Goal: Task Accomplishment & Management: Complete application form

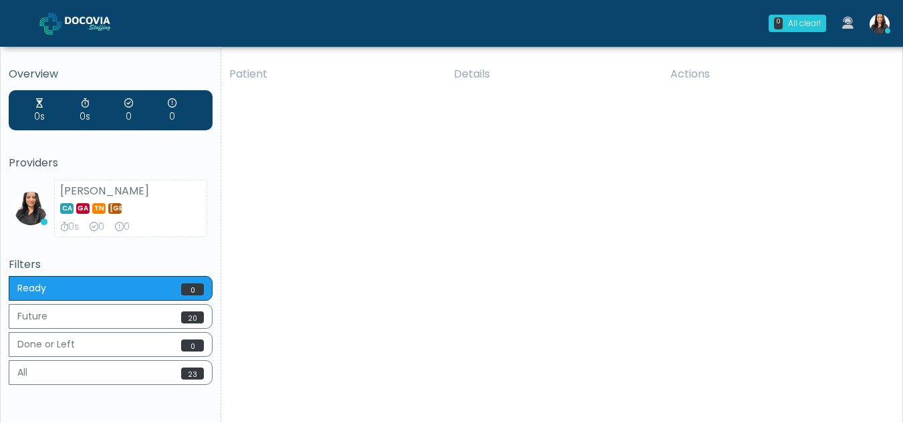
click at [541, 298] on div "Patient Details Actions GA Pompano Beach, Florida 176218 Cross Country Florida …" at bounding box center [556, 248] width 671 height 380
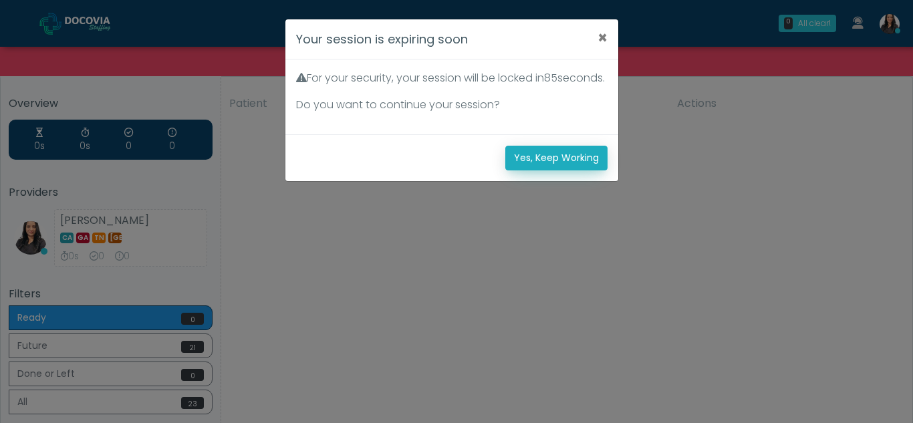
click at [538, 164] on button "Yes, Keep Working" at bounding box center [556, 158] width 102 height 25
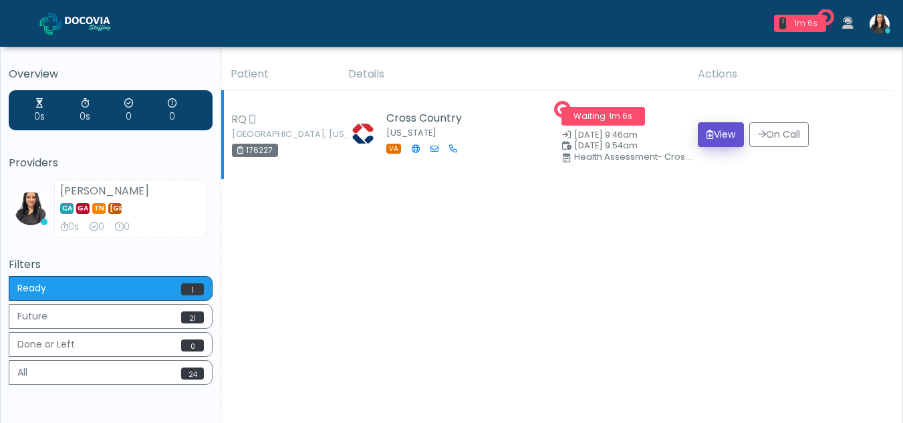
click at [717, 129] on button "View" at bounding box center [721, 134] width 46 height 25
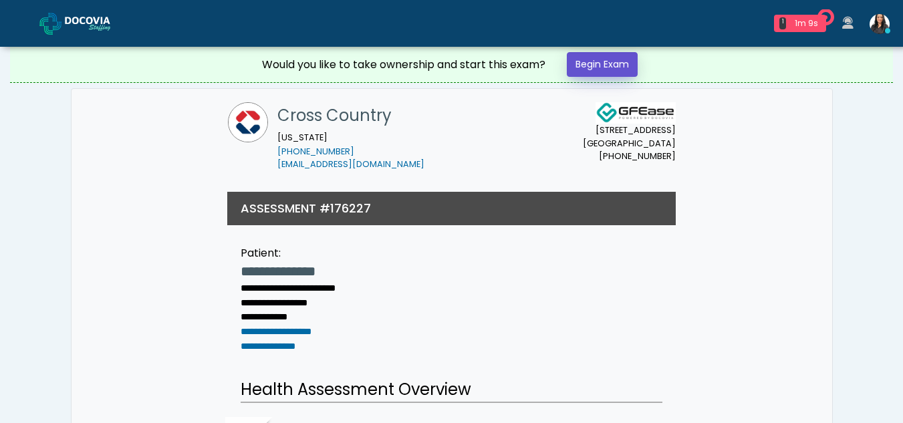
click at [594, 63] on link "Begin Exam" at bounding box center [602, 64] width 71 height 25
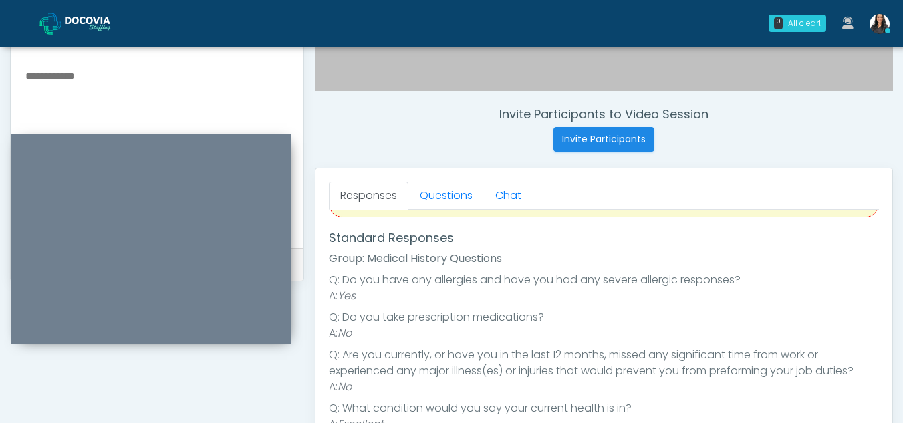
scroll to position [459, 0]
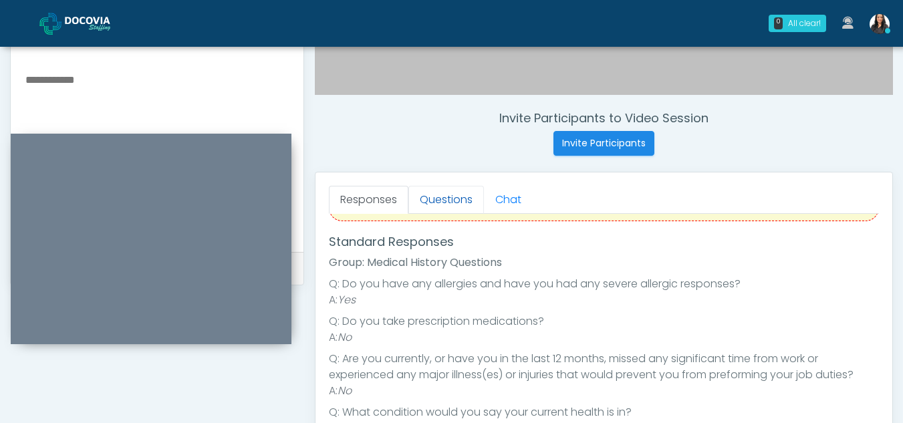
click at [451, 198] on link "Questions" at bounding box center [446, 200] width 76 height 28
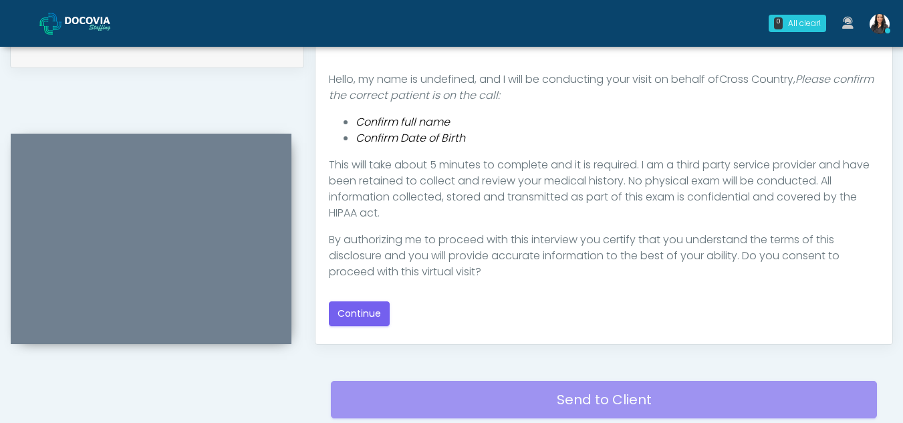
scroll to position [694, 0]
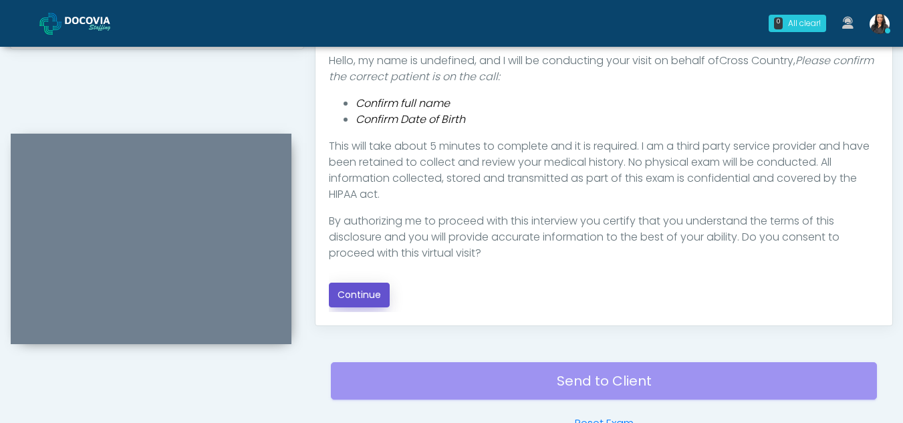
click at [365, 291] on button "Continue" at bounding box center [359, 295] width 61 height 25
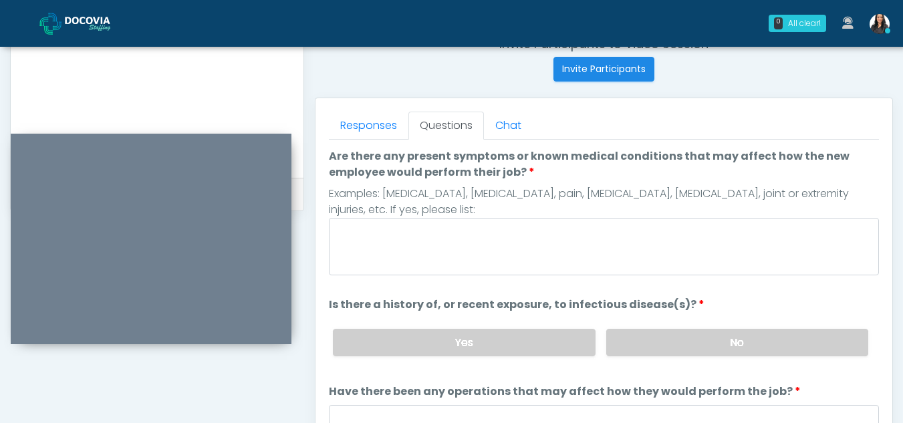
scroll to position [527, 0]
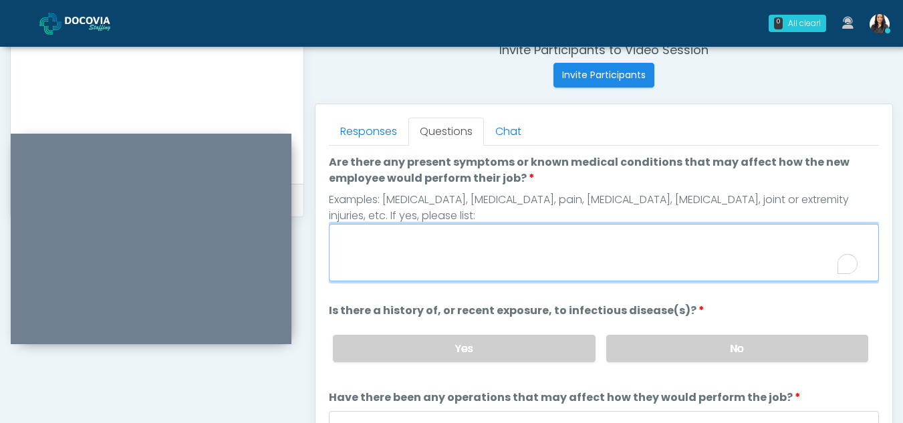
click at [396, 258] on textarea "Are there any present symptoms or known medical conditions that may affect how …" at bounding box center [604, 252] width 550 height 57
type textarea "**"
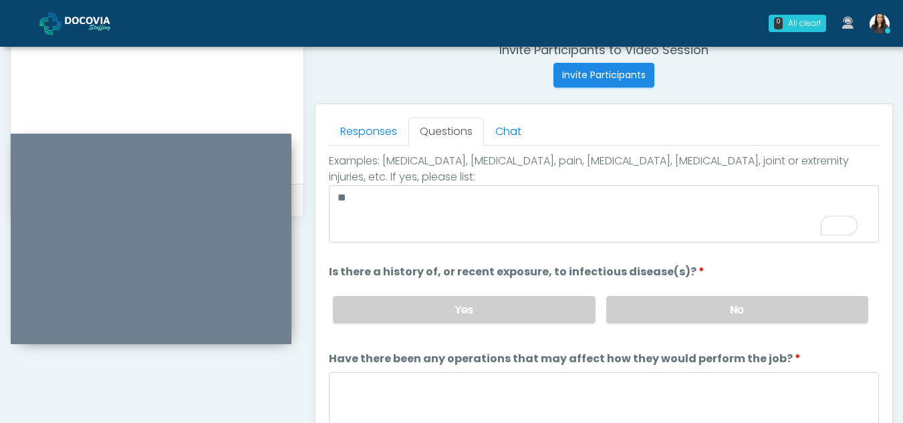
scroll to position [45, 0]
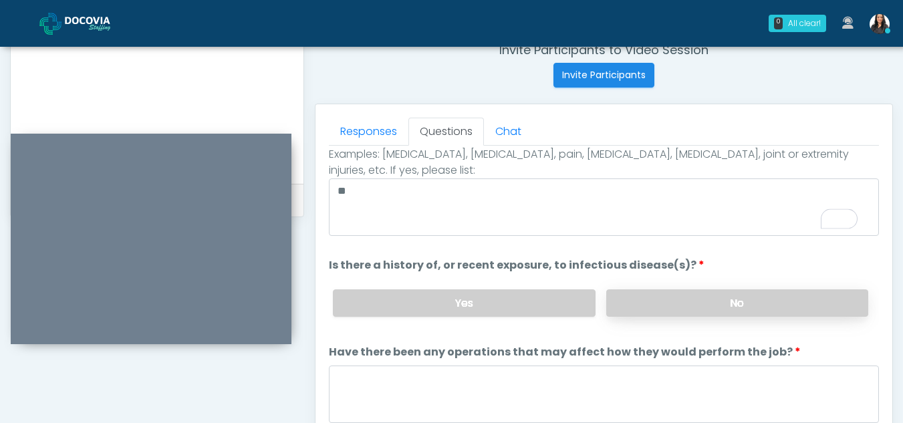
click at [718, 309] on label "No" at bounding box center [737, 302] width 262 height 27
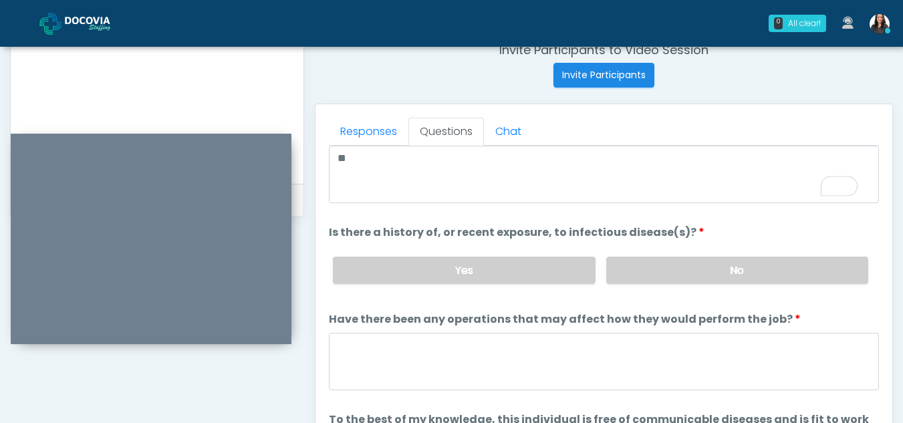
scroll to position [114, 0]
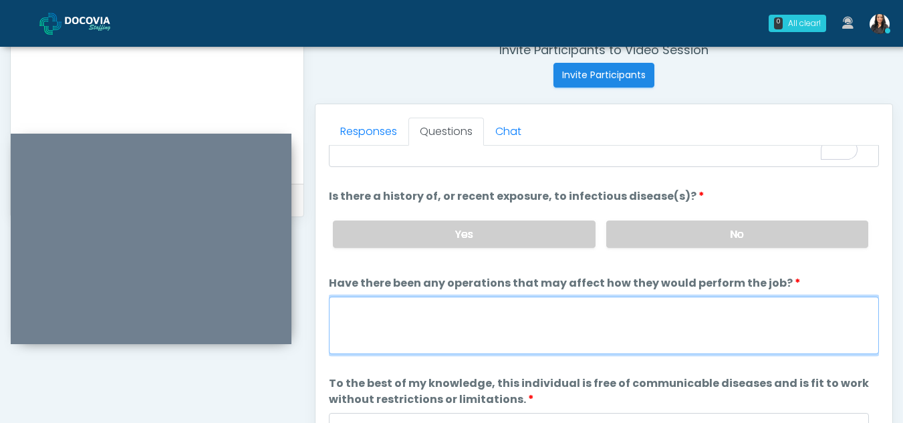
click at [383, 331] on textarea "Have there been any operations that may affect how they would perform the job?" at bounding box center [604, 325] width 550 height 57
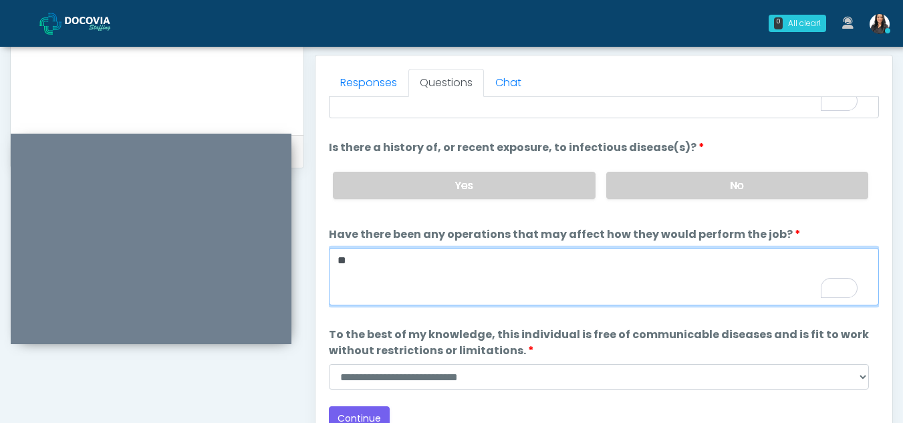
scroll to position [650, 0]
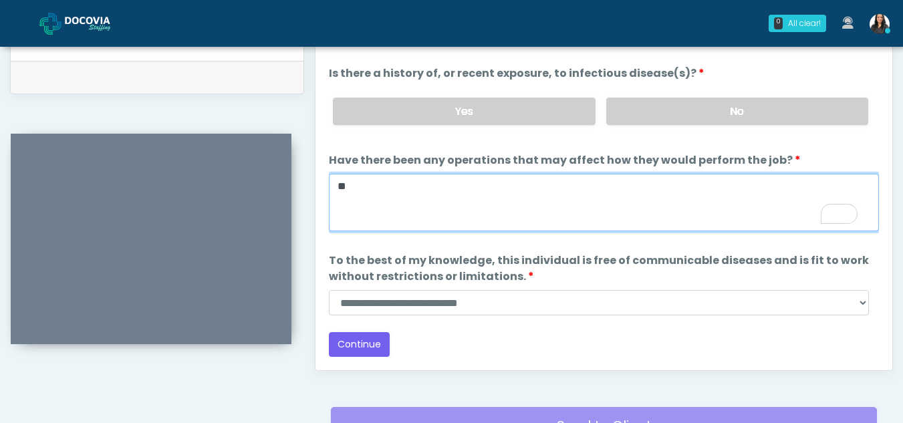
type textarea "**"
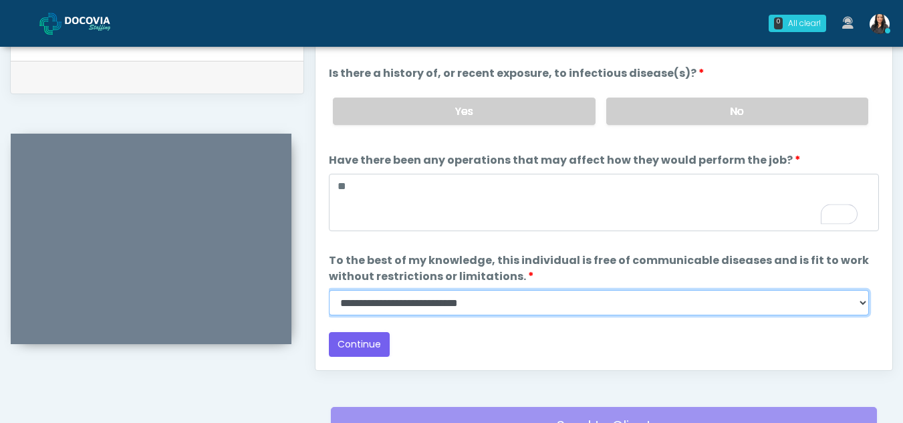
click at [860, 305] on select "**********" at bounding box center [599, 302] width 540 height 25
select select "******"
click at [329, 290] on select "**********" at bounding box center [599, 302] width 540 height 25
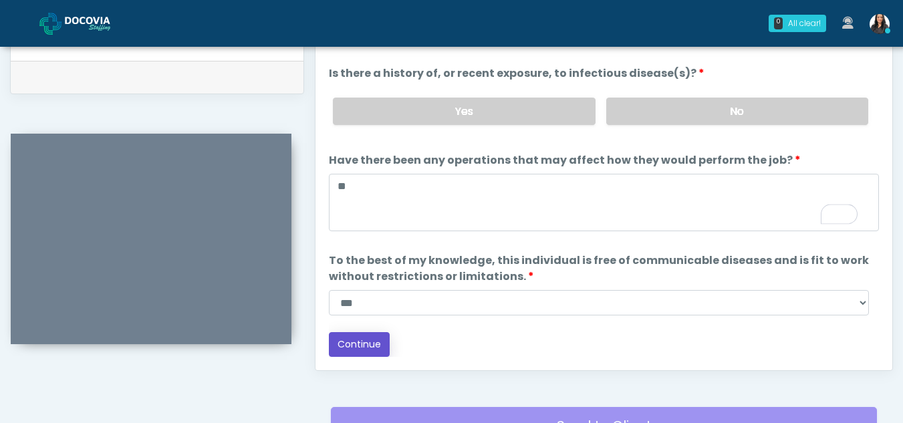
click at [358, 334] on button "Continue" at bounding box center [359, 344] width 61 height 25
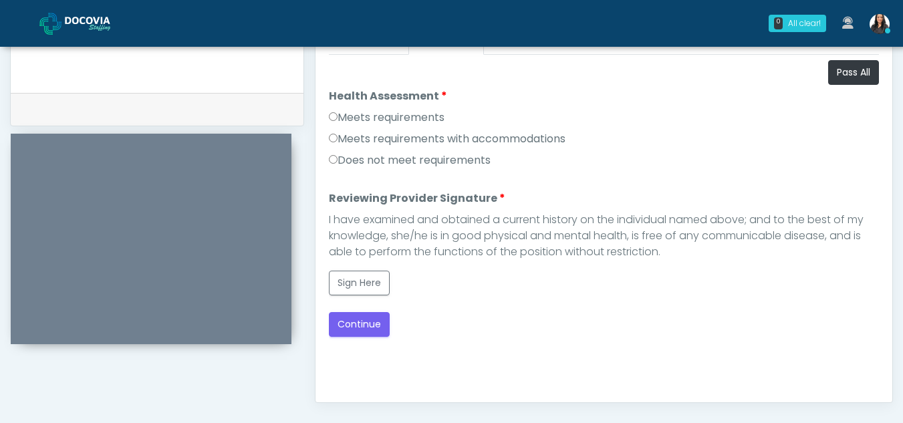
scroll to position [596, 0]
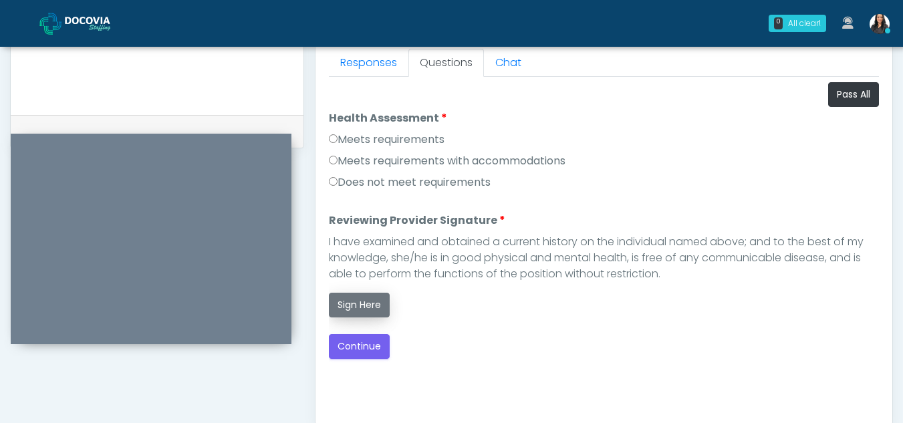
click at [364, 305] on button "Sign Here" at bounding box center [359, 305] width 61 height 25
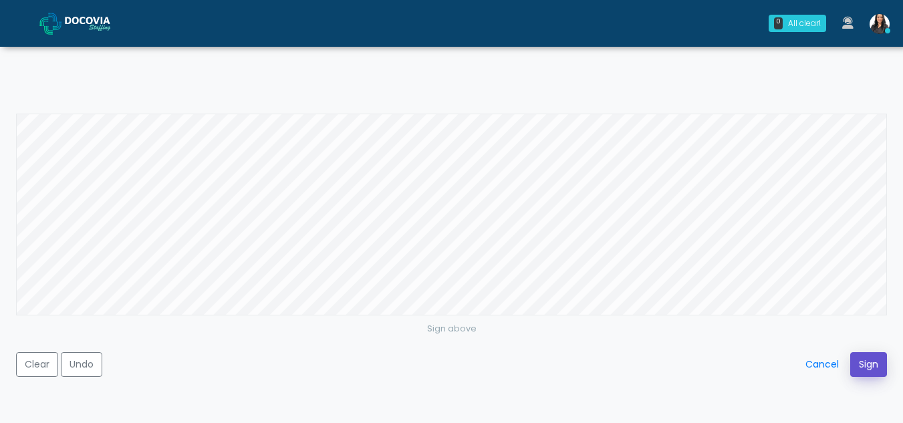
click at [856, 356] on button "Sign" at bounding box center [868, 364] width 37 height 25
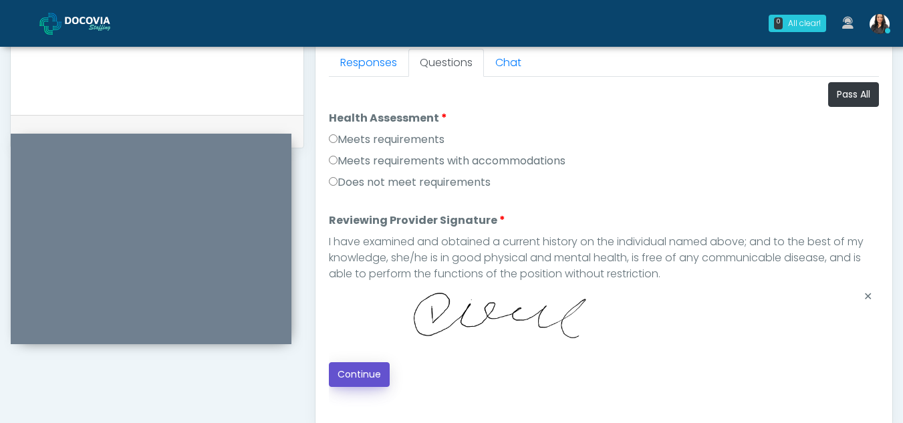
click at [368, 370] on button "Continue" at bounding box center [359, 374] width 61 height 25
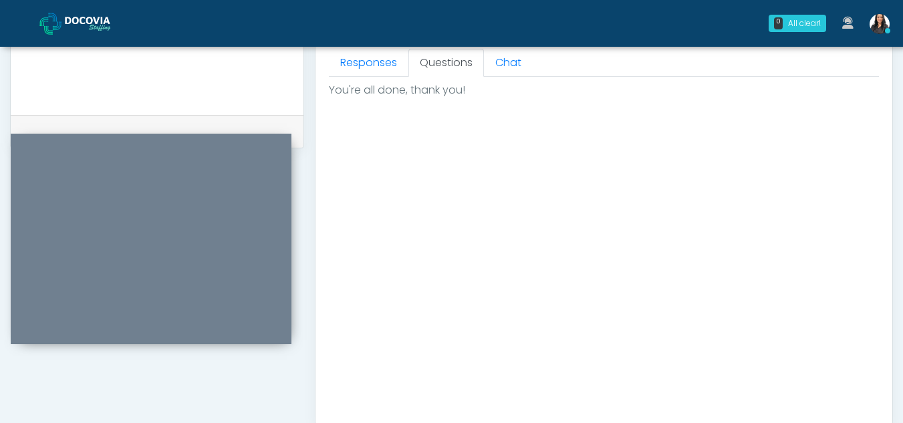
scroll to position [801, 0]
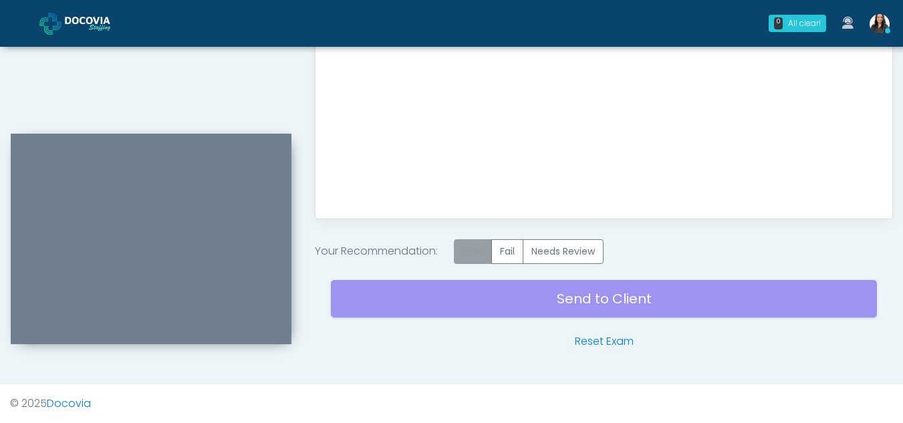
click at [469, 249] on label "Pass" at bounding box center [473, 251] width 38 height 25
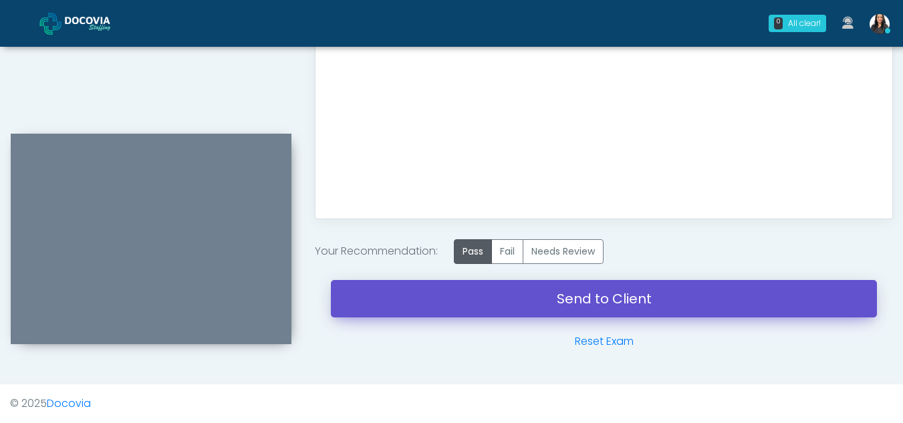
click at [591, 292] on link "Send to Client" at bounding box center [604, 298] width 546 height 37
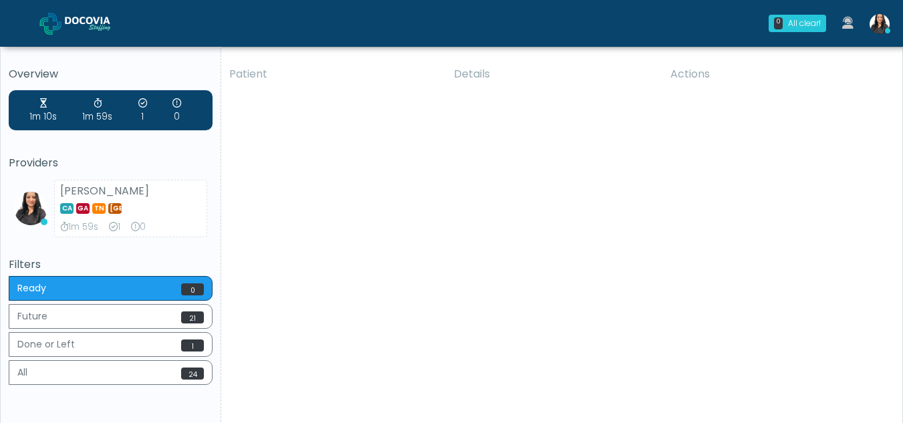
click at [438, 326] on div "Patient Details Actions RQ Christiansburg, Virginia 176227 Cross Country Virgin…" at bounding box center [556, 248] width 671 height 380
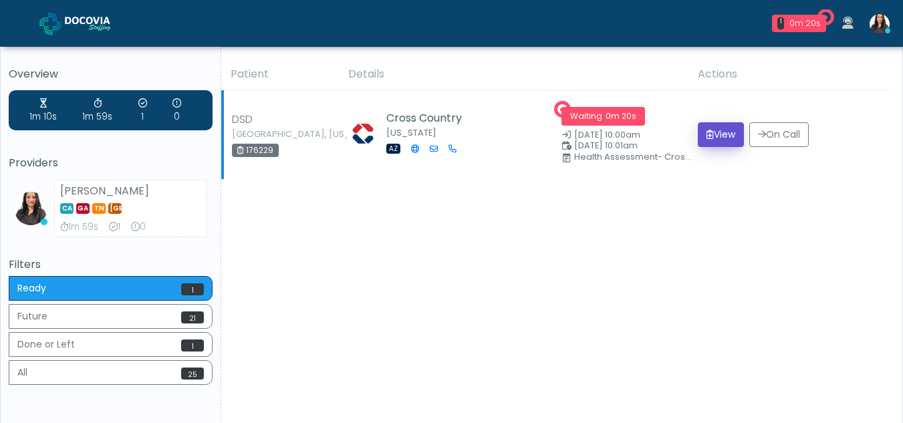
click at [724, 134] on button "View" at bounding box center [721, 134] width 46 height 25
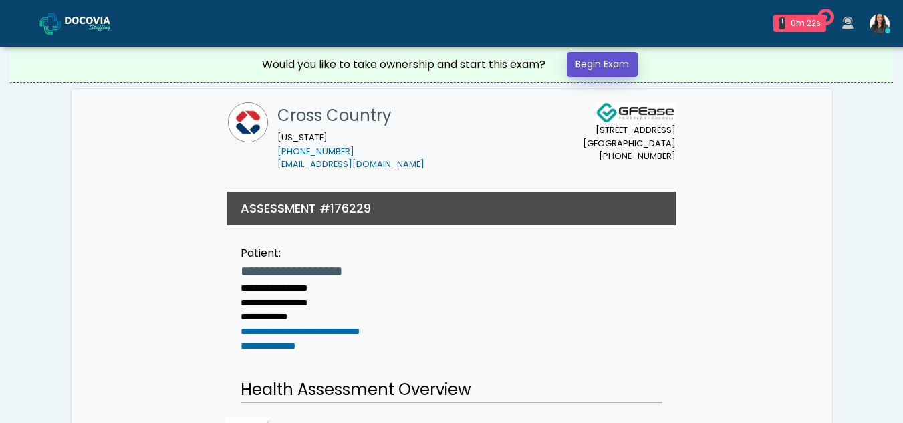
click at [612, 59] on link "Begin Exam" at bounding box center [602, 64] width 71 height 25
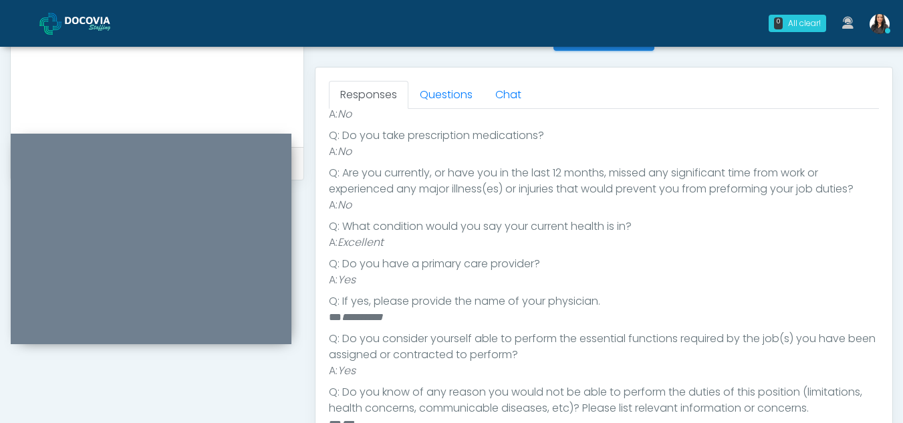
scroll to position [527, 0]
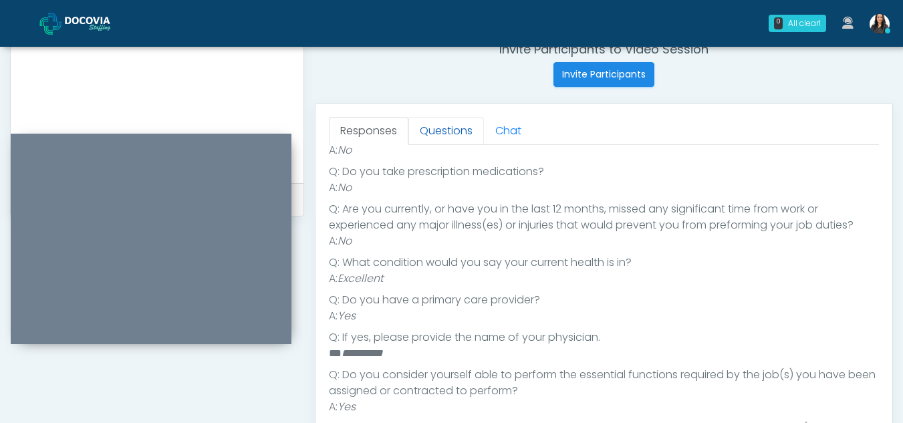
click at [445, 129] on link "Questions" at bounding box center [446, 131] width 76 height 28
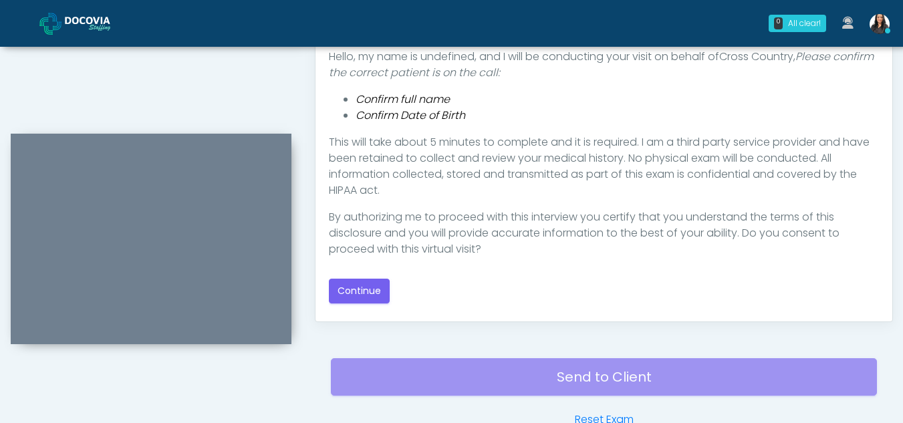
scroll to position [747, 0]
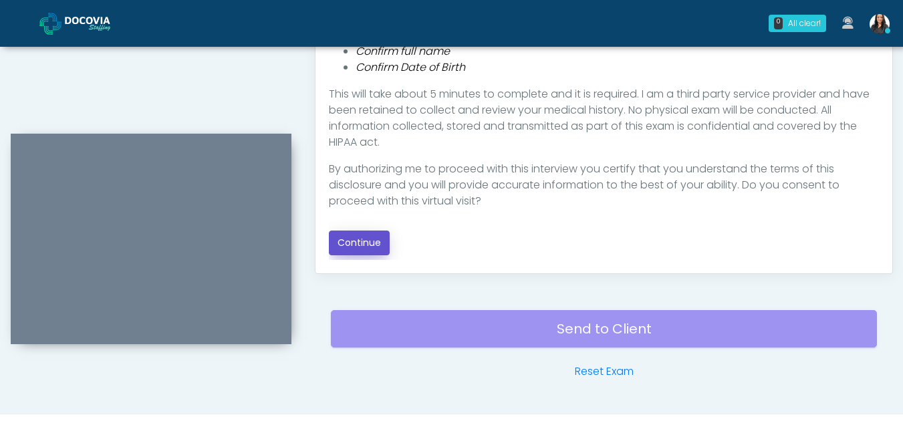
click at [354, 243] on button "Continue" at bounding box center [359, 243] width 61 height 25
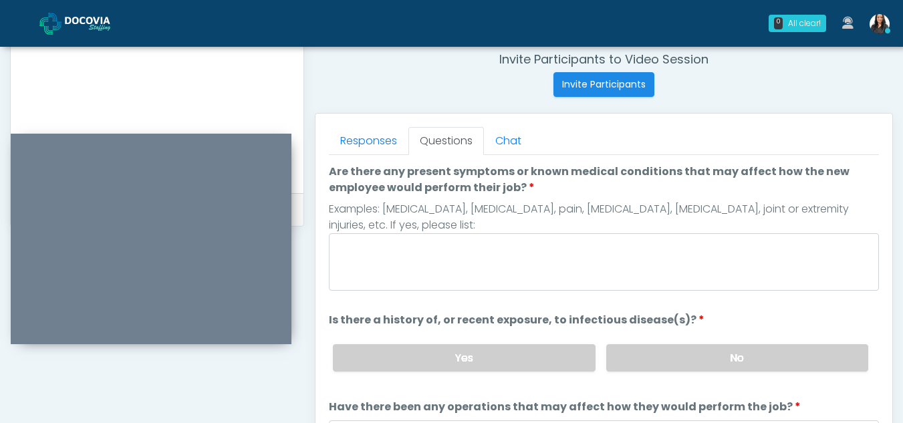
scroll to position [507, 0]
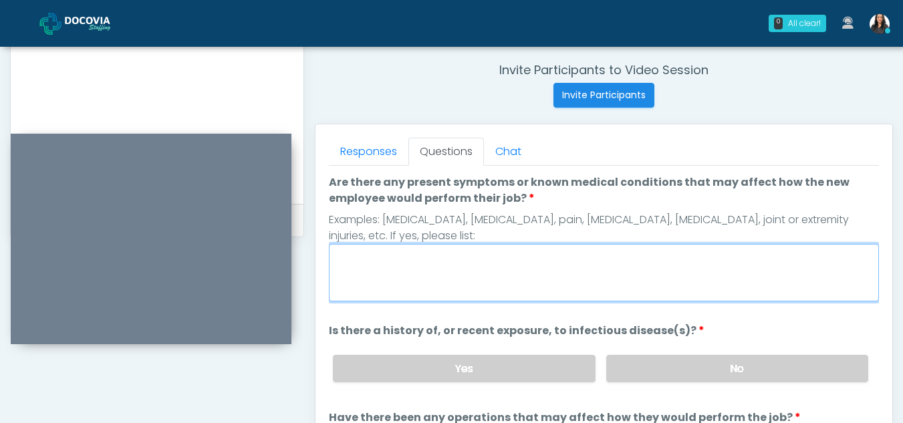
click at [400, 278] on textarea "Are there any present symptoms or known medical conditions that may affect how …" at bounding box center [604, 272] width 550 height 57
type textarea "**"
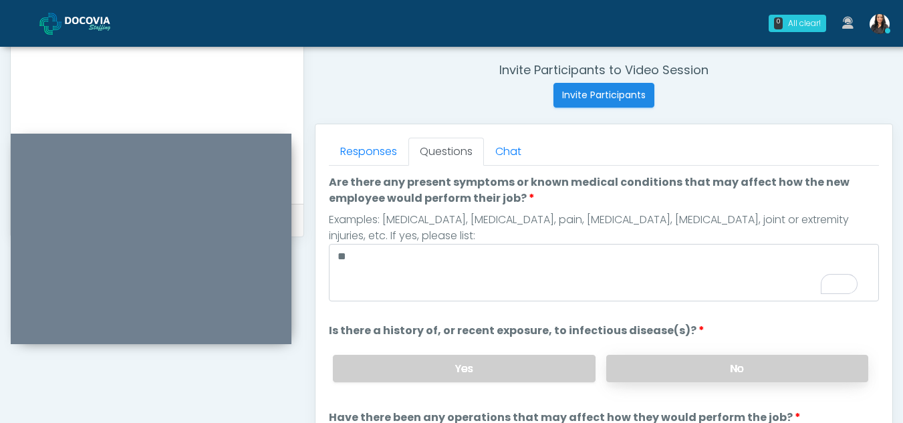
click at [704, 376] on label "No" at bounding box center [737, 368] width 262 height 27
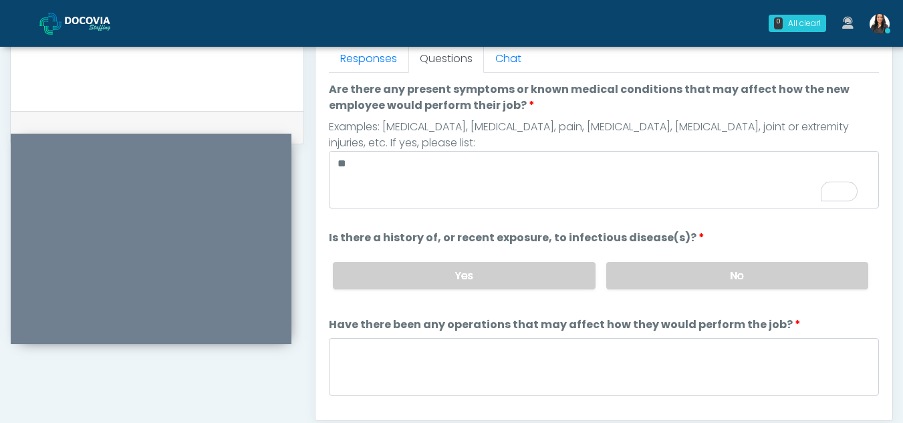
scroll to position [610, 0]
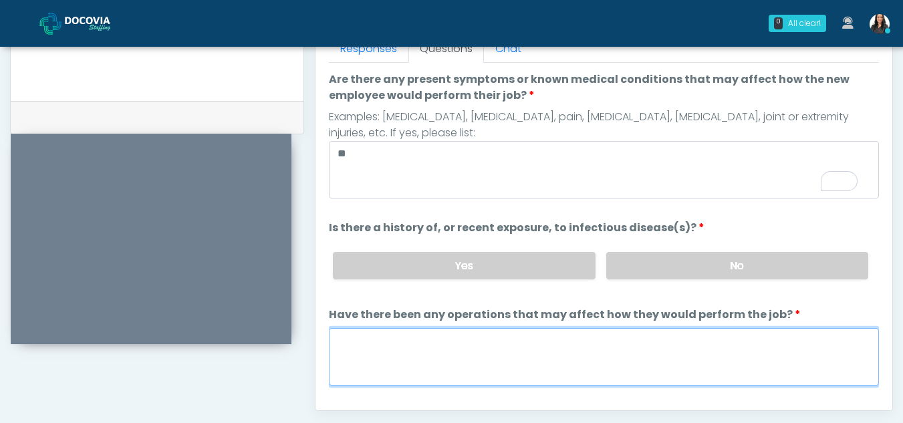
click at [374, 354] on textarea "Have there been any operations that may affect how they would perform the job?" at bounding box center [604, 356] width 550 height 57
type textarea "**"
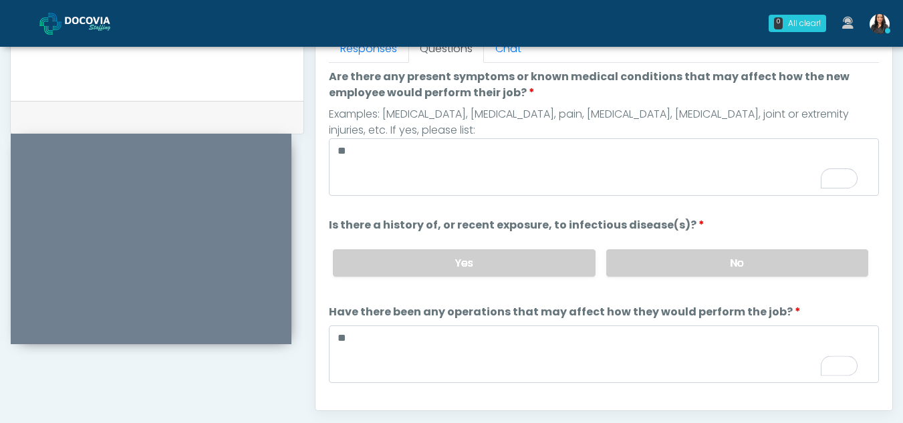
scroll to position [110, 0]
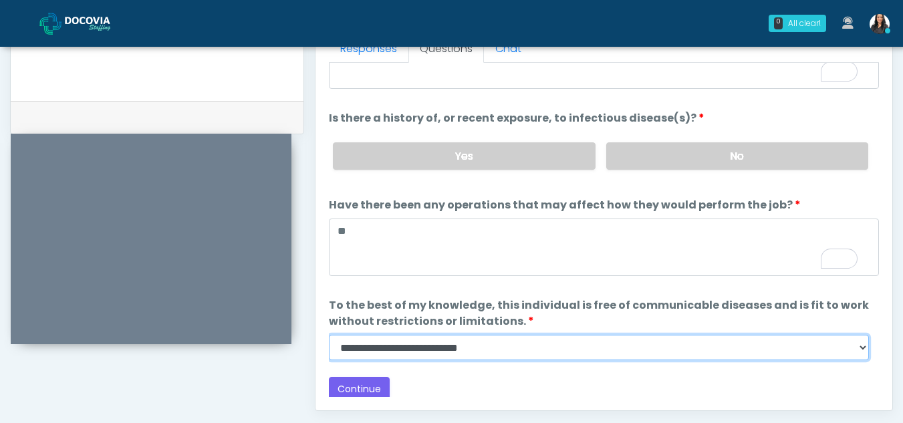
click at [858, 349] on select "**********" at bounding box center [599, 347] width 540 height 25
select select "******"
click at [329, 335] on select "**********" at bounding box center [599, 347] width 540 height 25
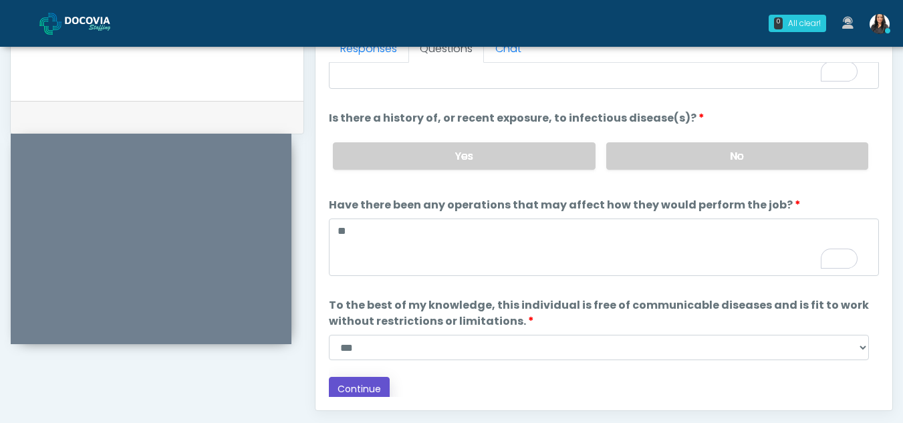
click at [370, 383] on button "Continue" at bounding box center [359, 389] width 61 height 25
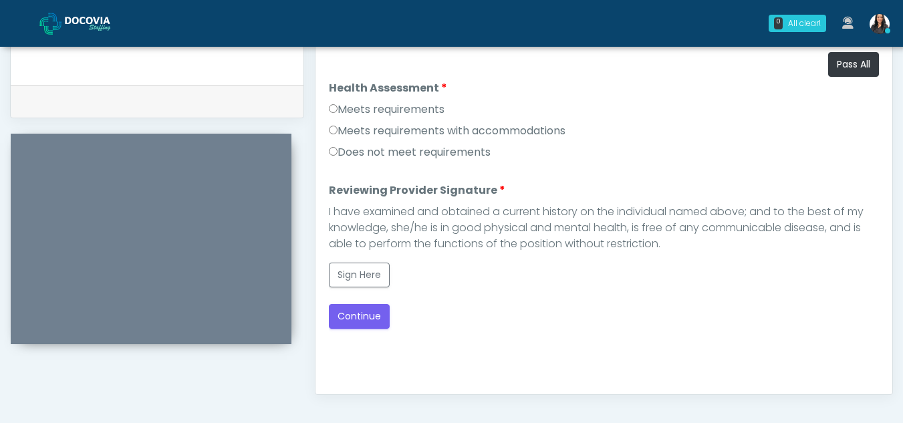
scroll to position [596, 0]
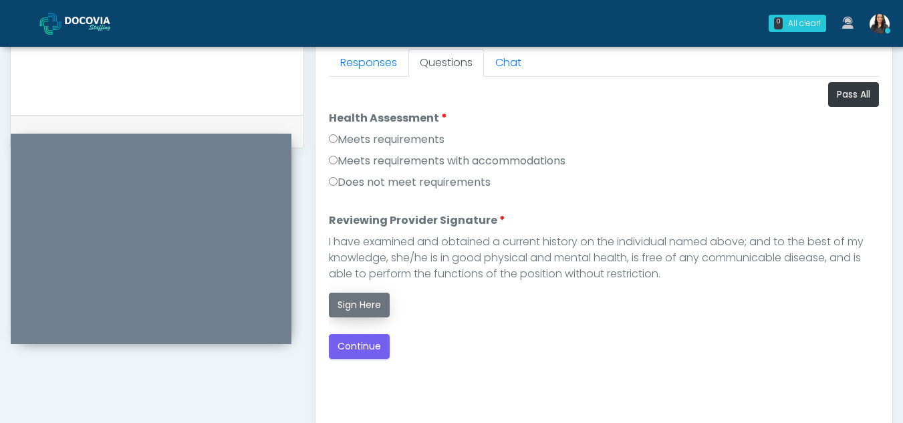
click at [359, 305] on button "Sign Here" at bounding box center [359, 305] width 61 height 25
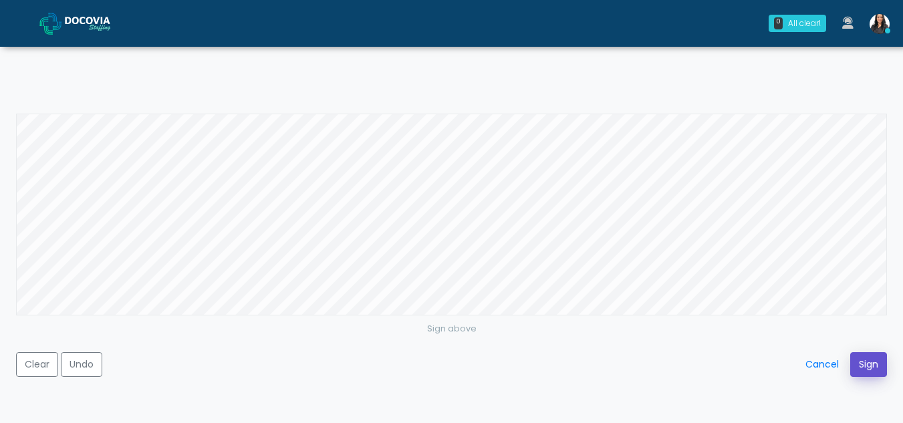
click at [868, 361] on button "Sign" at bounding box center [868, 364] width 37 height 25
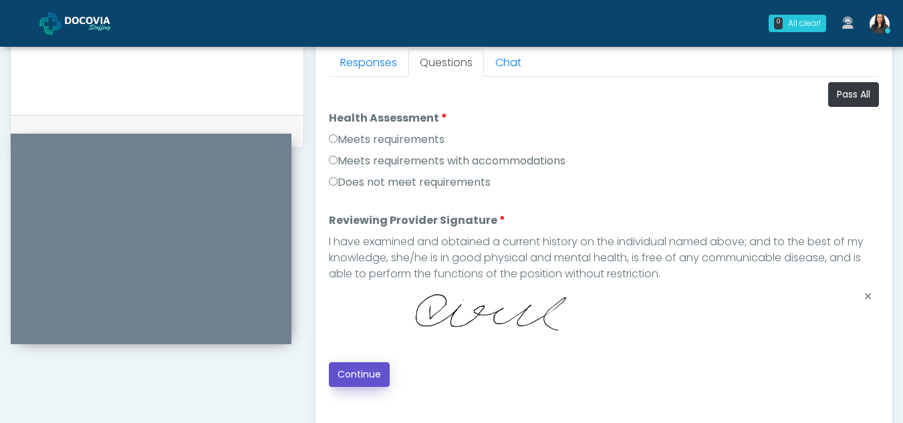
click at [351, 362] on button "Continue" at bounding box center [359, 374] width 61 height 25
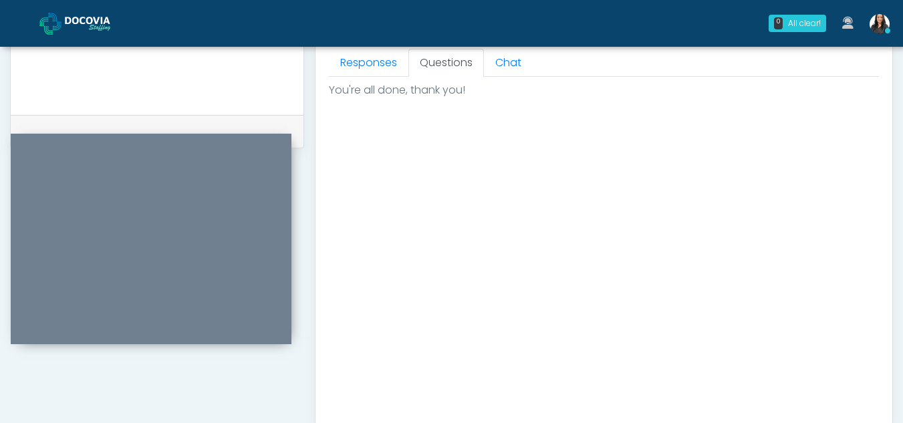
scroll to position [801, 0]
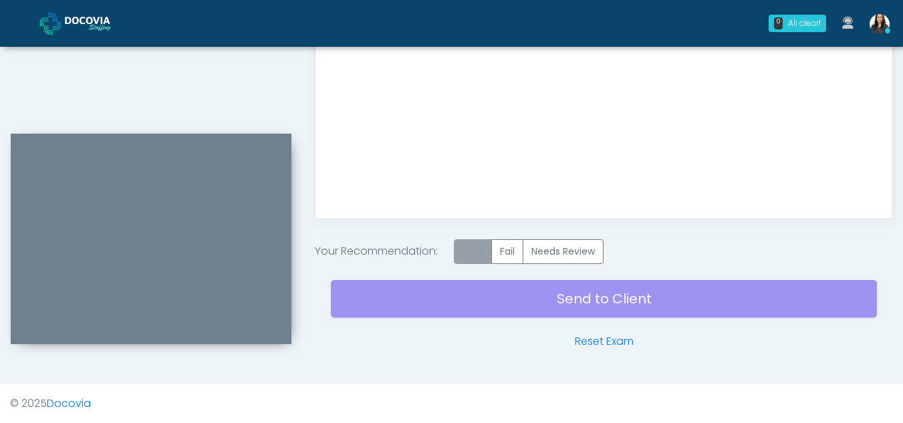
click at [470, 254] on label "Pass" at bounding box center [473, 251] width 38 height 25
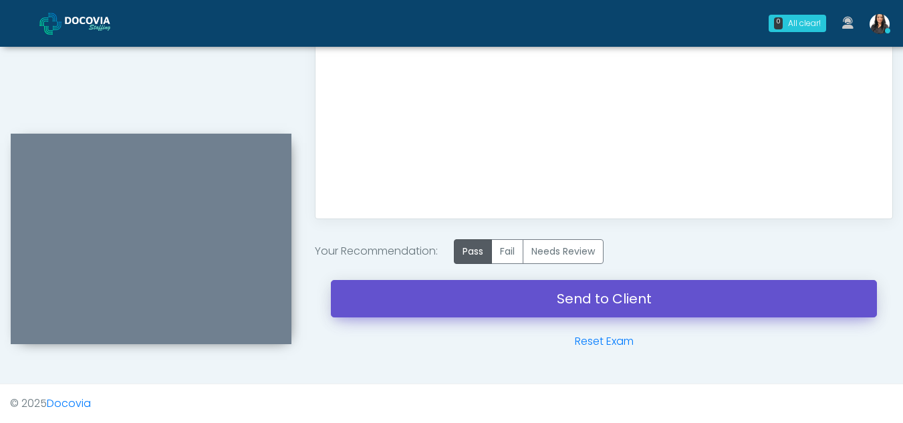
click at [626, 299] on link "Send to Client" at bounding box center [604, 298] width 546 height 37
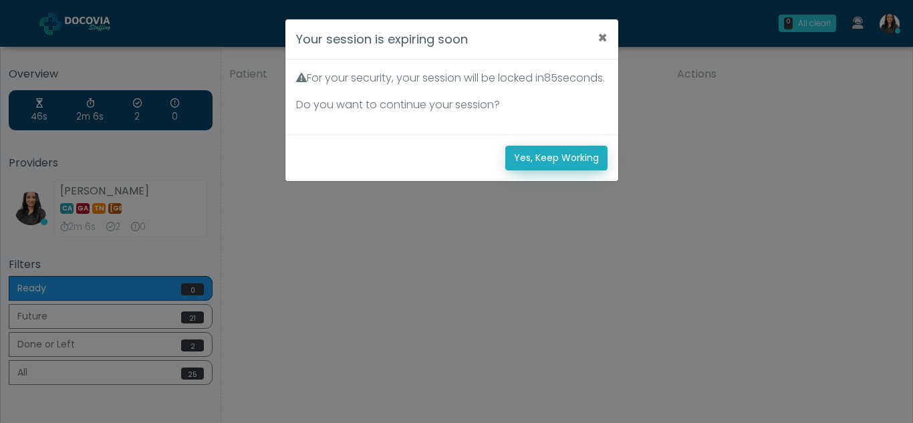
click at [557, 170] on button "Yes, Keep Working" at bounding box center [556, 158] width 102 height 25
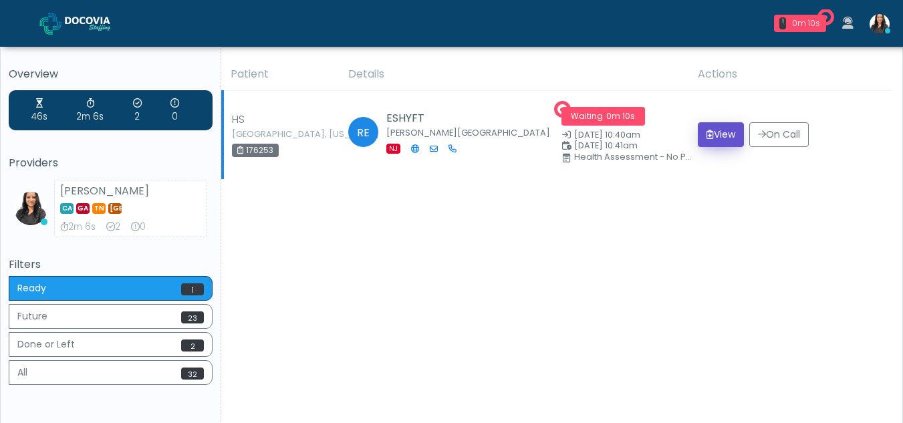
click at [714, 128] on button "View" at bounding box center [721, 134] width 46 height 25
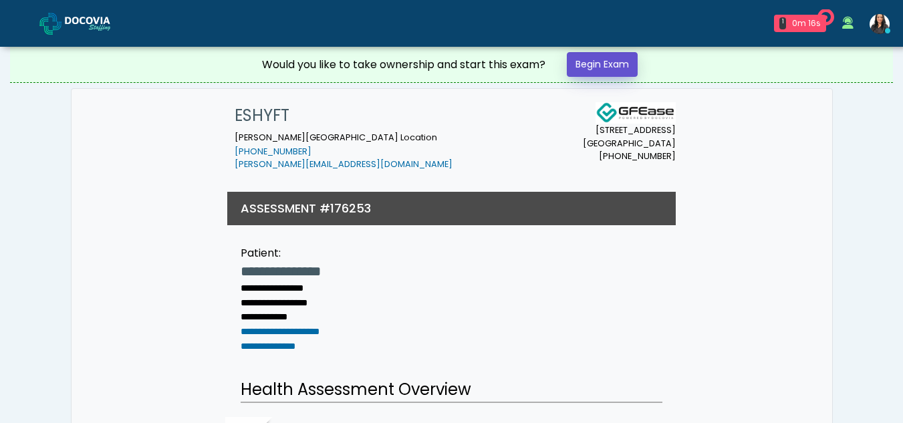
click at [602, 66] on link "Begin Exam" at bounding box center [602, 64] width 71 height 25
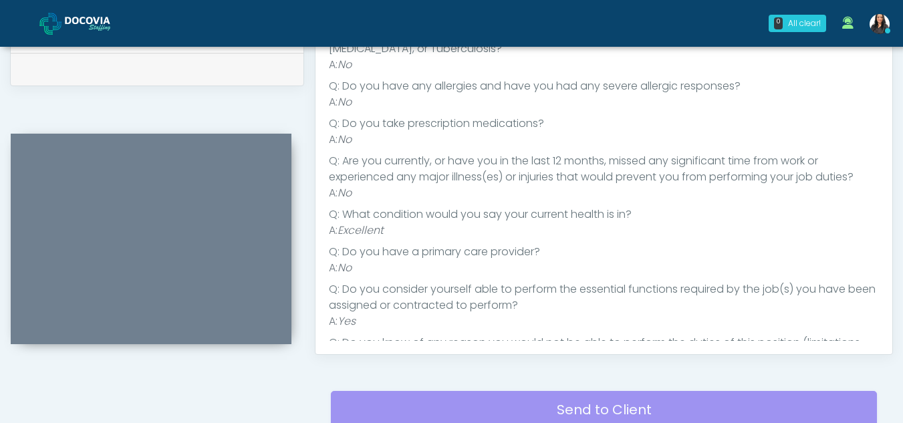
scroll to position [106, 0]
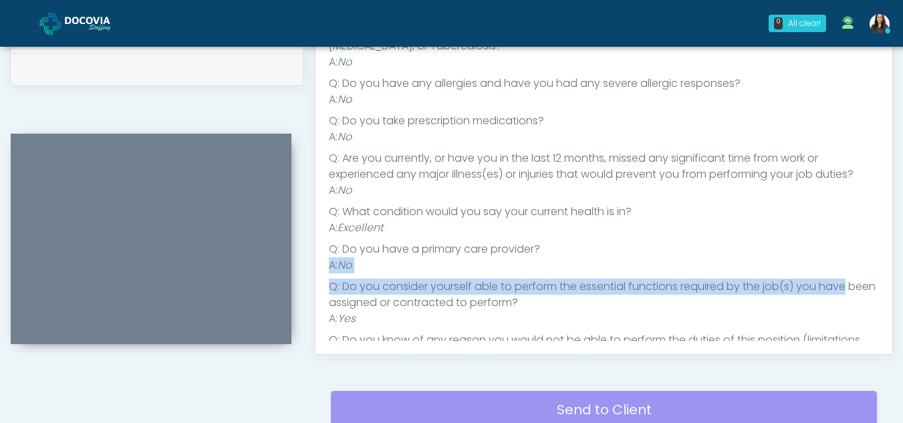
drag, startPoint x: 890, startPoint y: 245, endPoint x: 900, endPoint y: 285, distance: 42.0
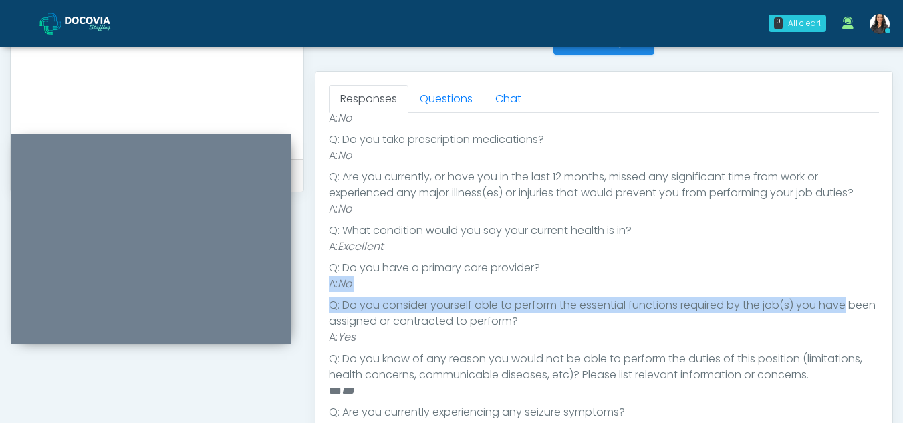
scroll to position [505, 0]
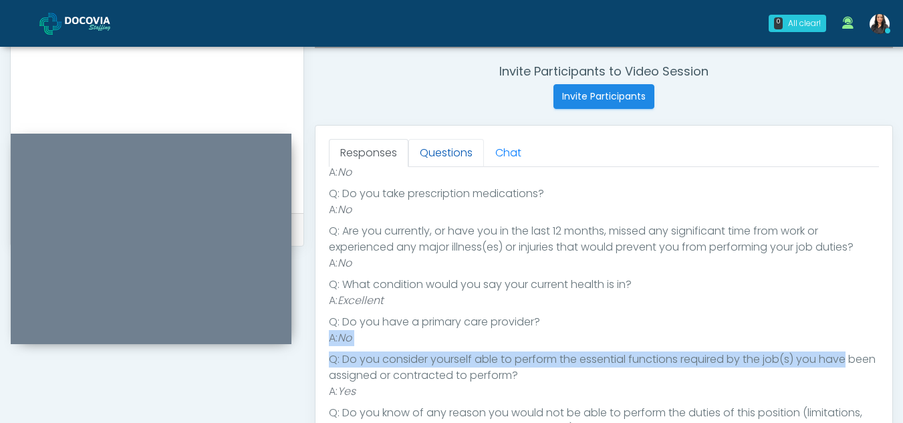
click at [457, 142] on link "Questions" at bounding box center [446, 153] width 76 height 28
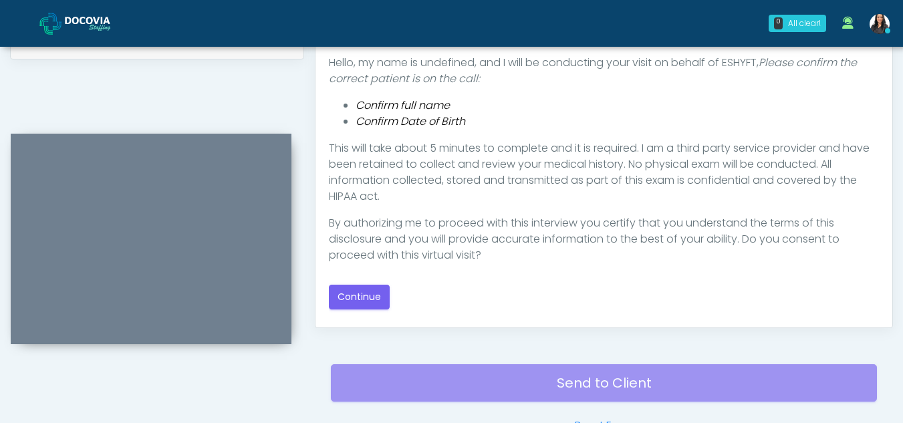
scroll to position [760, 0]
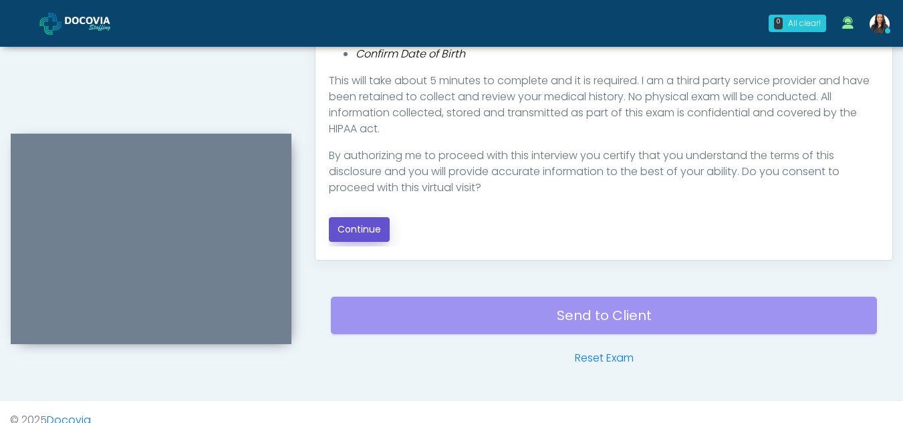
click at [354, 223] on button "Continue" at bounding box center [359, 229] width 61 height 25
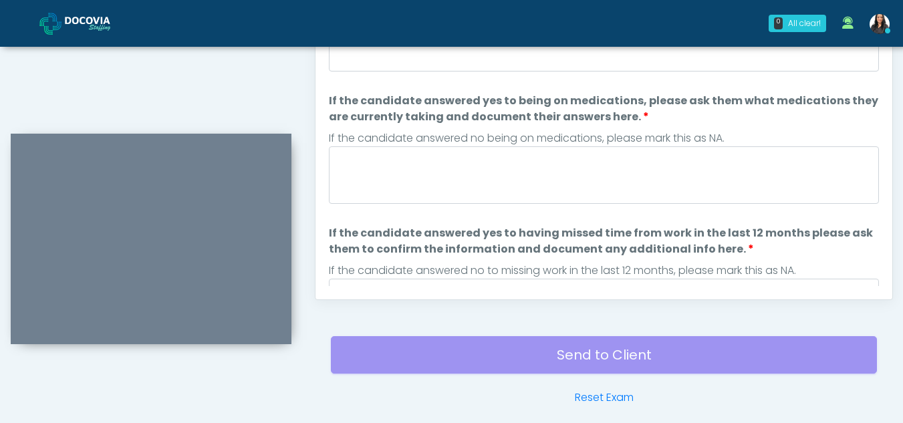
scroll to position [634, 0]
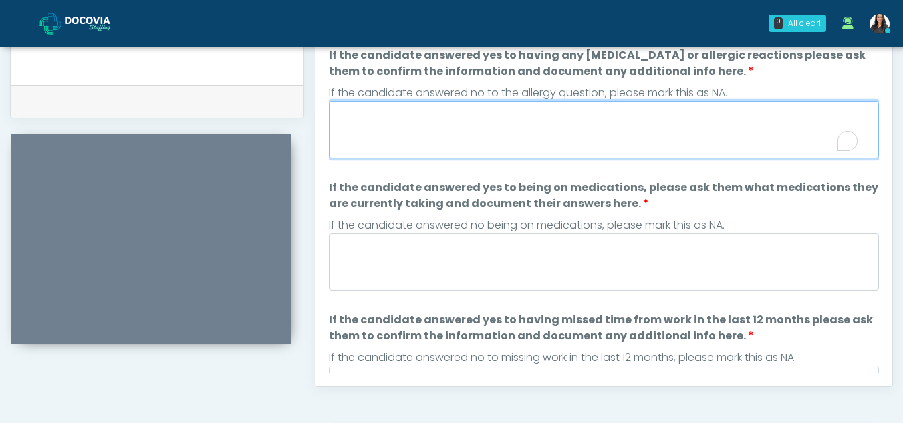
drag, startPoint x: 542, startPoint y: 118, endPoint x: 486, endPoint y: 121, distance: 56.2
click at [486, 121] on textarea "If the candidate answered yes to having any allergies or allergic reactions ple…" at bounding box center [604, 129] width 550 height 57
type textarea "**"
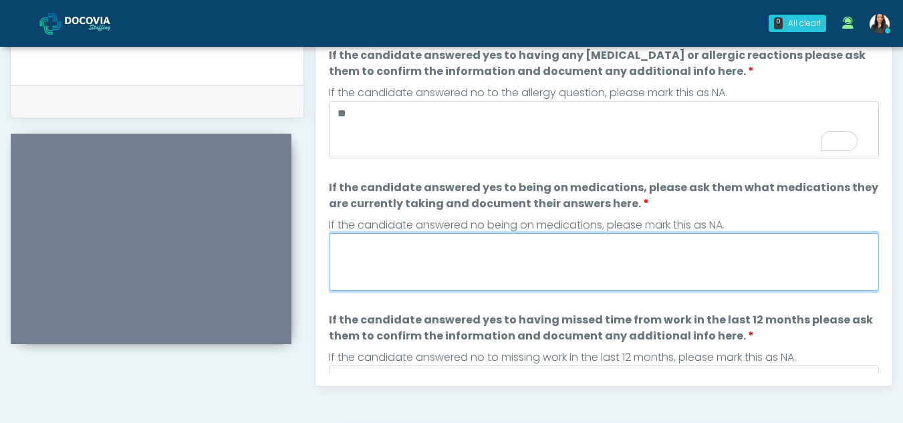
click at [453, 269] on textarea "If the candidate answered yes to being on medications, please ask them what med…" at bounding box center [604, 261] width 550 height 57
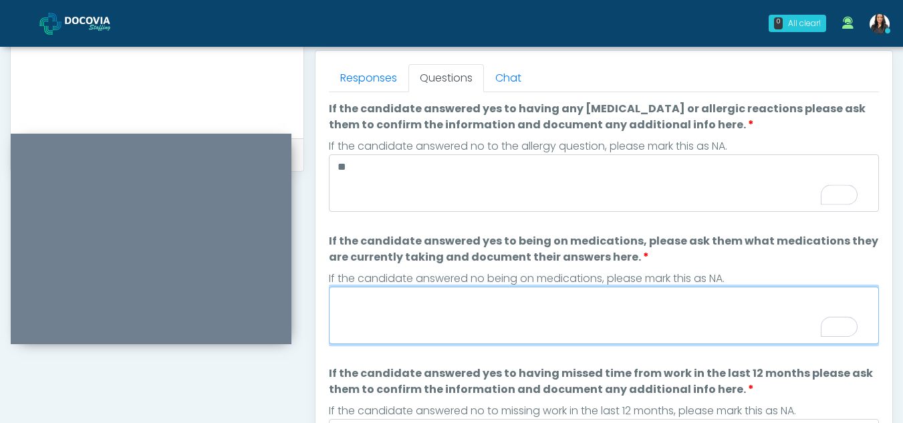
scroll to position [500, 0]
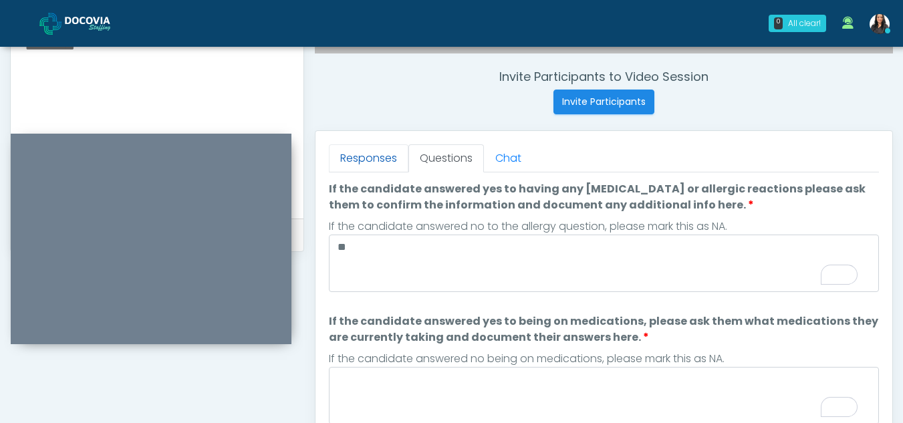
click at [344, 156] on link "Responses" at bounding box center [369, 158] width 80 height 28
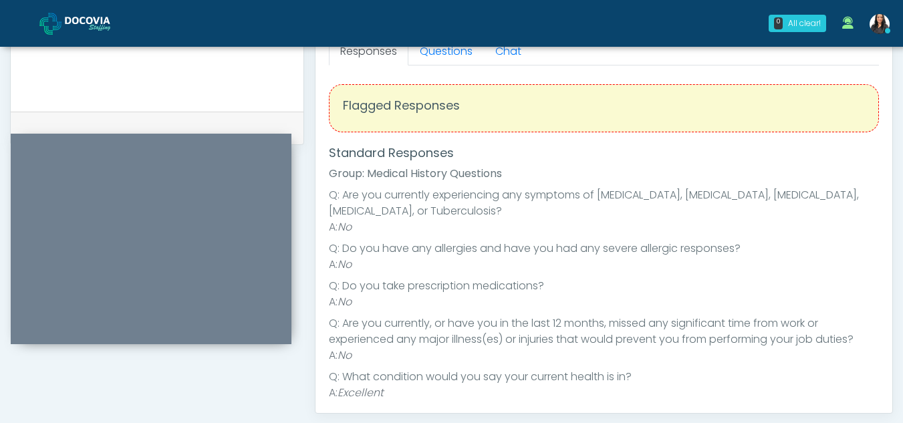
scroll to position [553, 0]
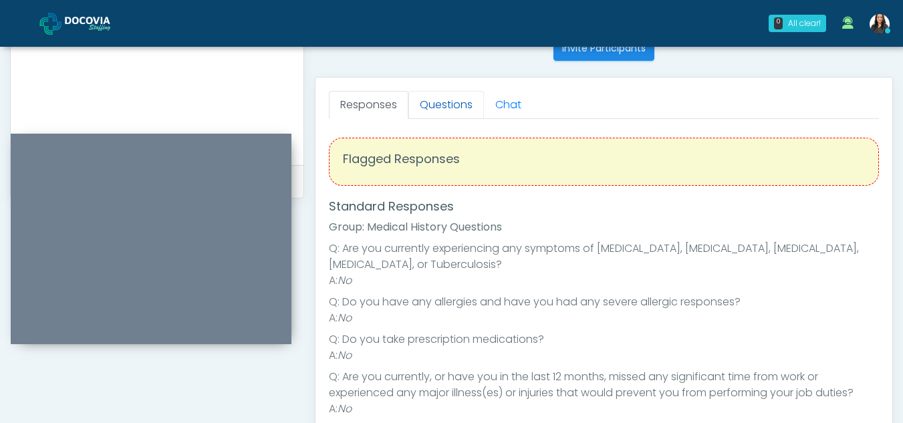
click at [463, 107] on link "Questions" at bounding box center [446, 105] width 76 height 28
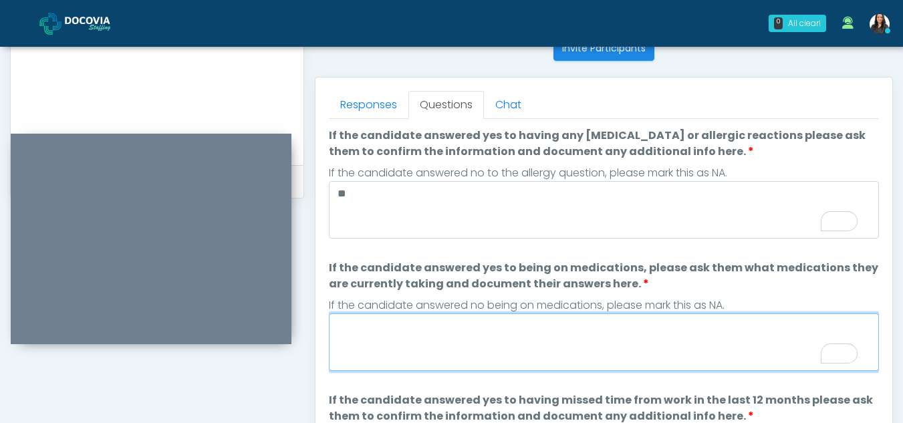
click at [399, 341] on textarea "If the candidate answered yes to being on medications, please ask them what med…" at bounding box center [604, 341] width 550 height 57
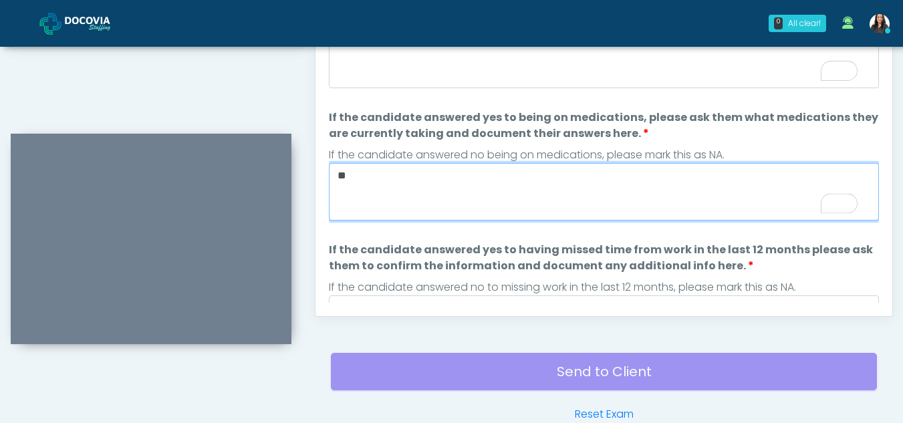
scroll to position [741, 0]
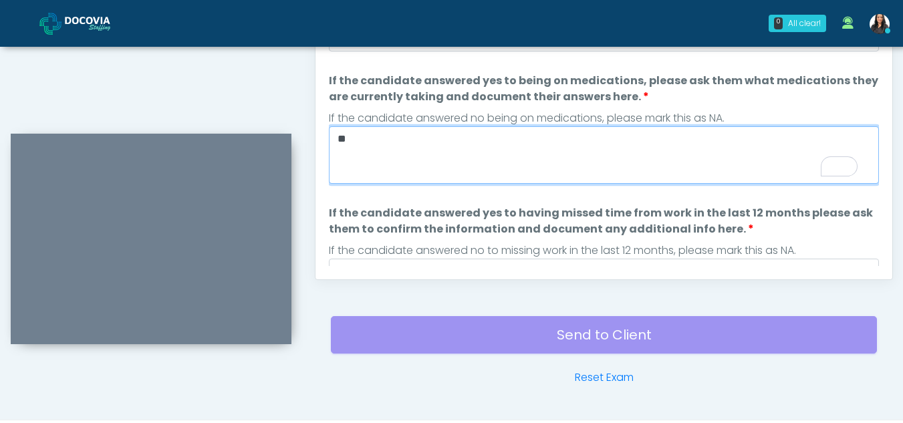
type textarea "**"
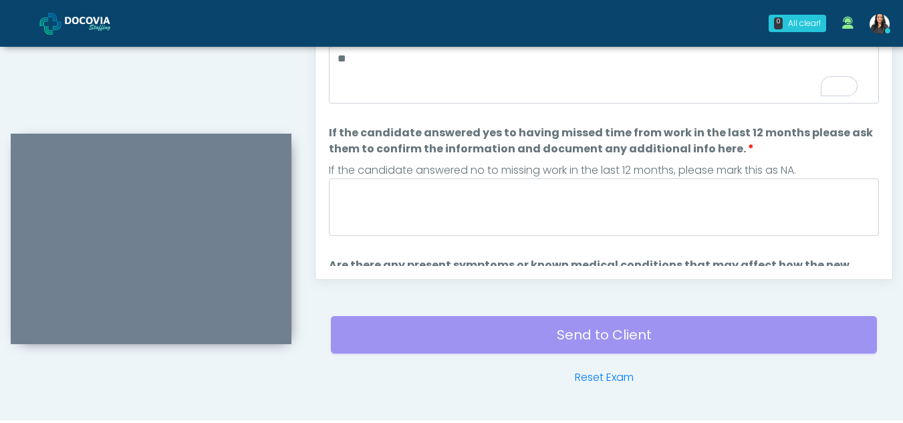
scroll to position [107, 0]
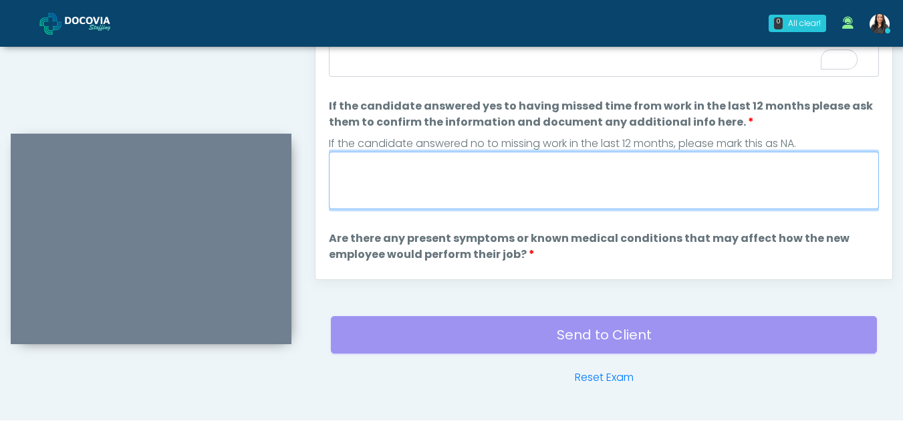
click at [396, 195] on textarea "If the candidate answered yes to having missed time from work in the last 12 mo…" at bounding box center [604, 180] width 550 height 57
type textarea "**"
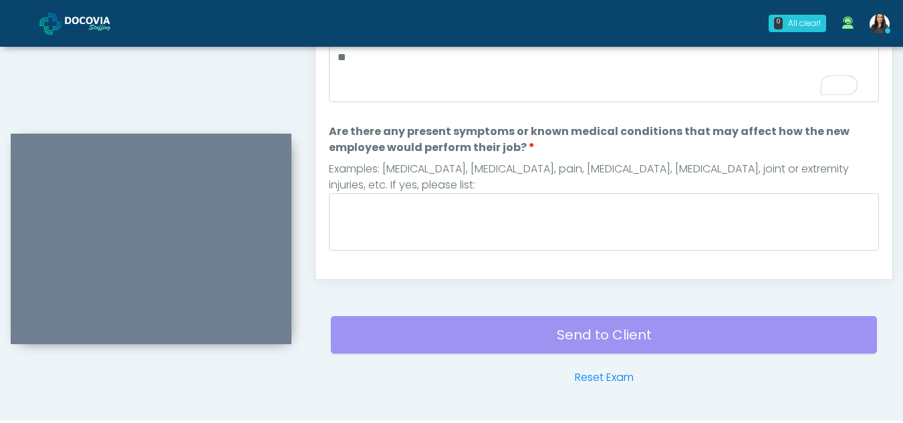
scroll to position [214, 0]
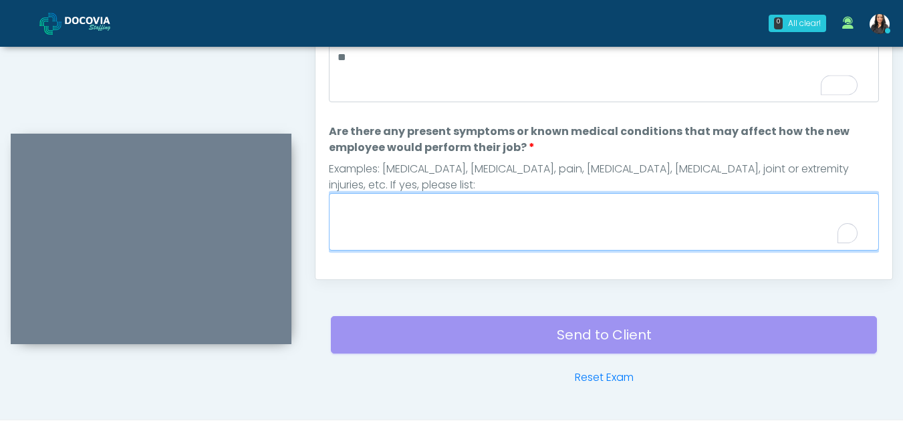
click at [445, 216] on textarea "Are there any present symptoms or known medical conditions that may affect how …" at bounding box center [604, 221] width 550 height 57
type textarea "**"
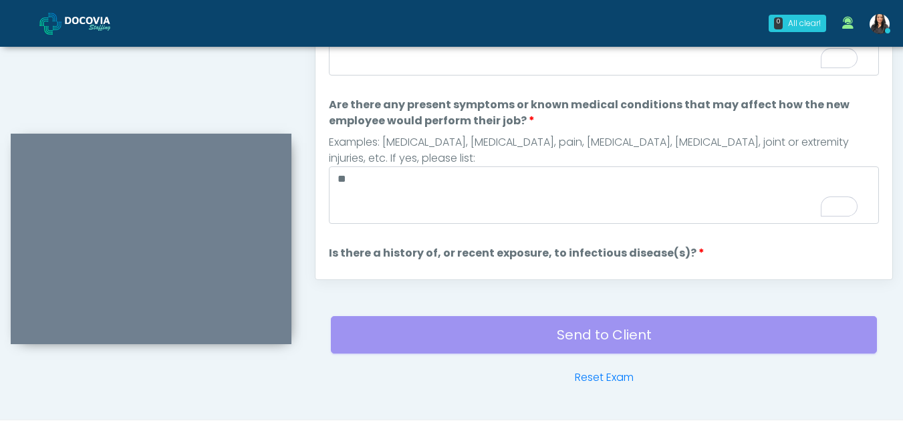
scroll to position [0, 0]
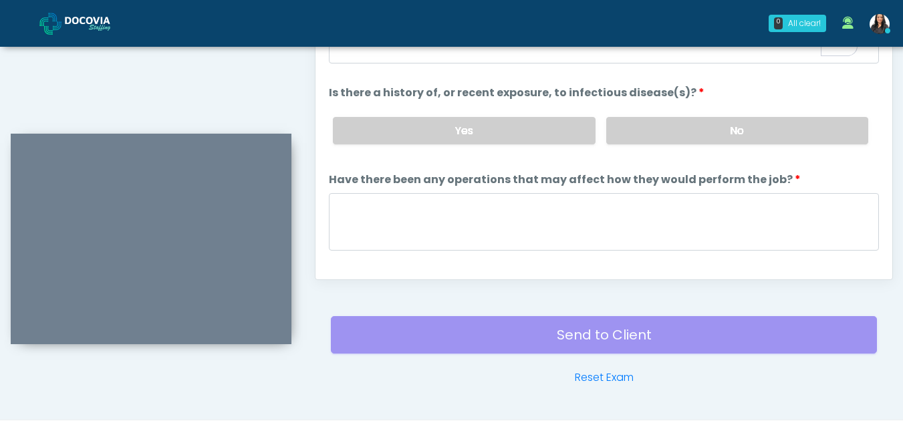
click at [733, 192] on li "Have there been any operations that may affect how they would perform the job? …" at bounding box center [604, 214] width 550 height 84
click at [719, 130] on label "No" at bounding box center [737, 130] width 262 height 27
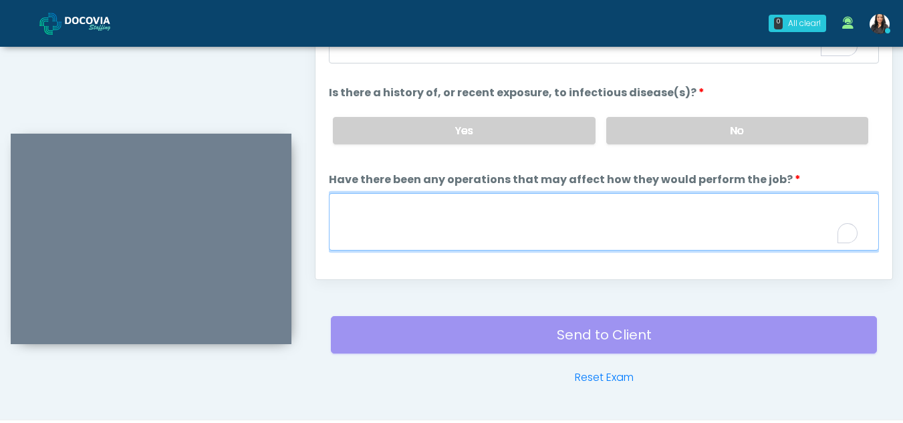
click at [461, 225] on textarea "Have there been any operations that may affect how they would perform the job?" at bounding box center [604, 221] width 550 height 57
type textarea "**"
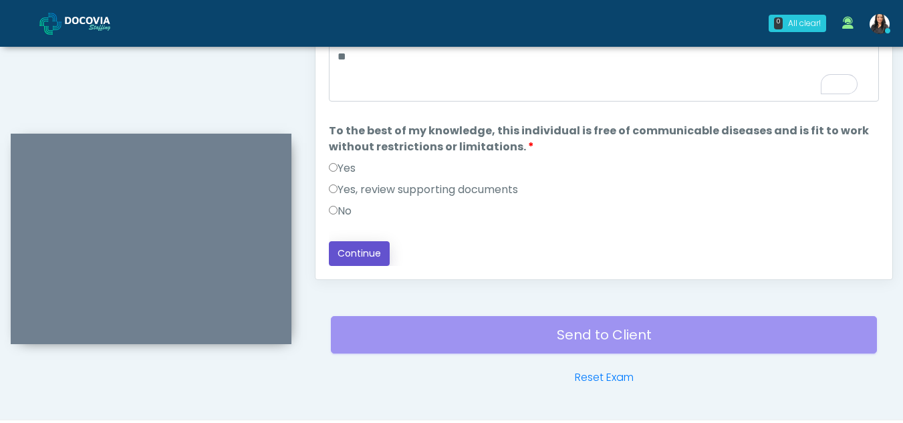
click at [350, 252] on button "Continue" at bounding box center [359, 253] width 61 height 25
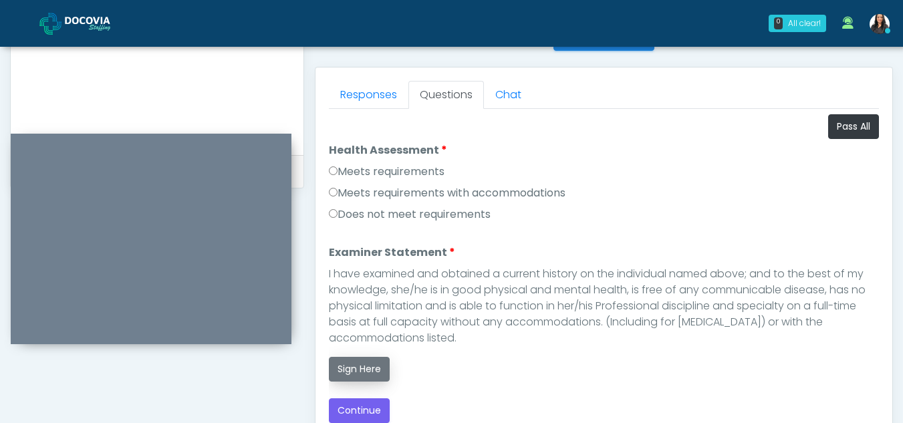
click at [344, 360] on button "Sign Here" at bounding box center [359, 369] width 61 height 25
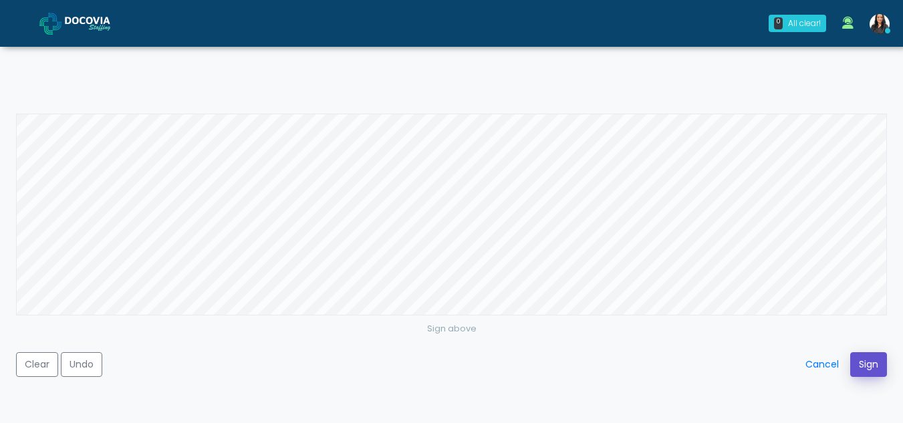
click at [869, 368] on button "Sign" at bounding box center [868, 364] width 37 height 25
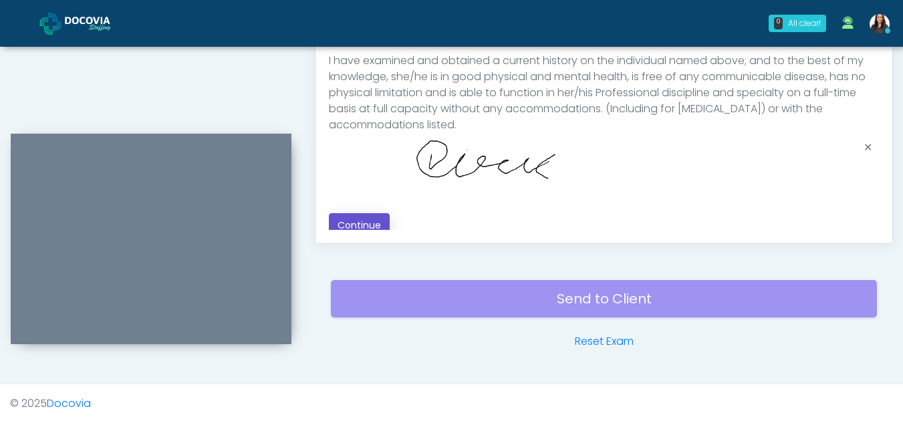
click at [368, 220] on button "Continue" at bounding box center [359, 225] width 61 height 25
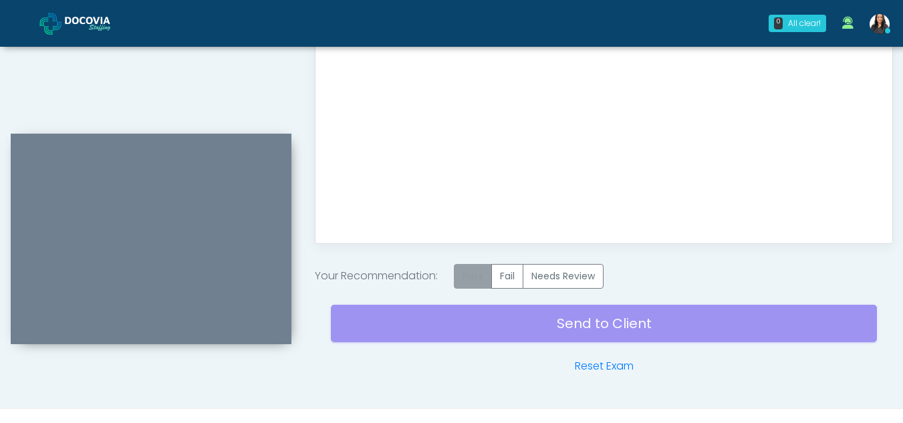
click at [487, 273] on label "Pass" at bounding box center [473, 276] width 38 height 25
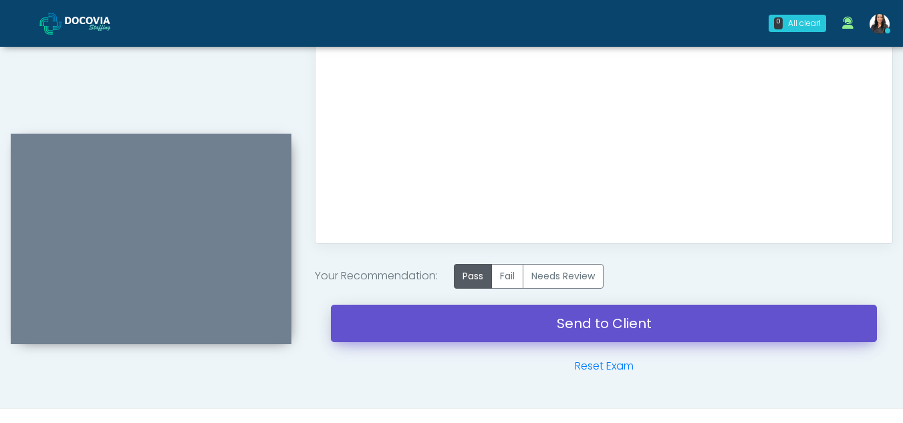
click at [621, 324] on link "Send to Client" at bounding box center [604, 323] width 546 height 37
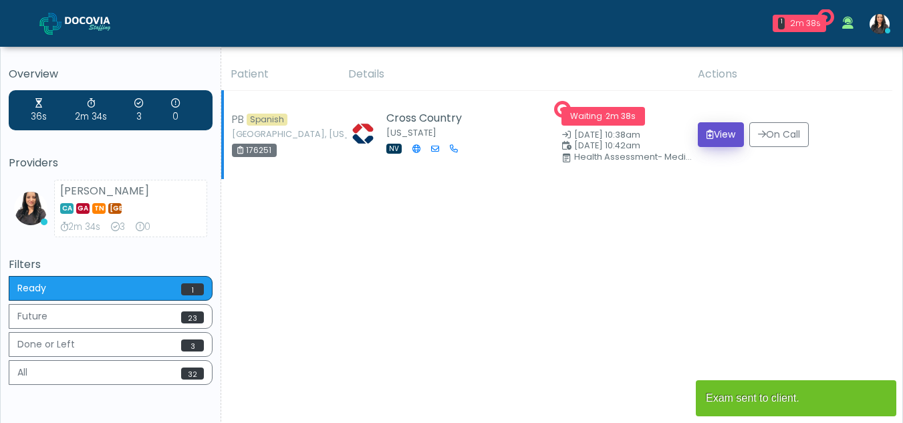
click at [719, 130] on button "View" at bounding box center [721, 134] width 46 height 25
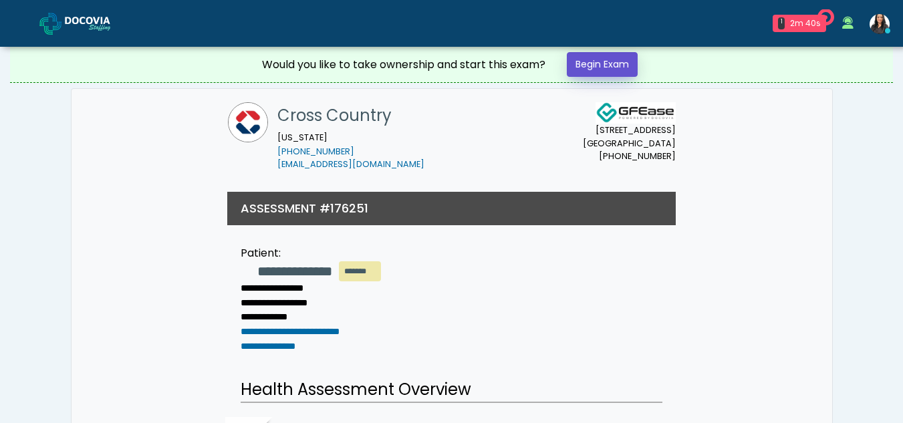
click at [617, 57] on link "Begin Exam" at bounding box center [602, 64] width 71 height 25
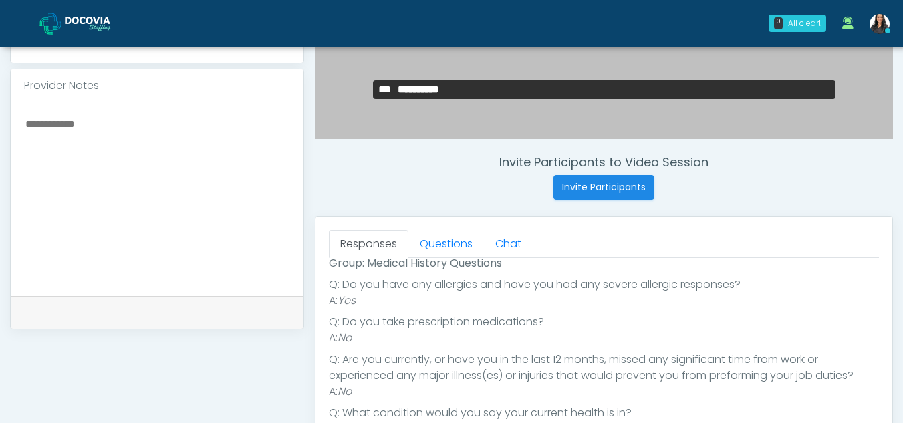
scroll to position [501, 0]
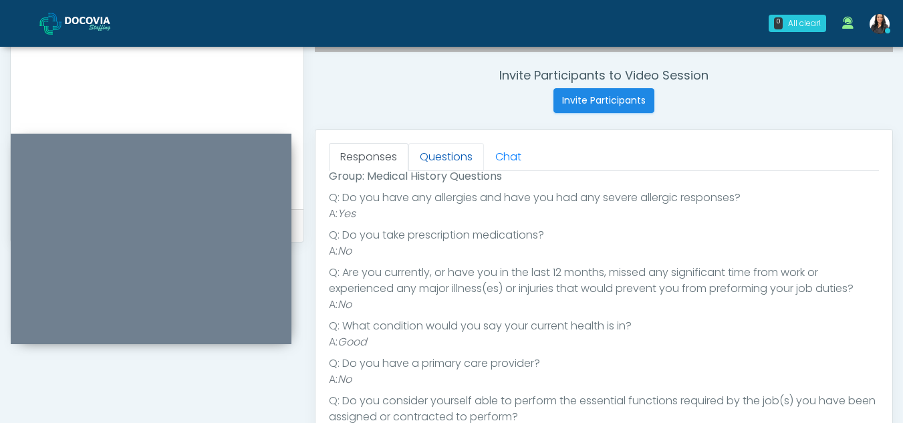
click at [461, 152] on link "Questions" at bounding box center [446, 157] width 76 height 28
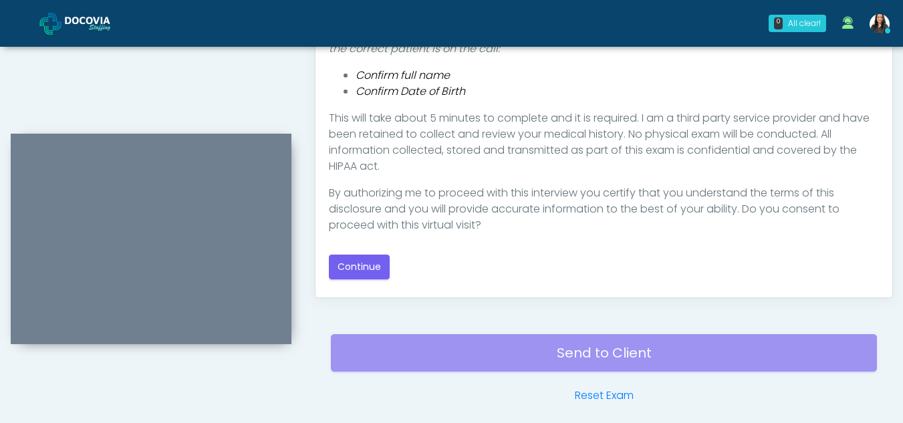
scroll to position [735, 0]
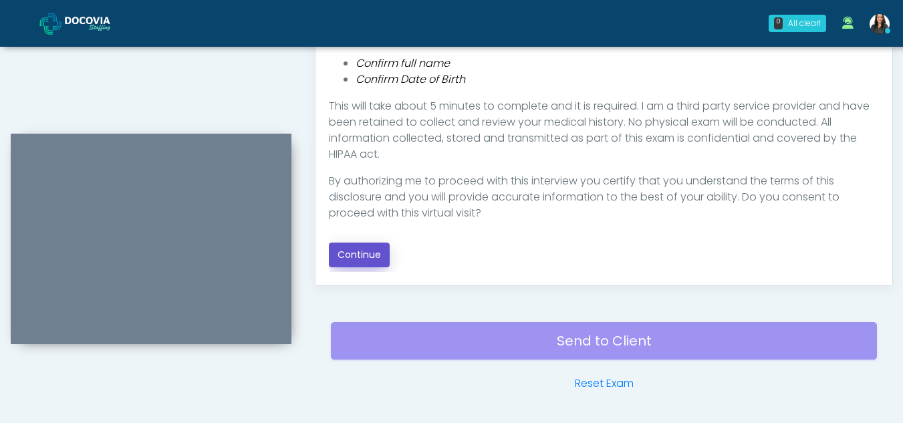
click at [375, 255] on button "Continue" at bounding box center [359, 255] width 61 height 25
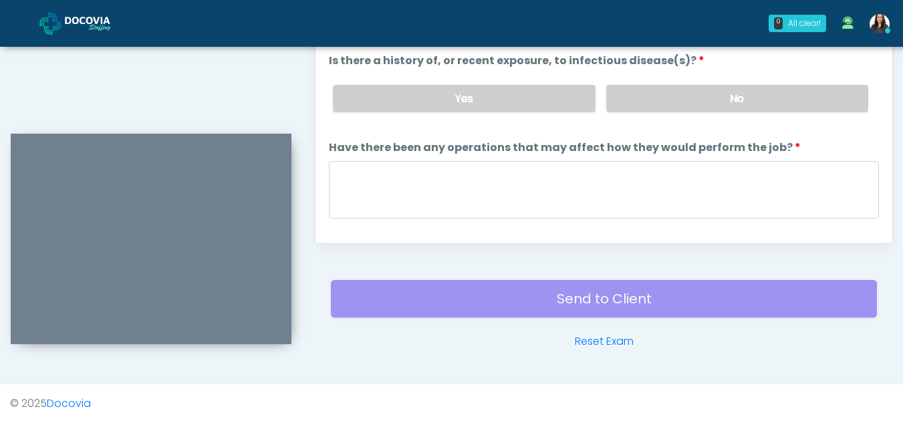
scroll to position [557, 0]
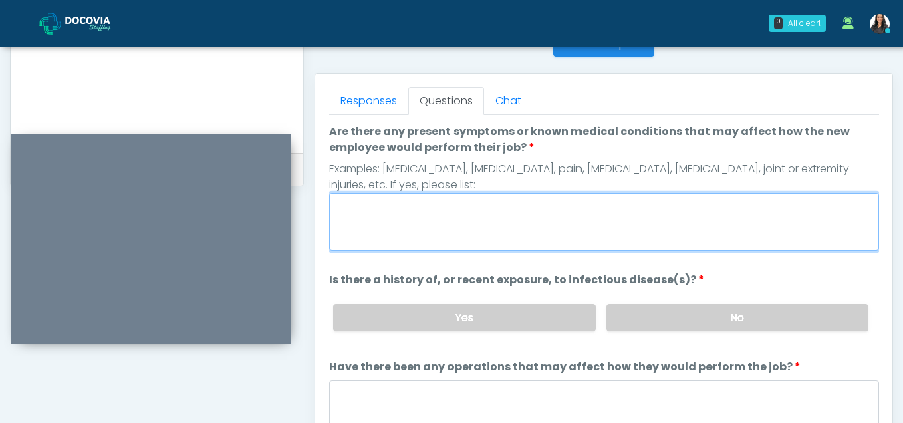
click at [372, 233] on textarea "Are there any present symptoms or known medical conditions that may affect how …" at bounding box center [604, 221] width 550 height 57
type textarea "**"
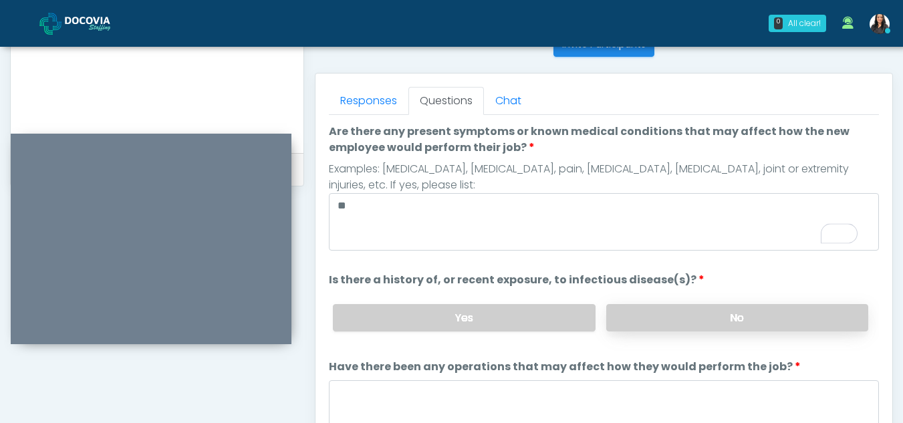
drag, startPoint x: 727, startPoint y: 315, endPoint x: 788, endPoint y: 317, distance: 60.9
click at [788, 317] on label "No" at bounding box center [737, 317] width 262 height 27
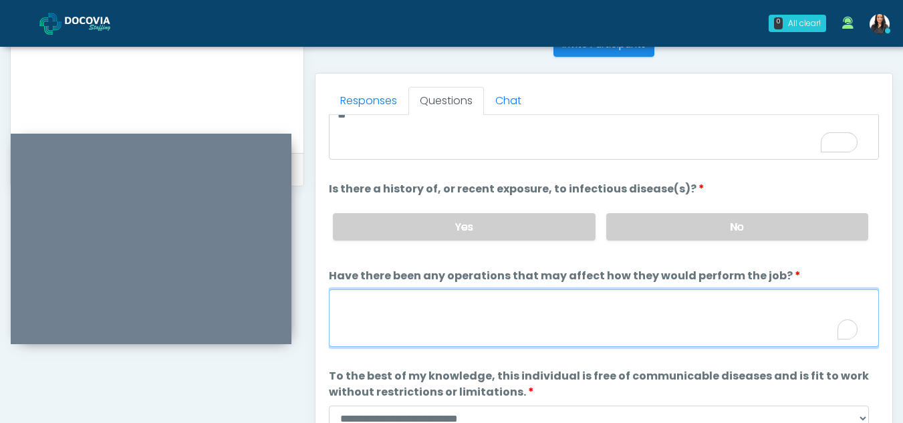
click at [367, 326] on textarea "Have there been any operations that may affect how they would perform the job?" at bounding box center [604, 317] width 550 height 57
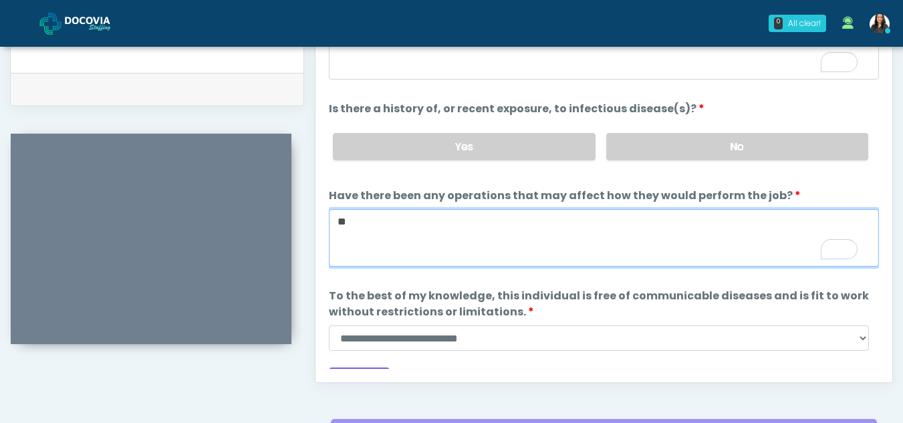
scroll to position [658, 0]
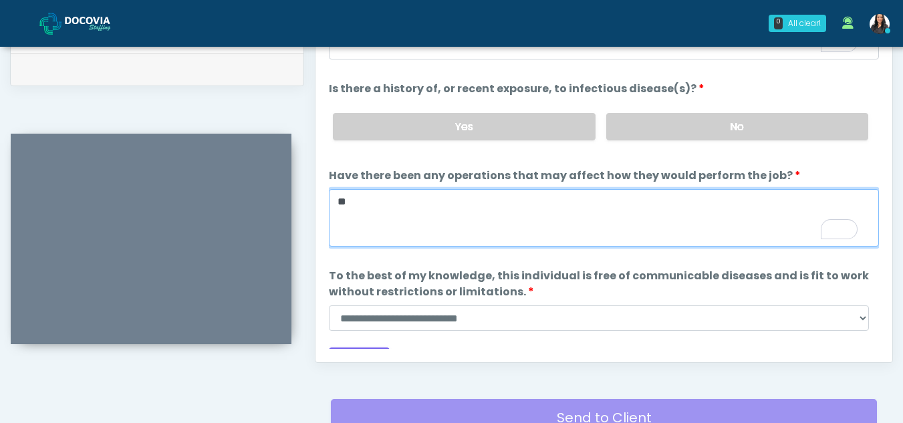
type textarea "**"
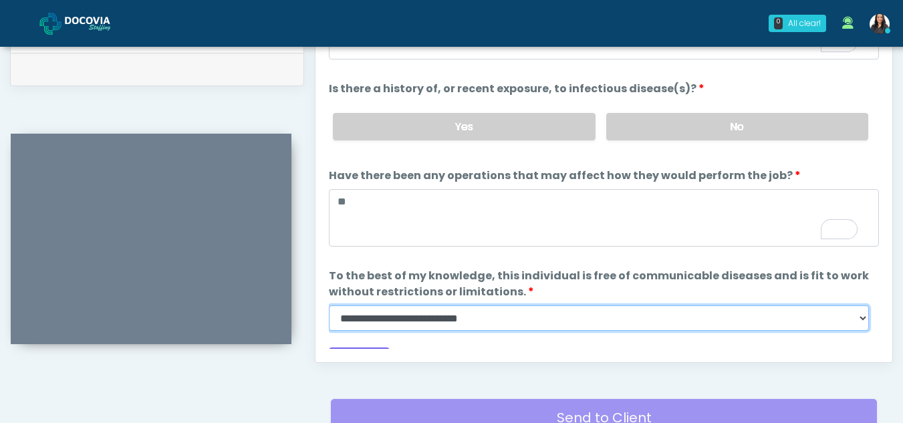
click at [862, 322] on select "**********" at bounding box center [599, 317] width 540 height 25
select select "******"
click at [329, 305] on select "**********" at bounding box center [599, 317] width 540 height 25
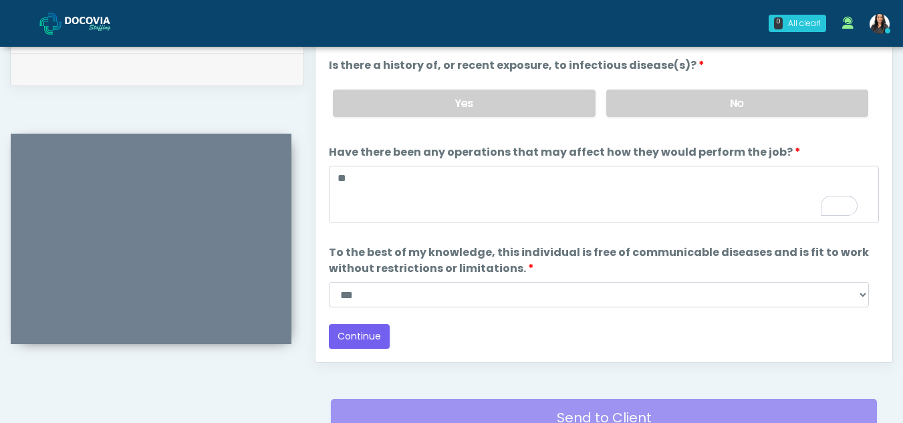
scroll to position [114, 0]
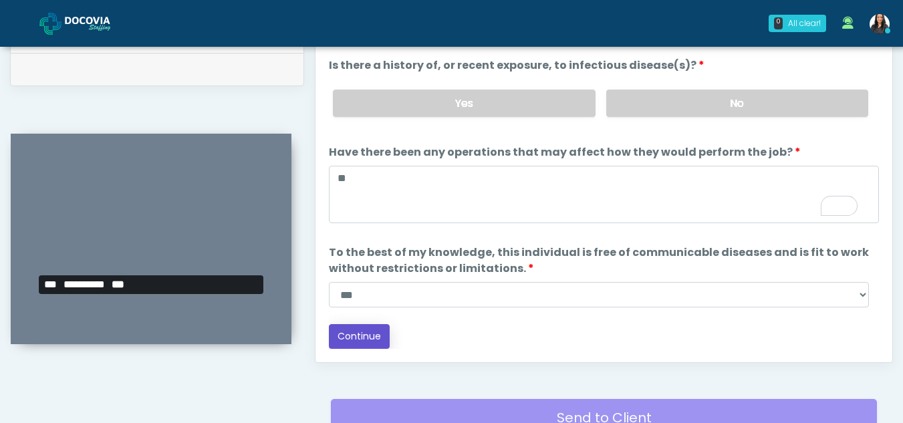
click at [347, 334] on button "Continue" at bounding box center [359, 336] width 61 height 25
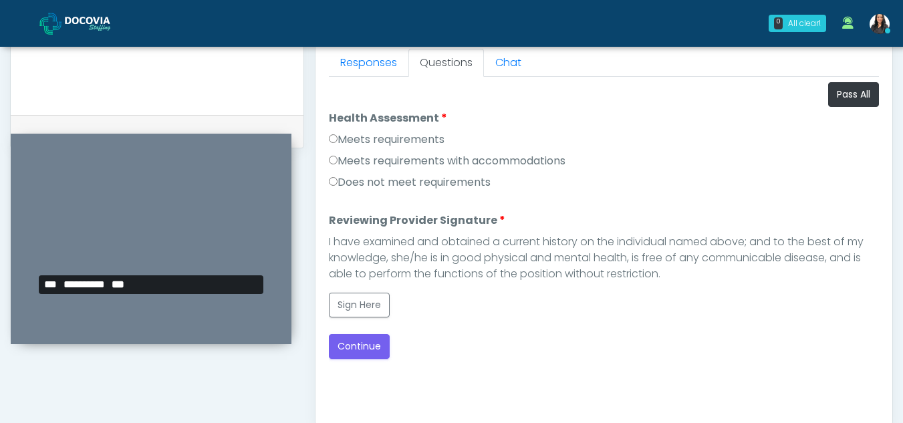
scroll to position [588, 0]
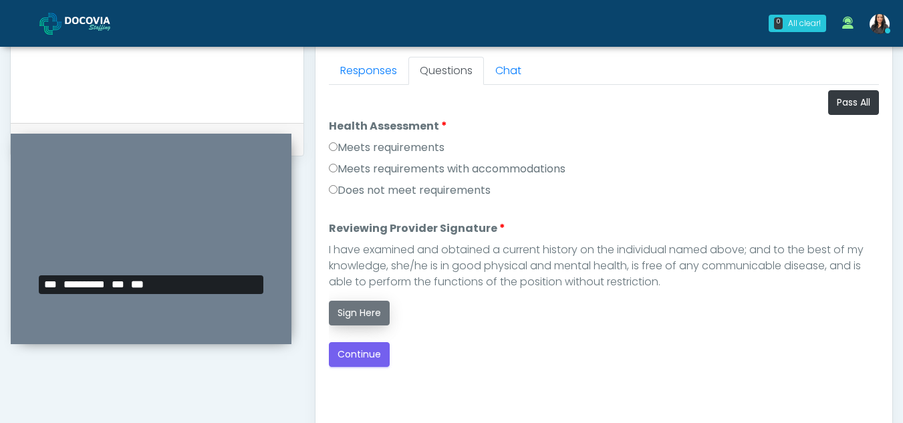
click at [348, 305] on button "Sign Here" at bounding box center [359, 313] width 61 height 25
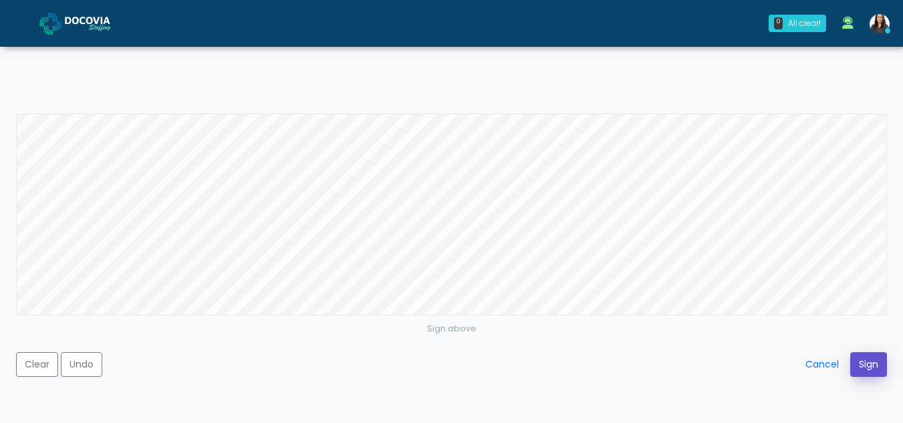
click at [867, 362] on button "Sign" at bounding box center [868, 364] width 37 height 25
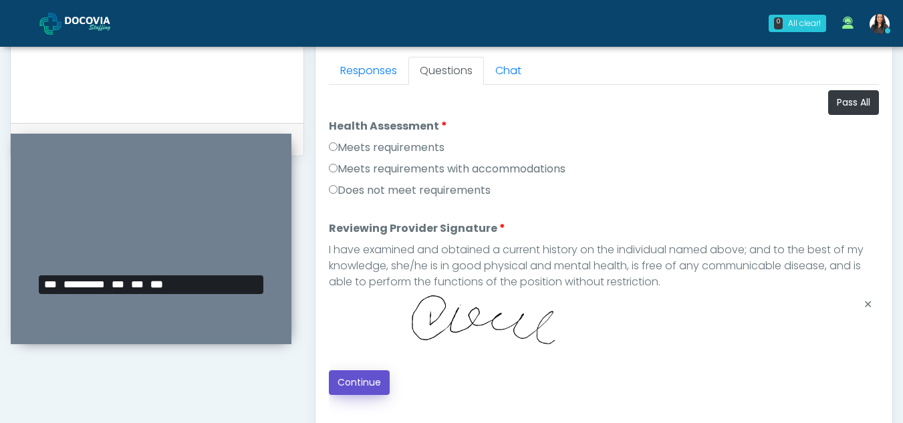
click at [371, 381] on button "Continue" at bounding box center [359, 382] width 61 height 25
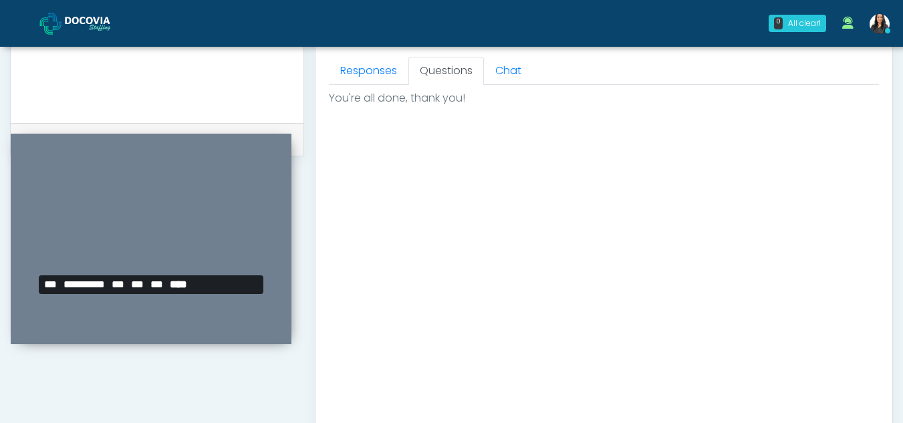
scroll to position [801, 0]
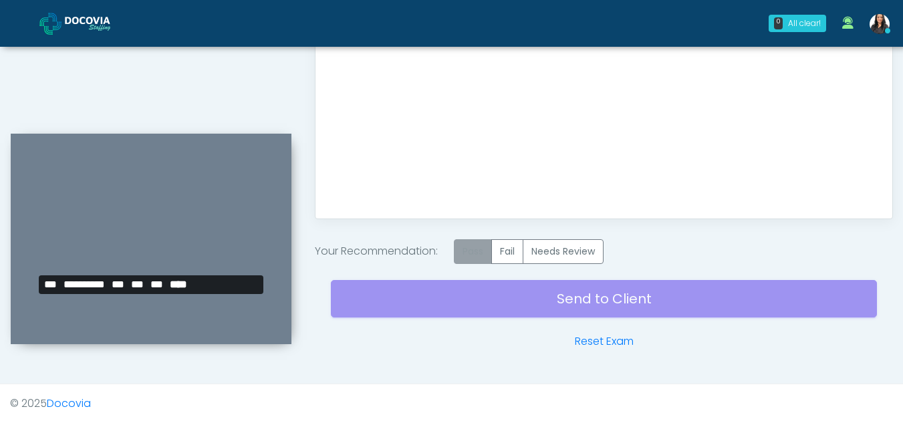
click at [482, 257] on label "Pass" at bounding box center [473, 251] width 38 height 25
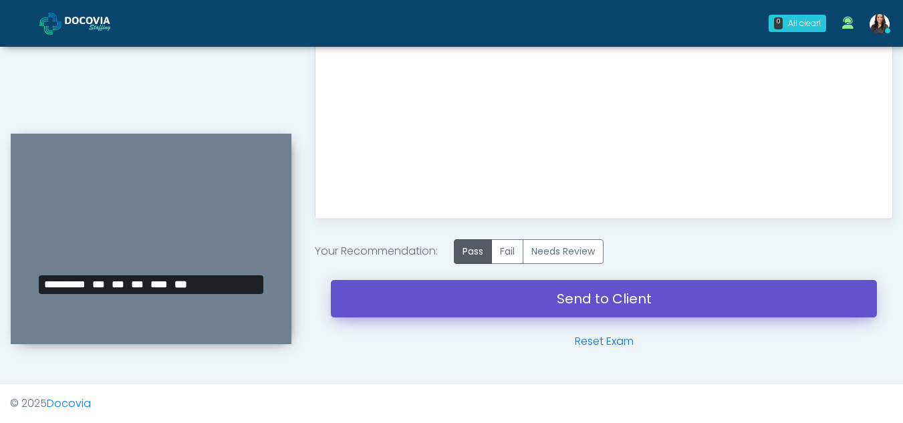
click at [591, 295] on link "Send to Client" at bounding box center [604, 298] width 546 height 37
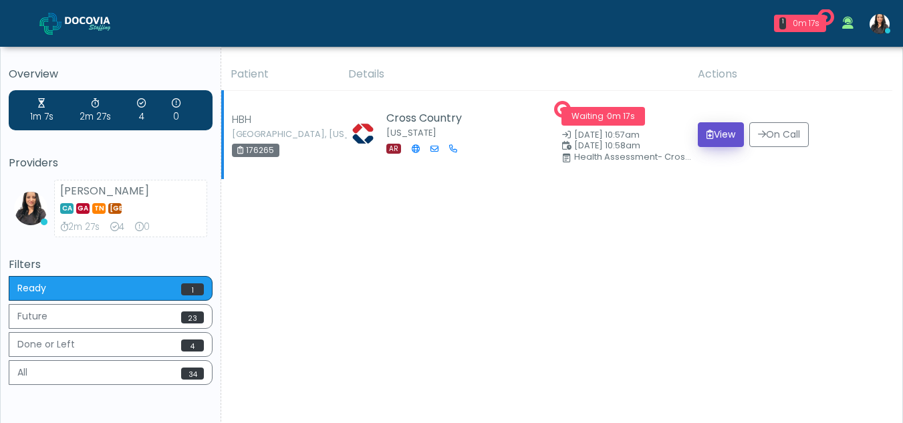
click at [713, 132] on button "View" at bounding box center [721, 134] width 46 height 25
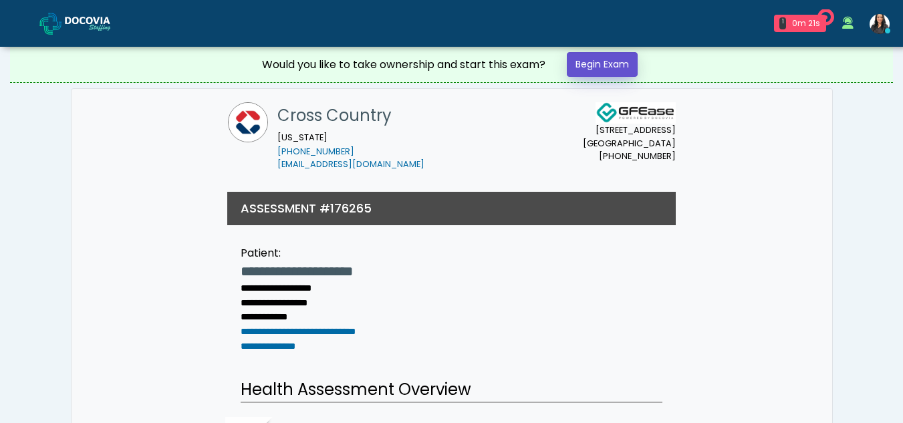
click at [604, 61] on link "Begin Exam" at bounding box center [602, 64] width 71 height 25
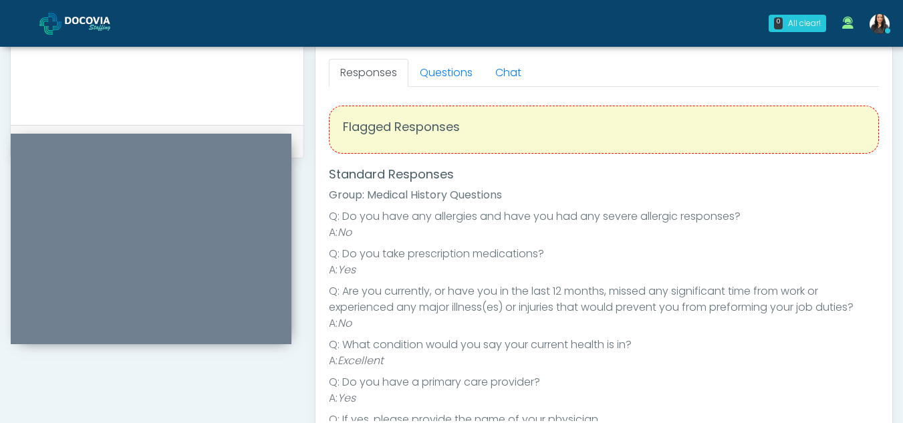
scroll to position [577, 0]
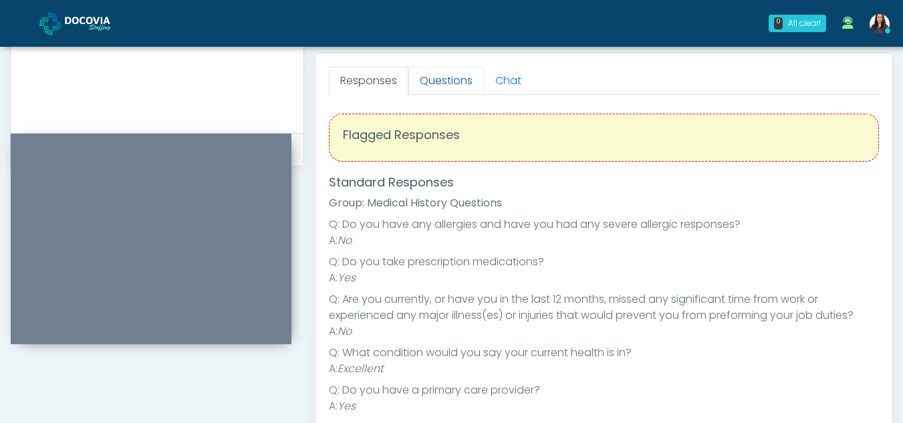
click at [438, 78] on link "Questions" at bounding box center [446, 81] width 76 height 28
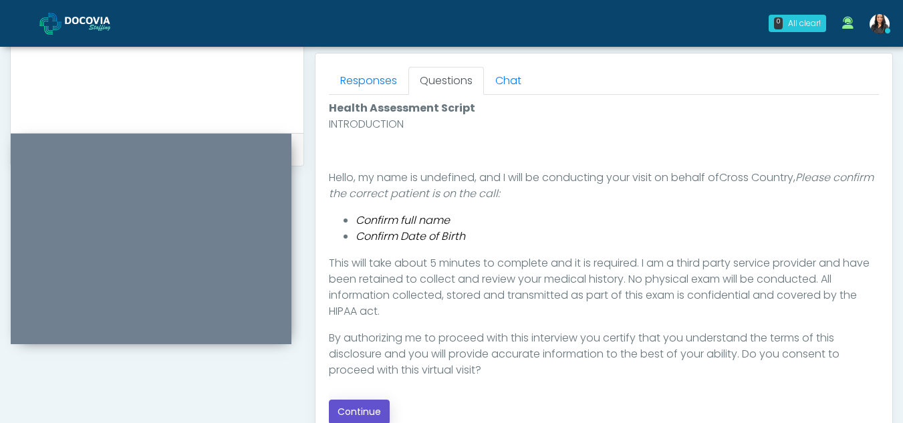
click at [365, 410] on button "Continue" at bounding box center [359, 412] width 61 height 25
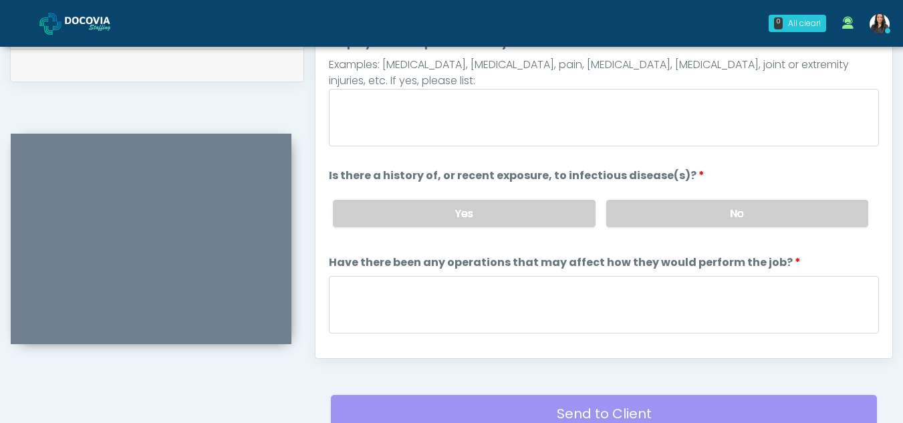
scroll to position [604, 0]
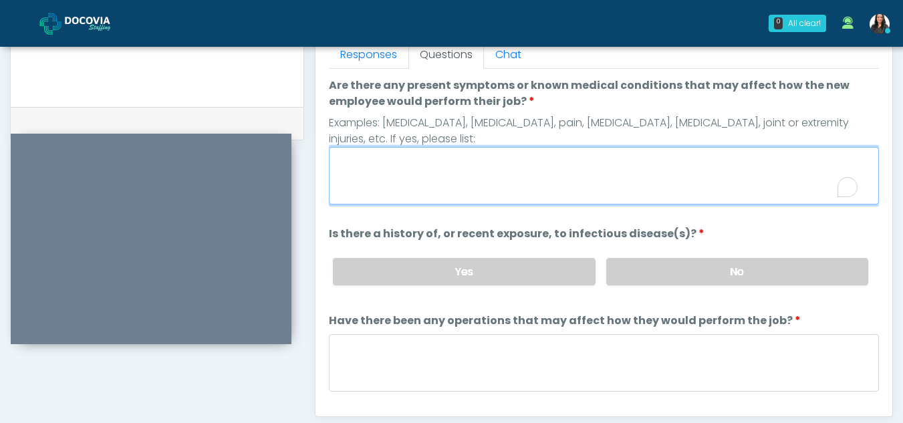
click at [385, 180] on textarea "Are there any present symptoms or known medical conditions that may affect how …" at bounding box center [604, 175] width 550 height 57
type textarea "**"
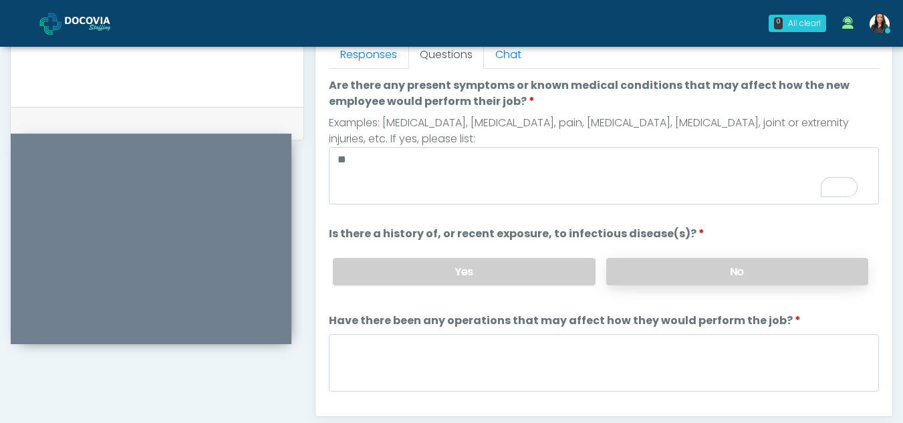
click at [688, 270] on label "No" at bounding box center [737, 271] width 262 height 27
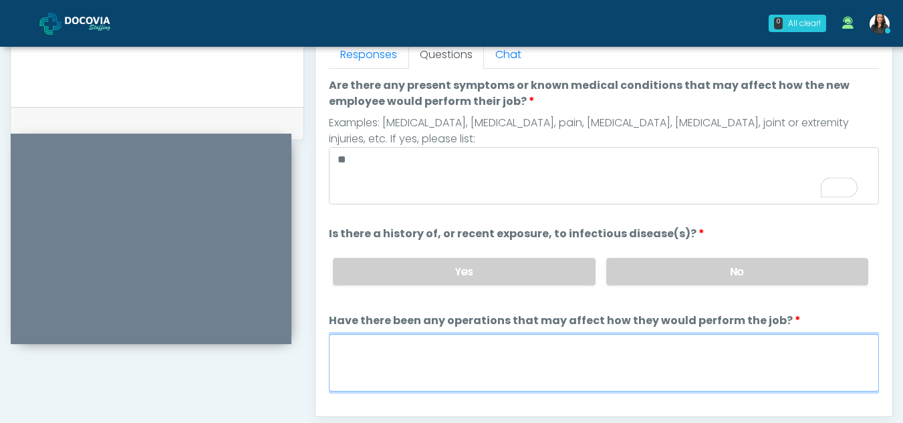
click at [383, 368] on textarea "Have there been any operations that may affect how they would perform the job?" at bounding box center [604, 362] width 550 height 57
type textarea "**"
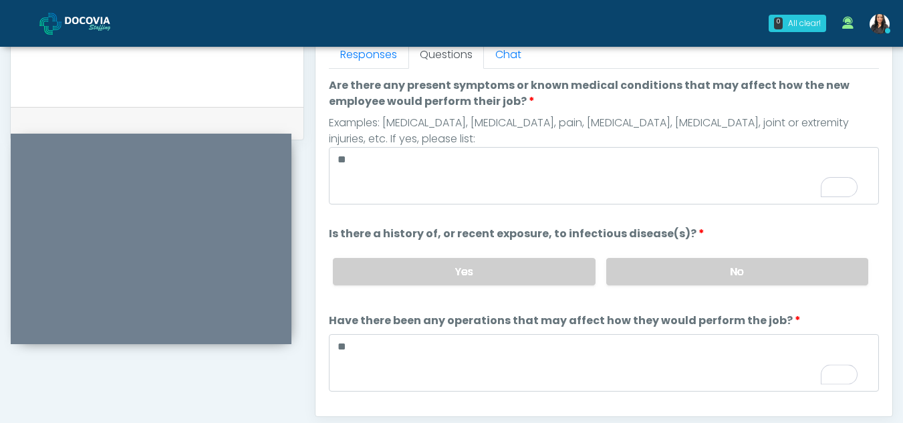
scroll to position [114, 0]
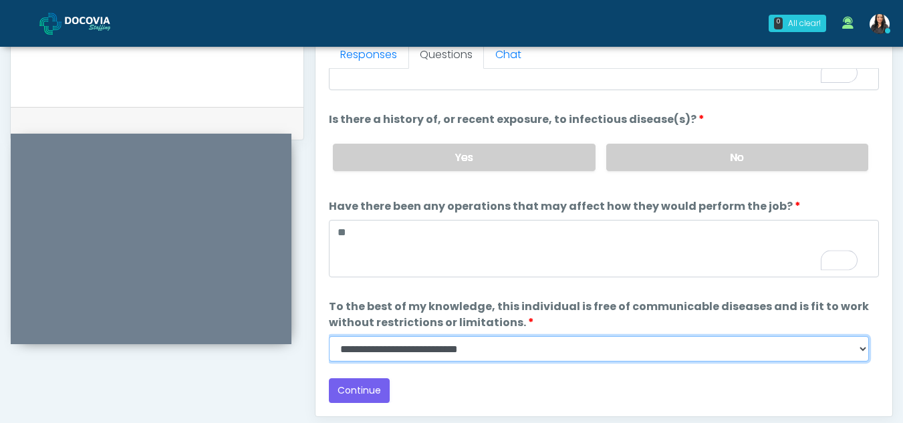
click at [861, 351] on select "**********" at bounding box center [599, 348] width 540 height 25
select select "******"
click at [329, 336] on select "**********" at bounding box center [599, 348] width 540 height 25
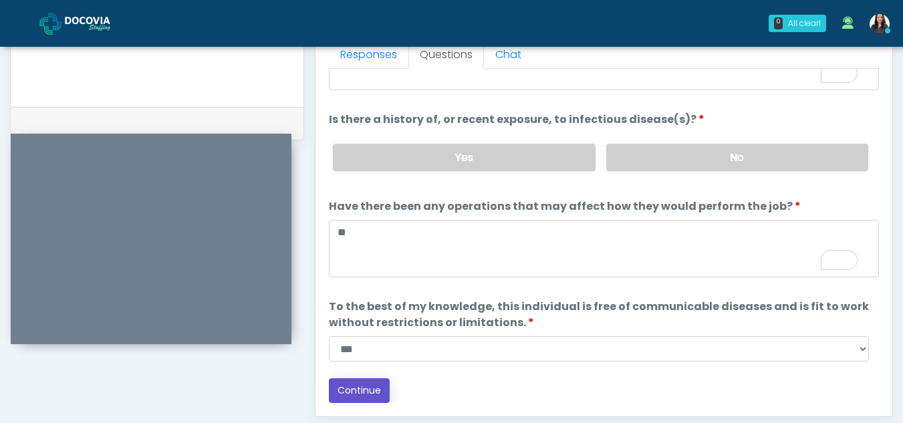
click at [366, 392] on button "Continue" at bounding box center [359, 390] width 61 height 25
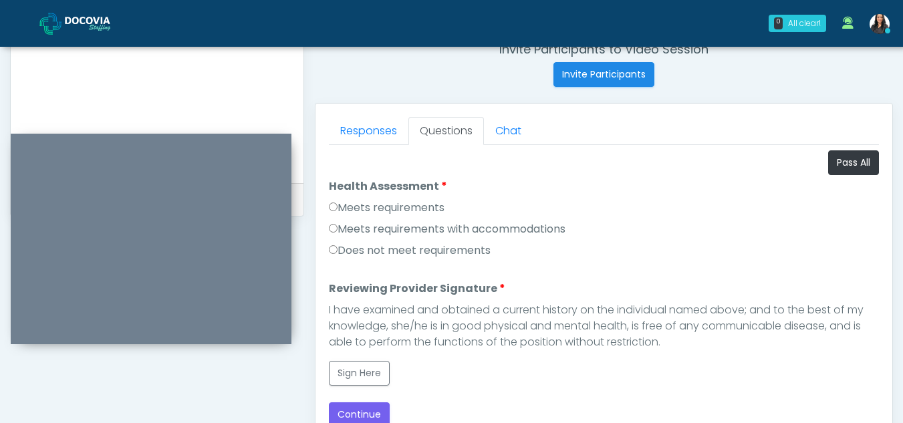
scroll to position [513, 0]
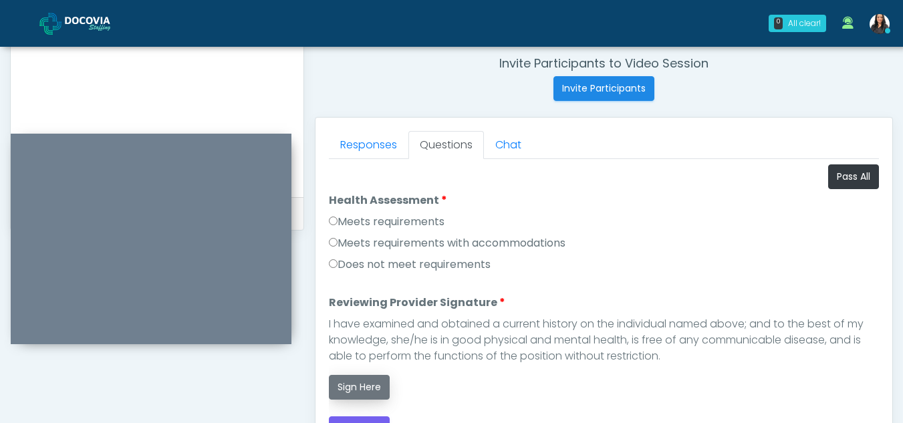
click at [360, 386] on button "Sign Here" at bounding box center [359, 387] width 61 height 25
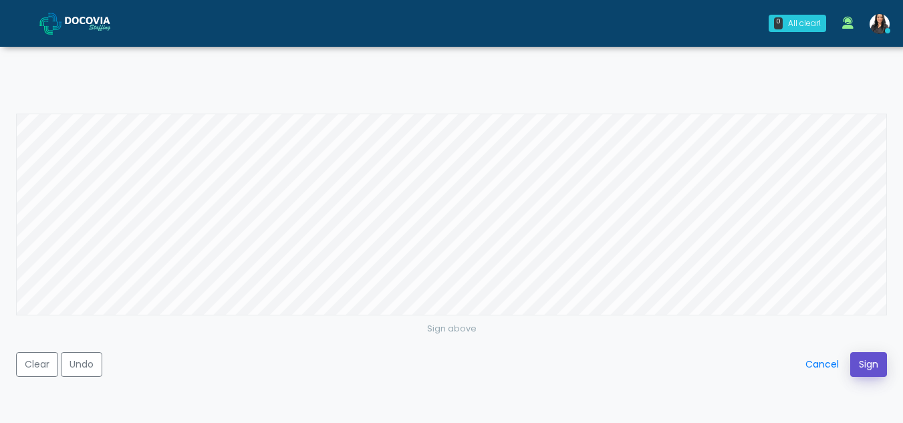
click at [870, 368] on button "Sign" at bounding box center [868, 364] width 37 height 25
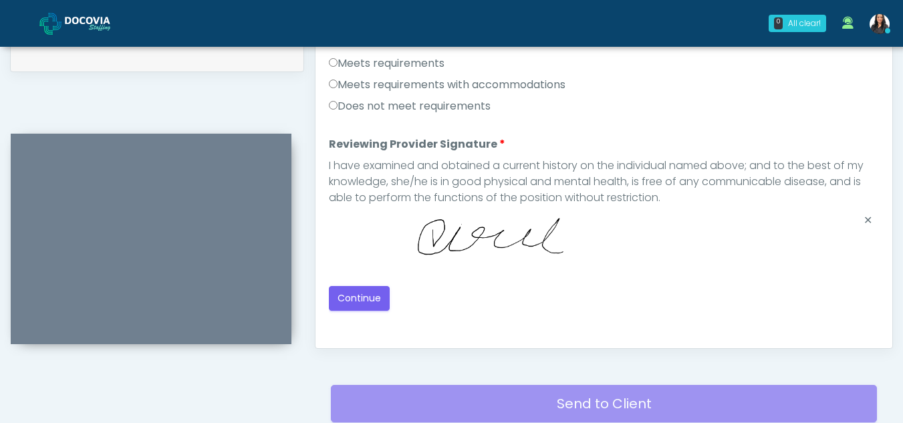
scroll to position [694, 0]
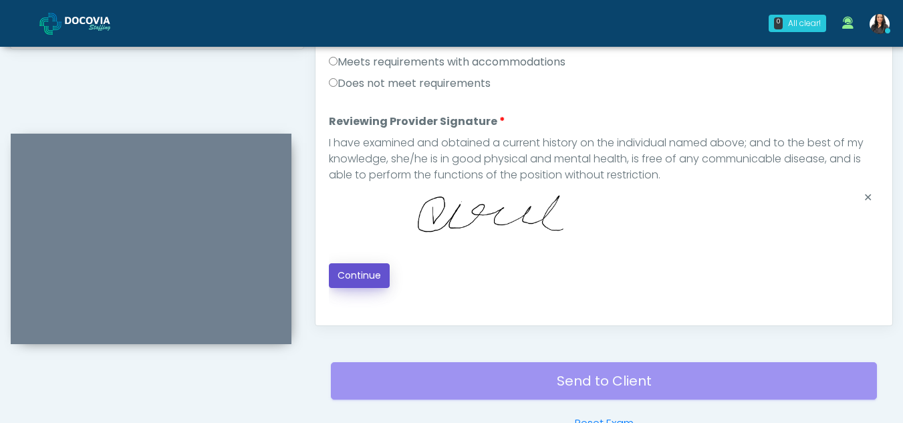
click at [371, 277] on button "Continue" at bounding box center [359, 275] width 61 height 25
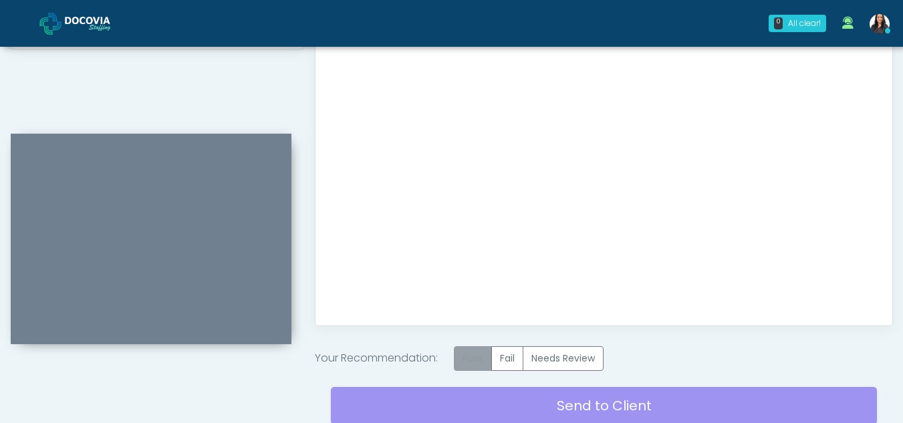
click at [479, 357] on label "Pass" at bounding box center [473, 358] width 38 height 25
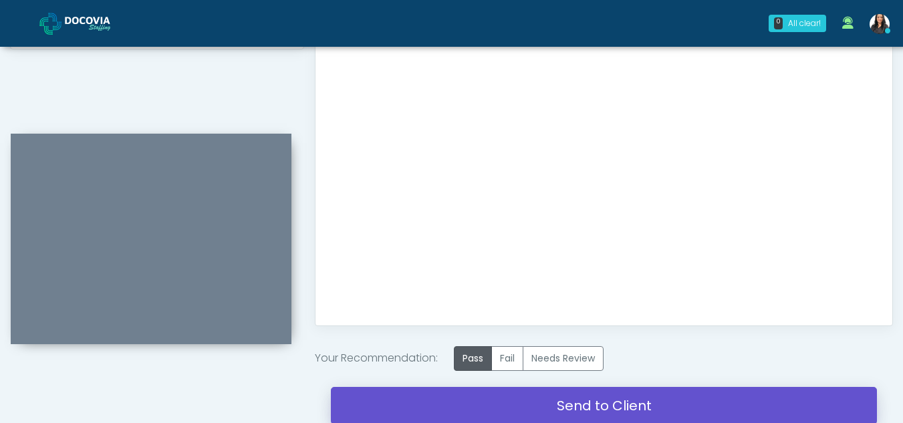
click at [617, 400] on link "Send to Client" at bounding box center [604, 405] width 546 height 37
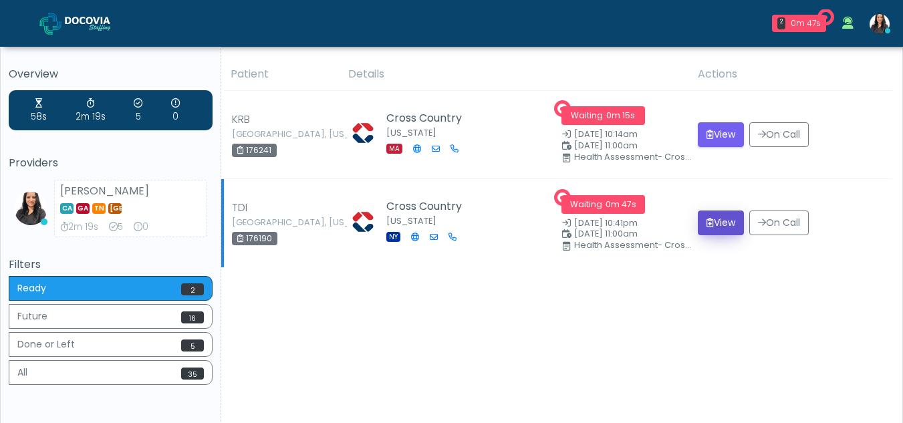
click at [721, 218] on button "View" at bounding box center [721, 223] width 46 height 25
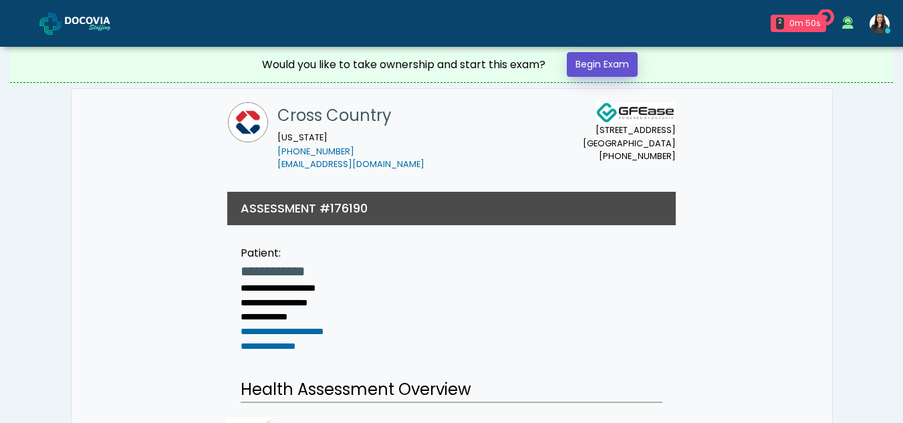
click at [586, 68] on link "Begin Exam" at bounding box center [602, 64] width 71 height 25
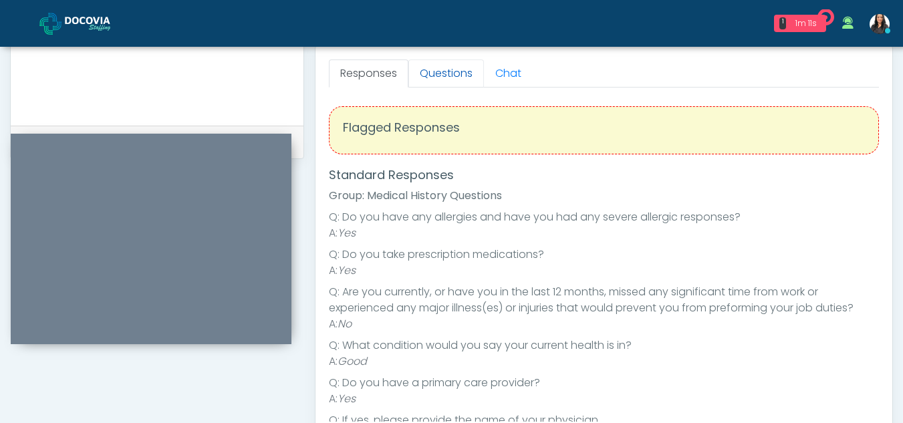
scroll to position [558, 0]
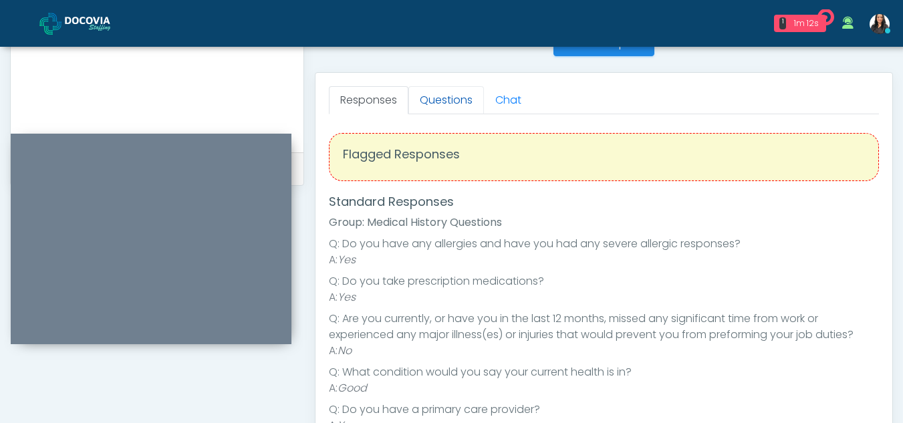
drag, startPoint x: 455, startPoint y: 98, endPoint x: 450, endPoint y: 91, distance: 8.6
click at [450, 91] on link "Questions" at bounding box center [446, 100] width 76 height 28
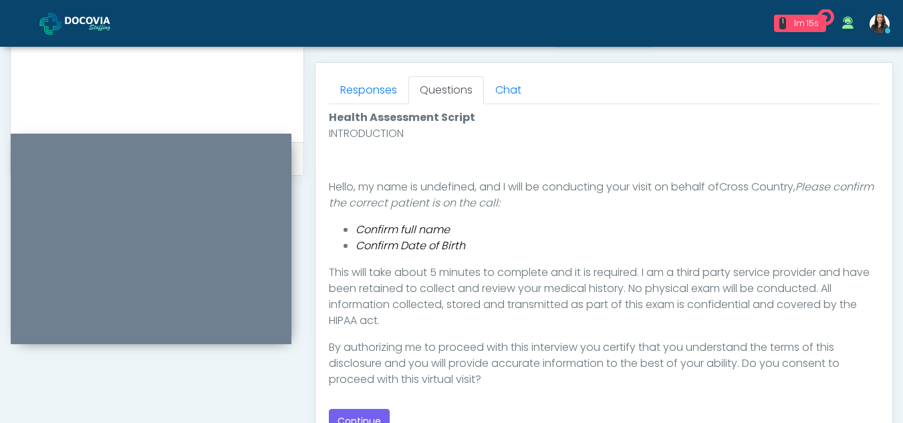
scroll to position [638, 0]
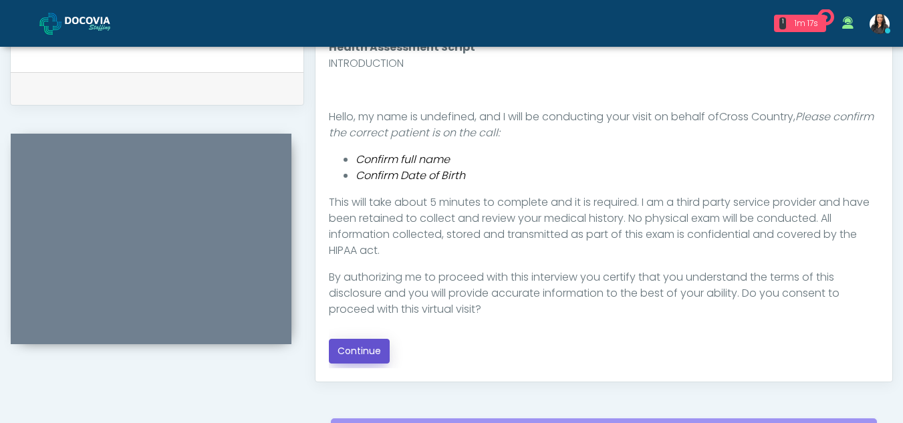
click at [350, 345] on button "Continue" at bounding box center [359, 351] width 61 height 25
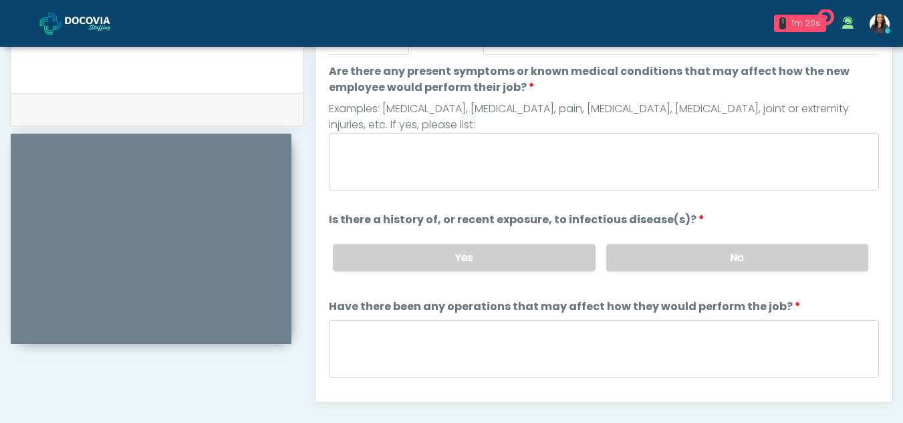
scroll to position [612, 0]
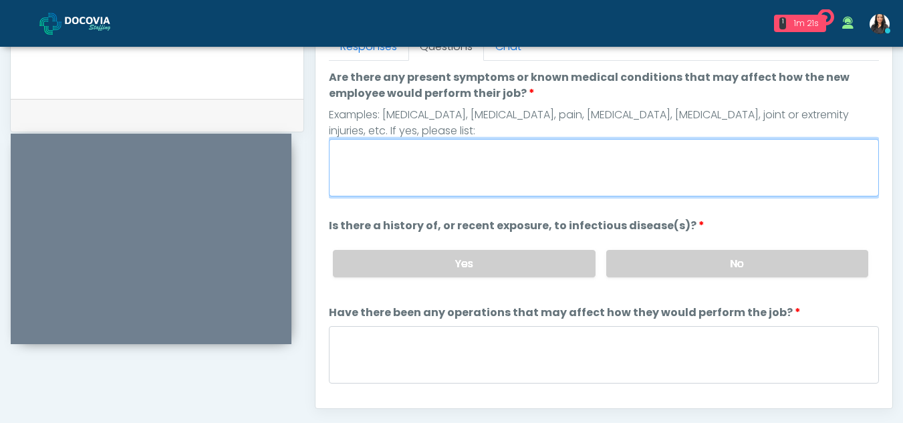
click at [390, 184] on textarea "Are there any present symptoms or known medical conditions that may affect how …" at bounding box center [604, 167] width 550 height 57
type textarea "**"
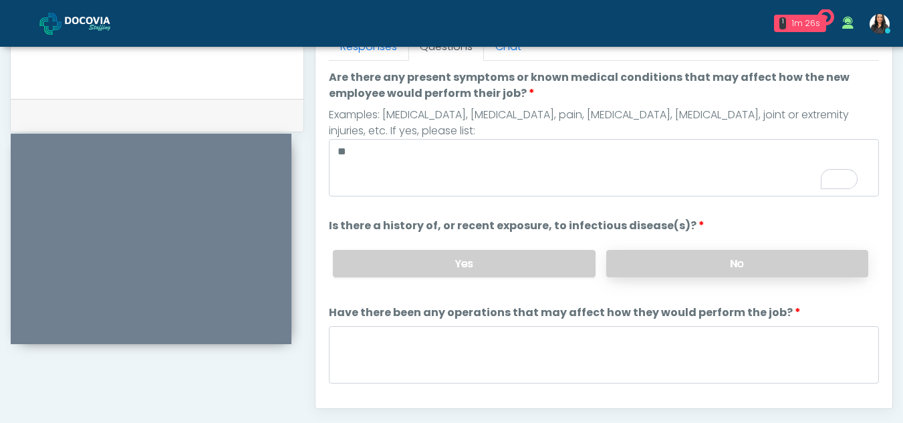
click at [688, 252] on label "No" at bounding box center [737, 263] width 262 height 27
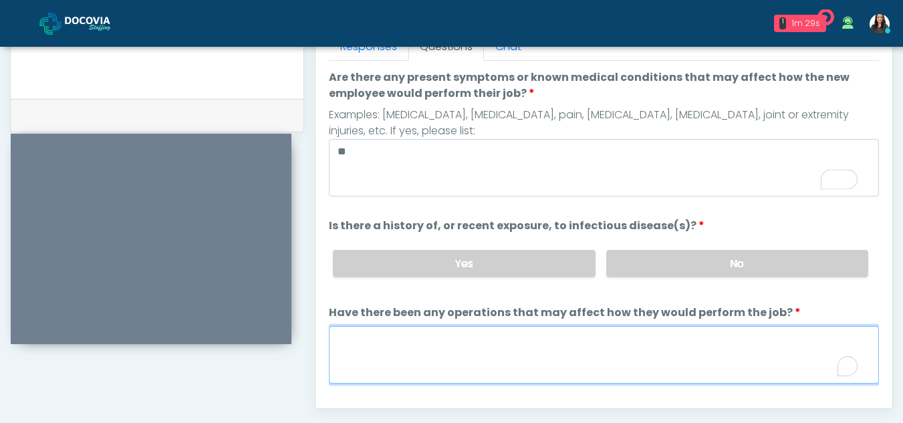
click at [400, 359] on textarea "Have there been any operations that may affect how they would perform the job?" at bounding box center [604, 354] width 550 height 57
type textarea "**"
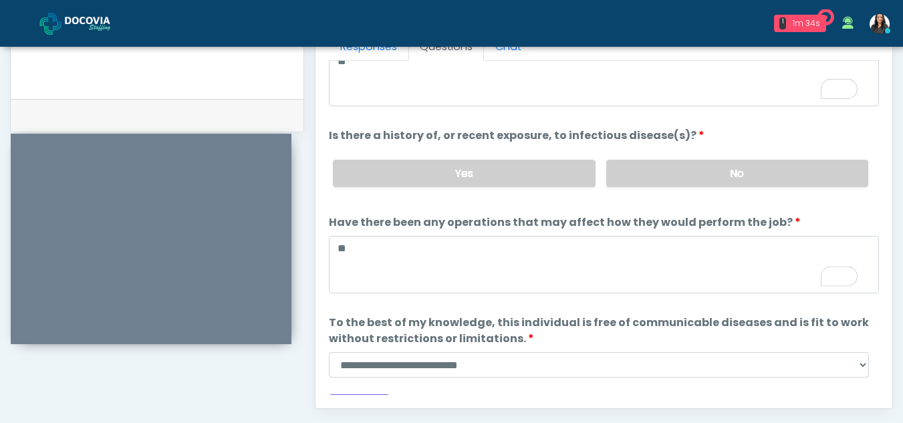
scroll to position [108, 0]
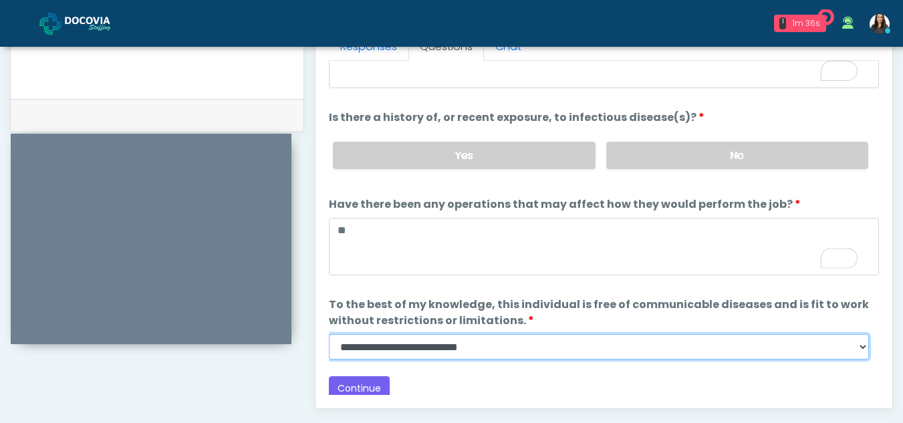
click at [860, 349] on select "**********" at bounding box center [599, 346] width 540 height 25
select select "******"
click at [329, 334] on select "**********" at bounding box center [599, 346] width 540 height 25
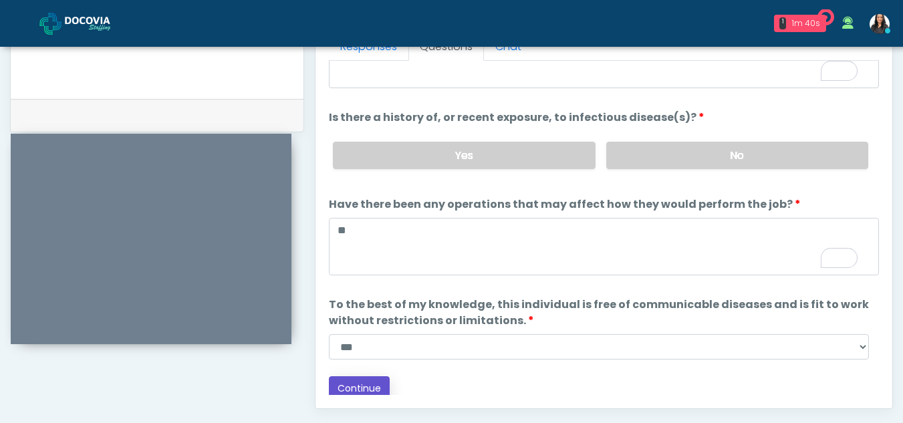
click at [365, 383] on button "Continue" at bounding box center [359, 388] width 61 height 25
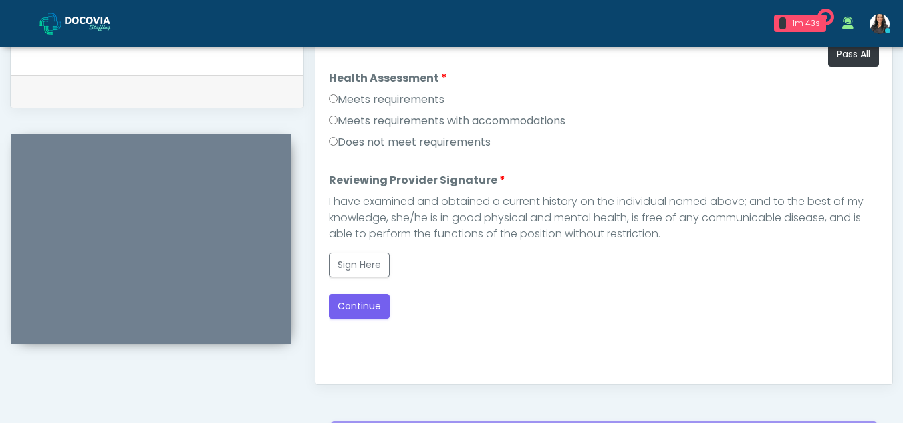
scroll to position [626, 0]
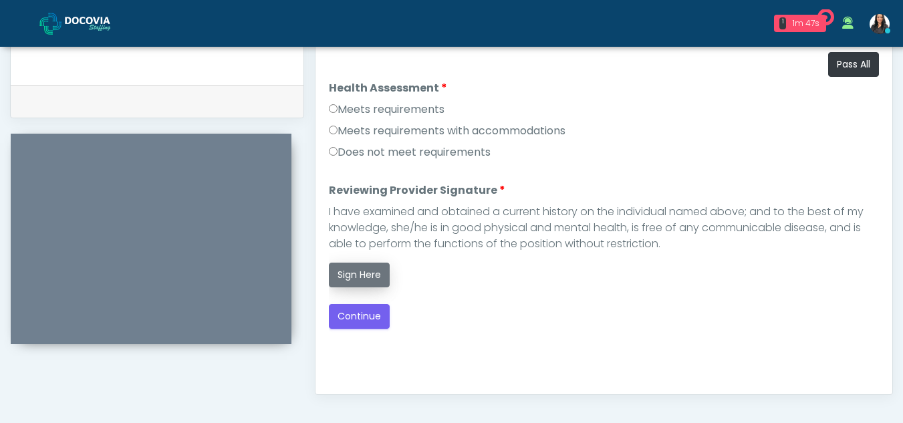
click at [358, 282] on button "Sign Here" at bounding box center [359, 275] width 61 height 25
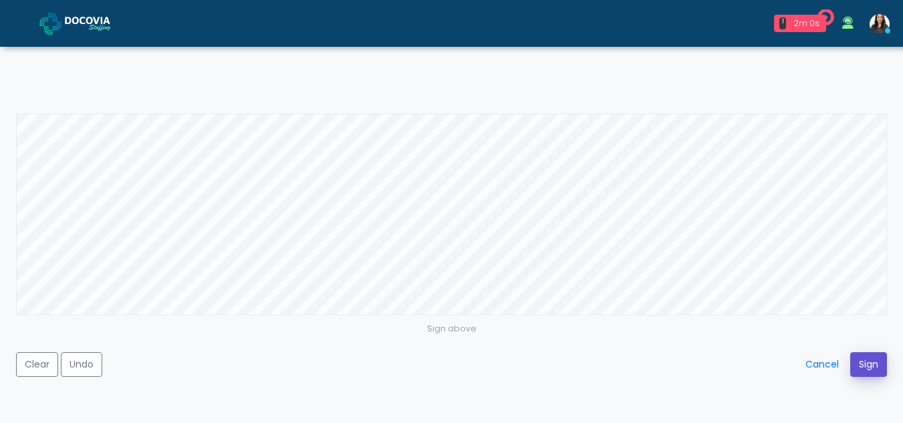
click at [860, 366] on button "Sign" at bounding box center [868, 364] width 37 height 25
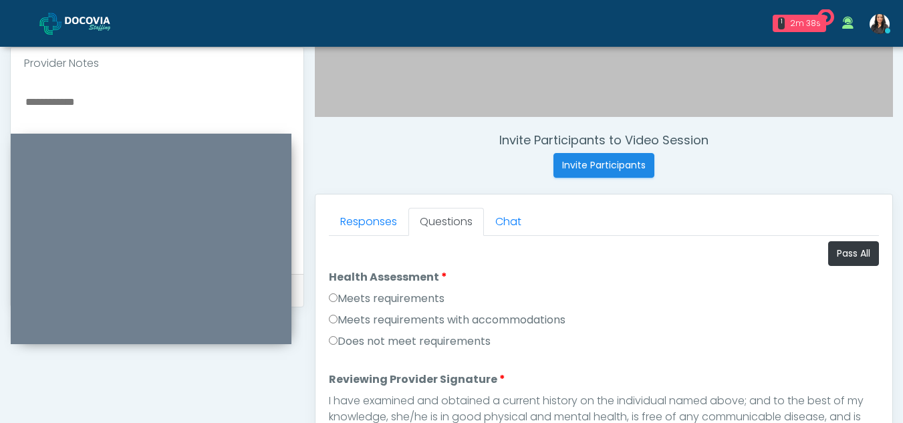
scroll to position [446, 0]
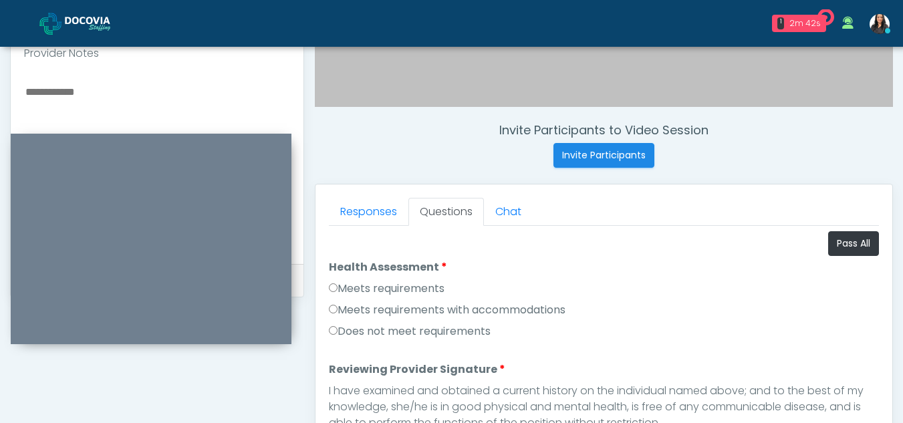
click at [49, 97] on textarea "To enrich screen reader interactions, please activate Accessibility in Grammarl…" at bounding box center [157, 164] width 266 height 163
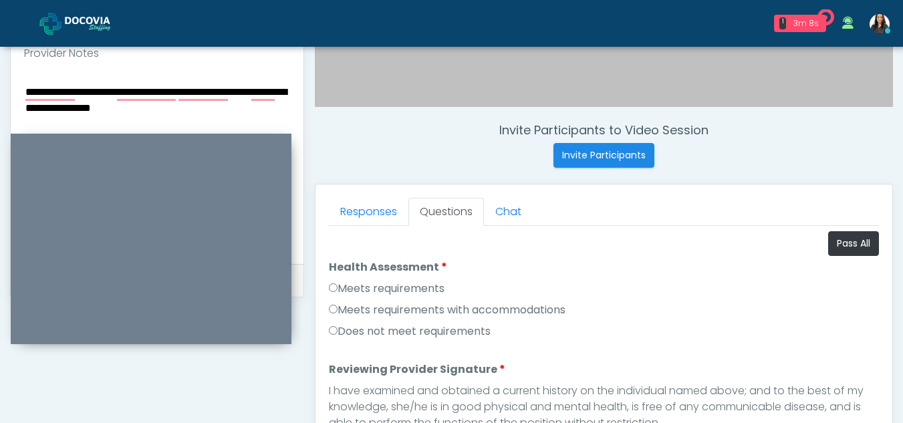
click at [60, 136] on div at bounding box center [151, 239] width 281 height 211
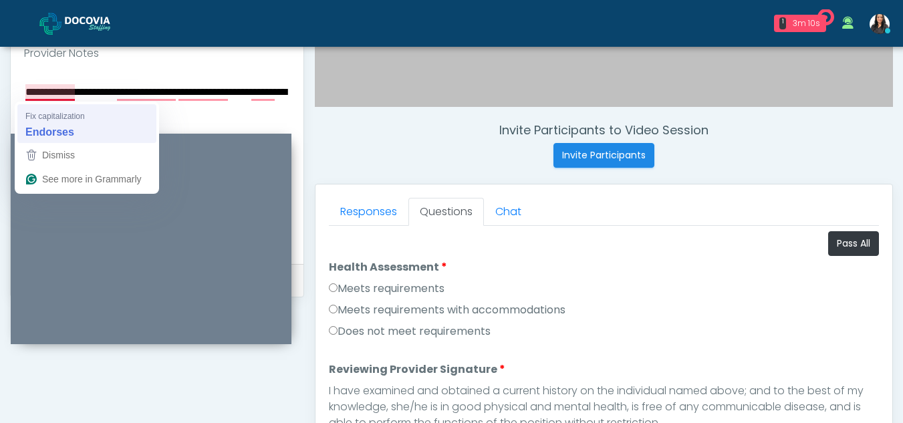
type textarea "**********"
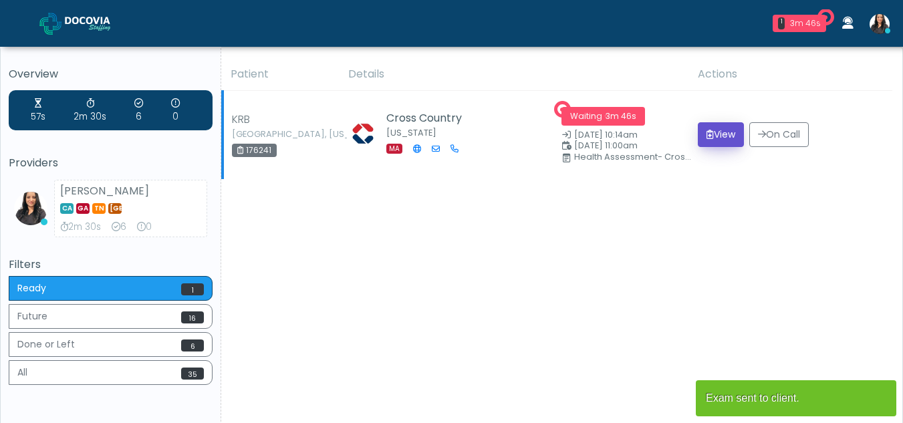
click at [713, 128] on button "View" at bounding box center [721, 134] width 46 height 25
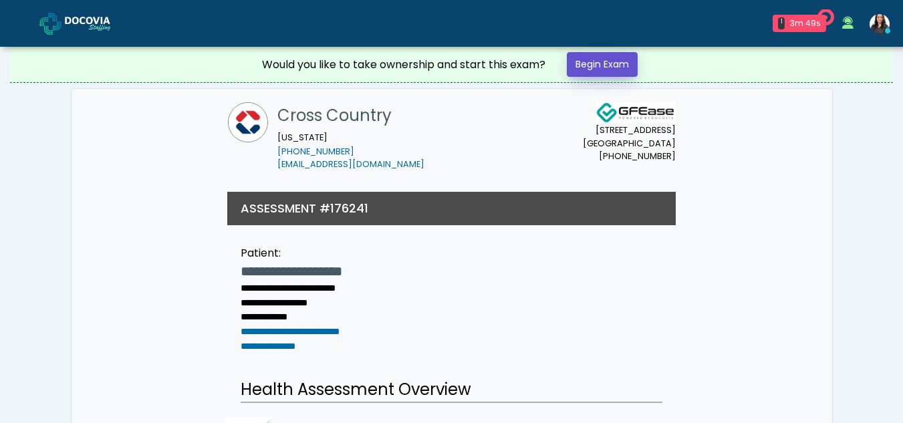
click at [597, 64] on link "Begin Exam" at bounding box center [602, 64] width 71 height 25
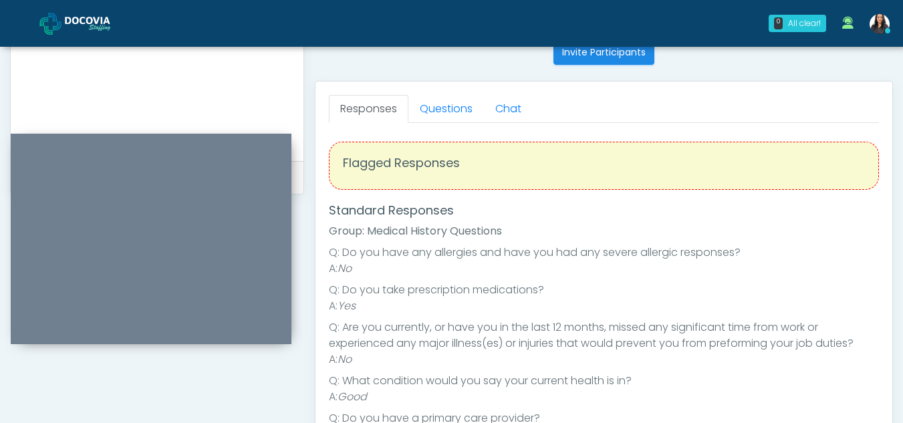
scroll to position [519, 0]
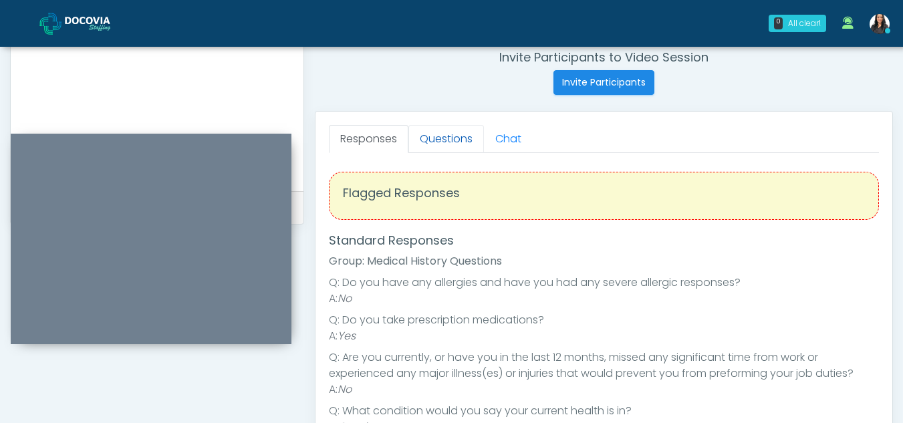
click at [450, 146] on link "Questions" at bounding box center [446, 139] width 76 height 28
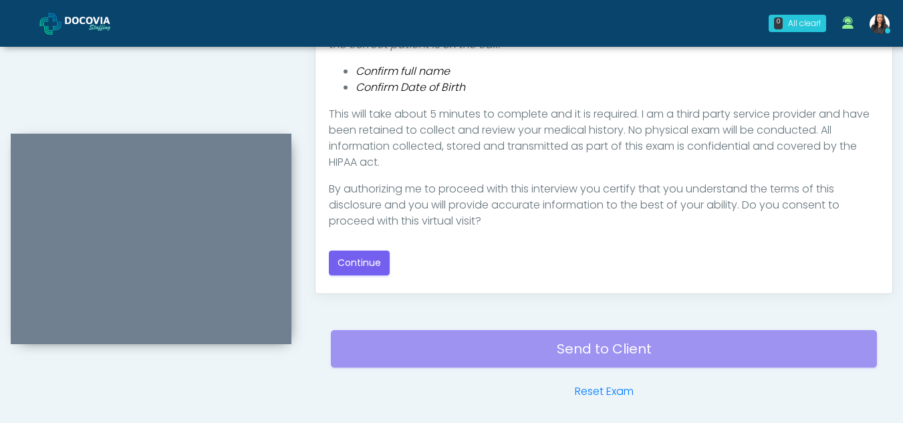
scroll to position [715, 0]
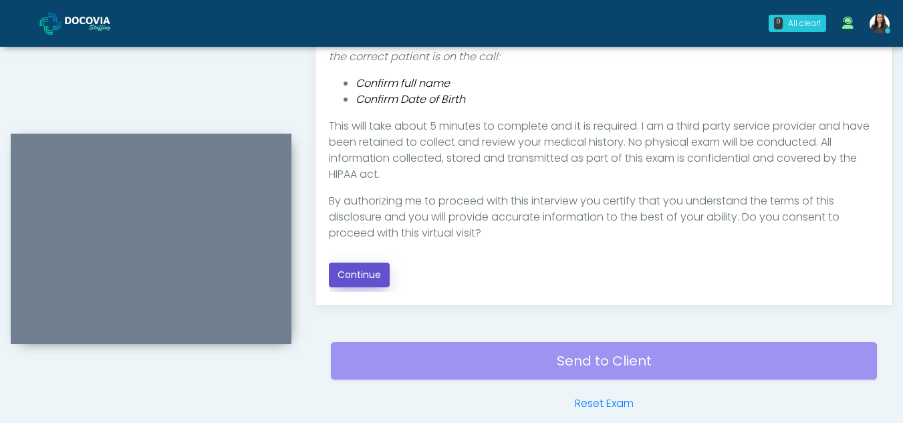
click at [372, 275] on button "Continue" at bounding box center [359, 275] width 61 height 25
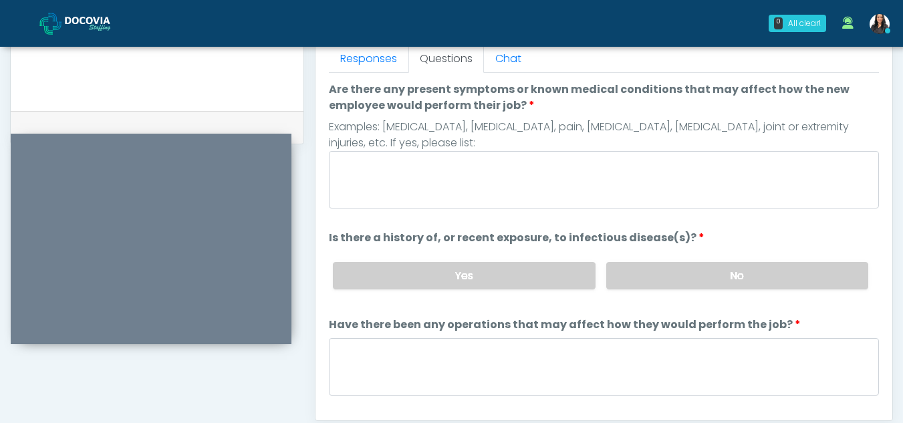
scroll to position [598, 0]
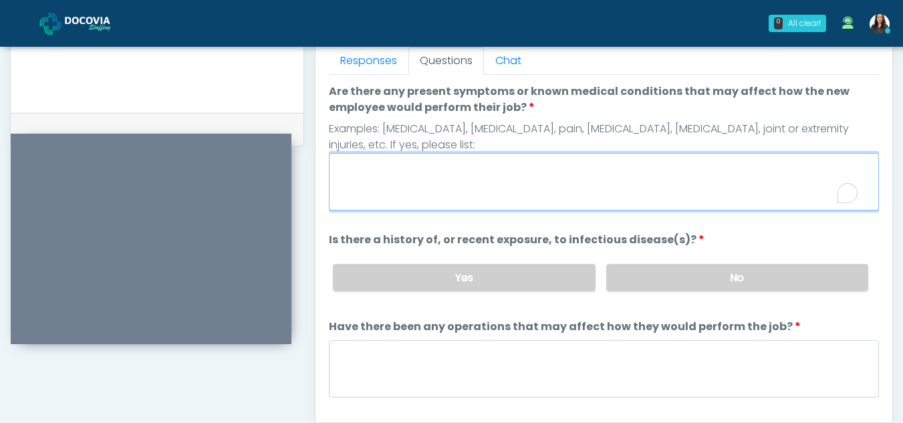
click at [371, 176] on textarea "Are there any present symptoms or known medical conditions that may affect how …" at bounding box center [604, 181] width 550 height 57
type textarea "*"
type textarea "**"
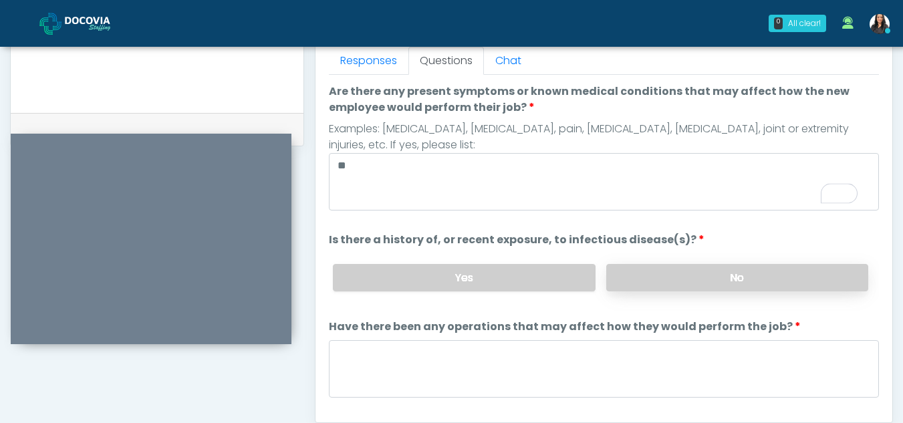
click at [626, 285] on label "No" at bounding box center [737, 277] width 262 height 27
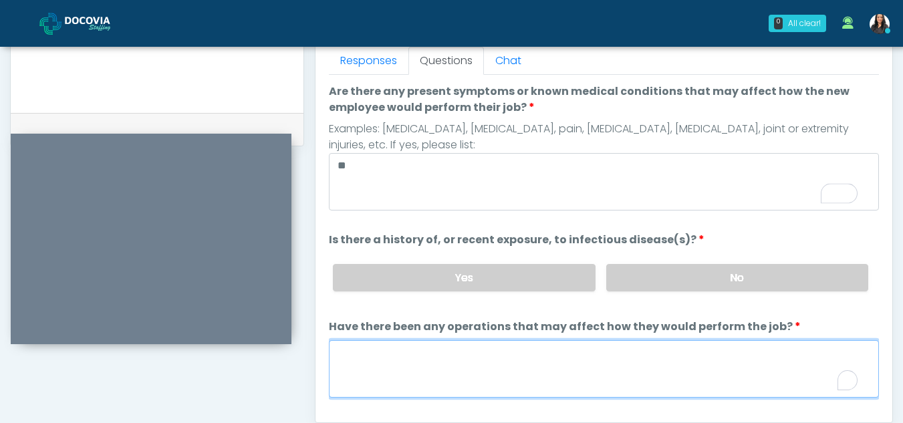
click at [401, 371] on textarea "Have there been any operations that may affect how they would perform the job?" at bounding box center [604, 368] width 550 height 57
type textarea "**"
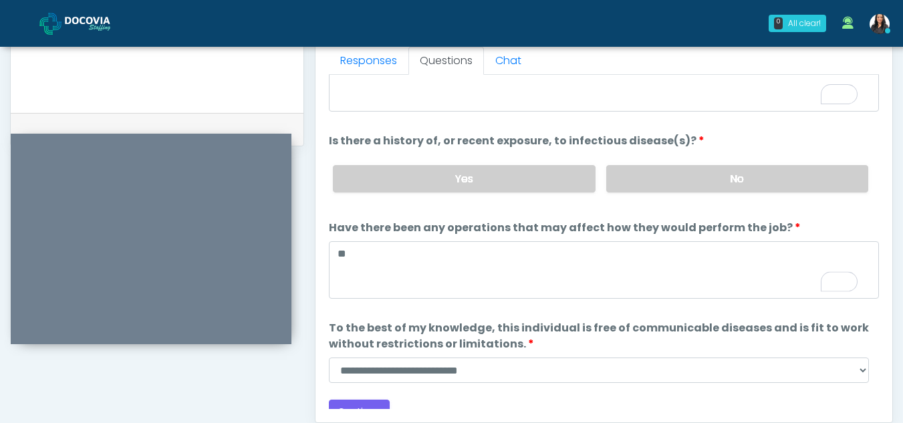
scroll to position [114, 0]
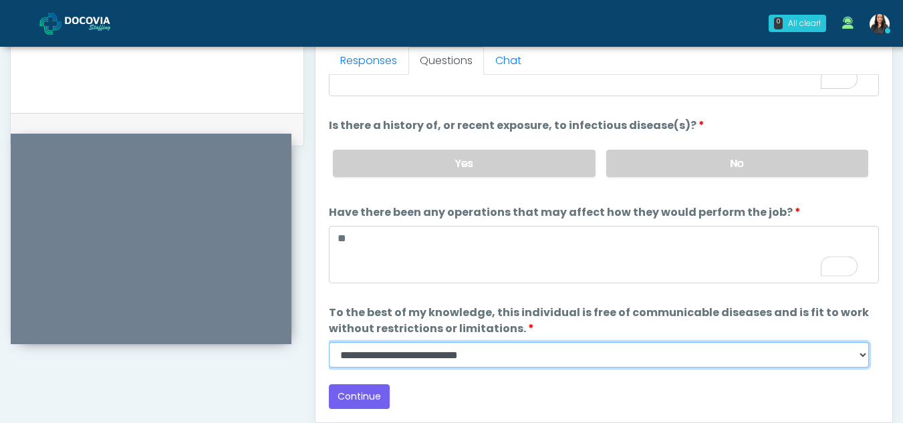
click at [862, 352] on select "**********" at bounding box center [599, 354] width 540 height 25
select select "******"
click at [329, 342] on select "**********" at bounding box center [599, 354] width 540 height 25
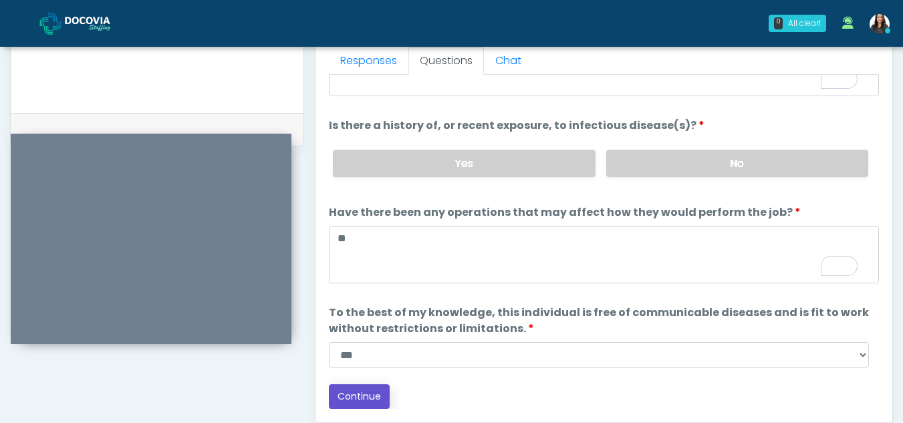
click at [369, 396] on button "Continue" at bounding box center [359, 396] width 61 height 25
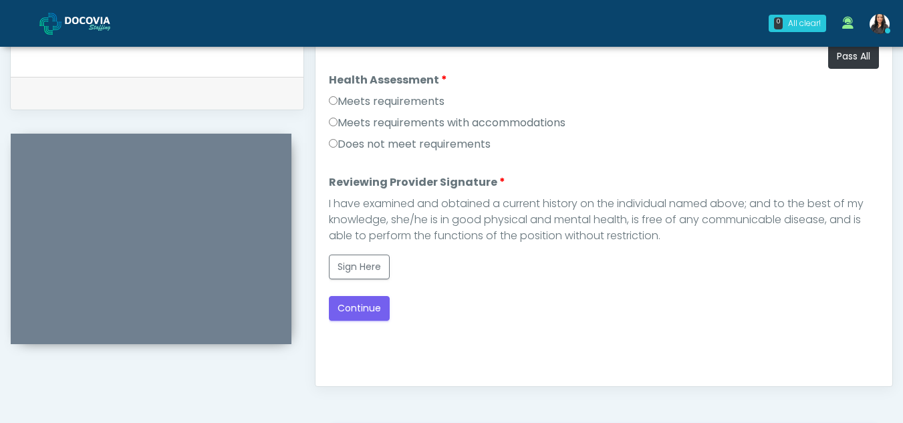
scroll to position [616, 0]
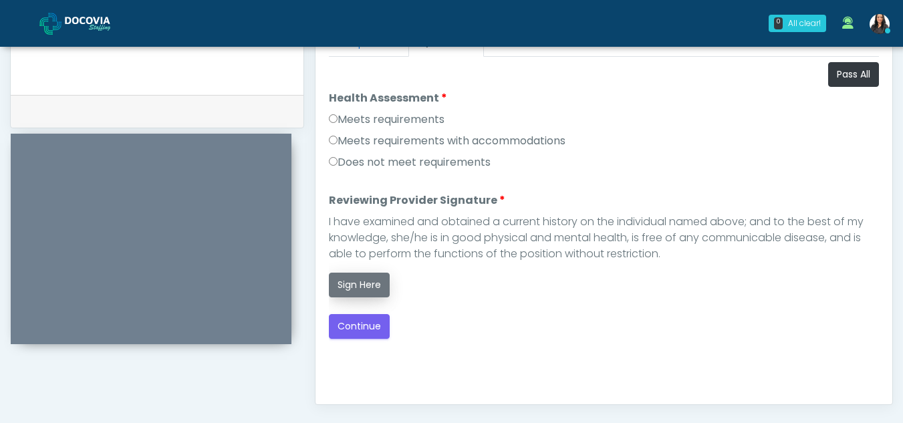
click at [362, 284] on button "Sign Here" at bounding box center [359, 285] width 61 height 25
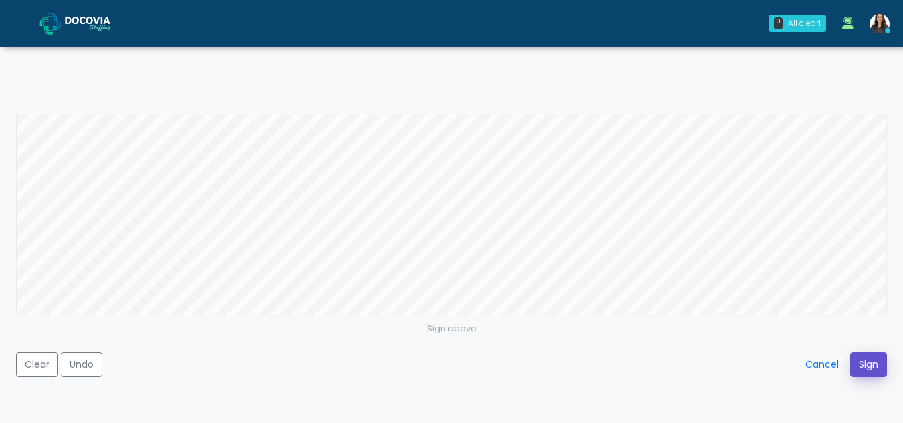
click at [870, 360] on button "Sign" at bounding box center [868, 364] width 37 height 25
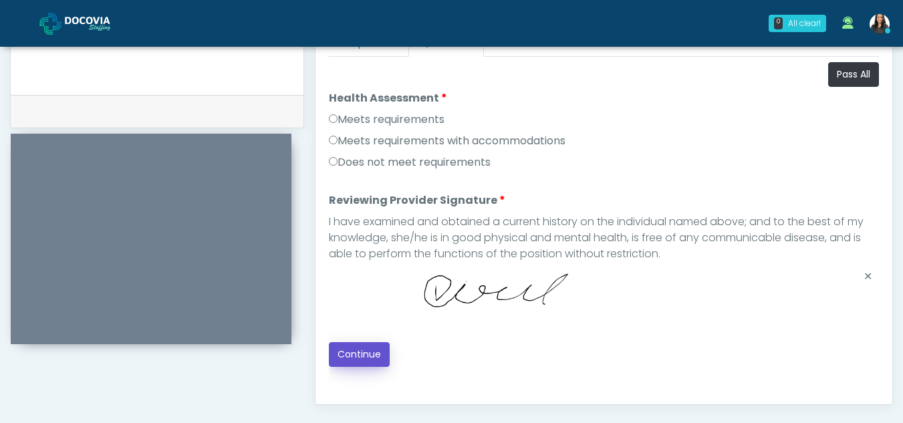
click at [361, 353] on button "Continue" at bounding box center [359, 354] width 61 height 25
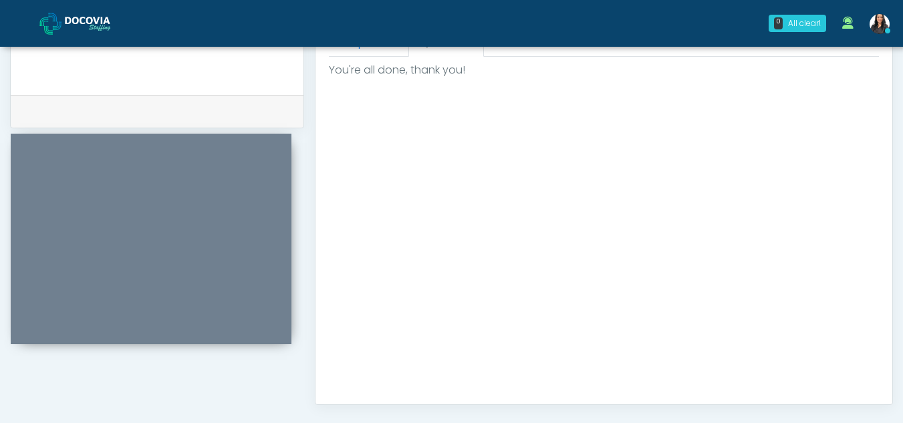
scroll to position [801, 0]
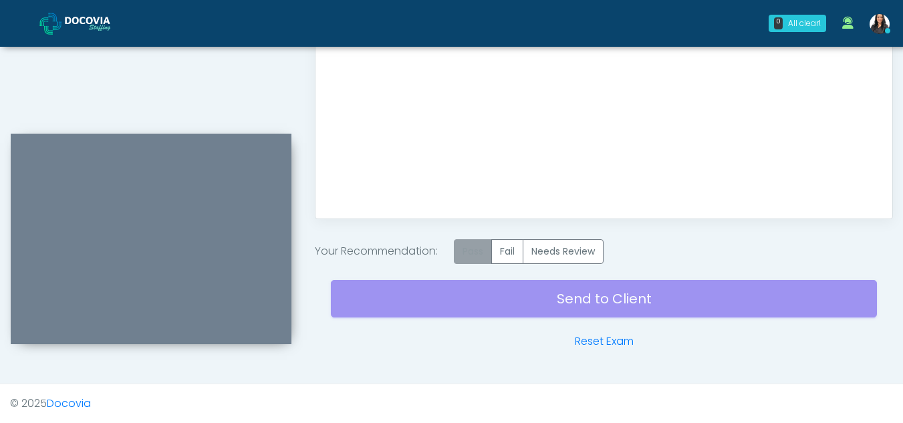
click at [469, 249] on label "Pass" at bounding box center [473, 251] width 38 height 25
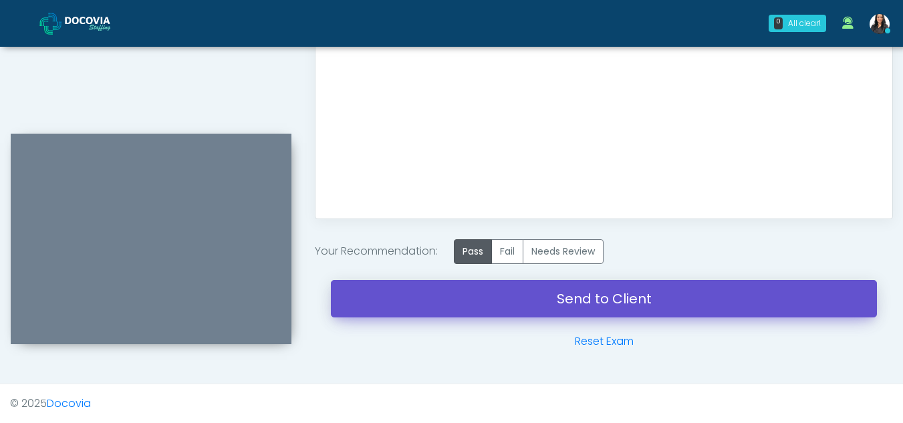
click at [573, 292] on link "Send to Client" at bounding box center [604, 298] width 546 height 37
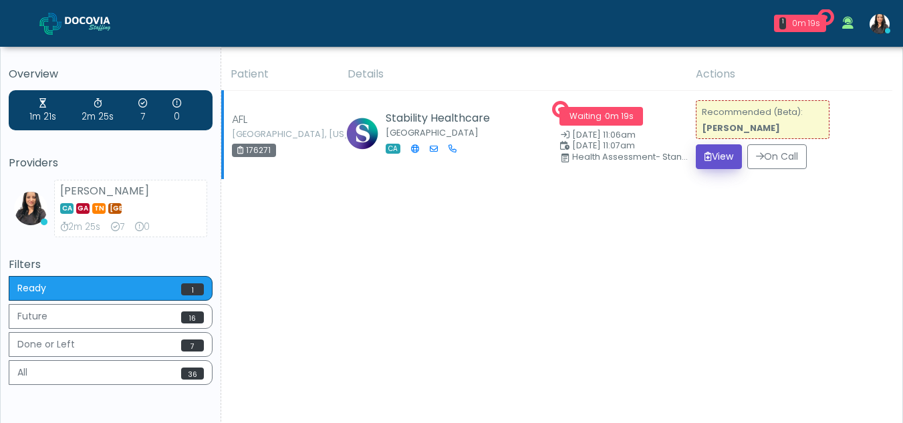
click at [711, 155] on button "View" at bounding box center [719, 156] width 46 height 25
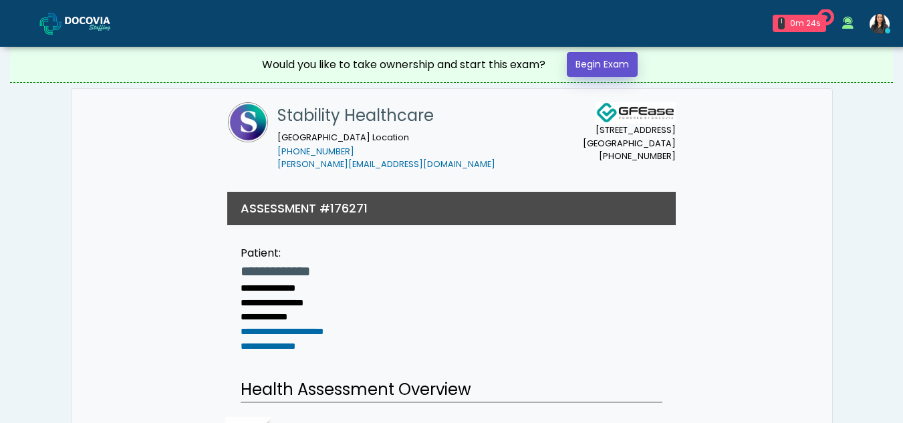
click at [603, 57] on link "Begin Exam" at bounding box center [602, 64] width 71 height 25
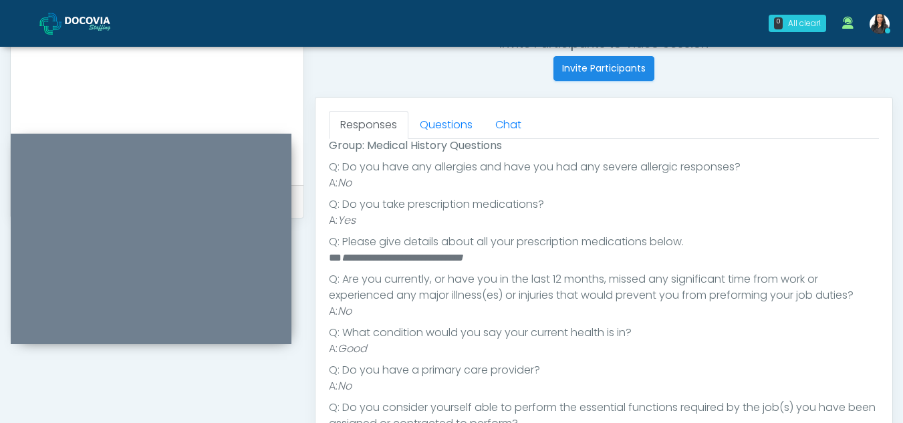
scroll to position [527, 0]
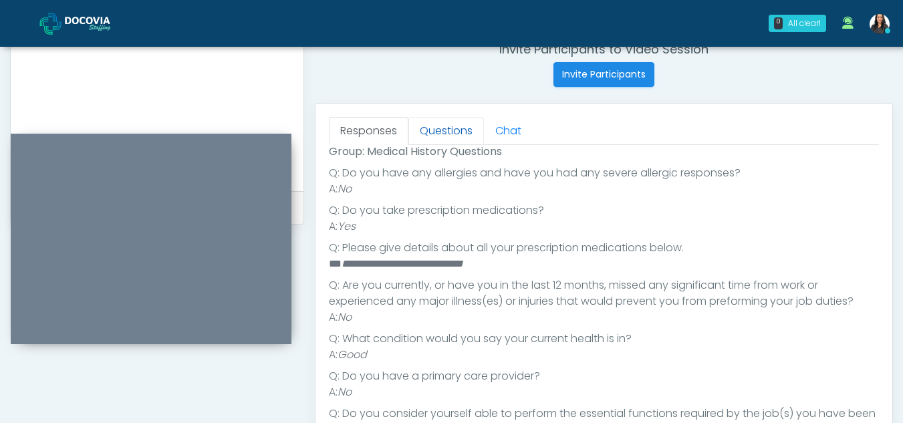
click at [432, 137] on link "Questions" at bounding box center [446, 131] width 76 height 28
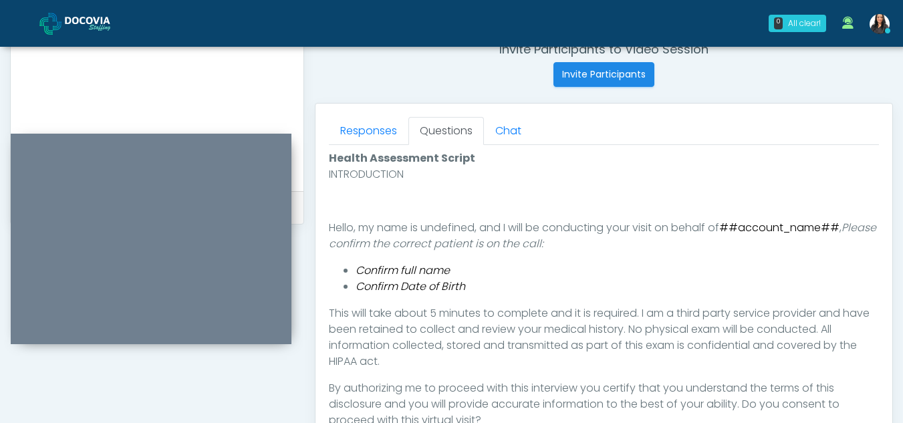
scroll to position [688, 0]
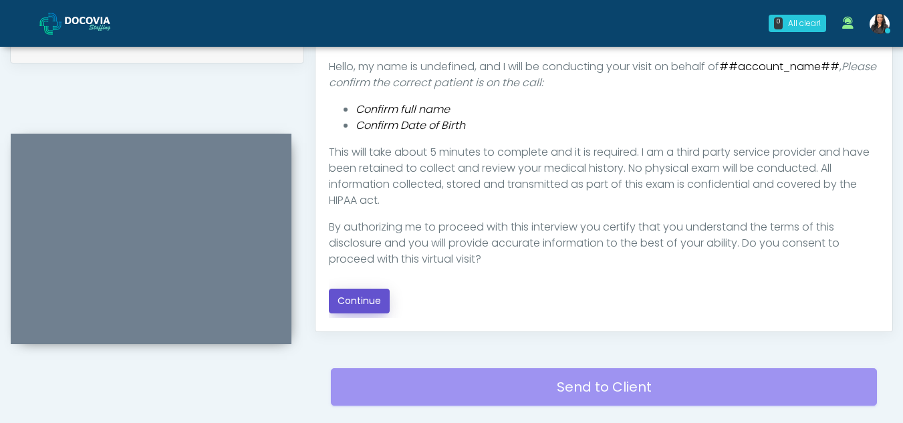
click at [367, 299] on button "Continue" at bounding box center [359, 301] width 61 height 25
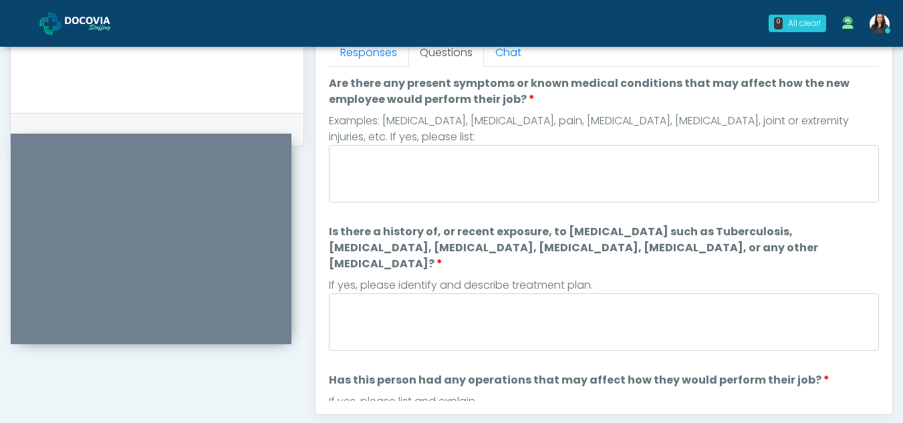
scroll to position [602, 0]
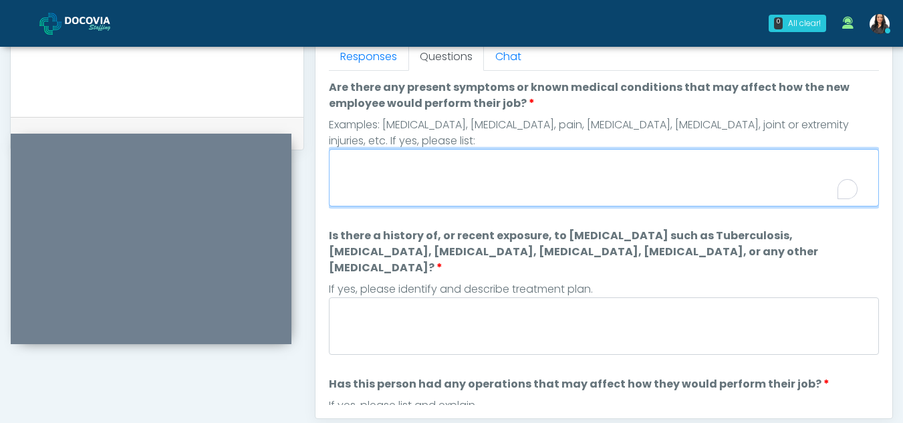
click at [416, 171] on textarea "Are there any present symptoms or known medical conditions that may affect how …" at bounding box center [604, 177] width 550 height 57
type textarea "**"
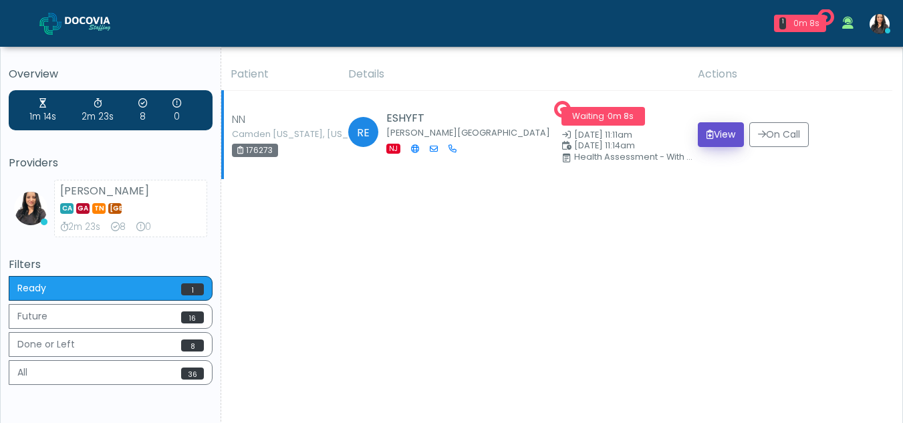
click at [723, 130] on button "View" at bounding box center [721, 134] width 46 height 25
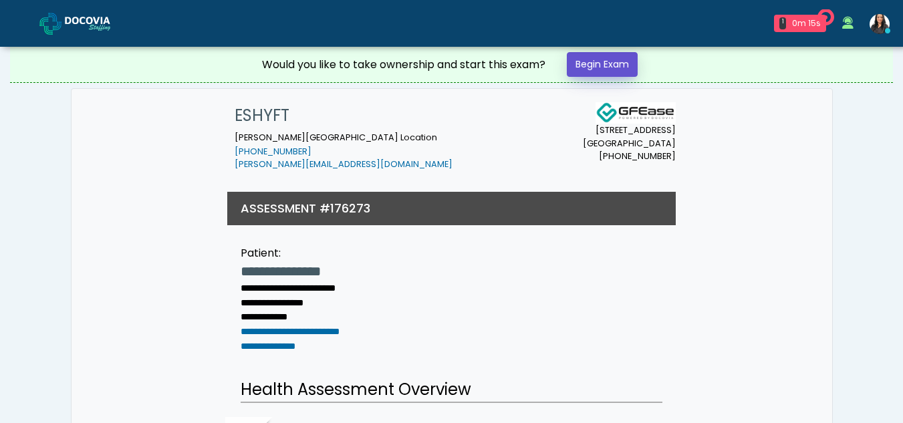
click at [601, 62] on link "Begin Exam" at bounding box center [602, 64] width 71 height 25
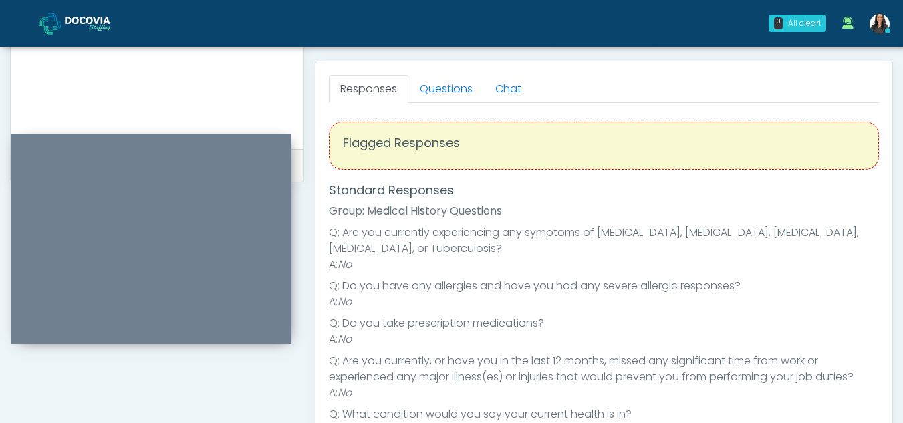
scroll to position [557, 0]
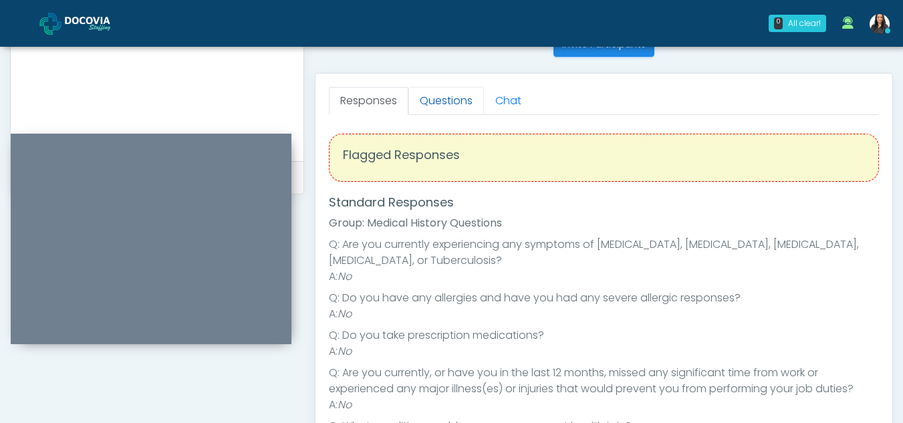
click at [441, 98] on link "Questions" at bounding box center [446, 101] width 76 height 28
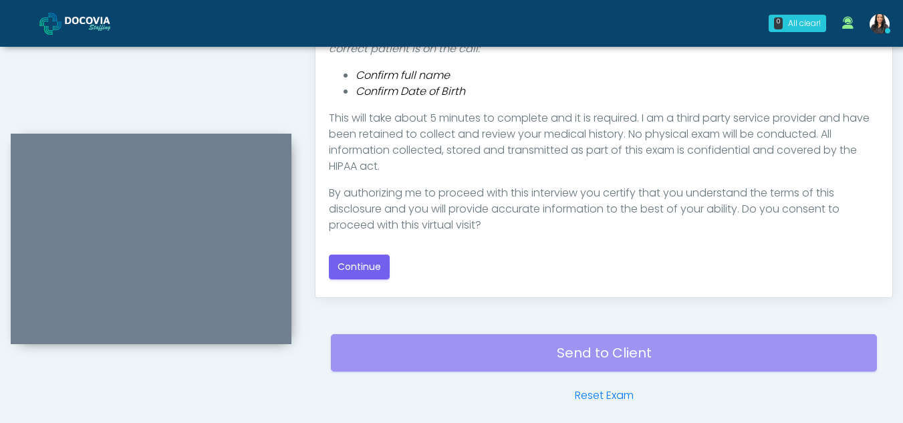
scroll to position [725, 0]
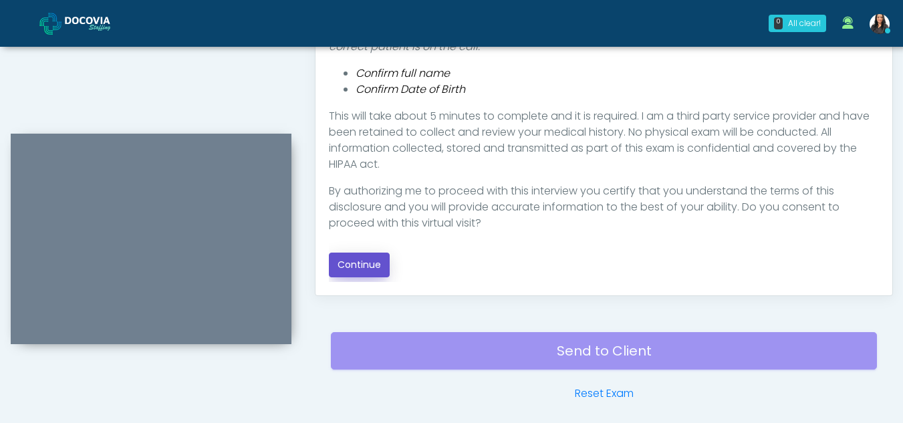
click at [368, 263] on button "Continue" at bounding box center [359, 265] width 61 height 25
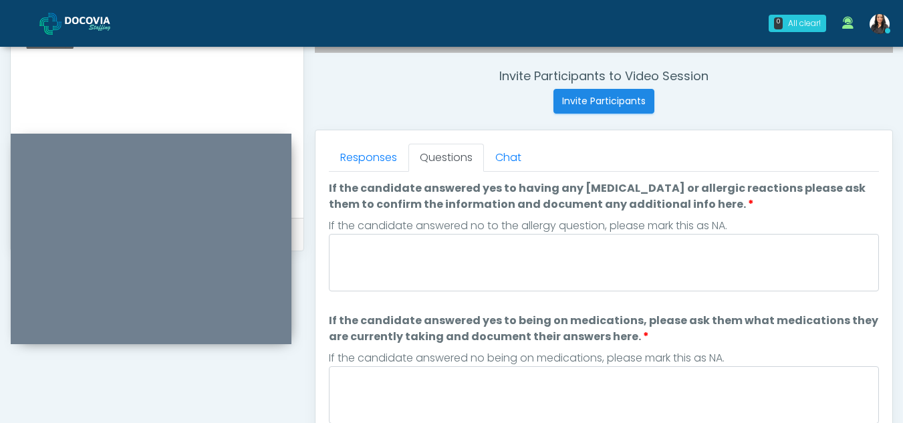
scroll to position [483, 0]
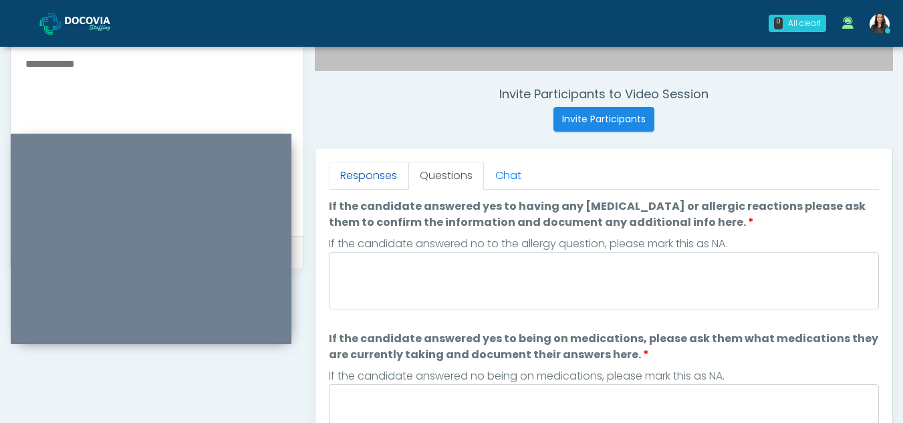
click at [371, 181] on link "Responses" at bounding box center [369, 176] width 80 height 28
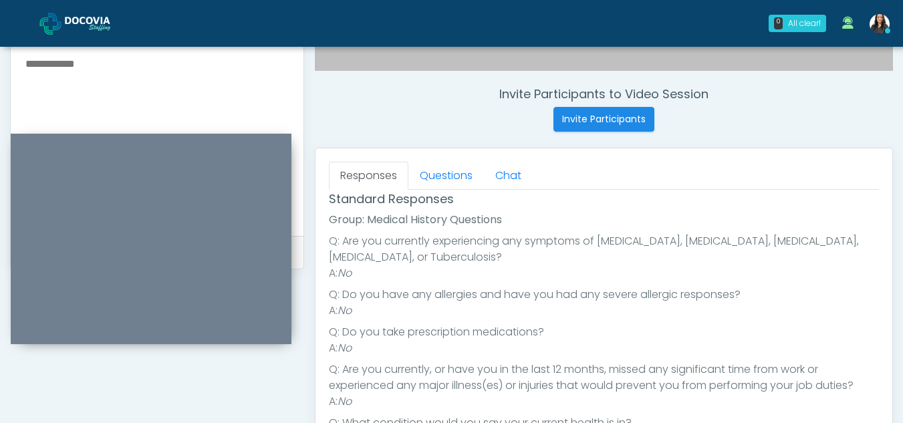
scroll to position [172, 0]
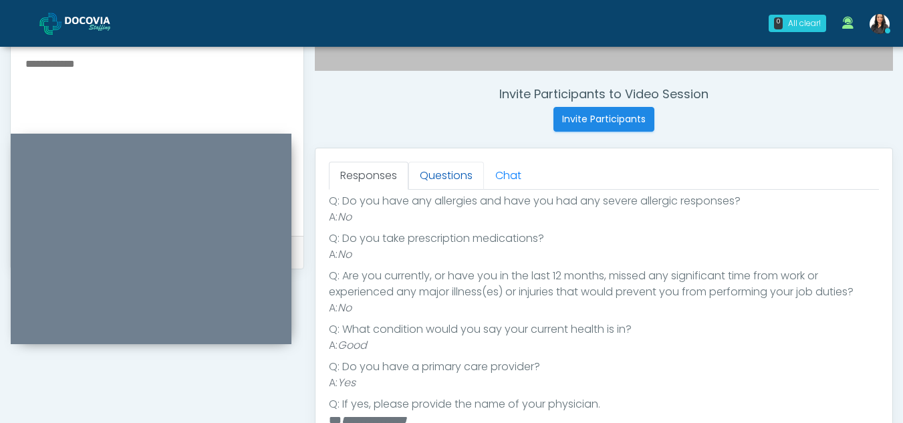
click at [414, 167] on link "Questions" at bounding box center [446, 176] width 76 height 28
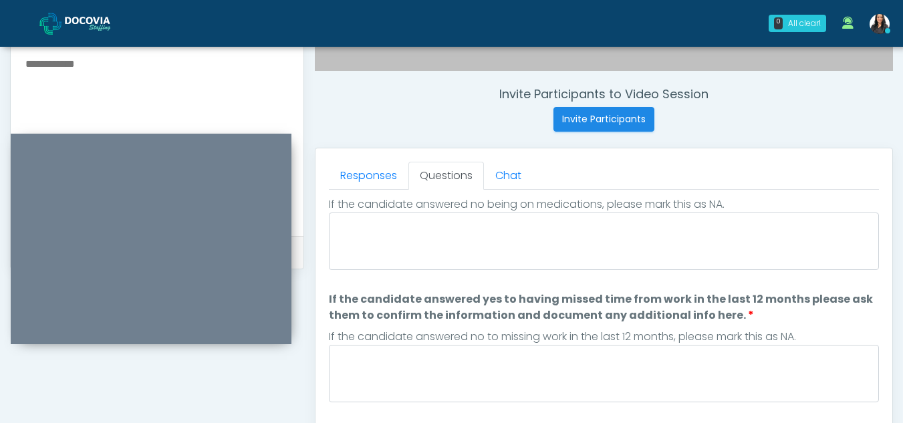
scroll to position [0, 0]
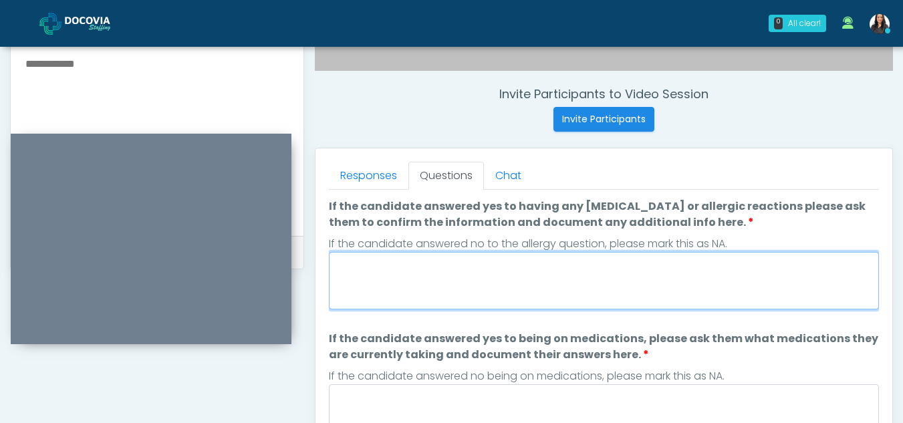
click at [385, 277] on textarea "If the candidate answered yes to having any allergies or allergic reactions ple…" at bounding box center [604, 280] width 550 height 57
type textarea "**"
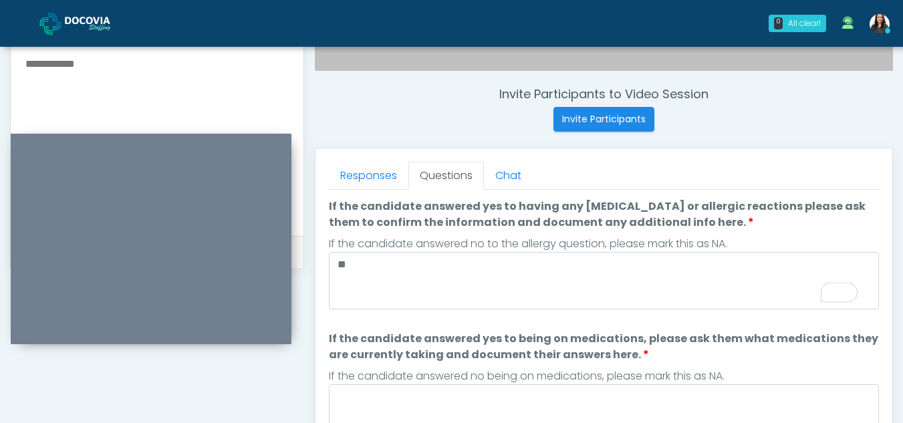
scroll to position [141, 0]
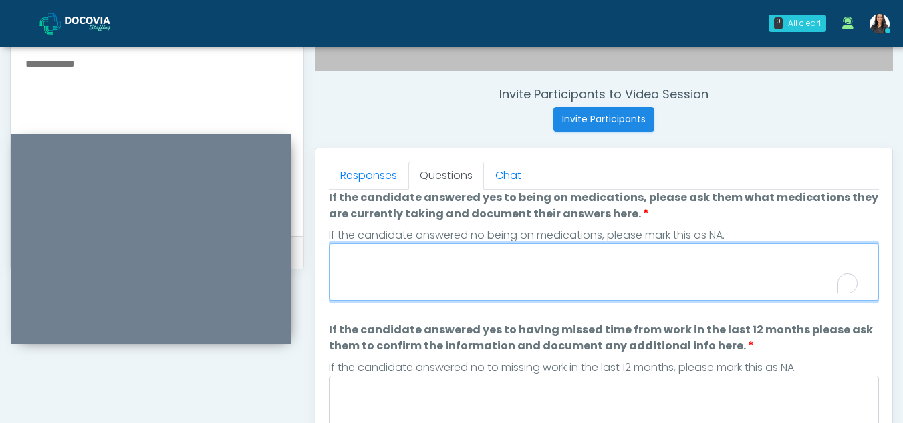
click at [482, 293] on textarea "If the candidate answered yes to being on medications, please ask them what med…" at bounding box center [604, 271] width 550 height 57
type textarea "**"
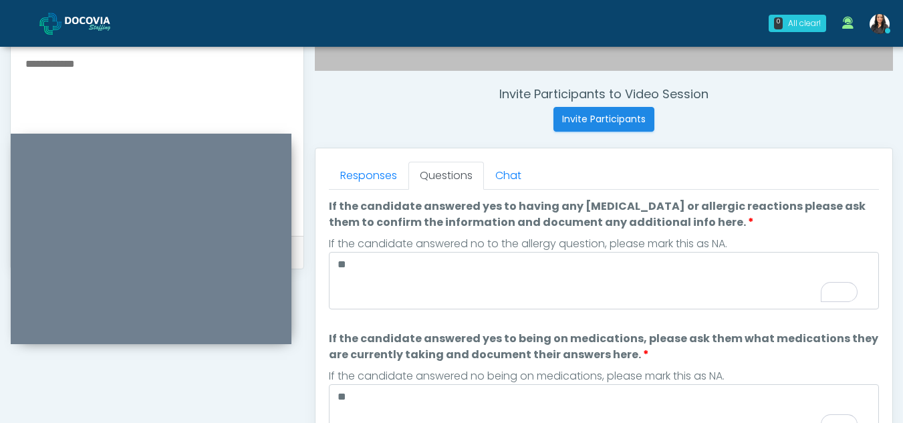
scroll to position [0, 0]
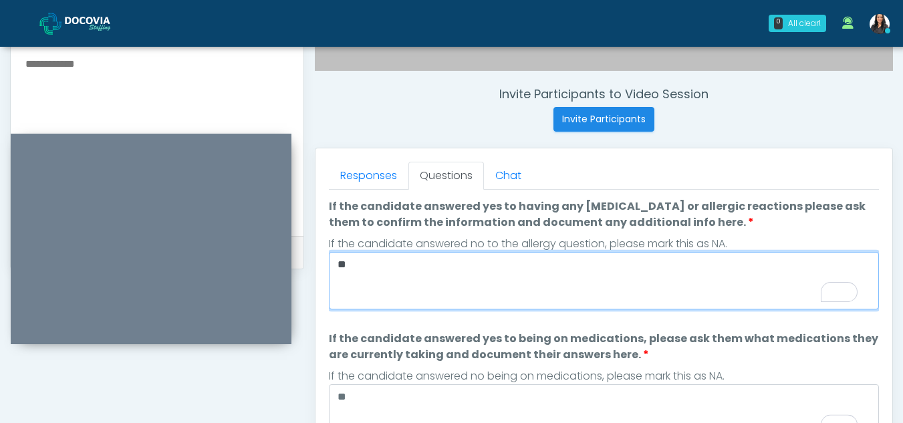
click at [396, 278] on textarea "**" at bounding box center [604, 280] width 550 height 57
type textarea "*"
click at [559, 298] on textarea "**********" at bounding box center [604, 280] width 550 height 57
type textarea "**********"
drag, startPoint x: 338, startPoint y: 261, endPoint x: 698, endPoint y: 265, distance: 360.3
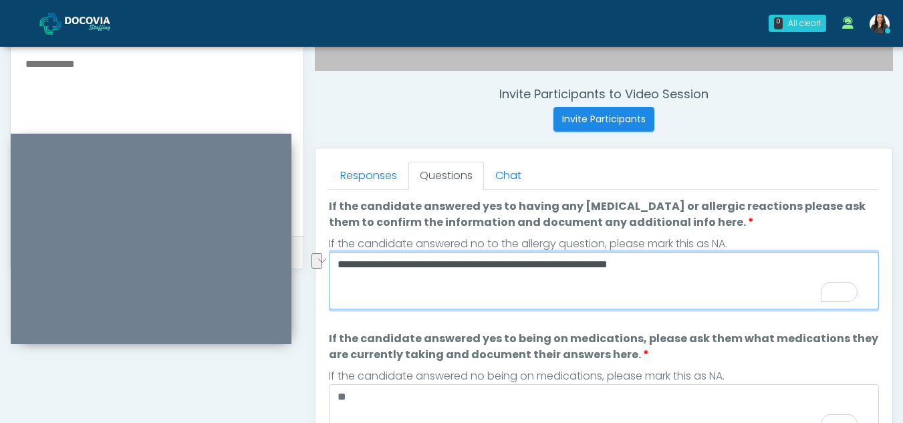
click at [698, 265] on textarea "**********" at bounding box center [604, 280] width 550 height 57
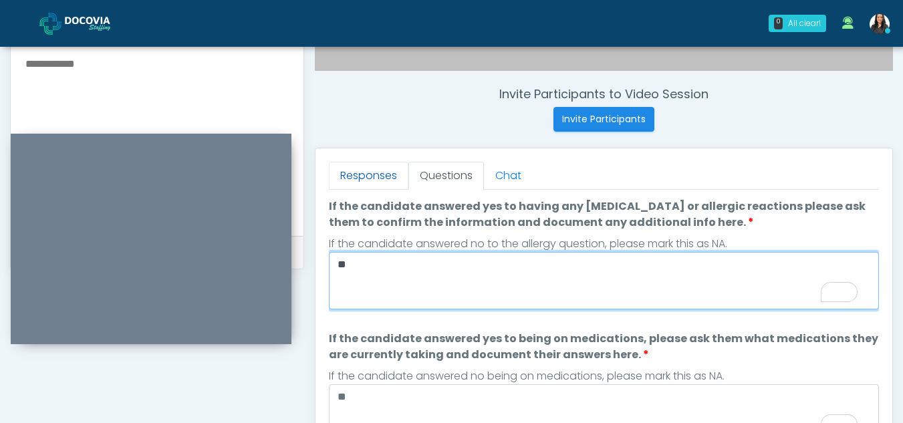
type textarea "**"
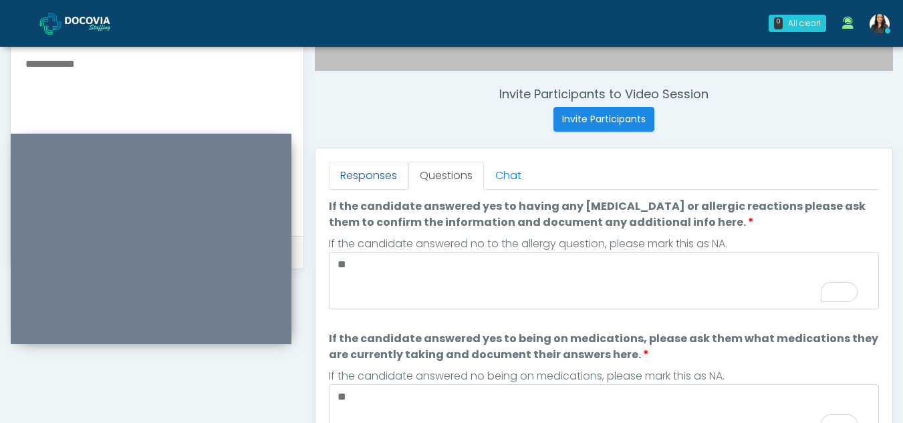
click at [357, 168] on link "Responses" at bounding box center [369, 176] width 80 height 28
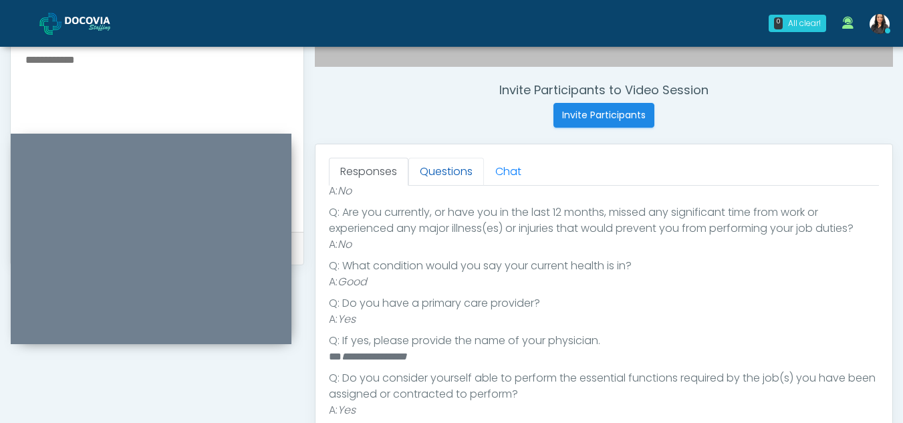
click at [443, 168] on link "Questions" at bounding box center [446, 172] width 76 height 28
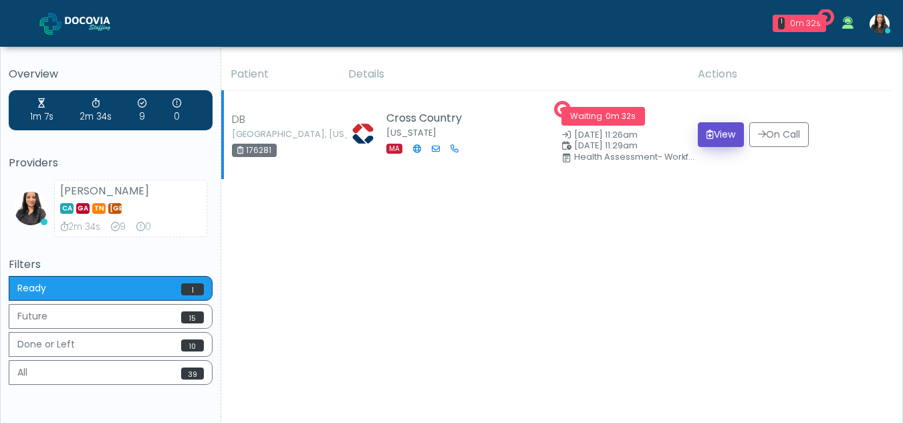
click at [719, 132] on button "View" at bounding box center [721, 134] width 46 height 25
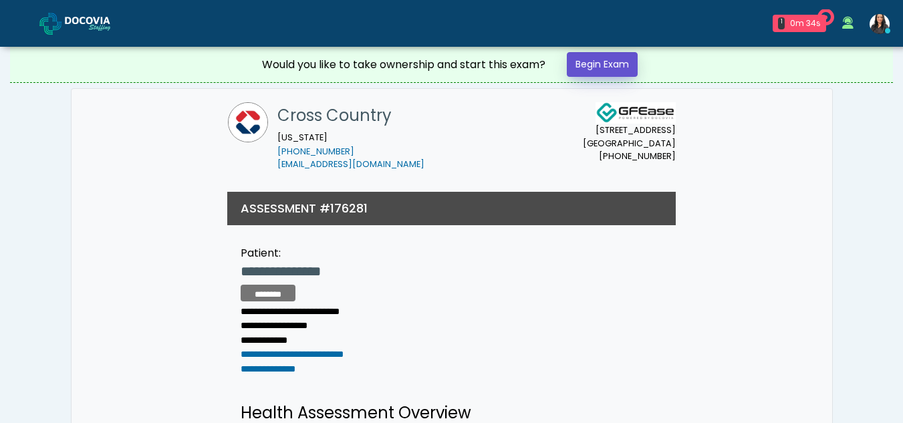
click at [597, 63] on link "Begin Exam" at bounding box center [602, 64] width 71 height 25
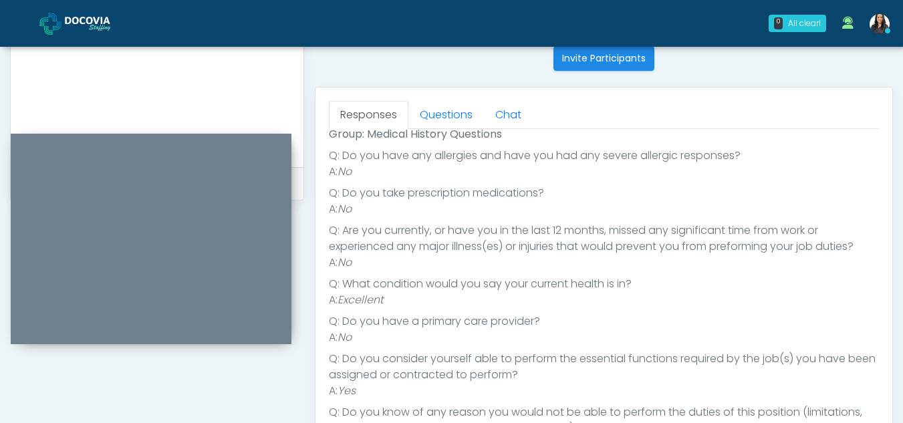
scroll to position [505, 0]
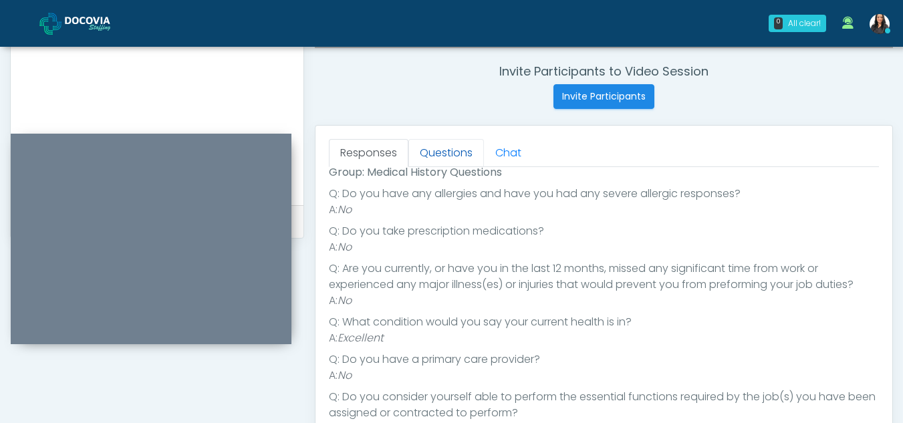
click at [424, 144] on link "Questions" at bounding box center [446, 153] width 76 height 28
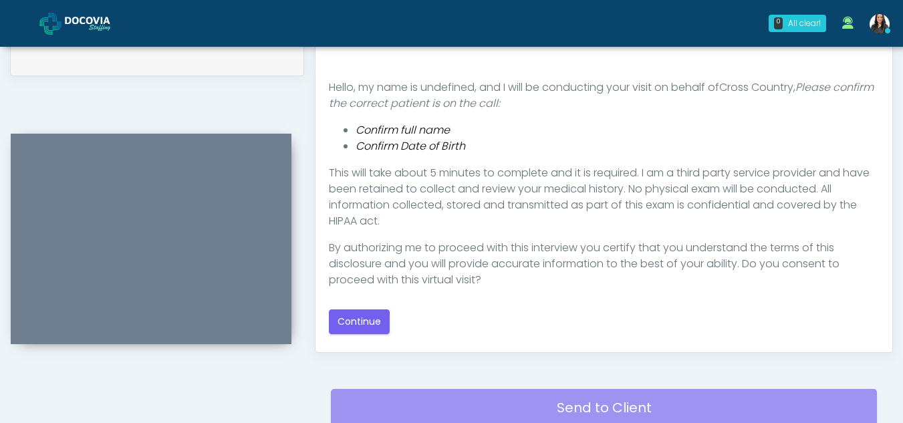
scroll to position [672, 0]
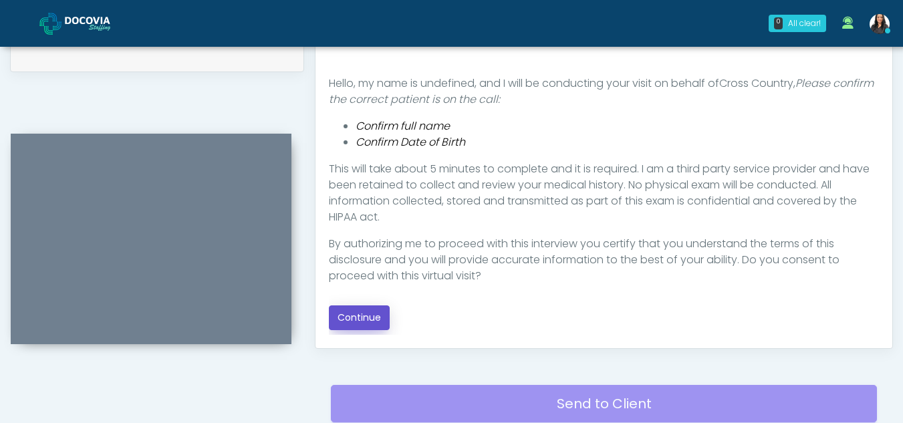
click at [370, 307] on button "Continue" at bounding box center [359, 317] width 61 height 25
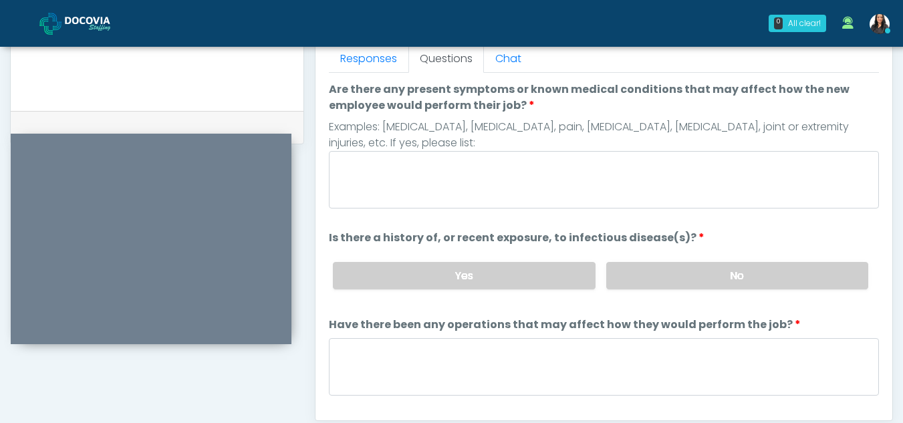
scroll to position [563, 0]
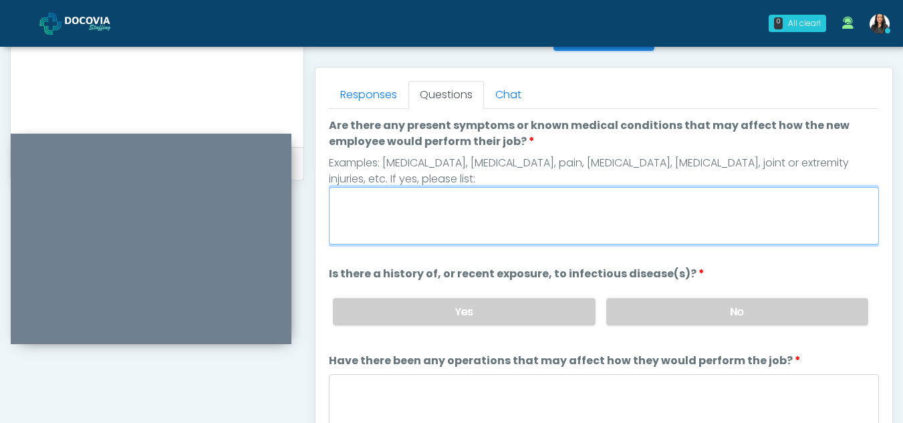
click at [446, 207] on textarea "Are there any present symptoms or known medical conditions that may affect how …" at bounding box center [604, 215] width 550 height 57
type textarea "**"
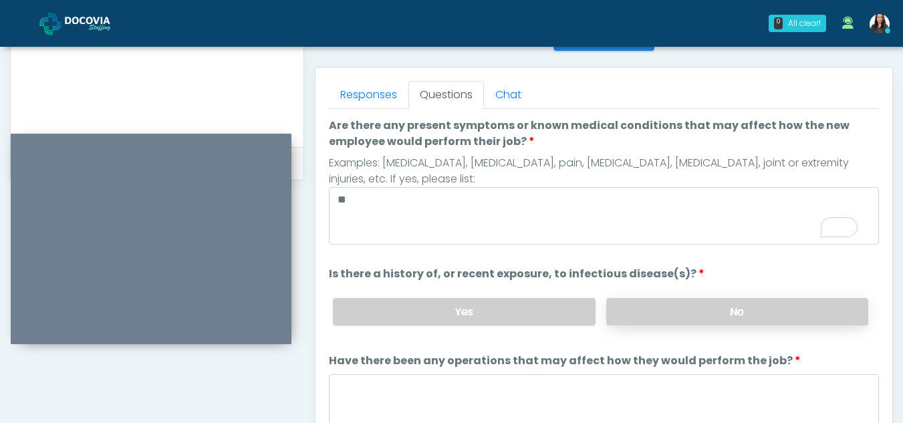
click at [736, 318] on label "No" at bounding box center [737, 311] width 262 height 27
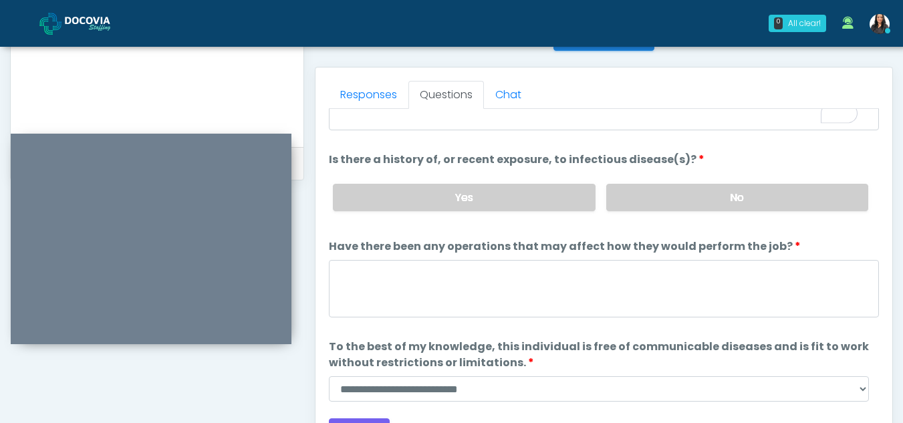
scroll to position [114, 0]
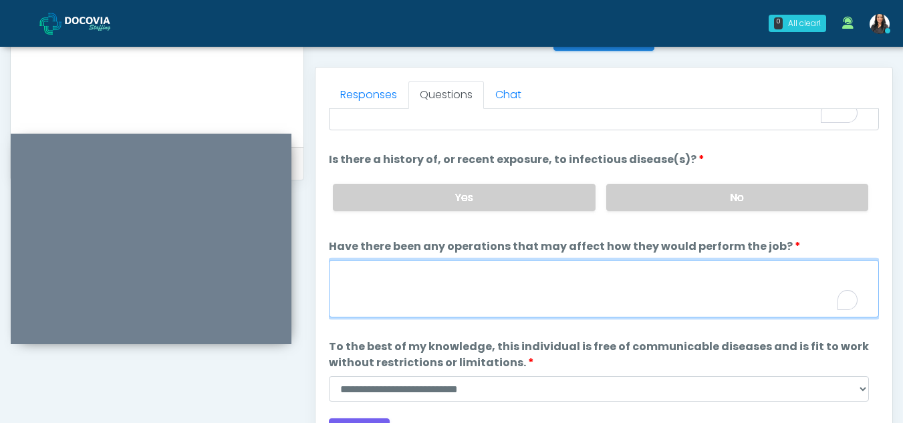
click at [368, 293] on textarea "Have there been any operations that may affect how they would perform the job?" at bounding box center [604, 288] width 550 height 57
type textarea "**"
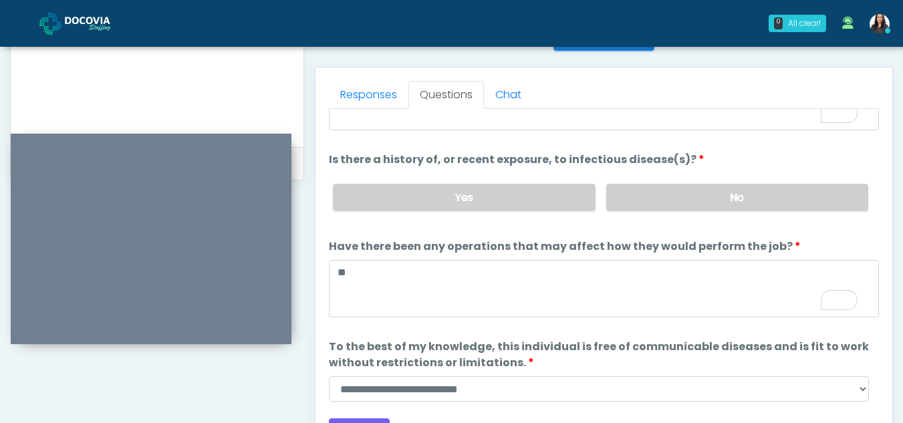
scroll to position [590, 0]
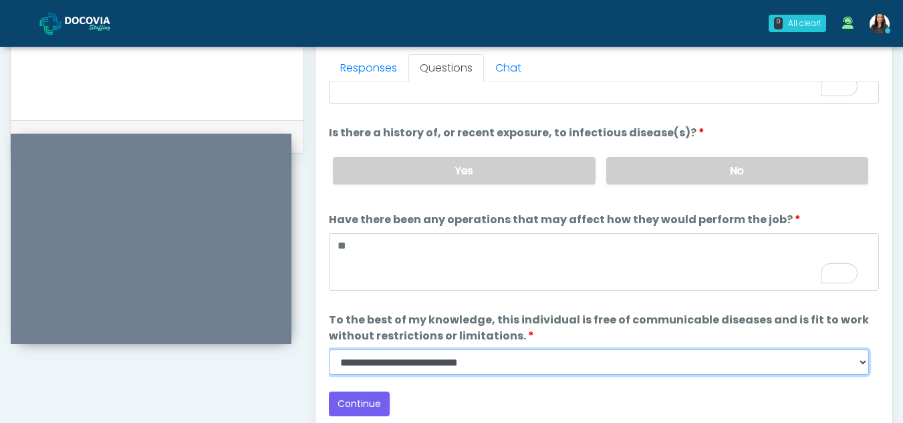
click at [860, 361] on select "**********" at bounding box center [599, 362] width 540 height 25
select select "******"
click at [329, 350] on select "**********" at bounding box center [599, 362] width 540 height 25
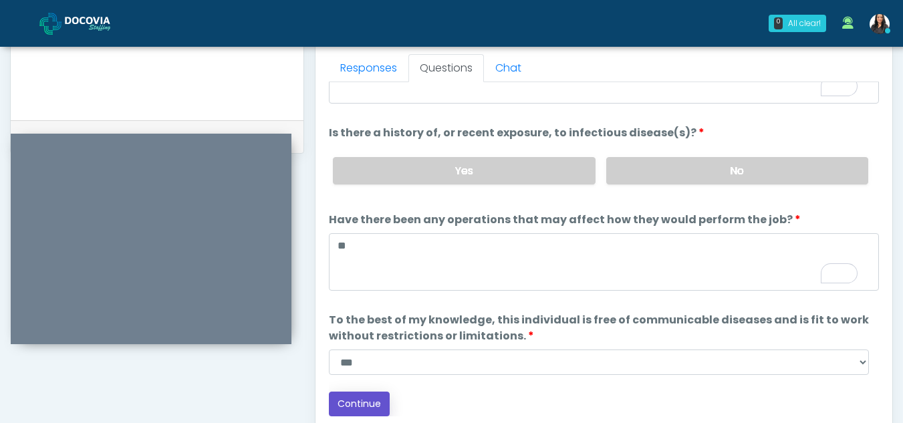
click at [374, 402] on button "Continue" at bounding box center [359, 404] width 61 height 25
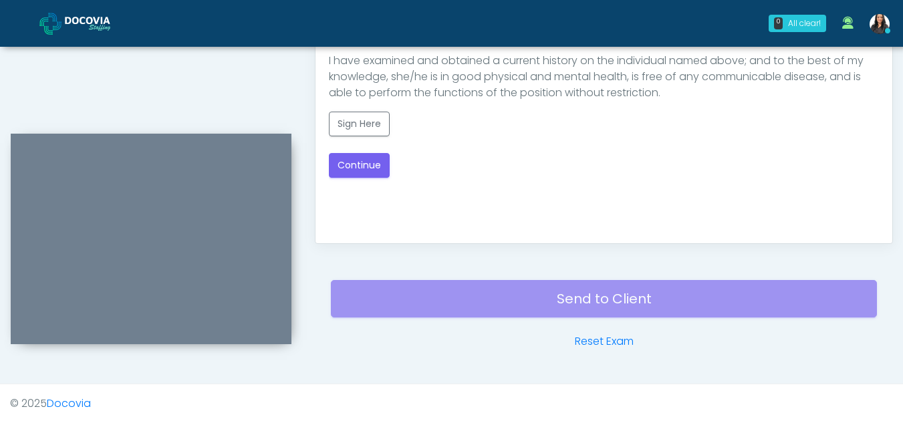
scroll to position [571, 0]
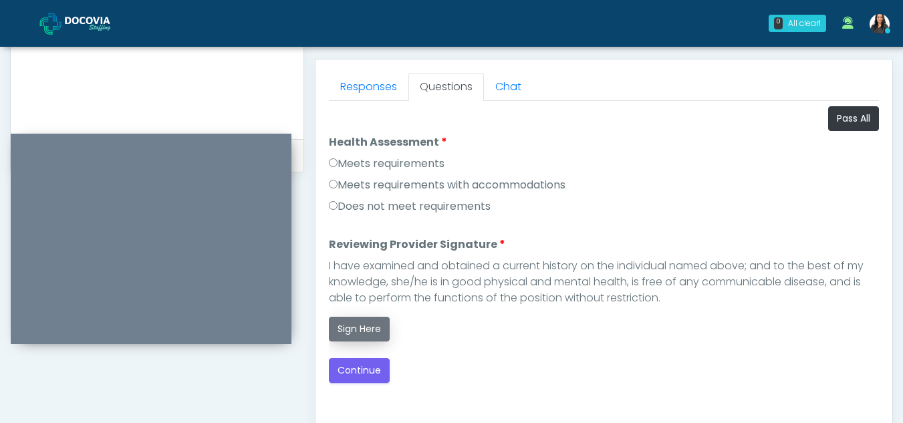
click at [362, 327] on button "Sign Here" at bounding box center [359, 329] width 61 height 25
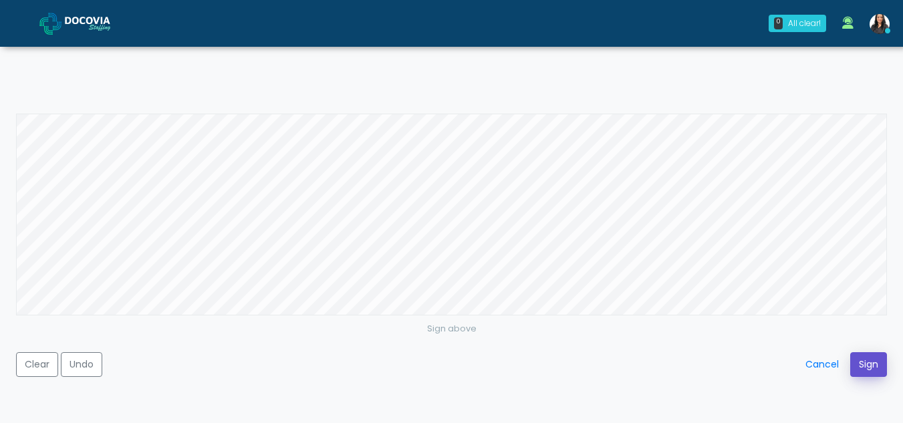
click at [868, 361] on button "Sign" at bounding box center [868, 364] width 37 height 25
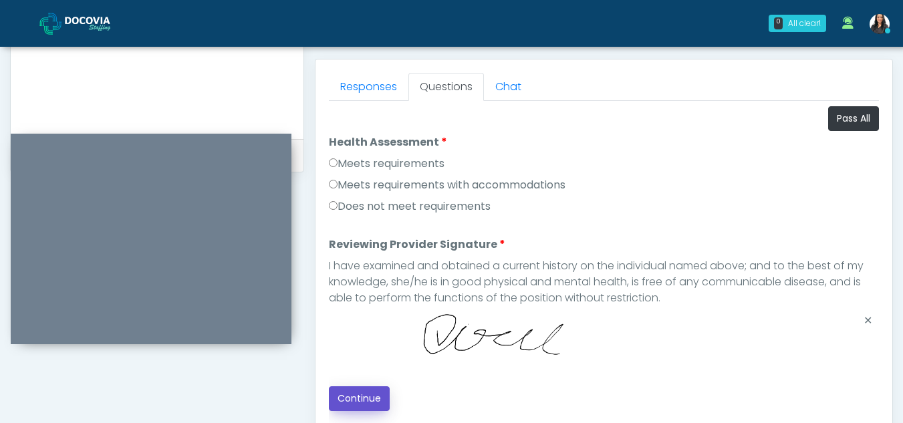
click at [376, 400] on button "Continue" at bounding box center [359, 398] width 61 height 25
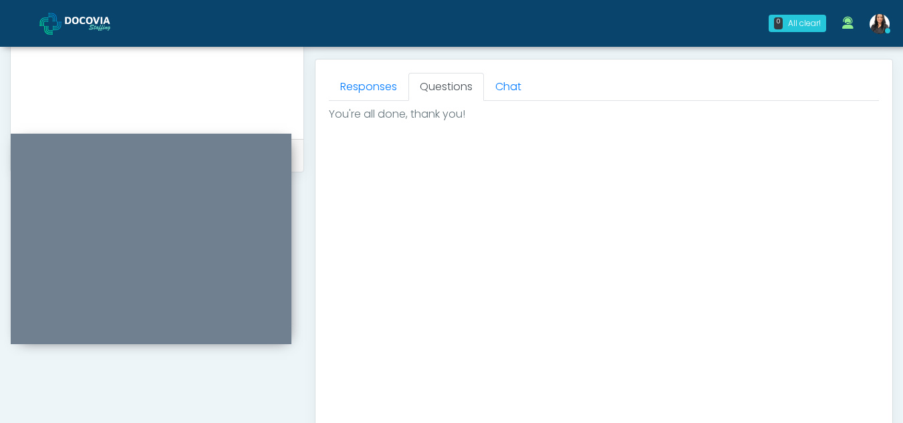
scroll to position [801, 0]
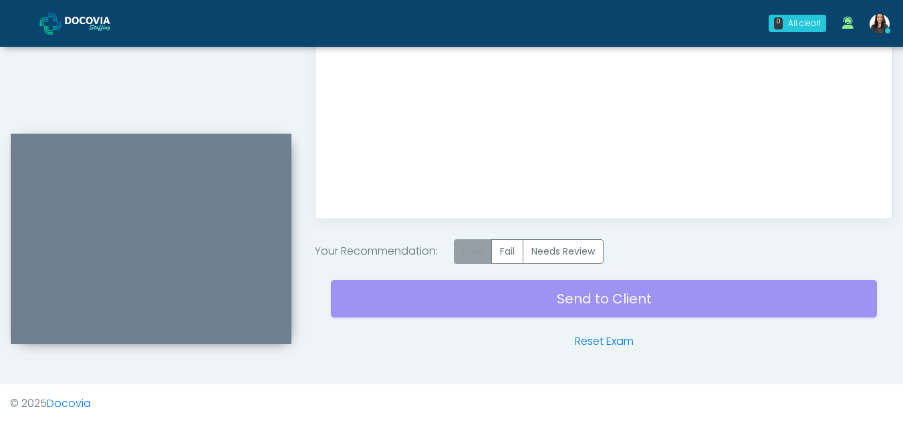
click at [478, 259] on label "Pass" at bounding box center [473, 251] width 38 height 25
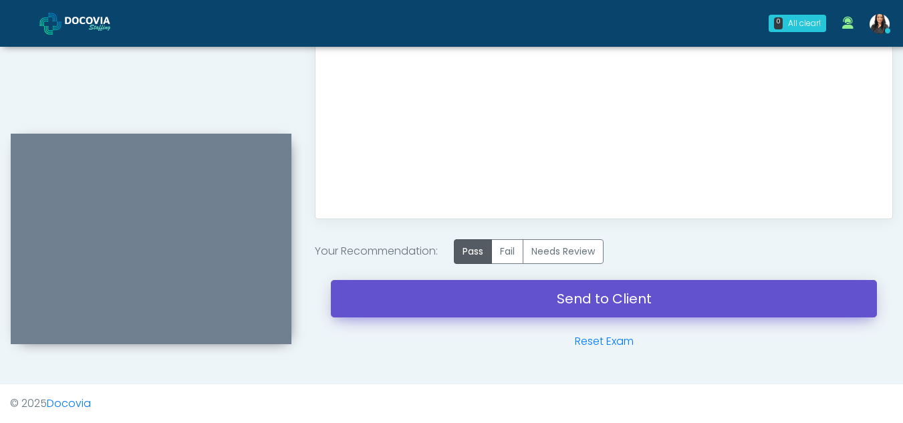
drag, startPoint x: 656, startPoint y: 297, endPoint x: 518, endPoint y: 87, distance: 251.4
click at [656, 297] on link "Send to Client" at bounding box center [604, 298] width 546 height 37
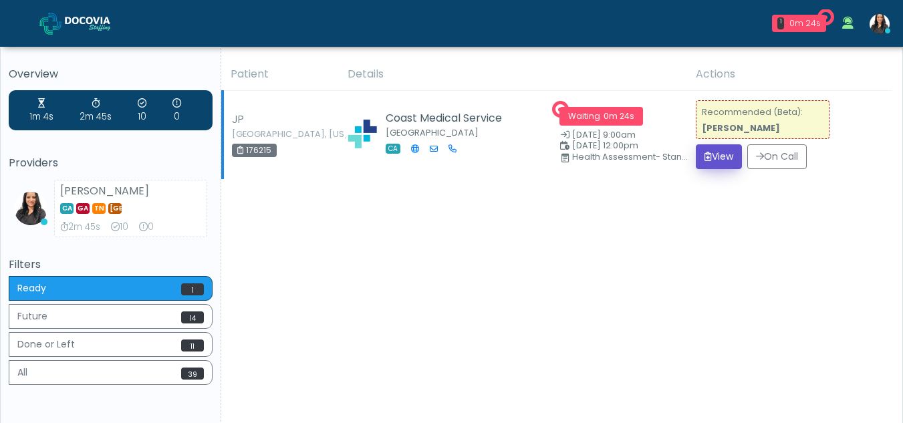
click at [714, 154] on button "View" at bounding box center [719, 156] width 46 height 25
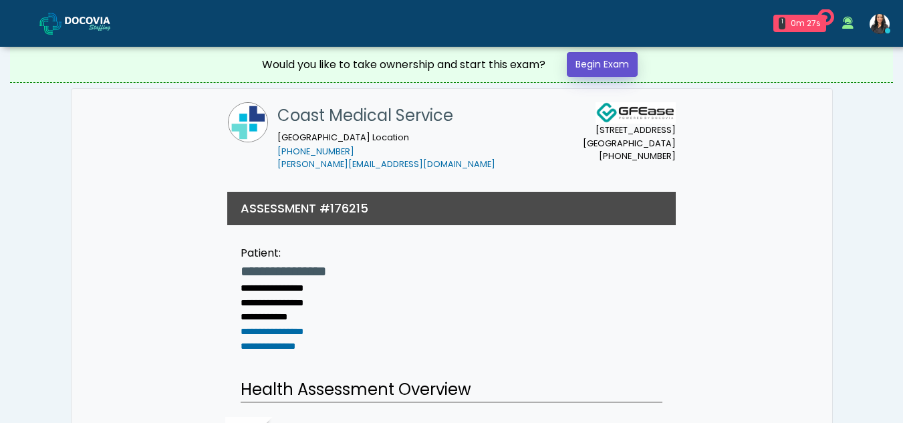
click at [580, 64] on link "Begin Exam" at bounding box center [602, 64] width 71 height 25
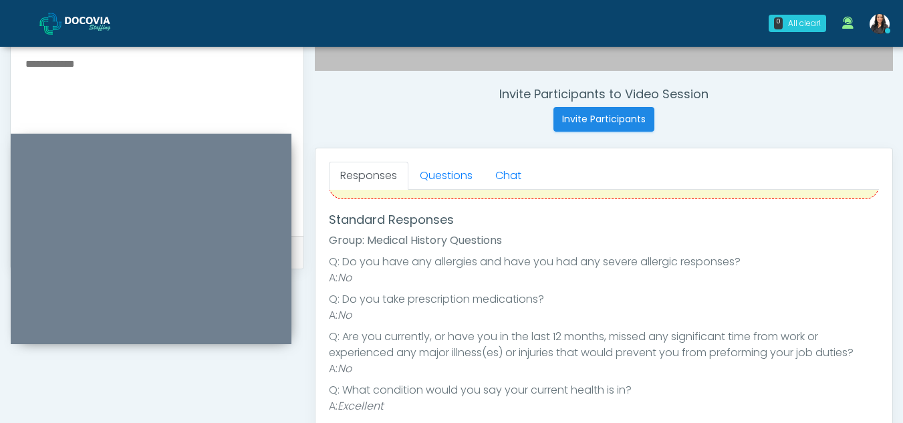
scroll to position [491, 0]
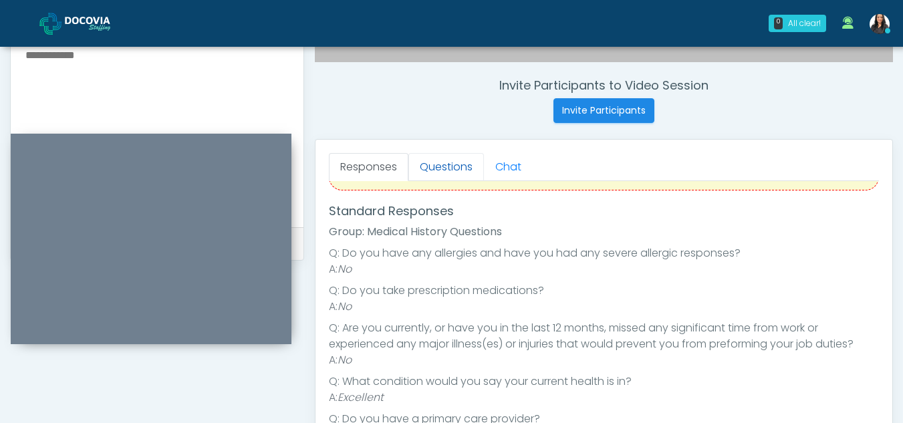
click at [444, 168] on link "Questions" at bounding box center [446, 167] width 76 height 28
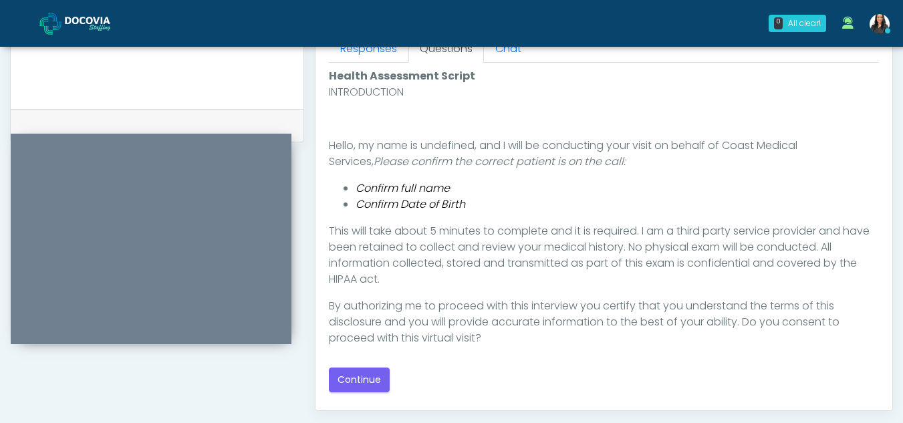
scroll to position [614, 0]
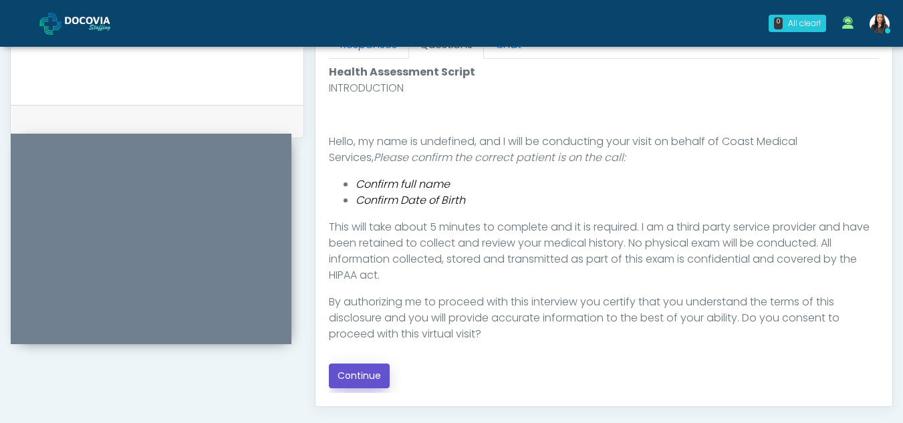
click at [369, 378] on button "Continue" at bounding box center [359, 376] width 61 height 25
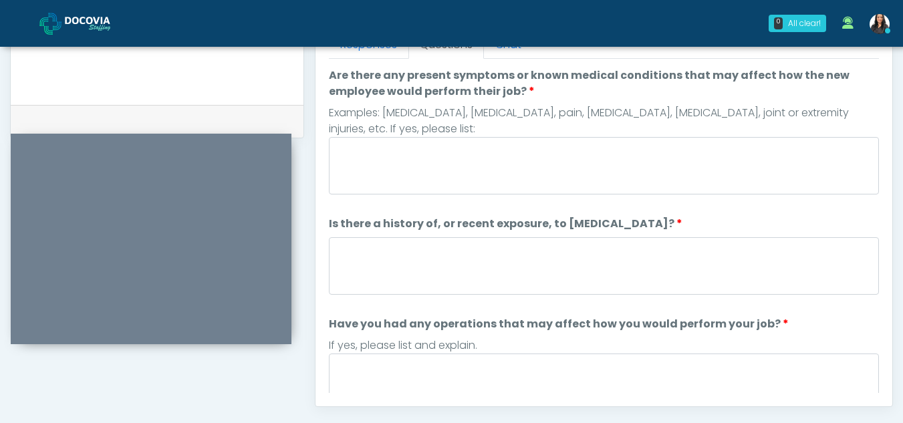
scroll to position [580, 0]
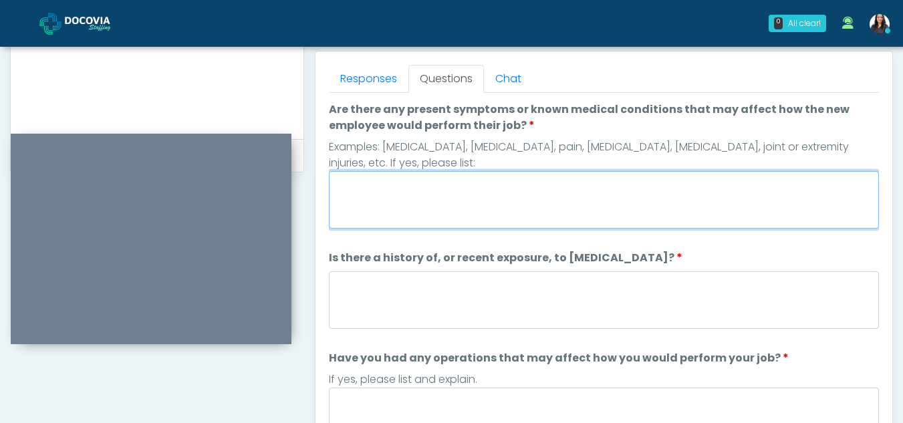
click at [391, 186] on textarea "Are there any present symptoms or known medical conditions that may affect how …" at bounding box center [604, 199] width 550 height 57
type textarea "**"
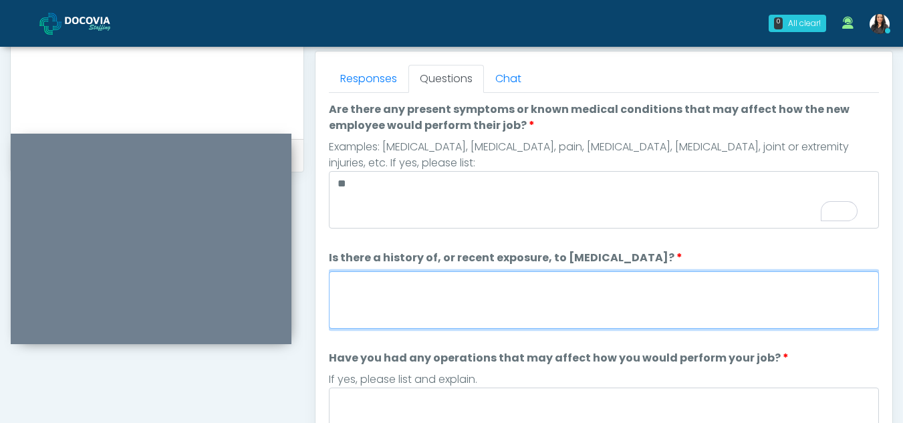
click at [410, 291] on textarea "Is there a history of, or recent exposure, to infectious diseases?" at bounding box center [604, 299] width 550 height 57
type textarea "**"
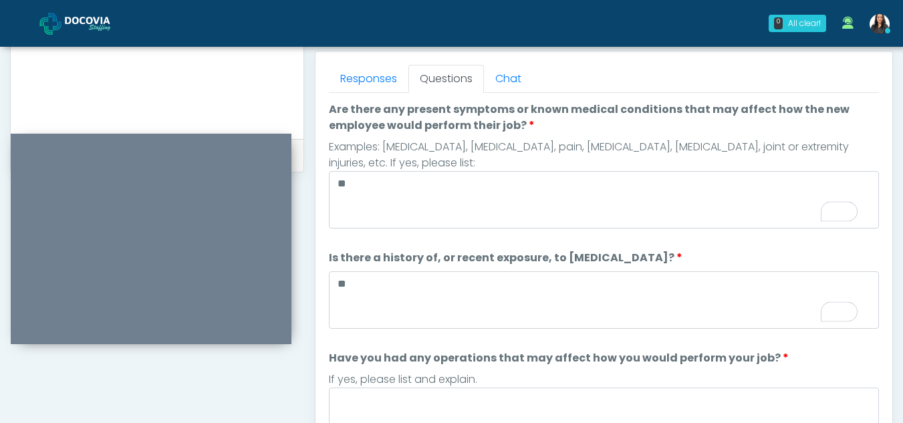
scroll to position [144, 0]
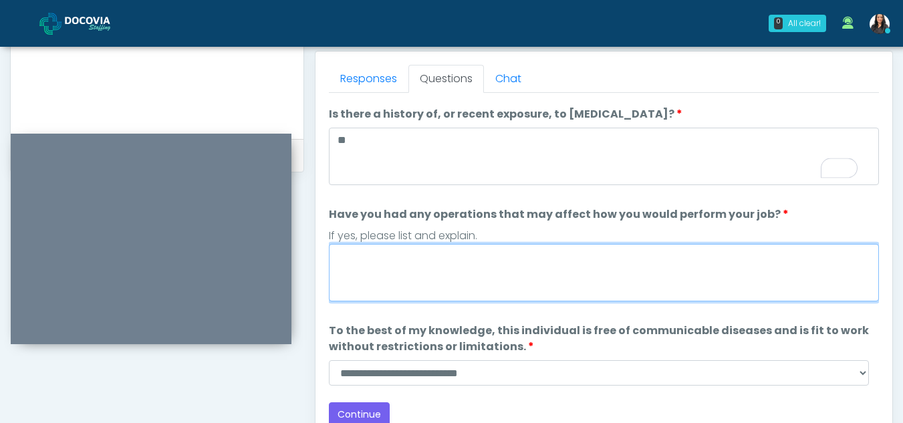
click at [385, 274] on textarea "Have you had any operations that may affect how you would perform your job?" at bounding box center [604, 272] width 550 height 57
type textarea "**"
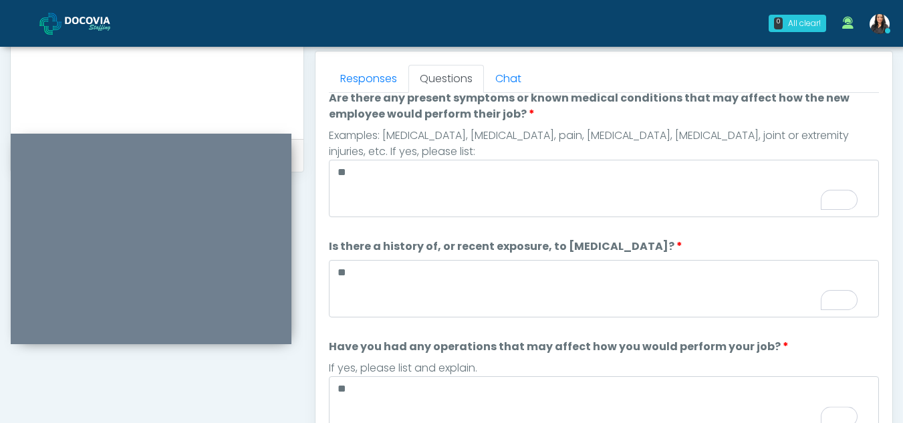
scroll to position [0, 0]
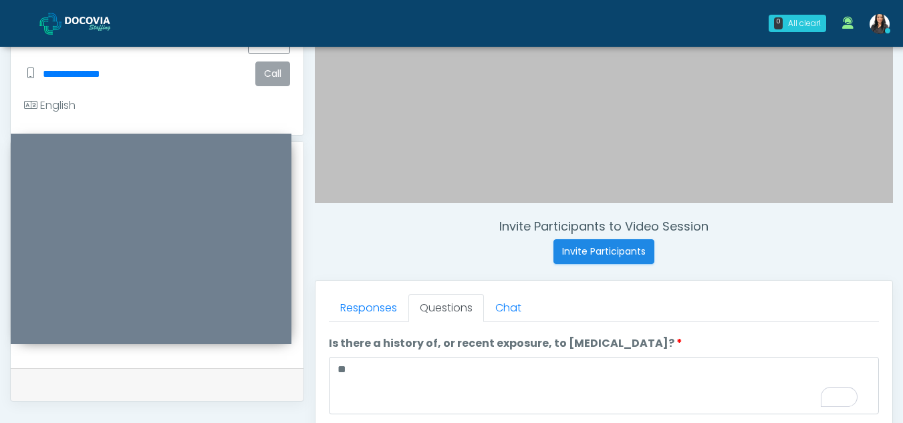
click at [267, 86] on button "Call" at bounding box center [272, 73] width 35 height 25
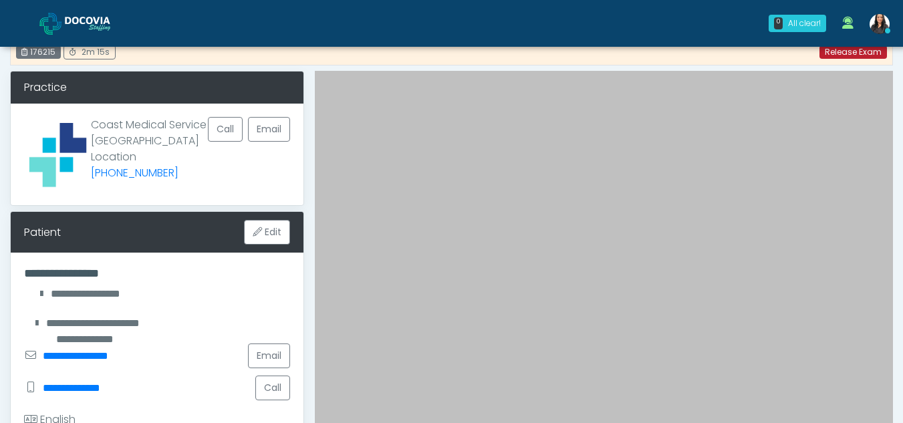
click at [845, 51] on link "Release Exam" at bounding box center [853, 51] width 68 height 13
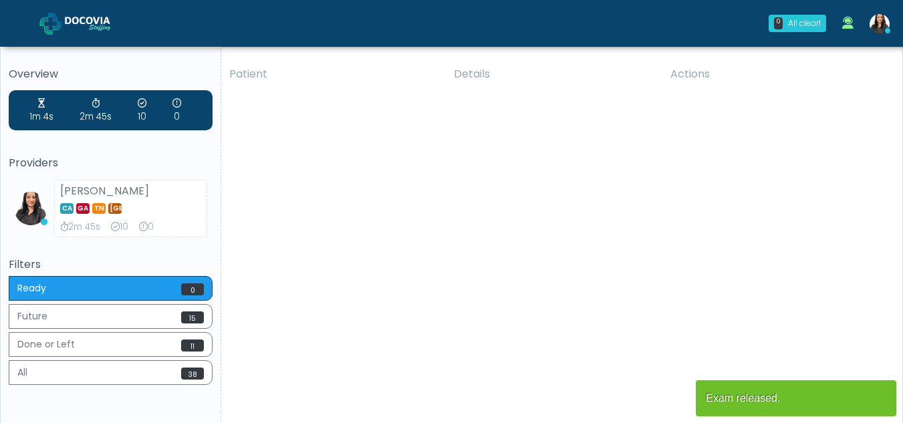
click at [723, 132] on div "Patient Details Actions JP Fort Dodge, Iowa 176215 Coast Medical Service Hermos…" at bounding box center [556, 248] width 671 height 380
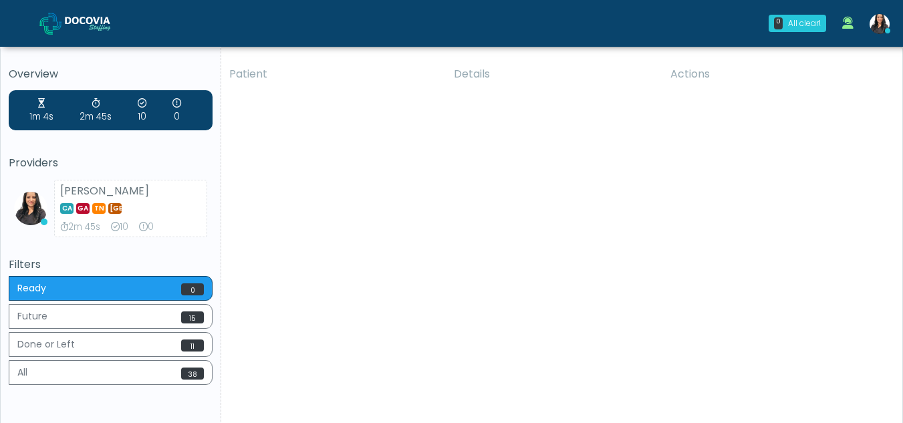
click at [495, 181] on div "Patient Details Actions JP Fort Dodge, Iowa 176215 Coast Medical Service Hermos…" at bounding box center [556, 248] width 671 height 380
click at [510, 328] on div "Patient Details Actions CDU Plainfield, New Jersey 176304 RE ESHYFT Howell Town…" at bounding box center [556, 248] width 671 height 380
click at [539, 348] on div "Patient Details Actions CDU Plainfield, New Jersey 176304 RE ESHYFT Howell Town…" at bounding box center [556, 248] width 671 height 380
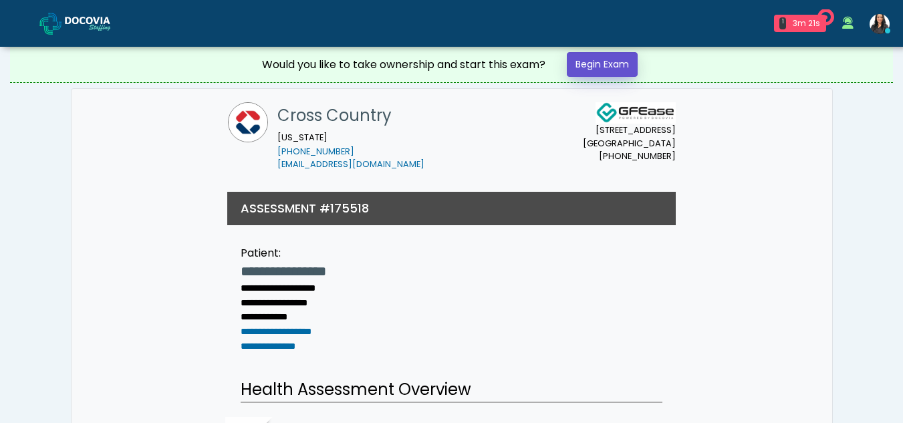
click at [607, 61] on link "Begin Exam" at bounding box center [602, 64] width 71 height 25
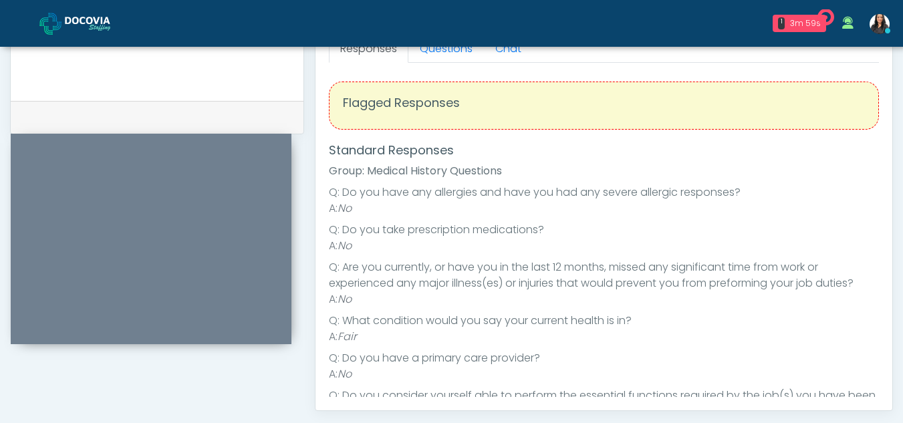
scroll to position [539, 0]
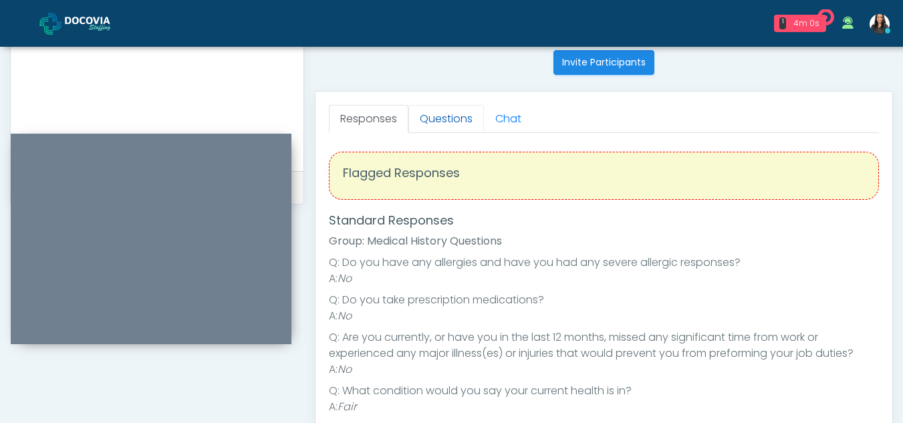
click at [424, 118] on link "Questions" at bounding box center [446, 119] width 76 height 28
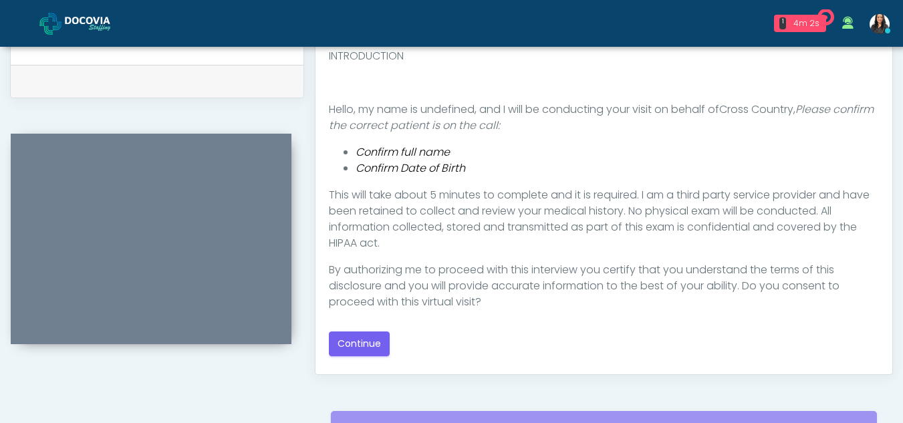
scroll to position [660, 0]
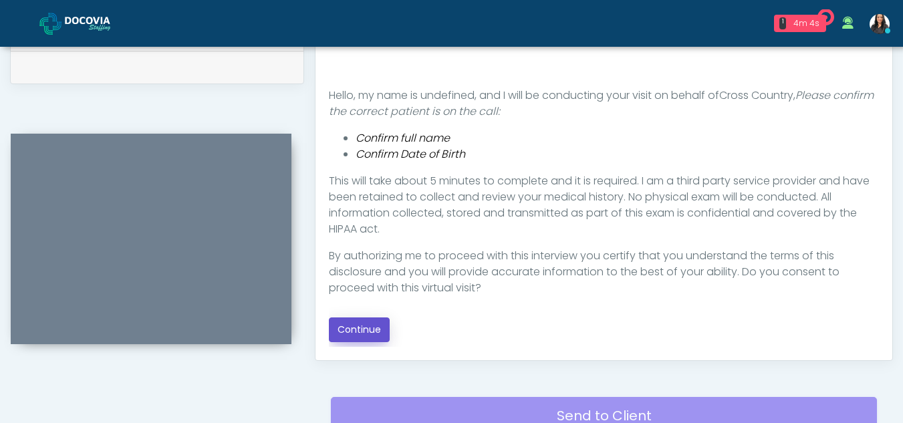
click at [364, 326] on button "Continue" at bounding box center [359, 329] width 61 height 25
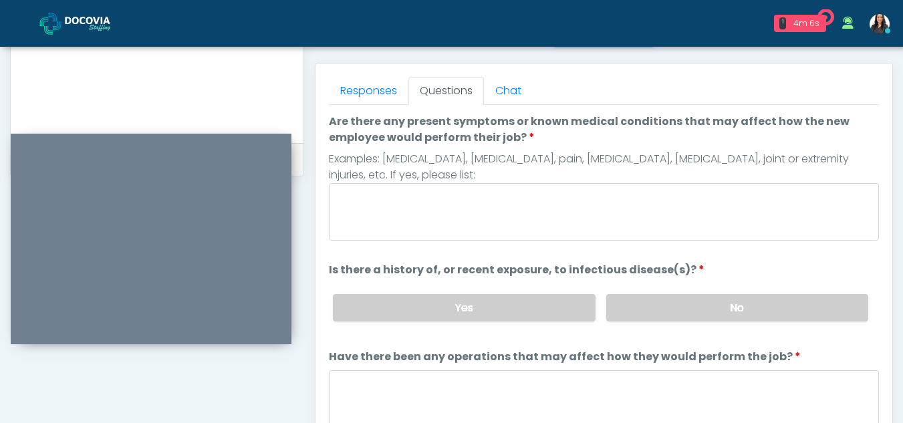
scroll to position [539, 0]
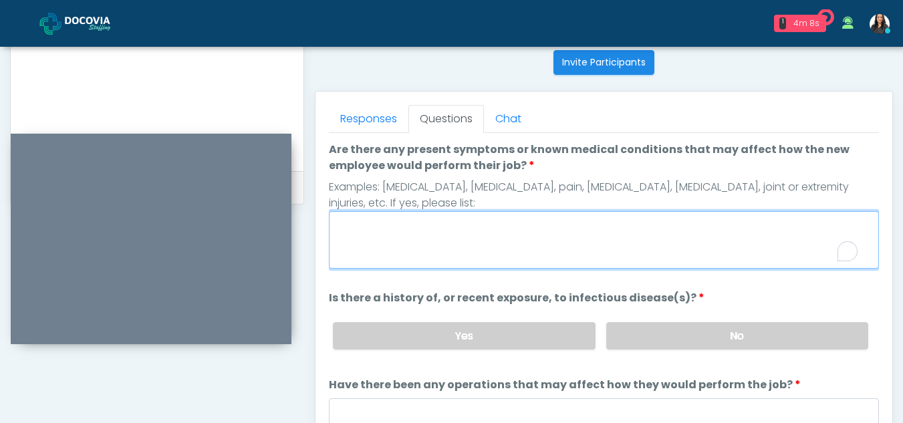
click at [379, 256] on textarea "Are there any present symptoms or known medical conditions that may affect how …" at bounding box center [604, 239] width 550 height 57
type textarea "**"
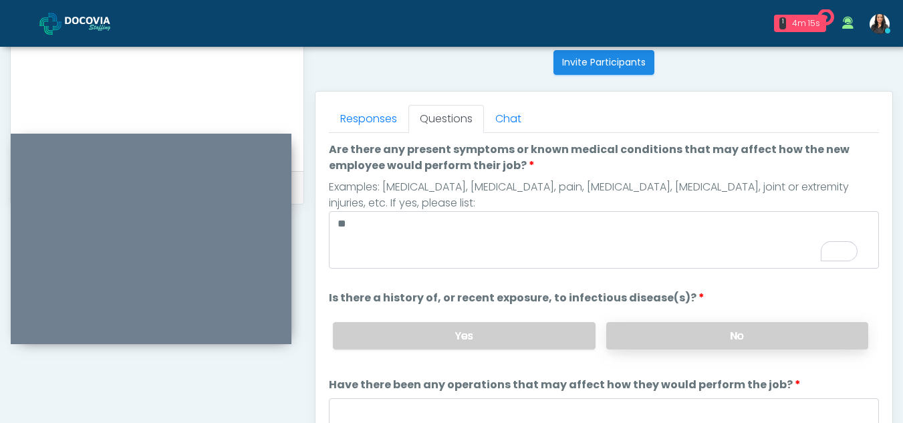
click at [701, 328] on label "No" at bounding box center [737, 335] width 262 height 27
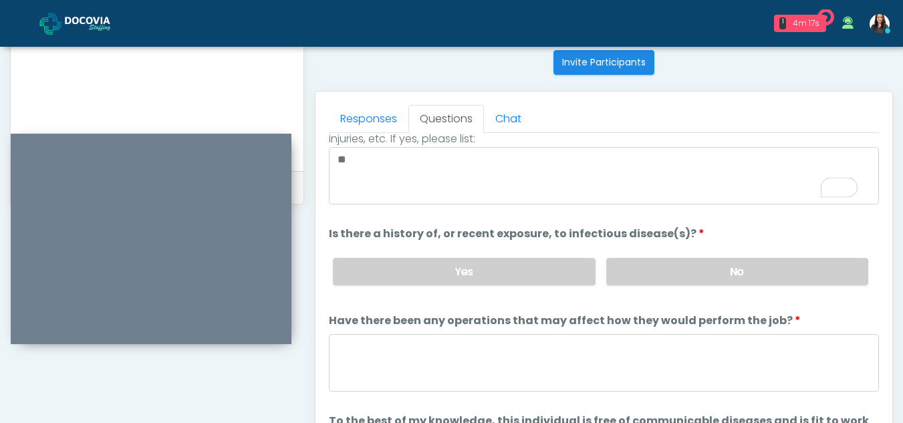
scroll to position [114, 0]
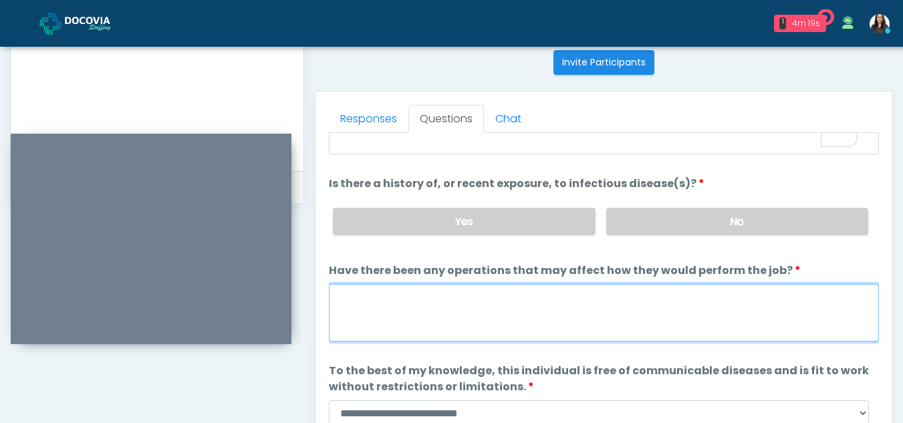
click at [384, 326] on textarea "Have there been any operations that may affect how they would perform the job?" at bounding box center [604, 312] width 550 height 57
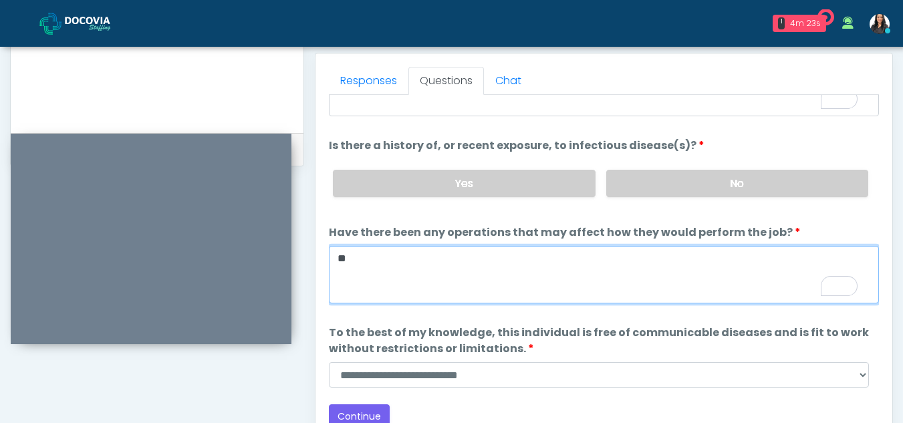
scroll to position [580, 0]
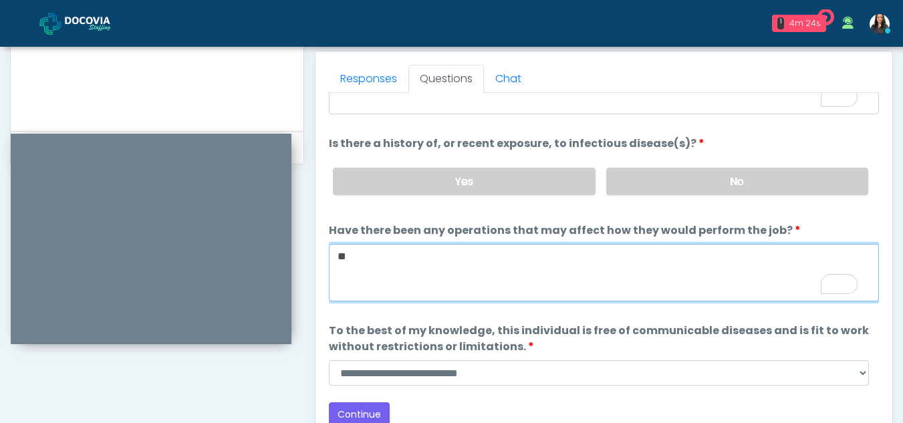
type textarea "**"
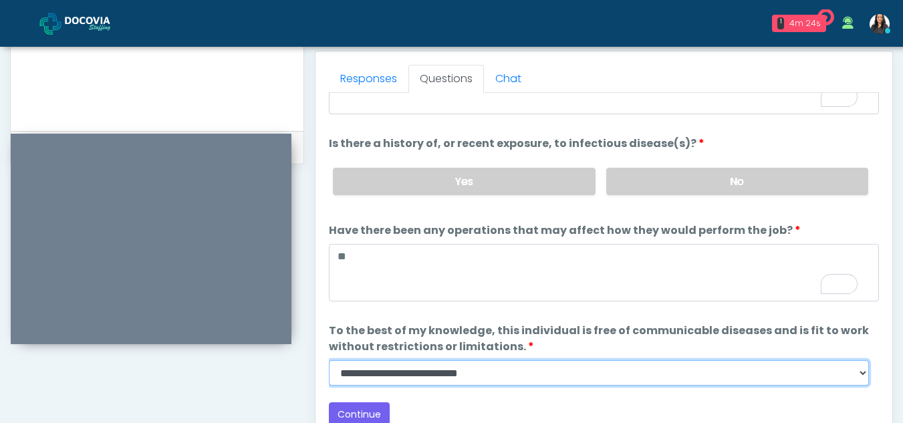
click at [864, 379] on select "**********" at bounding box center [599, 372] width 540 height 25
select select "******"
click at [329, 360] on select "**********" at bounding box center [599, 372] width 540 height 25
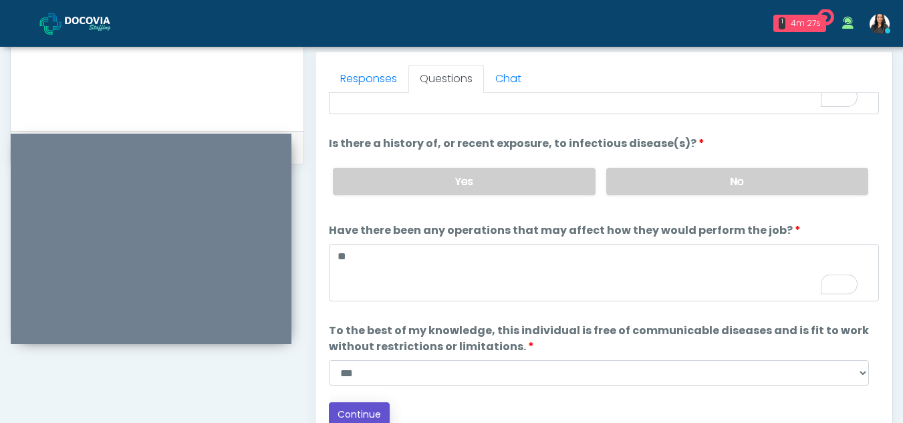
click at [374, 414] on button "Continue" at bounding box center [359, 414] width 61 height 25
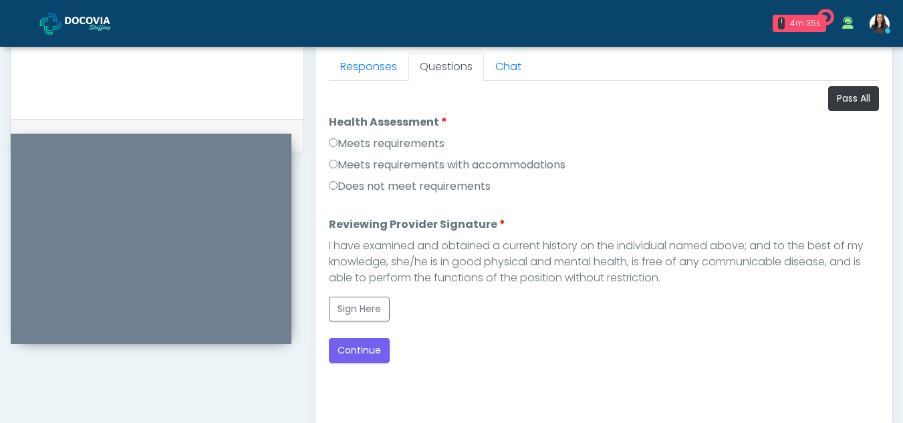
scroll to position [567, 0]
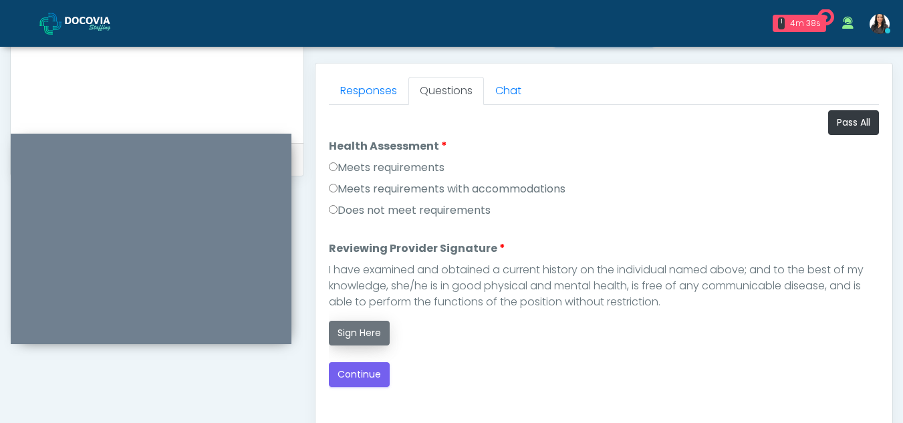
click at [361, 334] on button "Sign Here" at bounding box center [359, 333] width 61 height 25
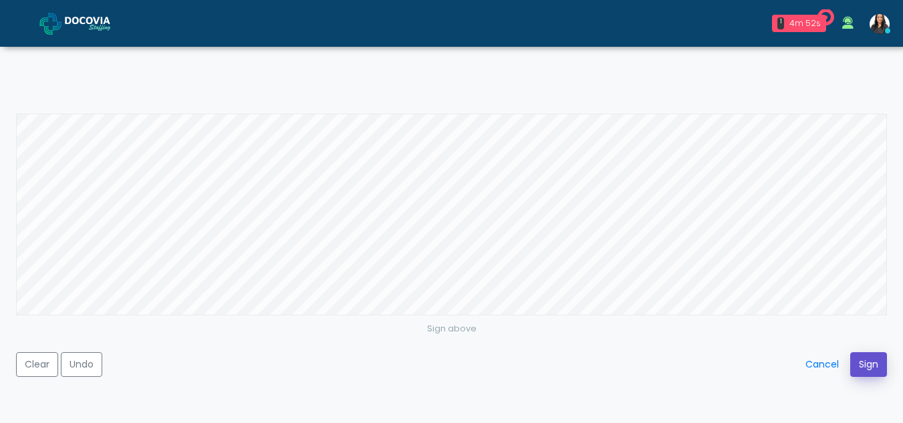
click at [874, 359] on button "Sign" at bounding box center [868, 364] width 37 height 25
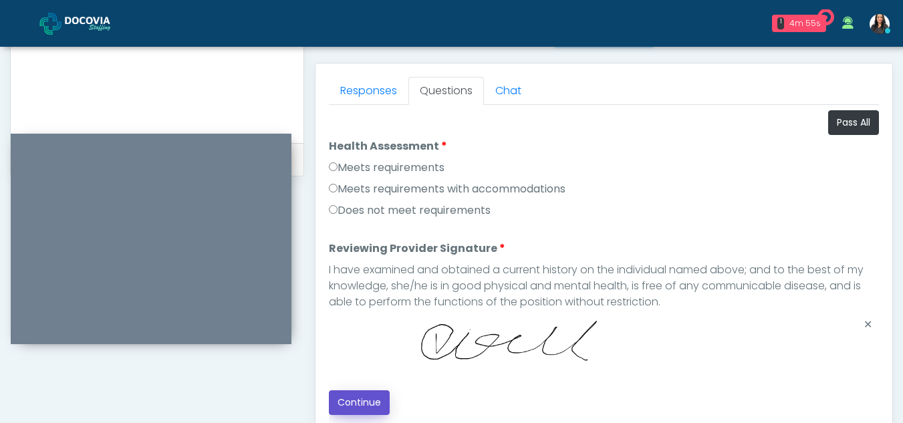
click at [368, 399] on button "Continue" at bounding box center [359, 402] width 61 height 25
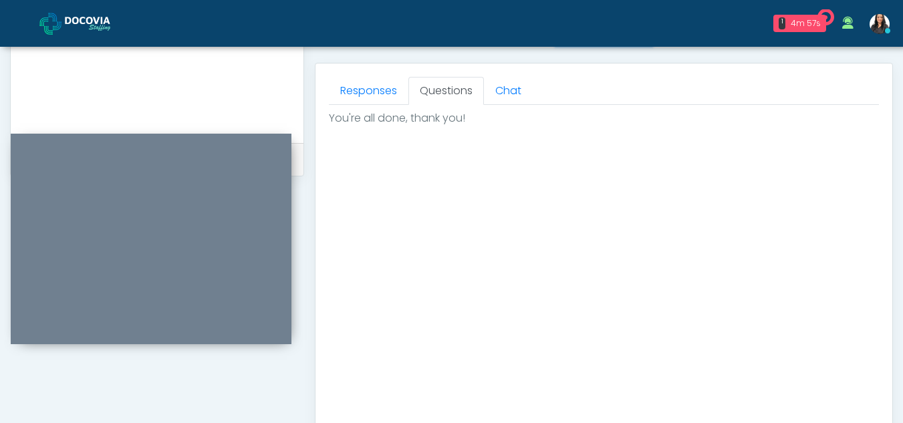
scroll to position [801, 0]
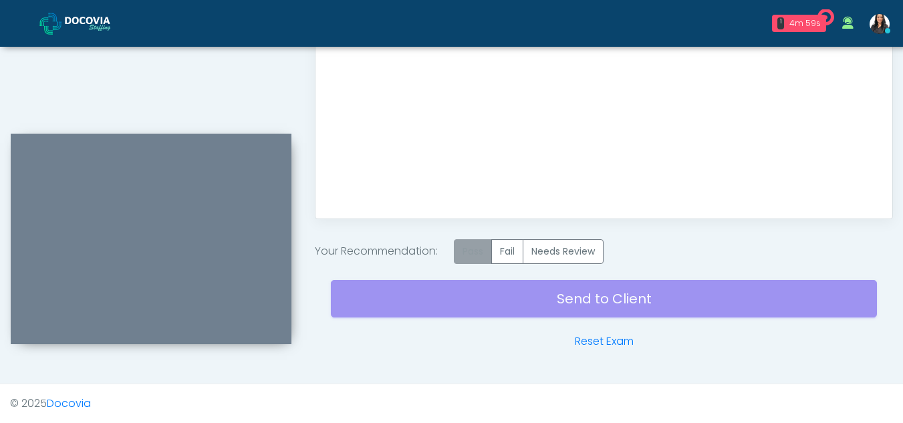
click at [479, 253] on label "Pass" at bounding box center [473, 251] width 38 height 25
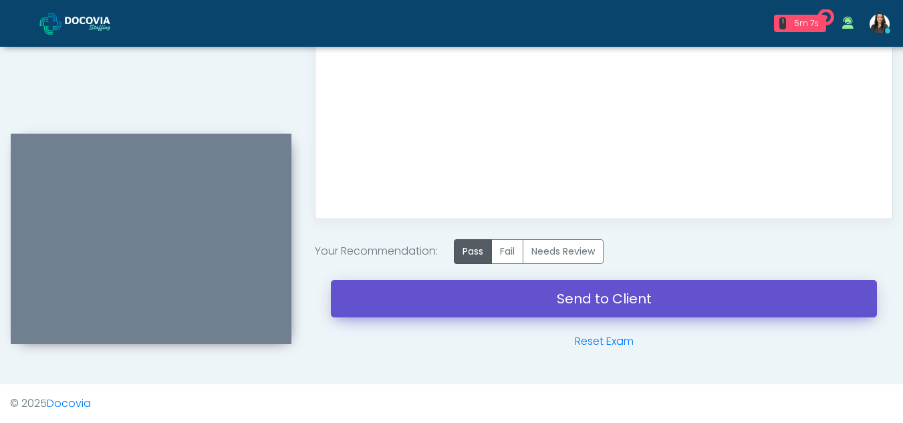
click at [614, 302] on link "Send to Client" at bounding box center [604, 298] width 546 height 37
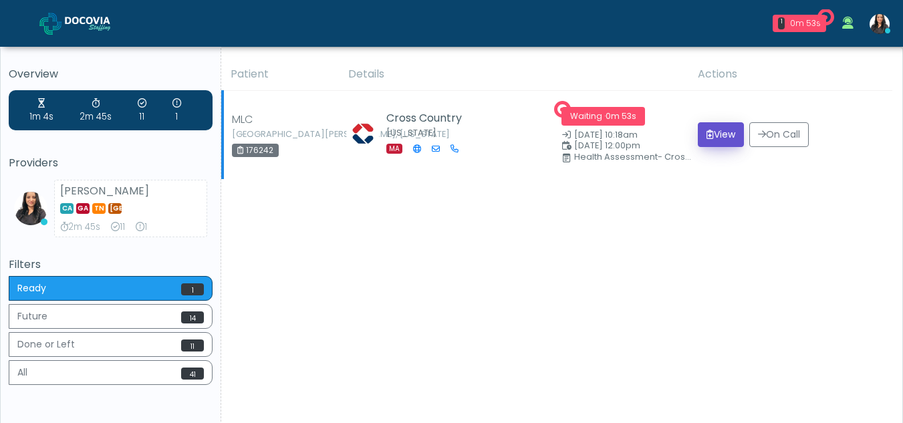
click at [723, 131] on button "View" at bounding box center [721, 134] width 46 height 25
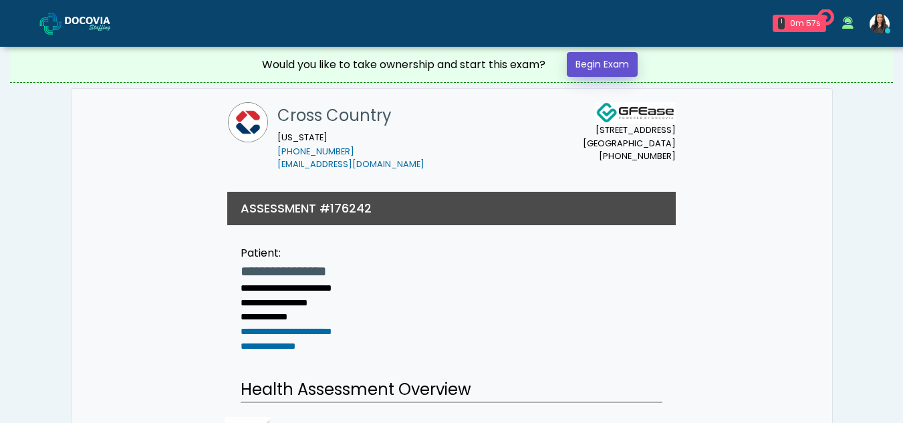
click at [602, 68] on link "Begin Exam" at bounding box center [602, 64] width 71 height 25
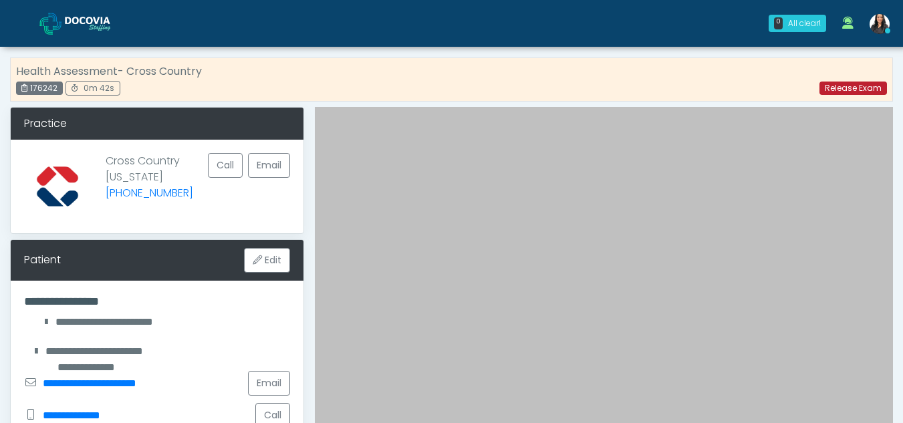
click at [833, 84] on link "Release Exam" at bounding box center [853, 88] width 68 height 13
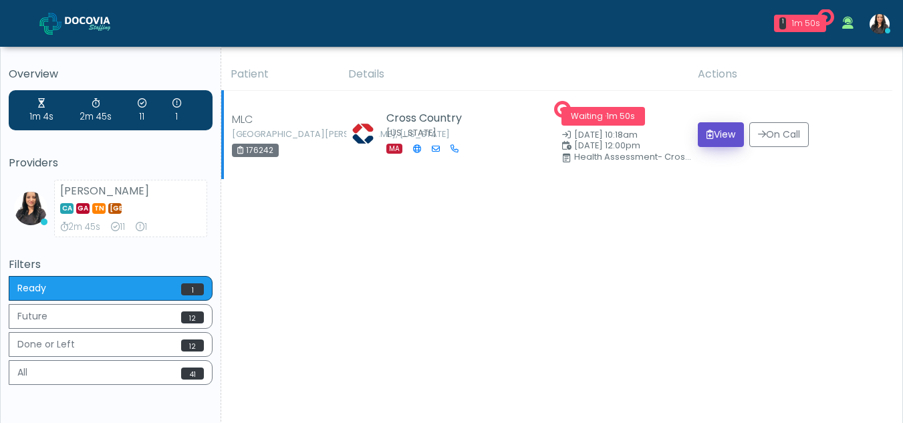
click at [735, 132] on button "View" at bounding box center [721, 134] width 46 height 25
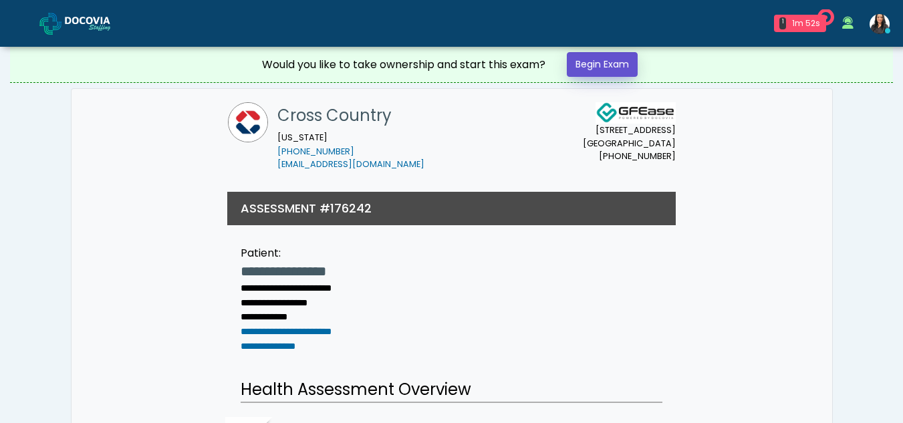
click at [600, 59] on link "Begin Exam" at bounding box center [602, 64] width 71 height 25
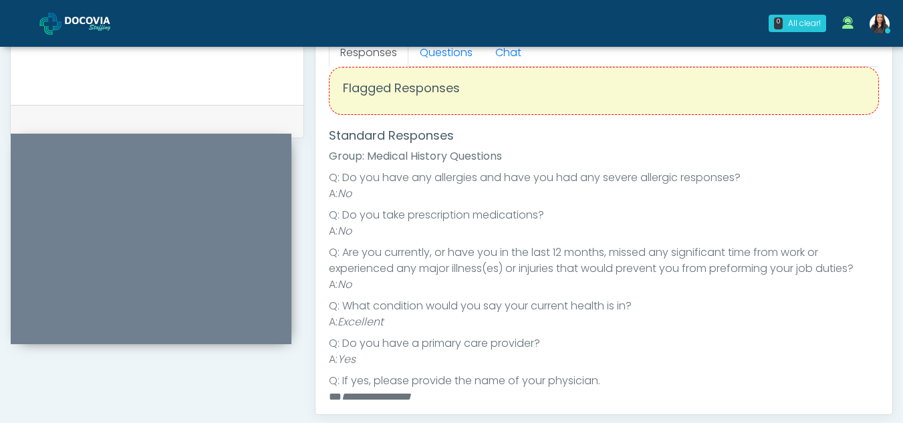
scroll to position [604, 0]
click at [432, 52] on link "Questions" at bounding box center [446, 55] width 76 height 28
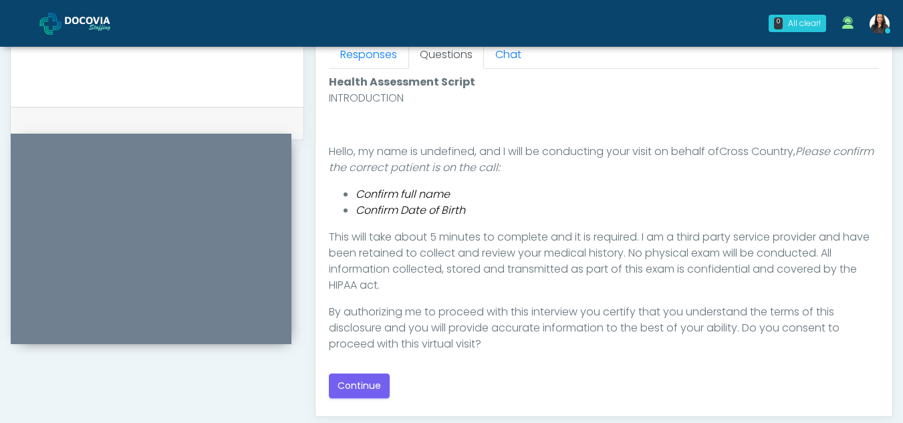
scroll to position [0, 0]
click at [358, 392] on button "Continue" at bounding box center [359, 386] width 61 height 25
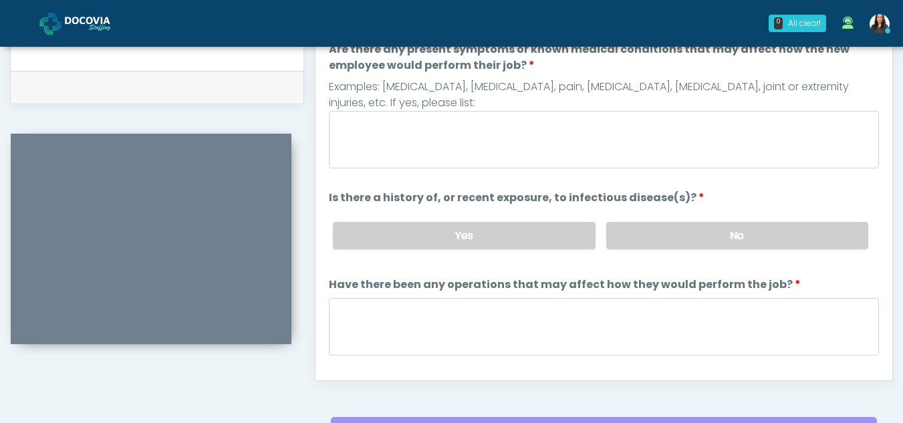
scroll to position [638, 0]
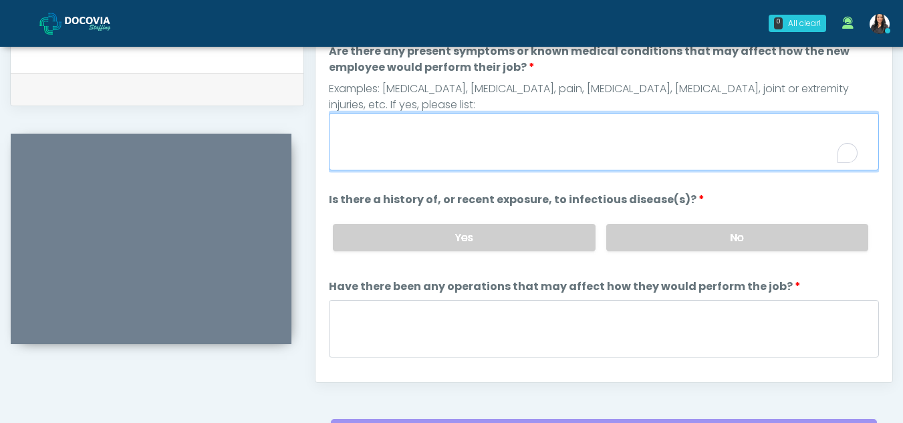
click at [384, 158] on textarea "Are there any present symptoms or known medical conditions that may affect how …" at bounding box center [604, 141] width 550 height 57
type textarea "**"
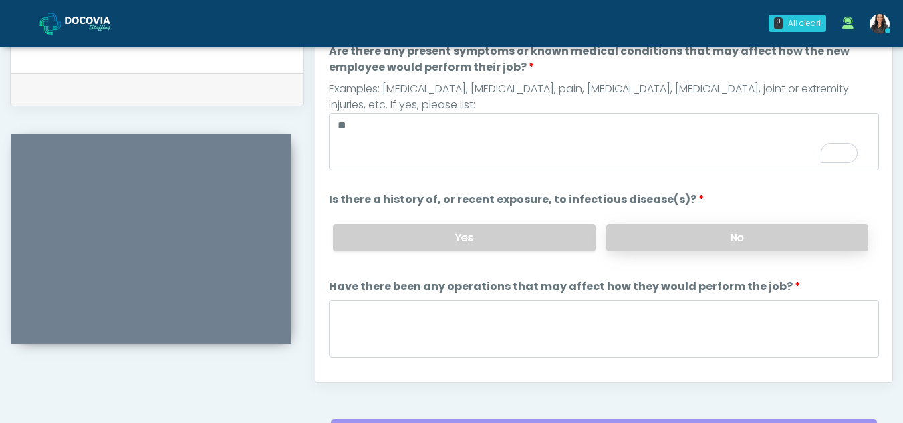
click at [705, 239] on label "No" at bounding box center [737, 237] width 262 height 27
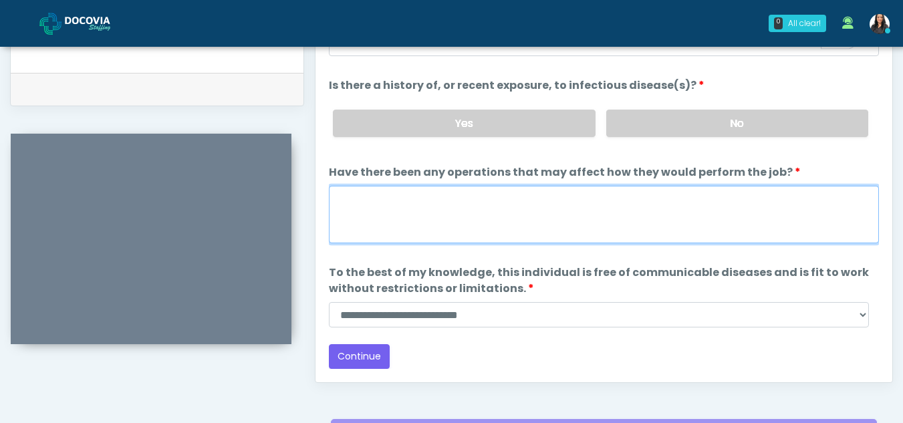
click at [382, 211] on textarea "Have there been any operations that may affect how they would perform the job?" at bounding box center [604, 214] width 550 height 57
type textarea "**"
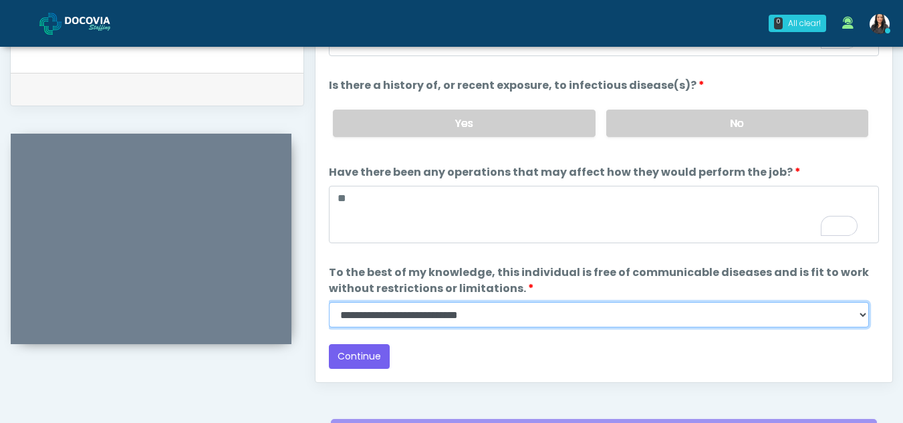
click at [864, 324] on select "**********" at bounding box center [599, 314] width 540 height 25
select select "******"
click at [329, 302] on select "**********" at bounding box center [599, 314] width 540 height 25
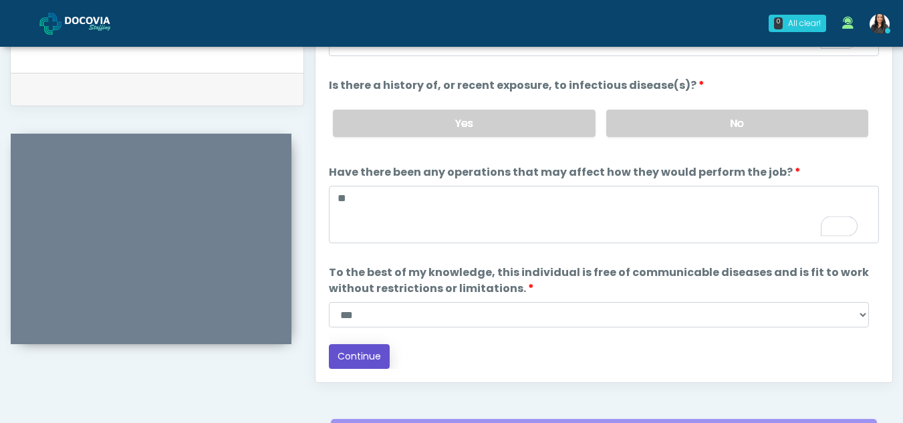
click at [374, 355] on button "Continue" at bounding box center [359, 356] width 61 height 25
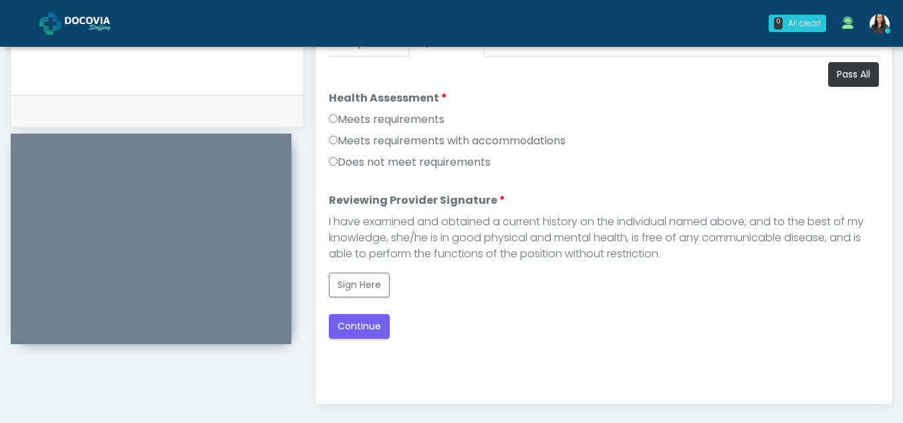
scroll to position [614, 0]
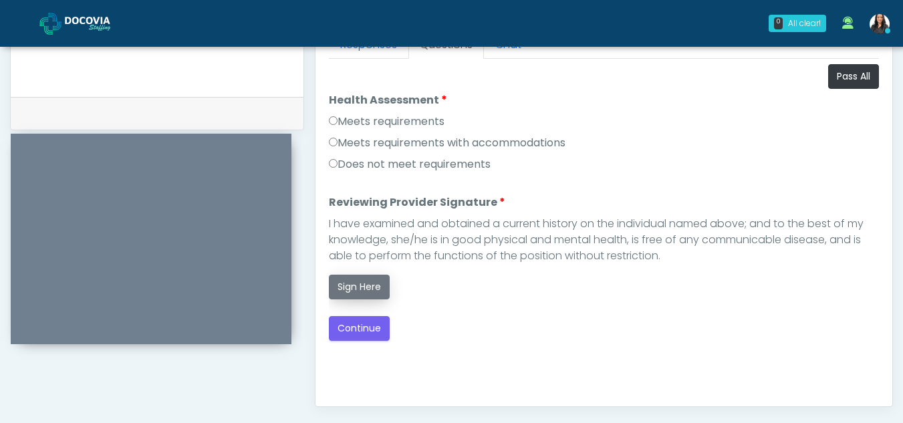
click at [353, 288] on button "Sign Here" at bounding box center [359, 287] width 61 height 25
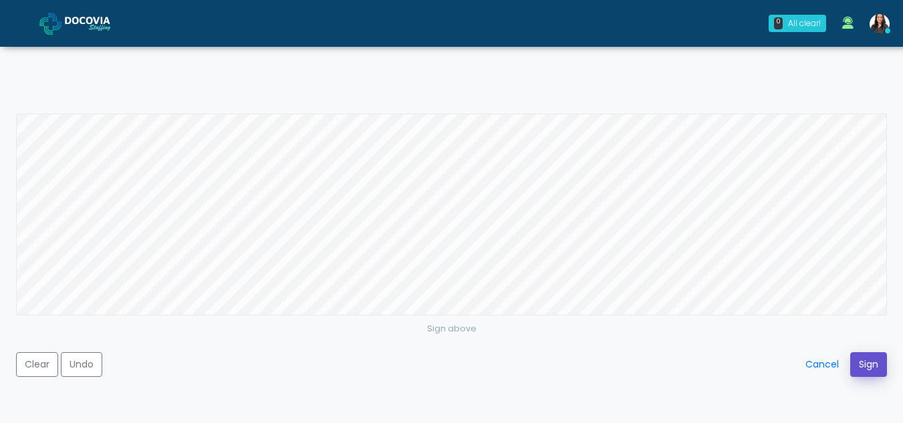
click at [869, 362] on button "Sign" at bounding box center [868, 364] width 37 height 25
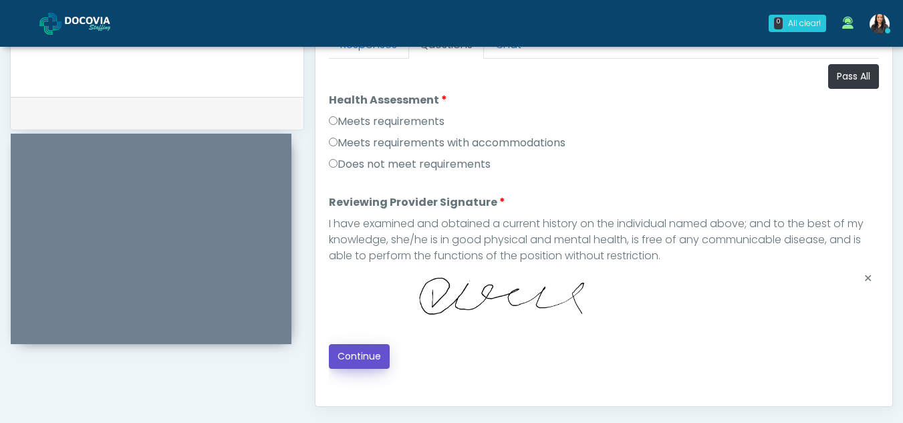
click at [379, 354] on button "Continue" at bounding box center [359, 356] width 61 height 25
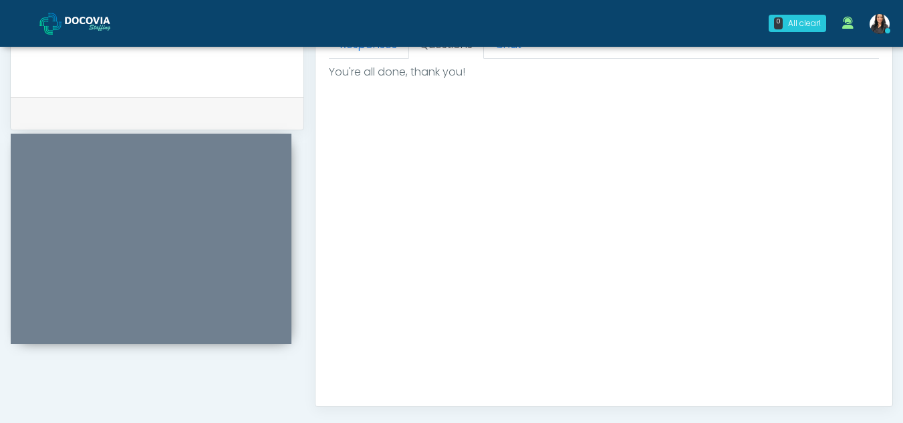
scroll to position [801, 0]
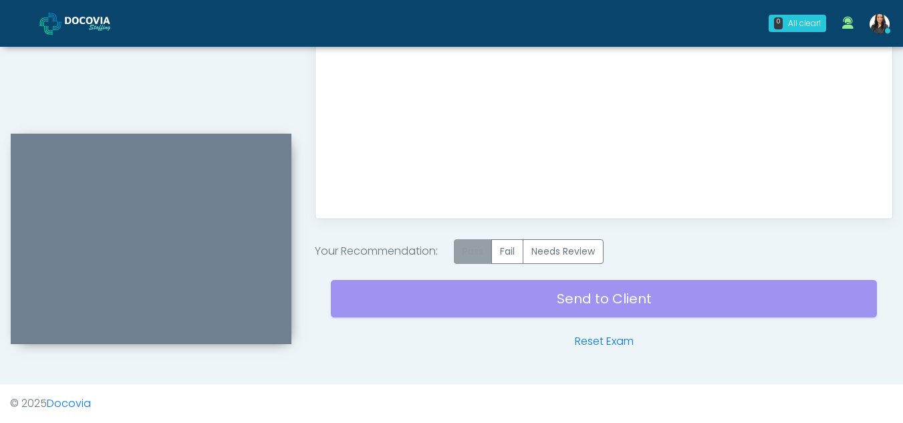
click at [475, 253] on label "Pass" at bounding box center [473, 251] width 38 height 25
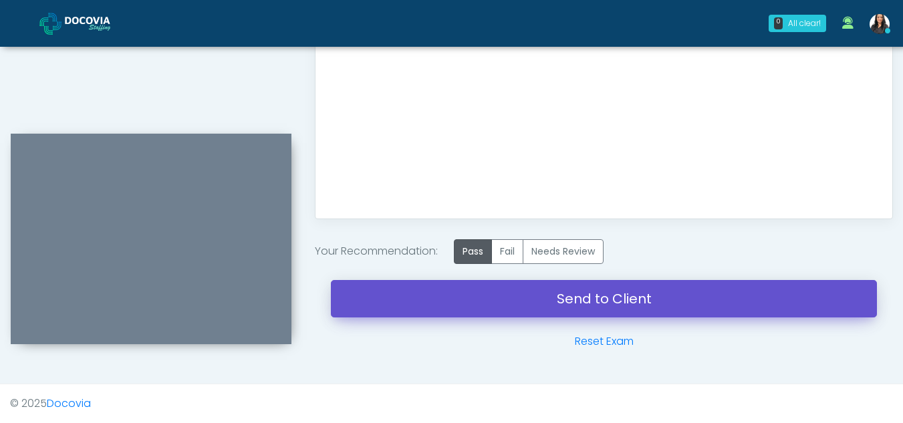
click at [559, 303] on link "Send to Client" at bounding box center [604, 298] width 546 height 37
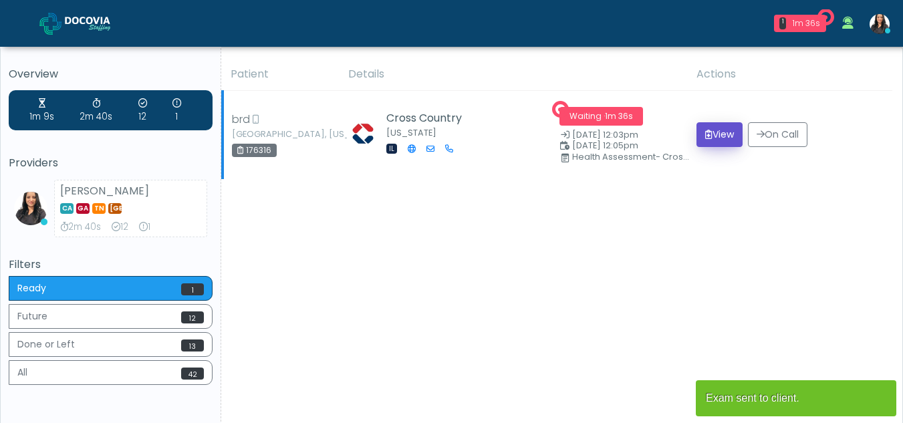
click at [707, 129] on button "View" at bounding box center [719, 134] width 46 height 25
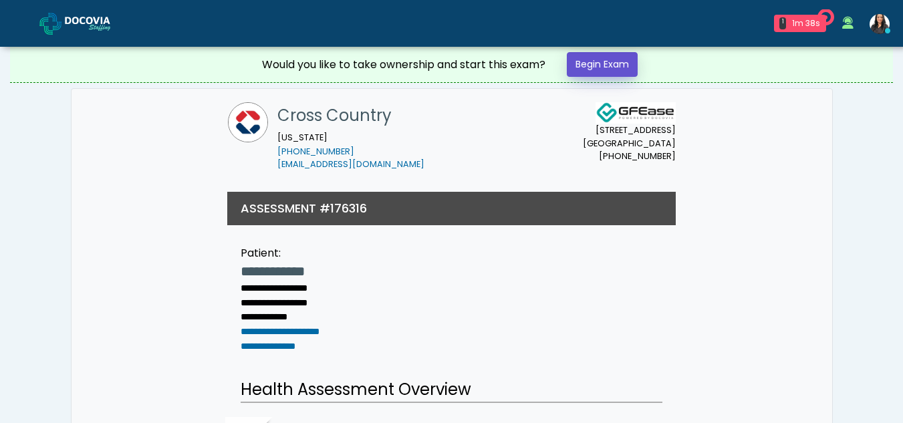
click at [604, 69] on link "Begin Exam" at bounding box center [602, 64] width 71 height 25
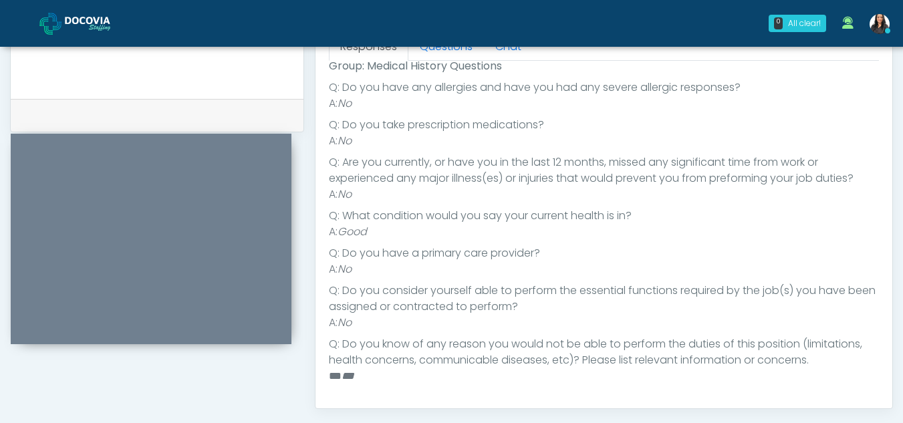
scroll to position [392, 0]
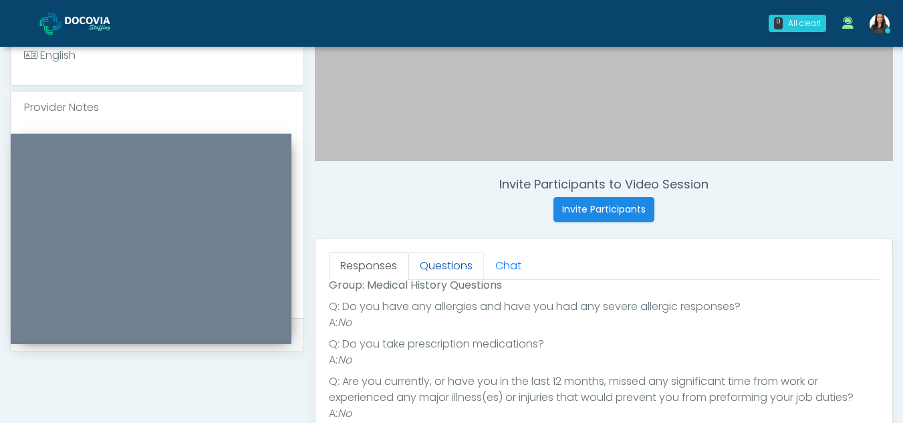
click at [459, 257] on link "Questions" at bounding box center [446, 266] width 76 height 28
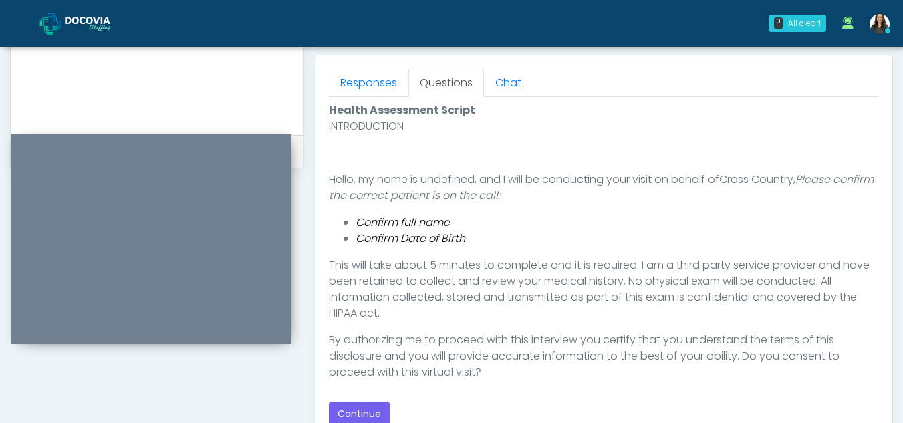
scroll to position [668, 0]
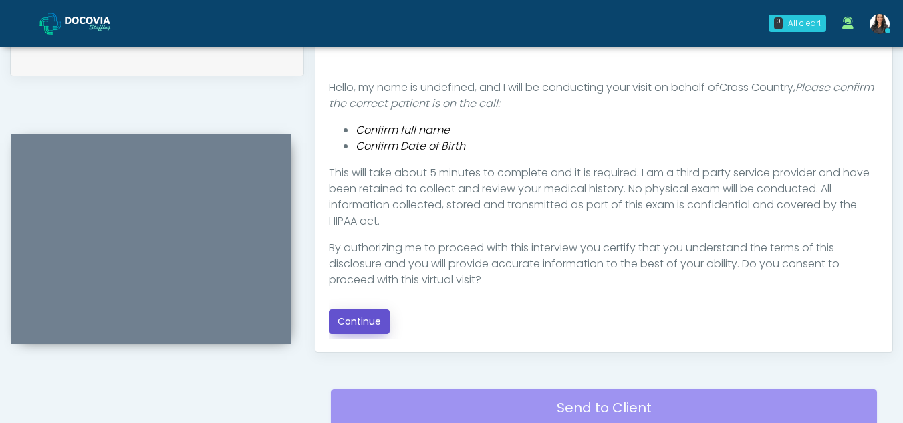
click at [357, 324] on button "Continue" at bounding box center [359, 321] width 61 height 25
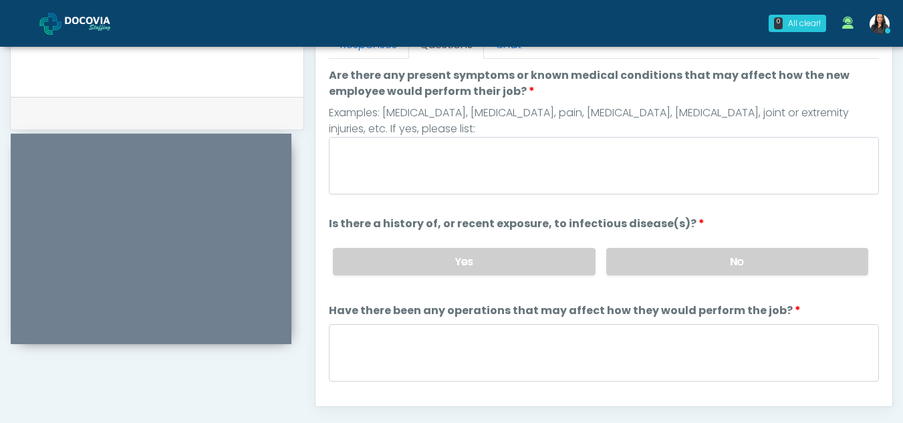
scroll to position [549, 0]
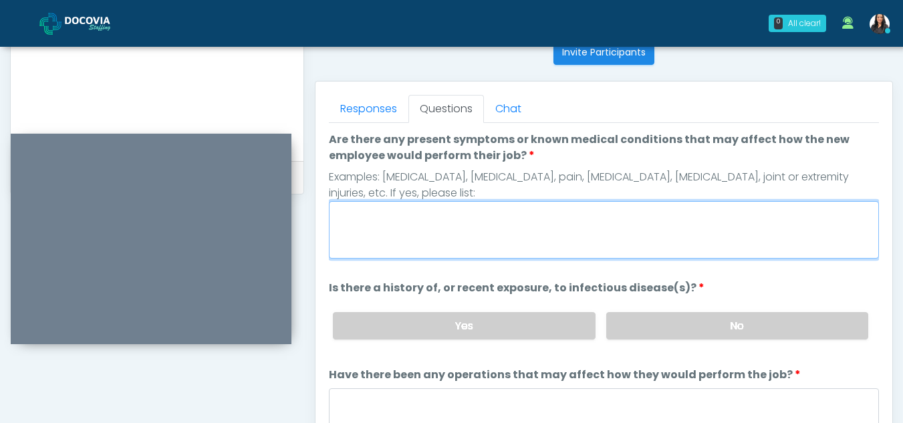
click at [372, 231] on textarea "Are there any present symptoms or known medical conditions that may affect how …" at bounding box center [604, 229] width 550 height 57
type textarea "*"
type textarea "**"
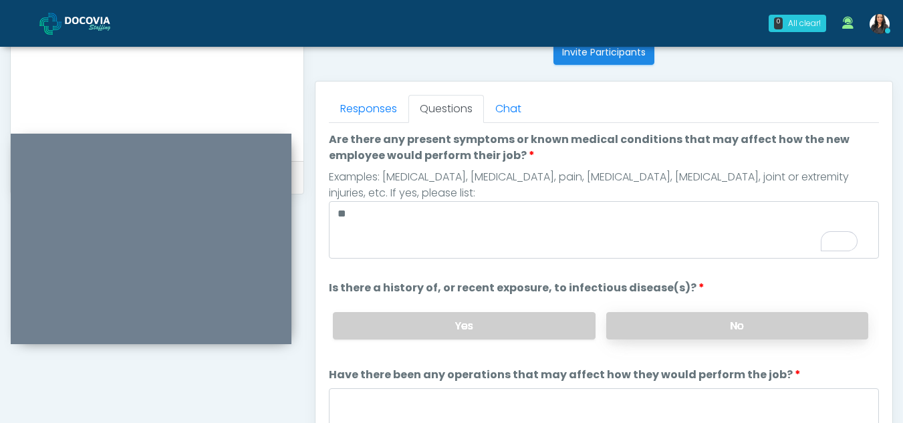
click at [761, 314] on label "No" at bounding box center [737, 325] width 262 height 27
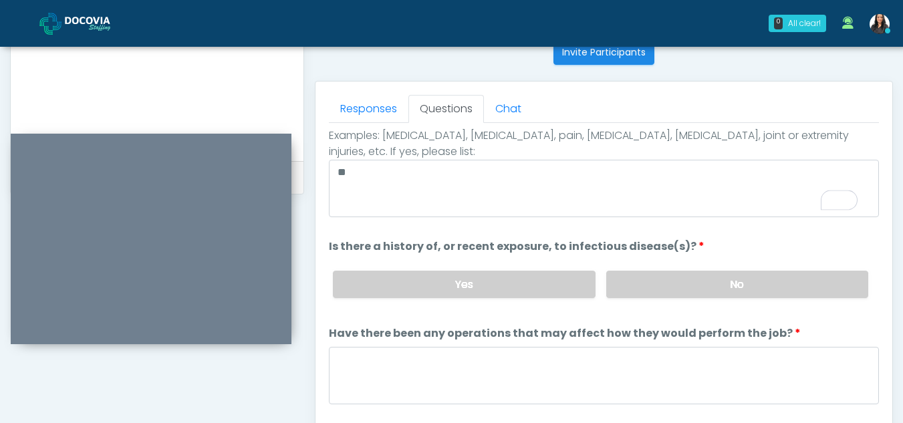
scroll to position [114, 0]
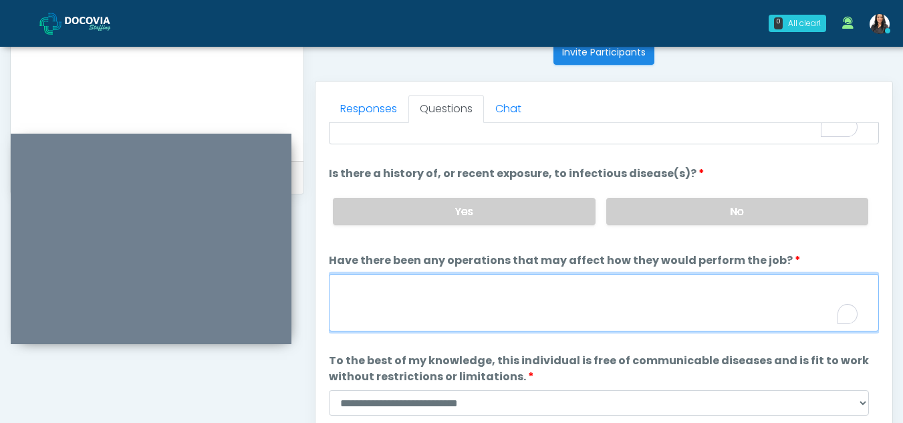
click at [374, 293] on textarea "Have there been any operations that may affect how they would perform the job?" at bounding box center [604, 302] width 550 height 57
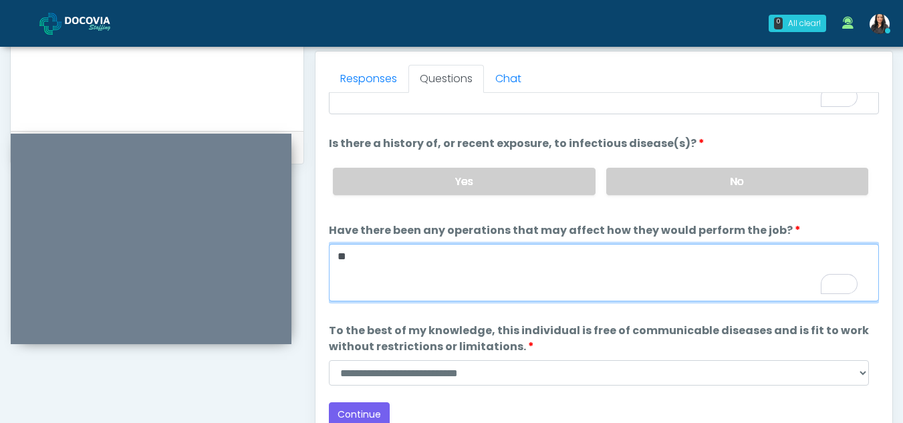
scroll to position [636, 0]
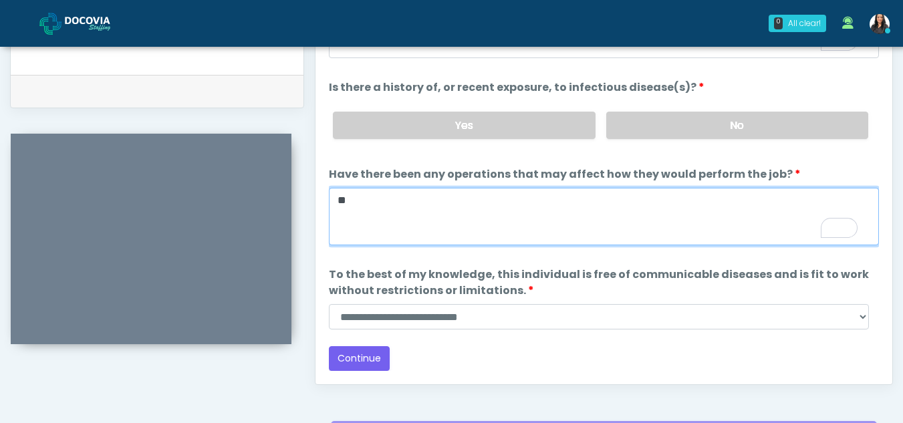
type textarea "**"
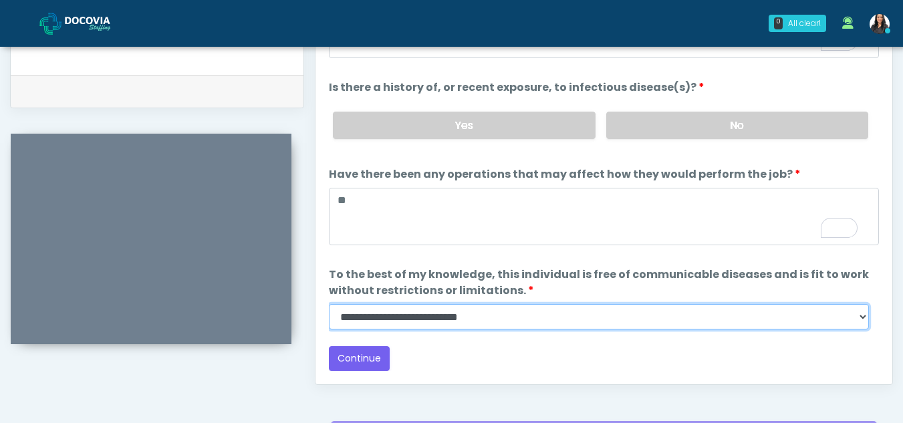
click at [863, 324] on select "**********" at bounding box center [599, 316] width 540 height 25
select select "******"
click at [329, 304] on select "**********" at bounding box center [599, 316] width 540 height 25
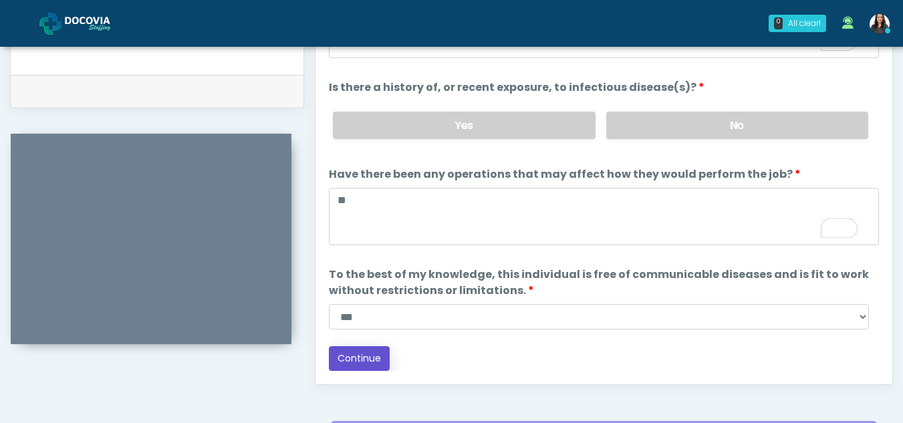
click at [364, 351] on button "Continue" at bounding box center [359, 358] width 61 height 25
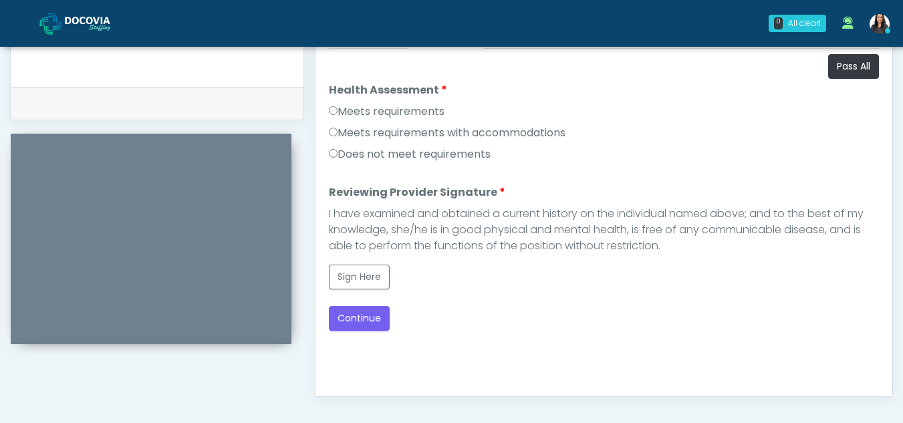
scroll to position [622, 0]
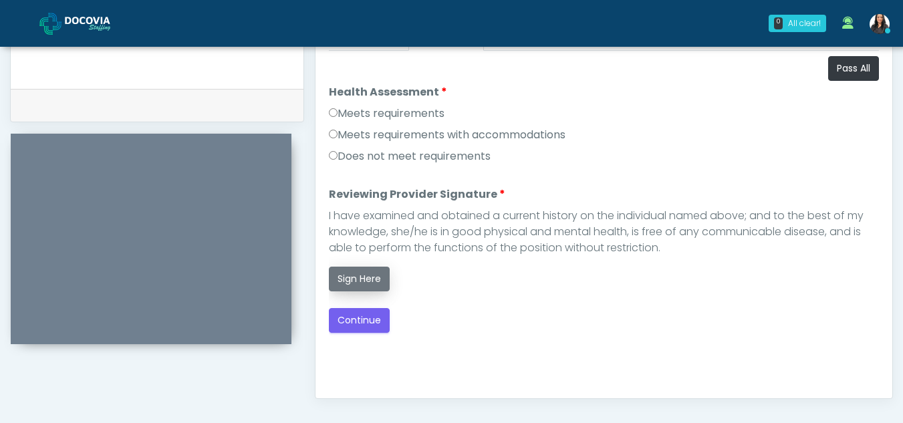
click at [362, 273] on button "Sign Here" at bounding box center [359, 279] width 61 height 25
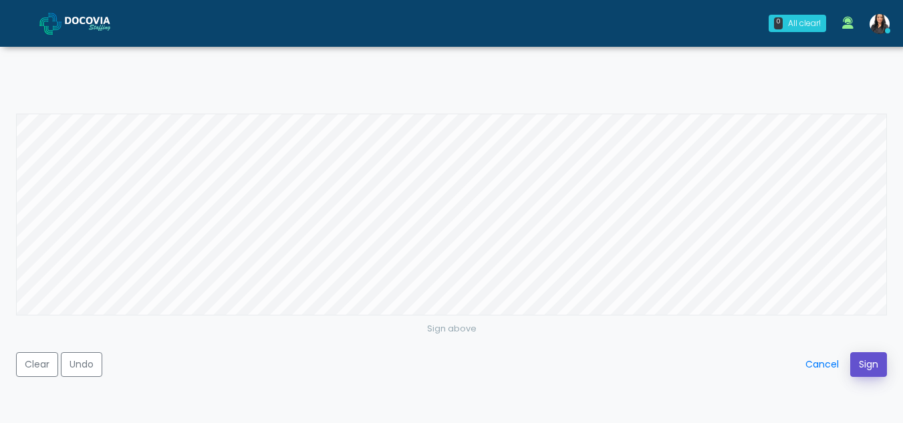
click at [876, 356] on button "Sign" at bounding box center [868, 364] width 37 height 25
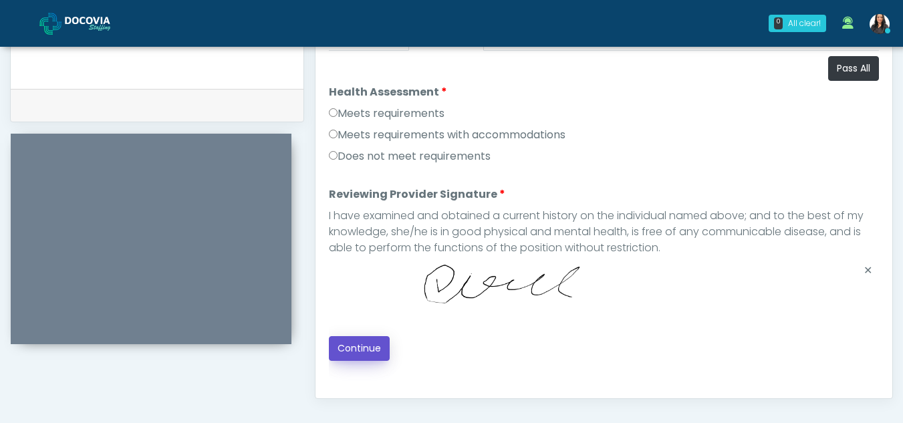
click at [359, 343] on button "Continue" at bounding box center [359, 348] width 61 height 25
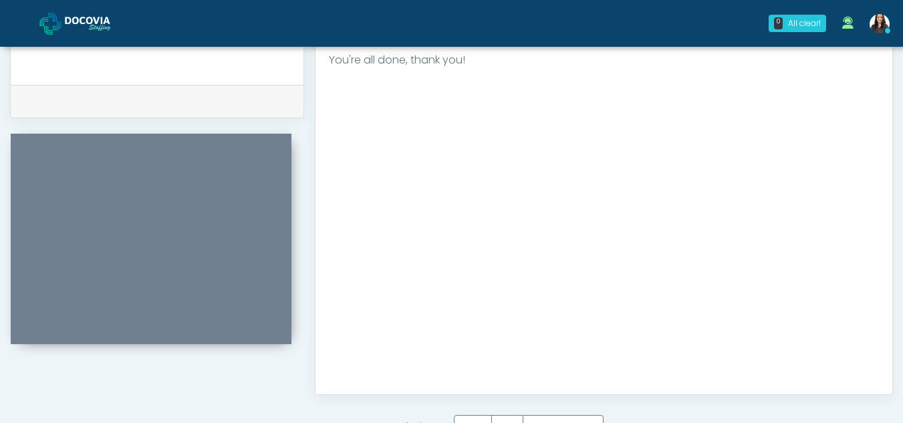
scroll to position [801, 0]
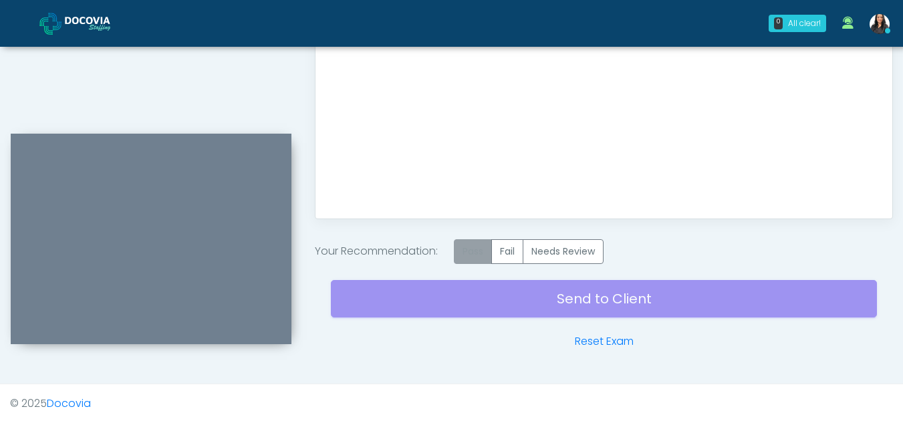
click at [476, 247] on label "Pass" at bounding box center [473, 251] width 38 height 25
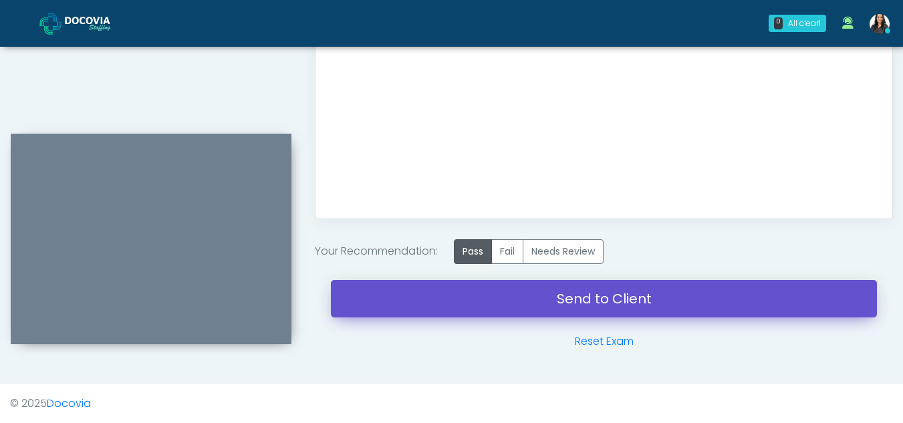
click at [588, 288] on link "Send to Client" at bounding box center [604, 298] width 546 height 37
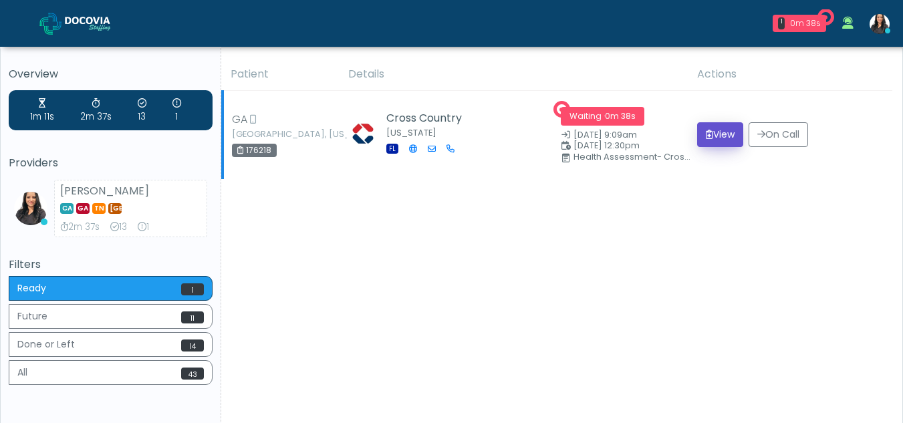
click at [717, 132] on button "View" at bounding box center [720, 134] width 46 height 25
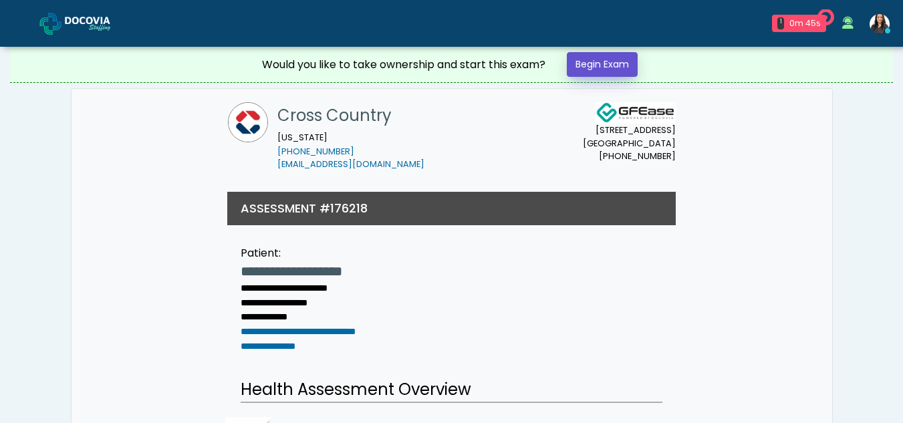
click at [594, 66] on link "Begin Exam" at bounding box center [602, 64] width 71 height 25
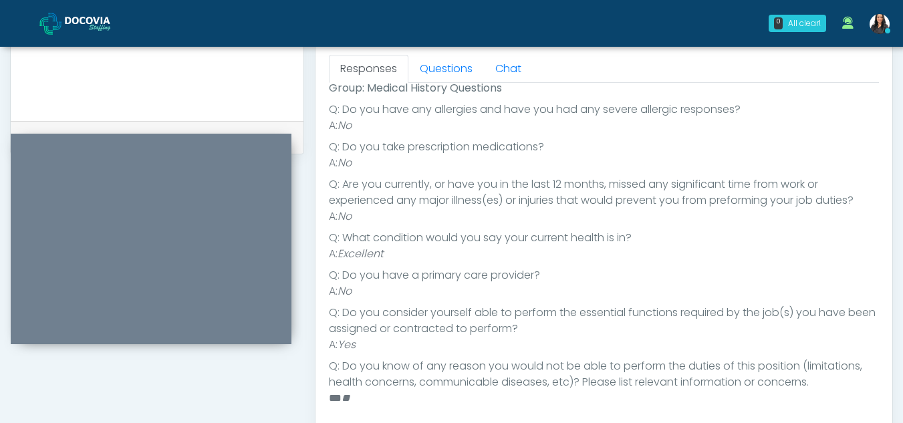
scroll to position [356, 0]
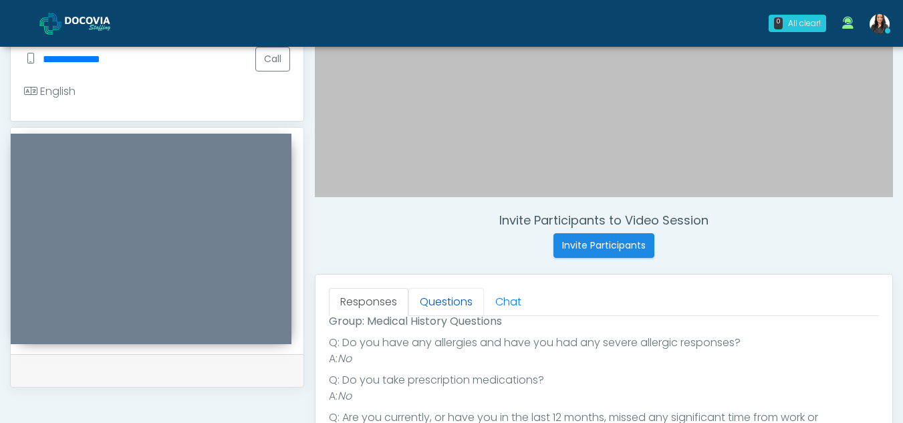
click at [449, 305] on link "Questions" at bounding box center [446, 302] width 76 height 28
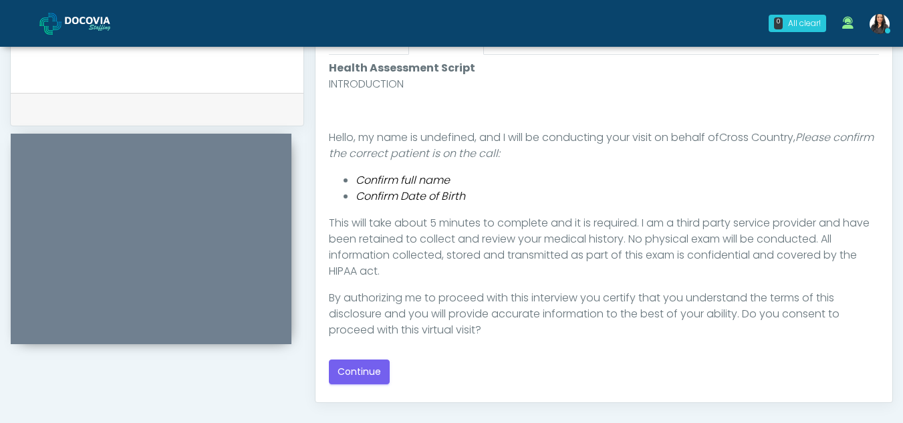
scroll to position [711, 0]
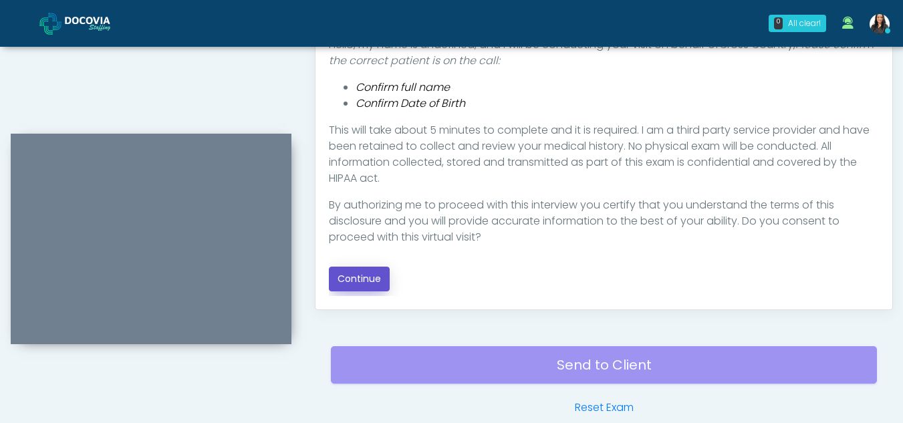
click at [360, 279] on button "Continue" at bounding box center [359, 279] width 61 height 25
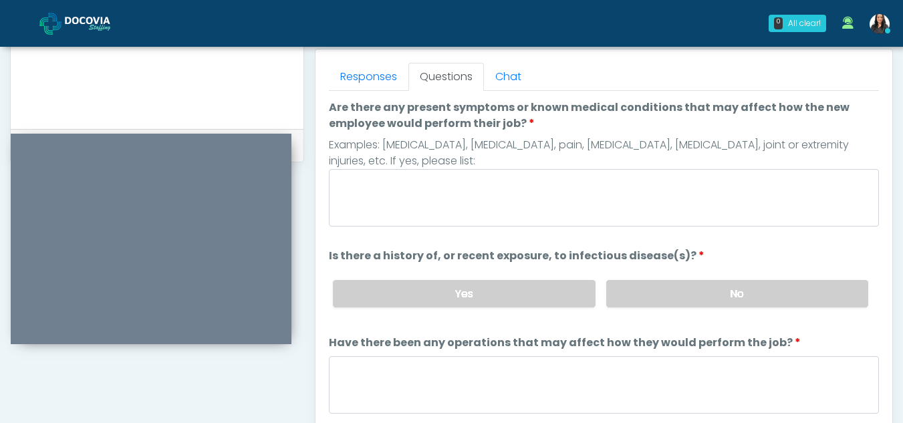
scroll to position [580, 0]
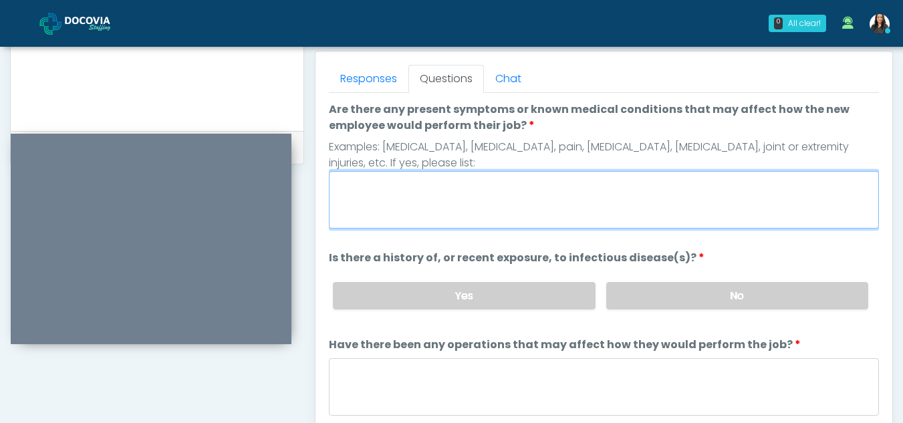
click at [377, 205] on textarea "Are there any present symptoms or known medical conditions that may affect how …" at bounding box center [604, 199] width 550 height 57
type textarea "**"
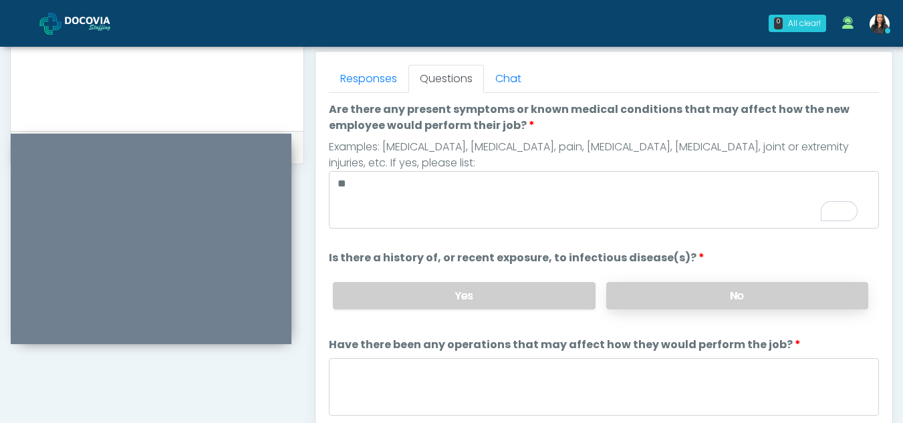
click at [735, 301] on label "No" at bounding box center [737, 295] width 262 height 27
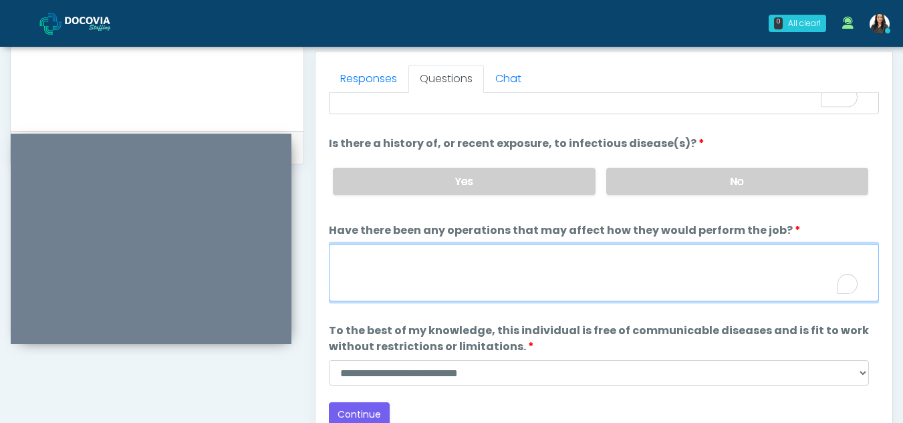
click at [392, 267] on textarea "Have there been any operations that may affect how they would perform the job?" at bounding box center [604, 272] width 550 height 57
type textarea "**"
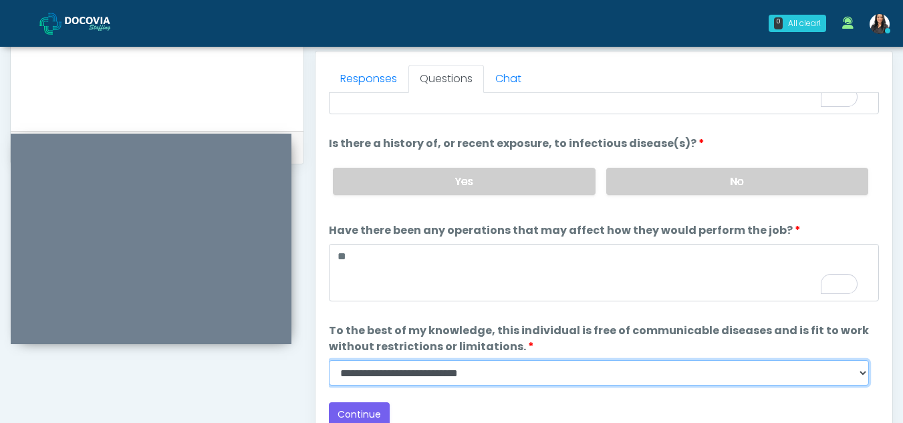
click at [859, 376] on select "**********" at bounding box center [599, 372] width 540 height 25
select select "******"
click at [329, 360] on select "**********" at bounding box center [599, 372] width 540 height 25
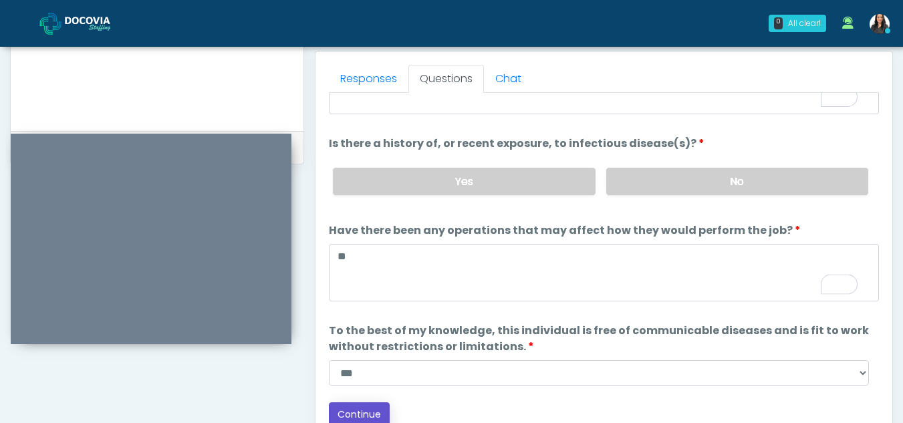
click at [370, 406] on button "Continue" at bounding box center [359, 414] width 61 height 25
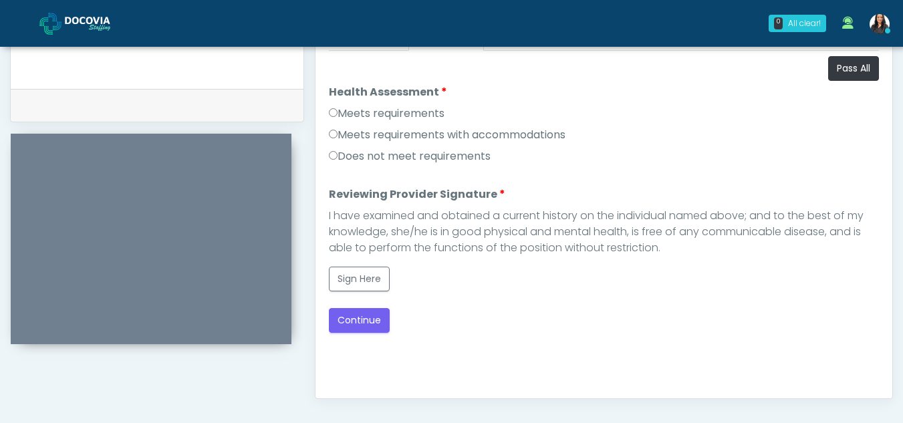
scroll to position [584, 0]
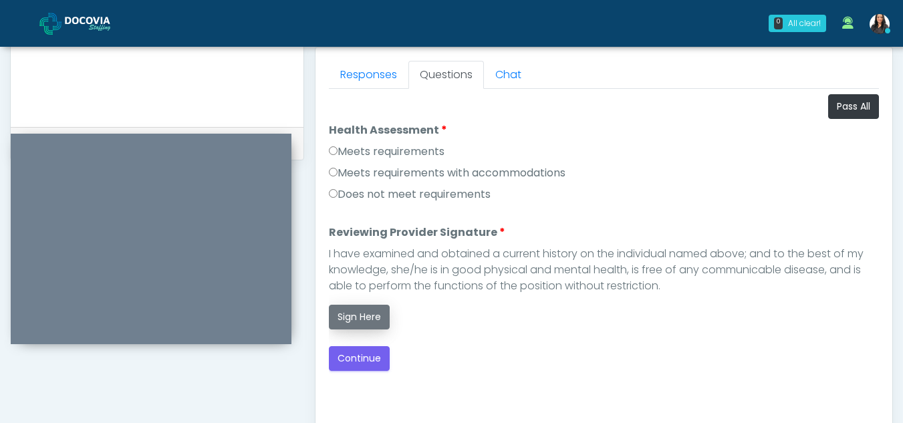
click at [366, 315] on button "Sign Here" at bounding box center [359, 317] width 61 height 25
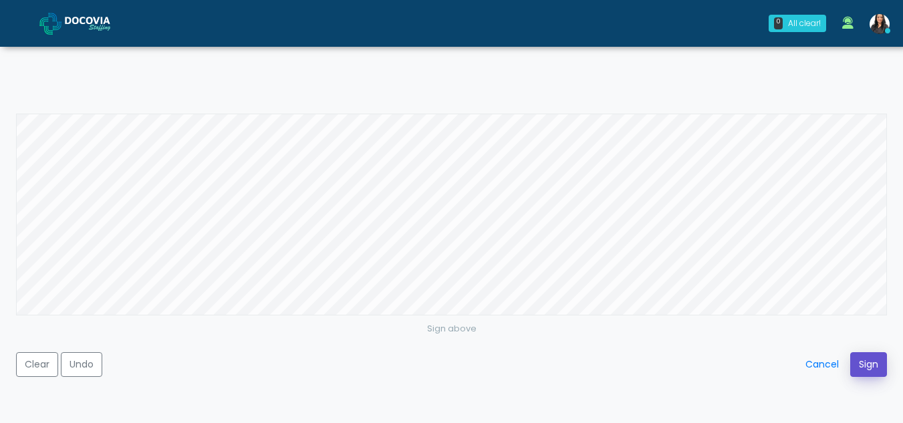
click at [872, 361] on button "Sign" at bounding box center [868, 364] width 37 height 25
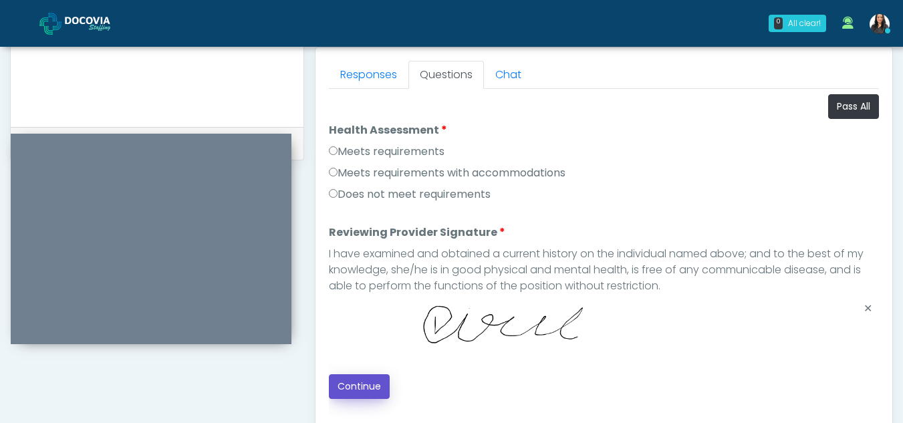
click at [354, 384] on button "Continue" at bounding box center [359, 386] width 61 height 25
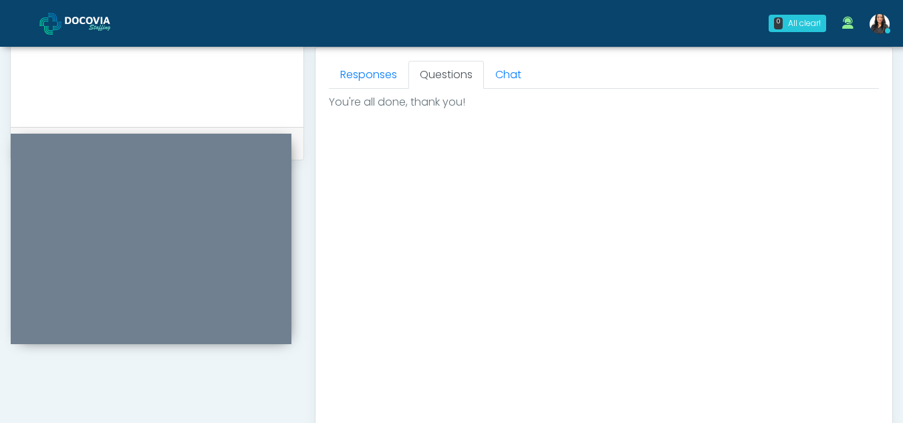
scroll to position [801, 0]
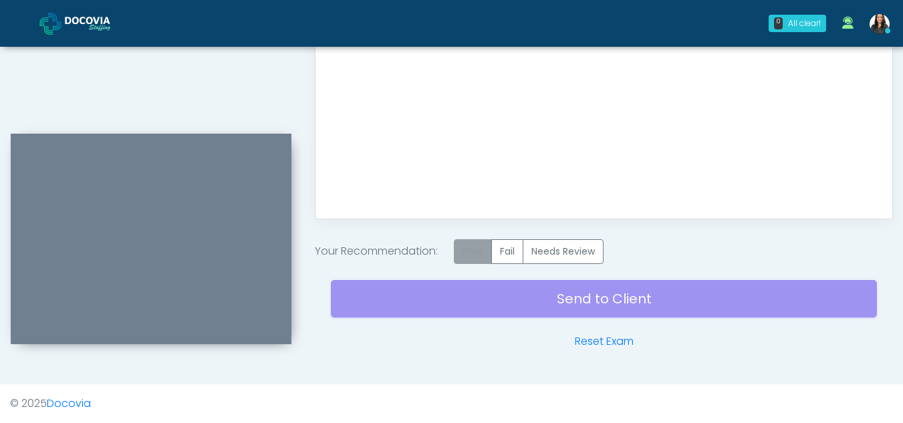
click at [481, 249] on label "Pass" at bounding box center [473, 251] width 38 height 25
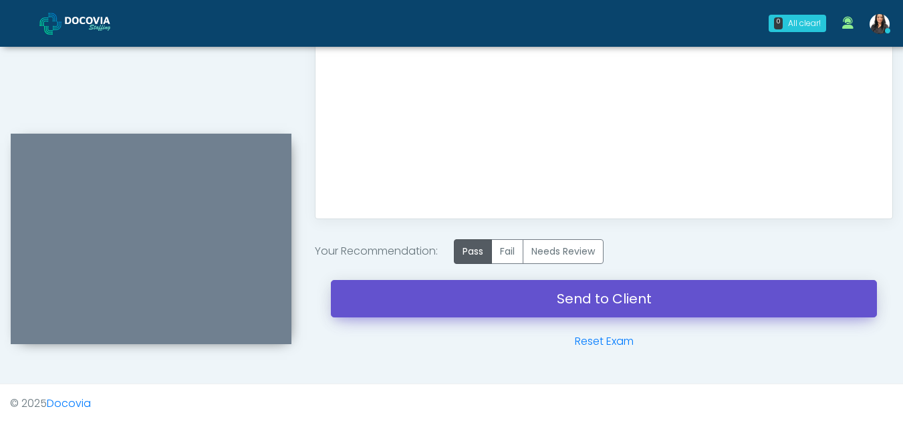
click at [567, 292] on link "Send to Client" at bounding box center [604, 298] width 546 height 37
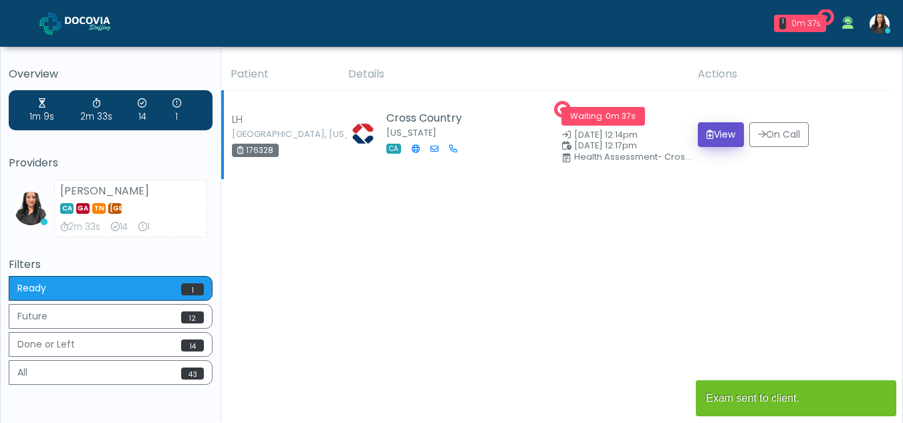
click at [716, 136] on button "View" at bounding box center [721, 134] width 46 height 25
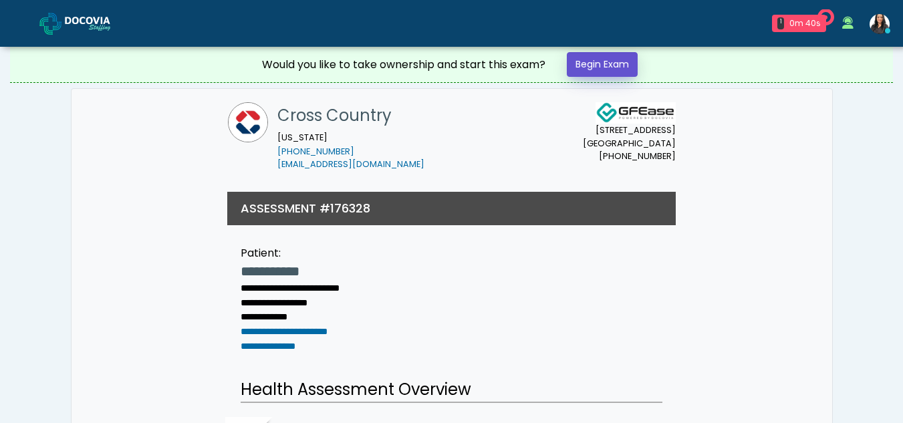
click at [604, 63] on link "Begin Exam" at bounding box center [602, 64] width 71 height 25
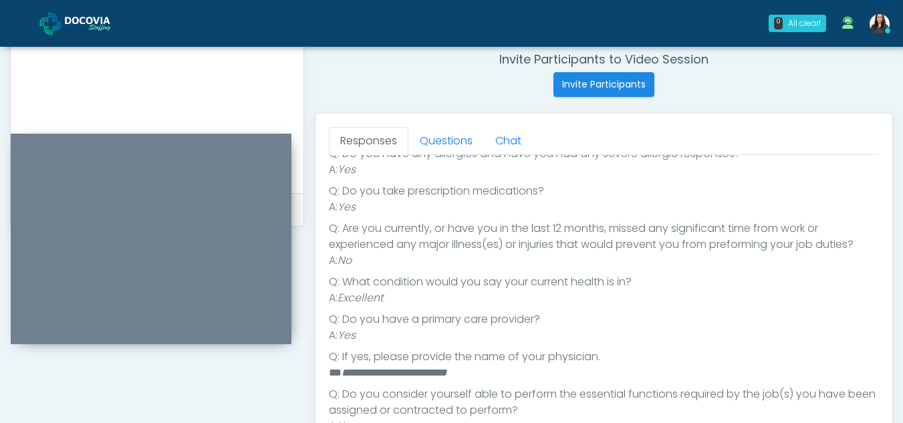
scroll to position [505, 0]
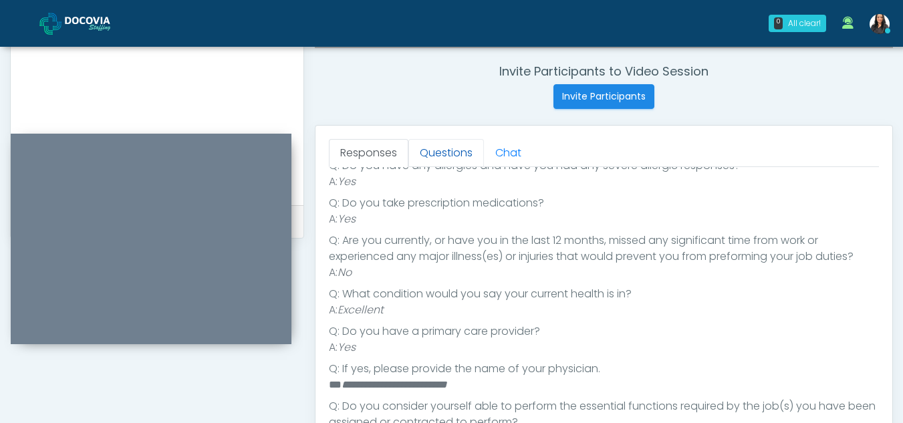
click at [436, 140] on link "Questions" at bounding box center [446, 153] width 76 height 28
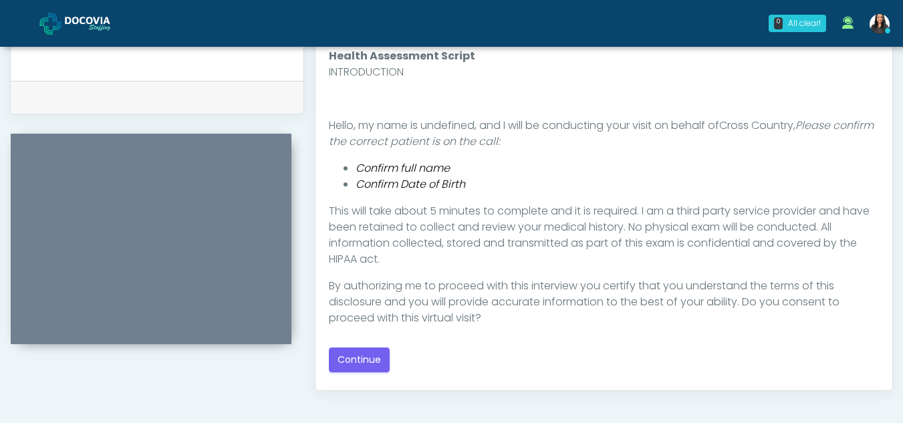
scroll to position [636, 0]
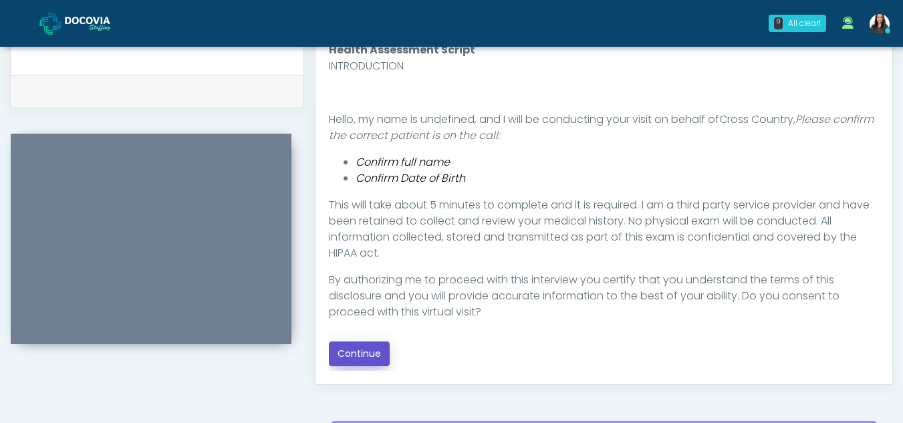
click at [371, 346] on button "Continue" at bounding box center [359, 354] width 61 height 25
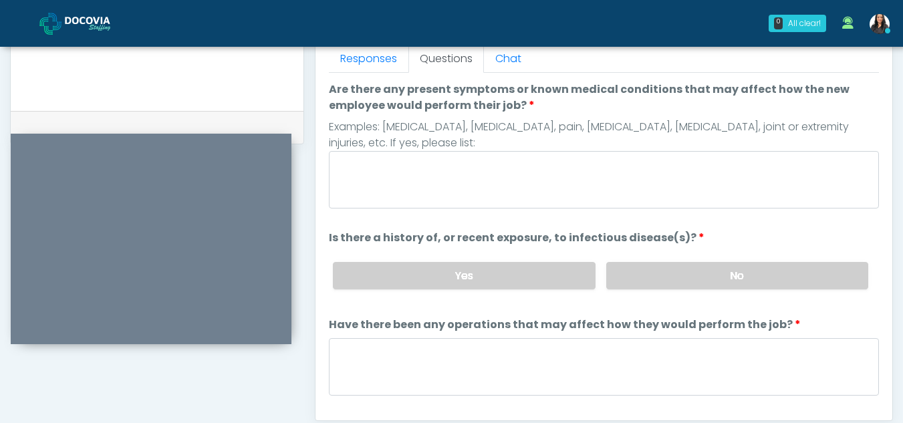
scroll to position [553, 0]
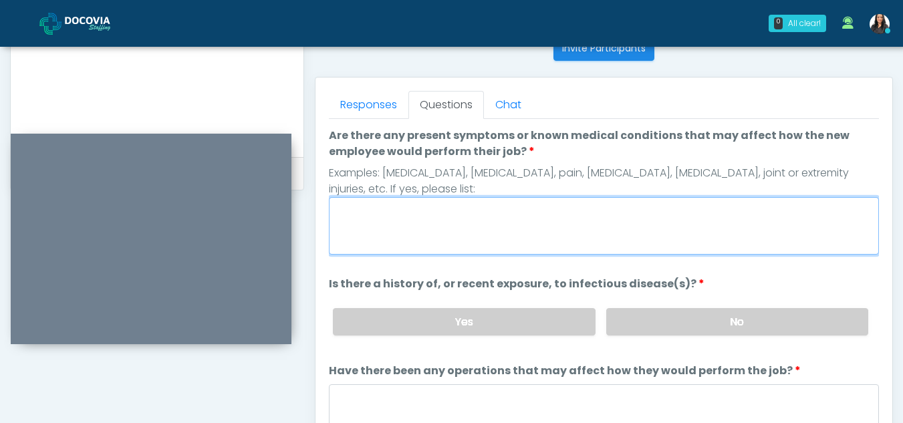
click at [420, 219] on textarea "Are there any present symptoms or known medical conditions that may affect how …" at bounding box center [604, 225] width 550 height 57
type textarea "**"
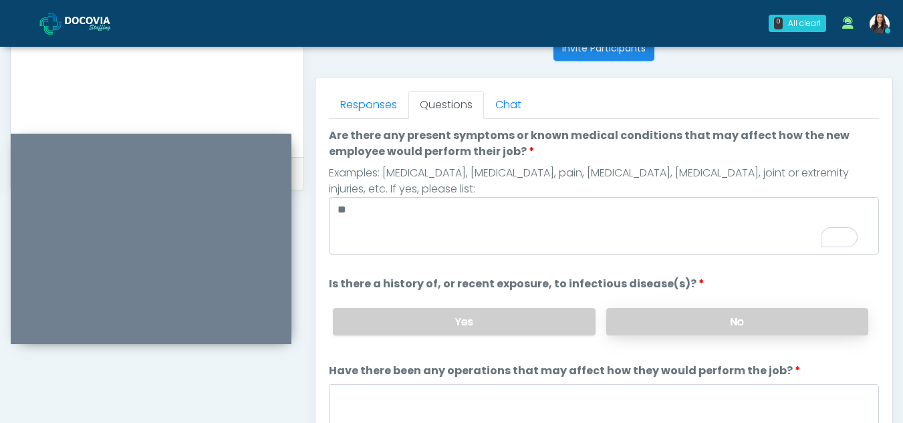
click at [765, 322] on label "No" at bounding box center [737, 321] width 262 height 27
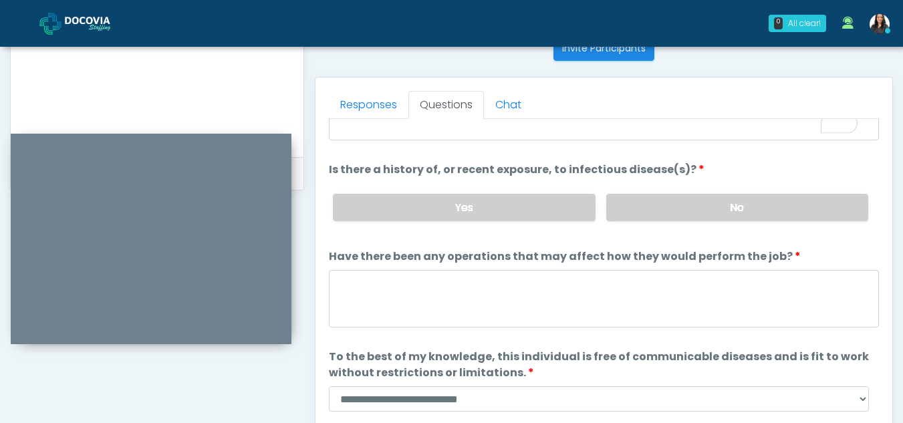
scroll to position [114, 0]
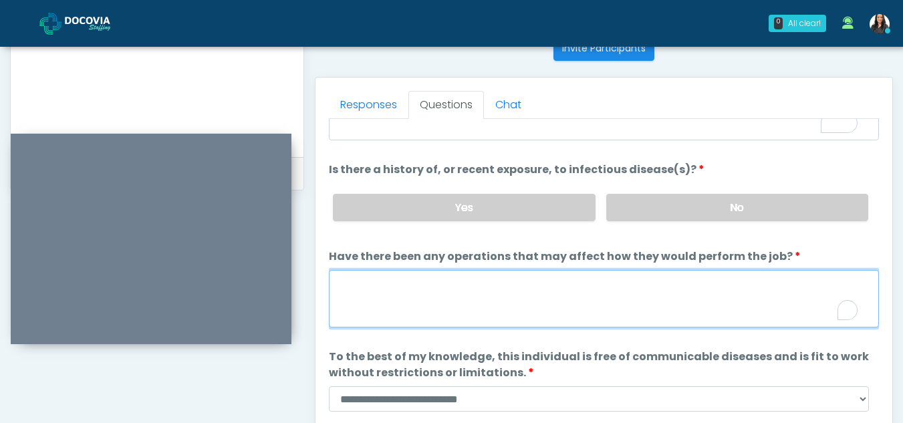
click at [401, 303] on textarea "Have there been any operations that may affect how they would perform the job?" at bounding box center [604, 298] width 550 height 57
type textarea "**"
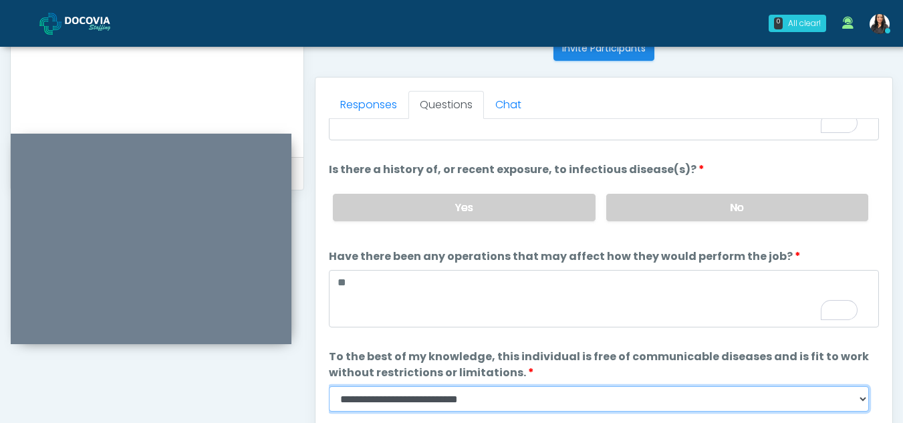
click at [864, 400] on select "**********" at bounding box center [599, 398] width 540 height 25
select select "******"
click at [329, 386] on select "**********" at bounding box center [599, 398] width 540 height 25
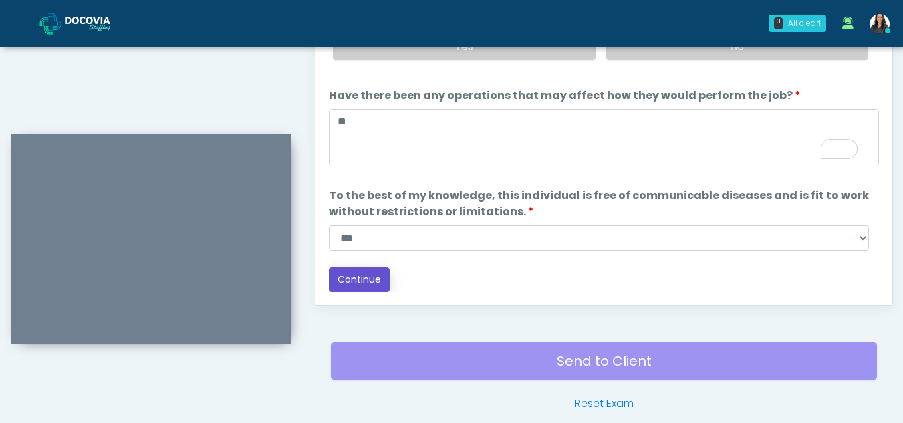
click at [360, 275] on button "Continue" at bounding box center [359, 279] width 61 height 25
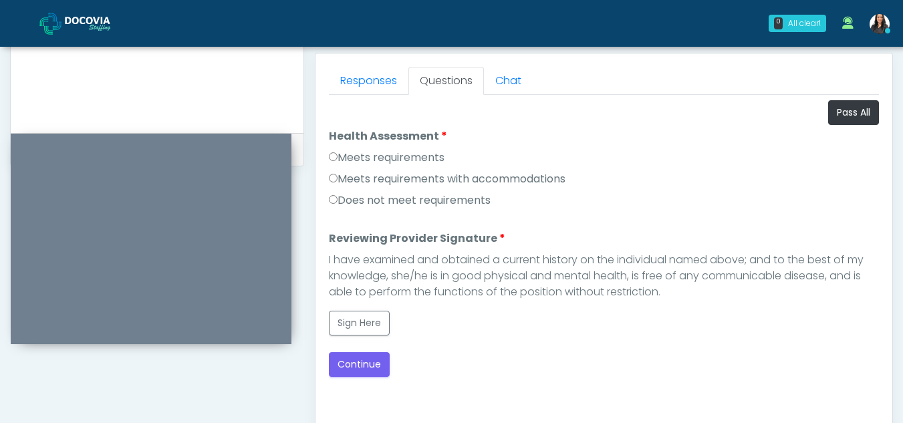
scroll to position [575, 0]
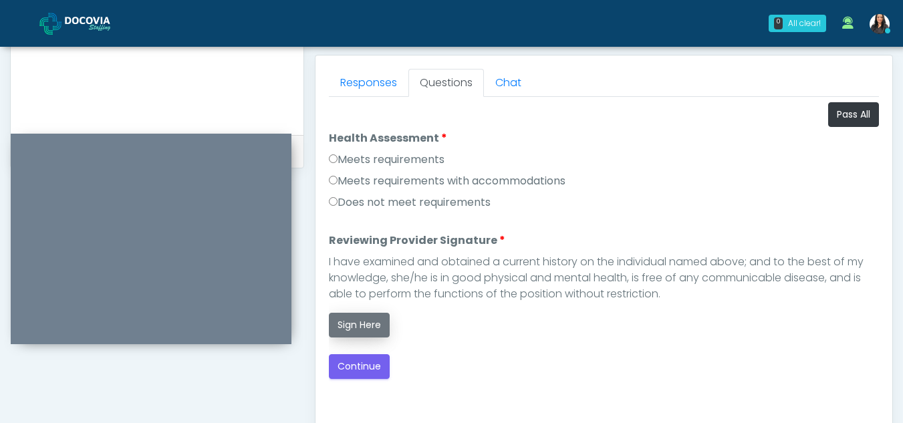
click at [351, 322] on button "Sign Here" at bounding box center [359, 325] width 61 height 25
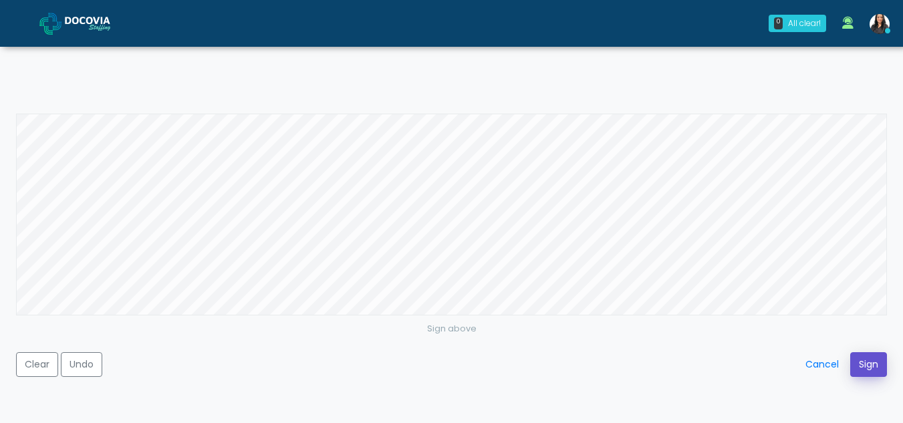
click at [865, 362] on button "Sign" at bounding box center [868, 364] width 37 height 25
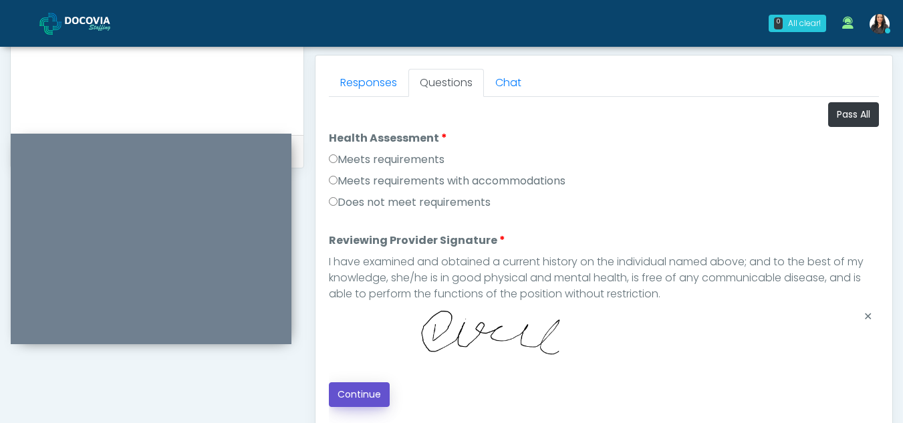
click at [375, 392] on button "Continue" at bounding box center [359, 394] width 61 height 25
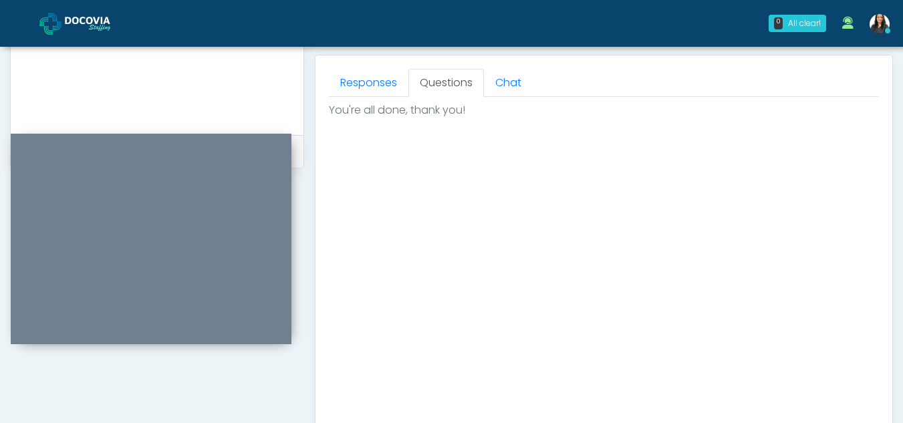
scroll to position [801, 0]
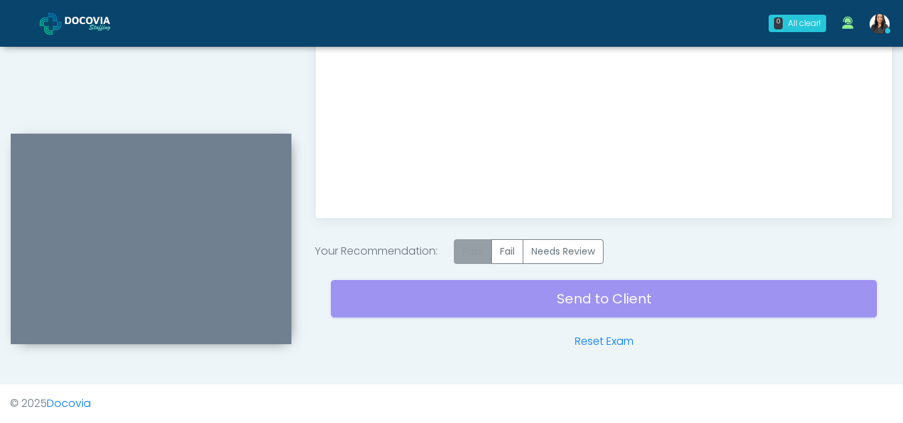
click at [475, 252] on label "Pass" at bounding box center [473, 251] width 38 height 25
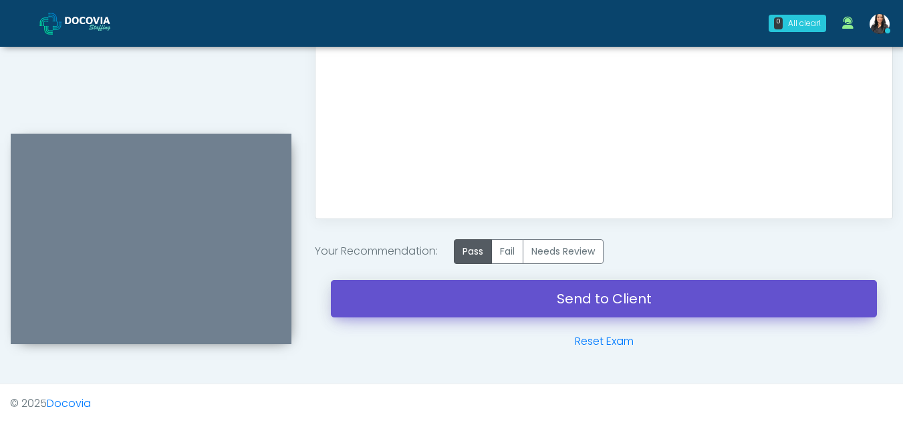
drag, startPoint x: 614, startPoint y: 284, endPoint x: 521, endPoint y: 89, distance: 216.2
click at [614, 284] on link "Send to Client" at bounding box center [604, 298] width 546 height 37
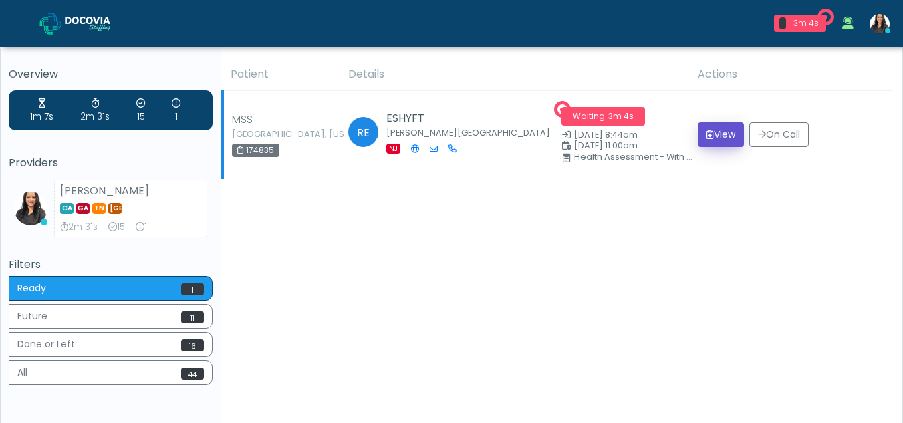
click at [706, 132] on icon "submit" at bounding box center [709, 134] width 7 height 9
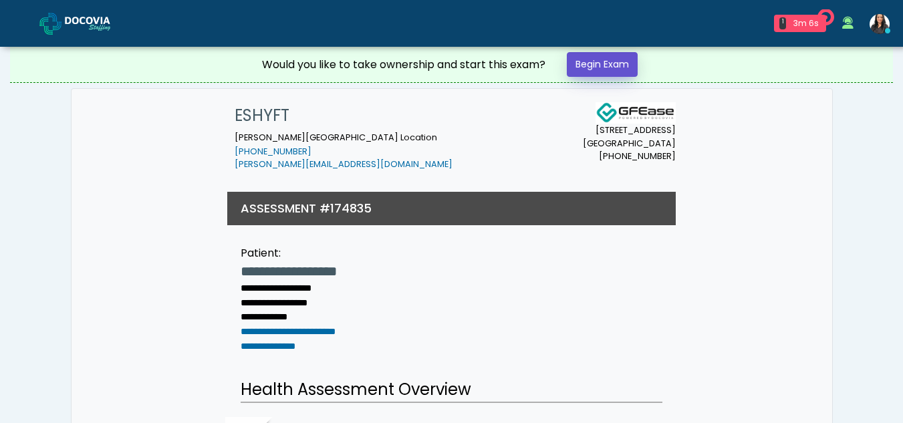
click at [610, 64] on link "Begin Exam" at bounding box center [602, 64] width 71 height 25
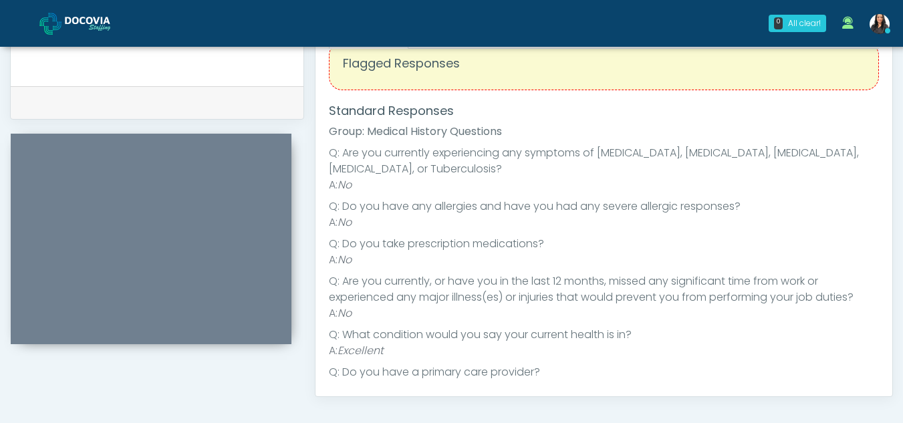
scroll to position [160, 0]
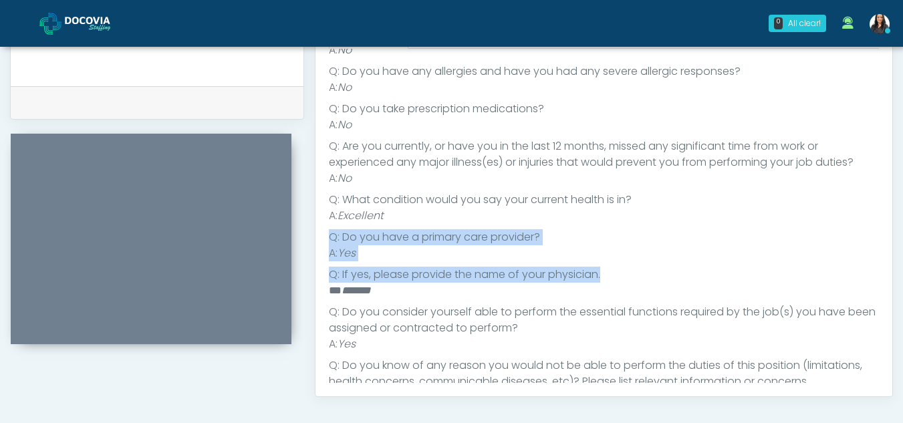
drag, startPoint x: 884, startPoint y: 216, endPoint x: 893, endPoint y: 278, distance: 62.8
click at [798, 255] on li "A: Yes" at bounding box center [604, 253] width 550 height 16
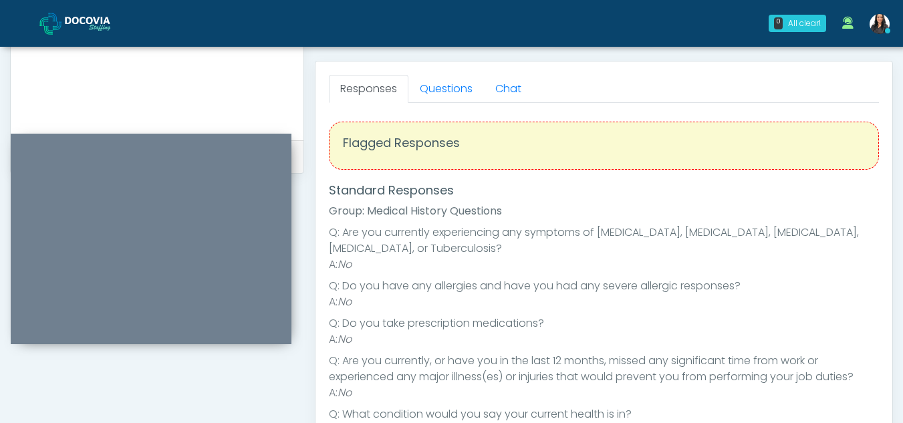
scroll to position [547, 0]
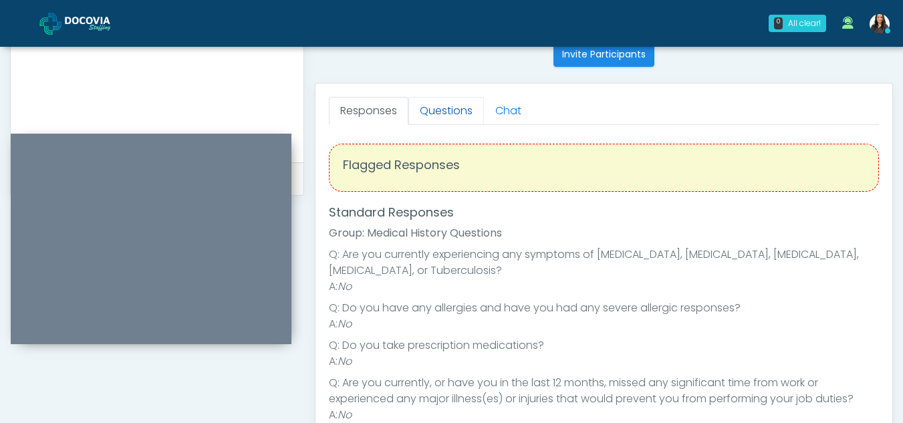
click at [458, 111] on link "Questions" at bounding box center [446, 111] width 76 height 28
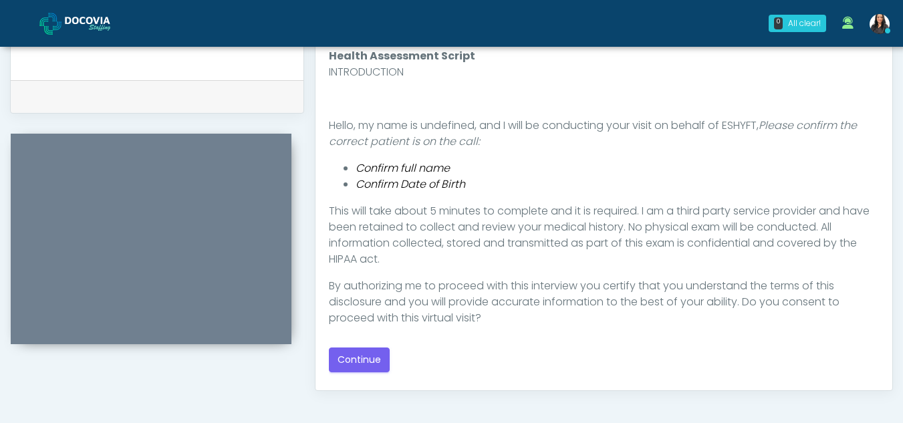
scroll to position [686, 0]
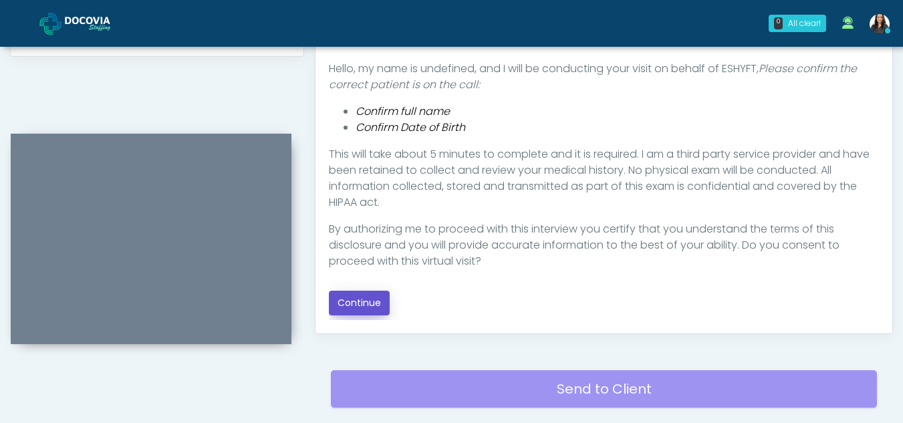
click at [378, 305] on button "Continue" at bounding box center [359, 303] width 61 height 25
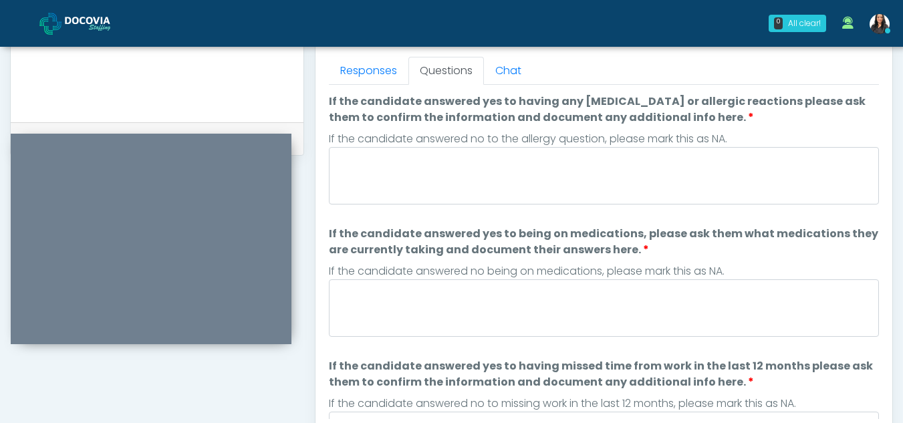
scroll to position [582, 0]
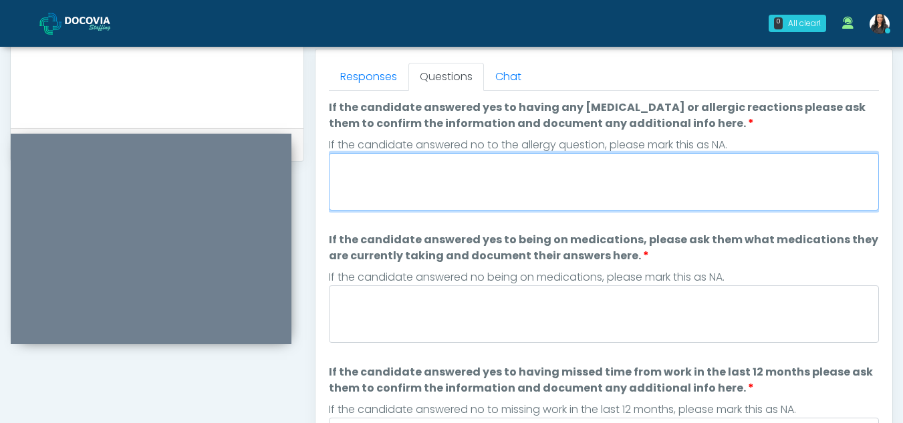
click at [440, 186] on textarea "If the candidate answered yes to having any allergies or allergic reactions ple…" at bounding box center [604, 181] width 550 height 57
type textarea "**"
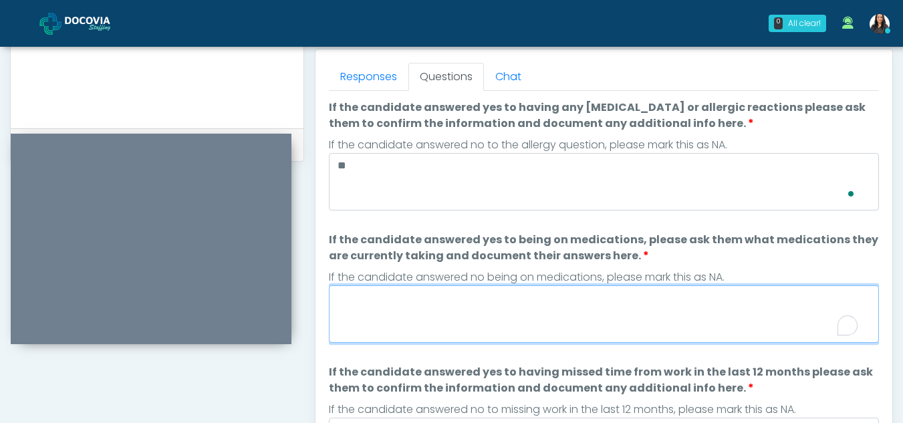
click at [446, 329] on textarea "If the candidate answered yes to being on medications, please ask them what med…" at bounding box center [604, 313] width 550 height 57
type textarea "**"
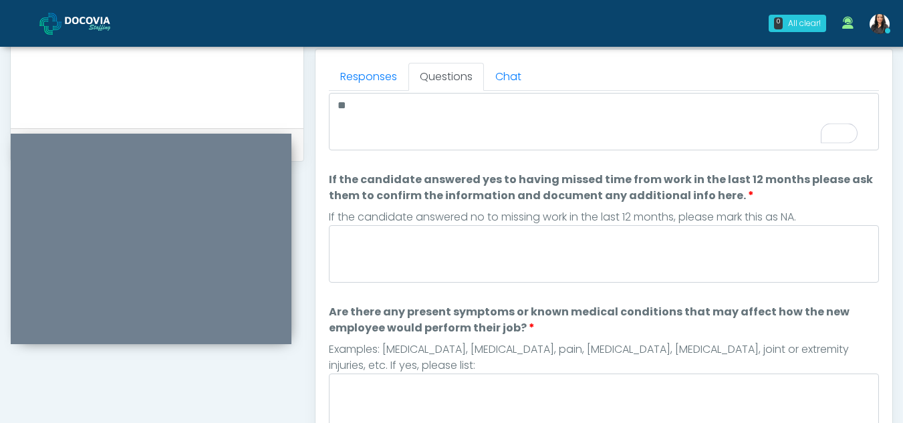
scroll to position [192, 0]
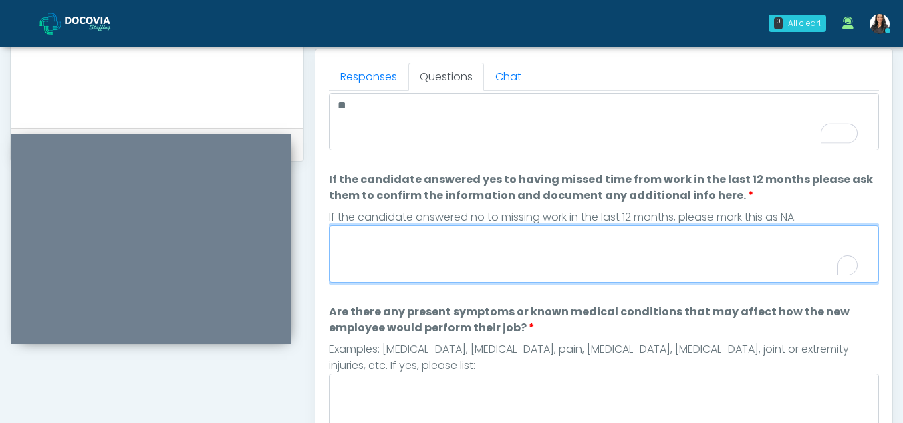
click at [434, 265] on textarea "If the candidate answered yes to having missed time from work in the last 12 mo…" at bounding box center [604, 253] width 550 height 57
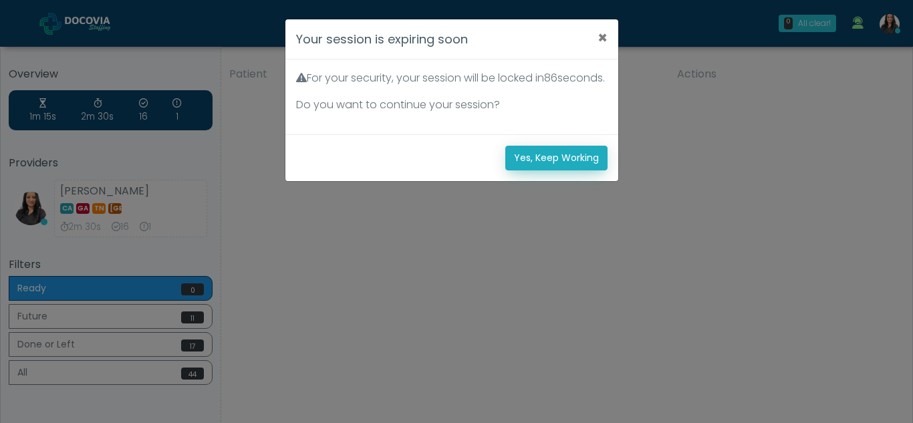
click at [580, 170] on button "Yes, Keep Working" at bounding box center [556, 158] width 102 height 25
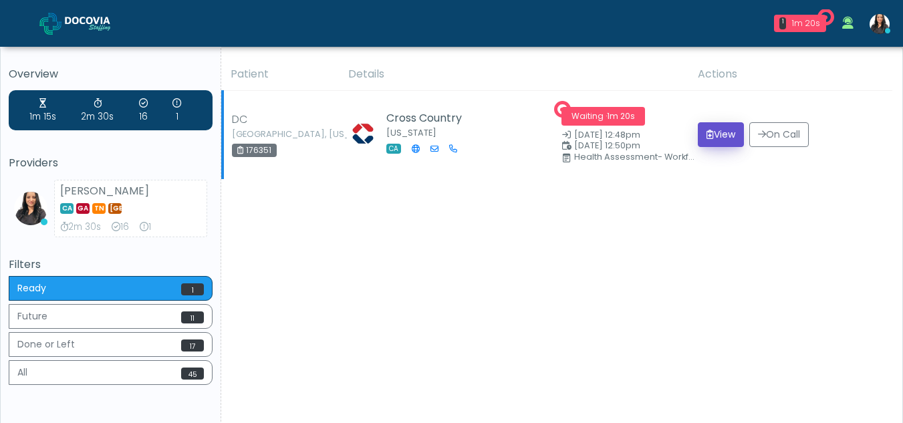
click at [709, 126] on button "View" at bounding box center [721, 134] width 46 height 25
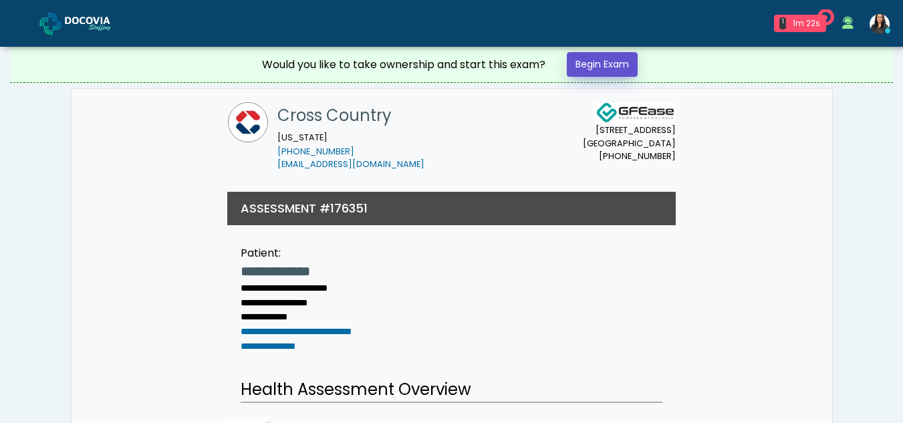
click at [598, 57] on link "Begin Exam" at bounding box center [602, 64] width 71 height 25
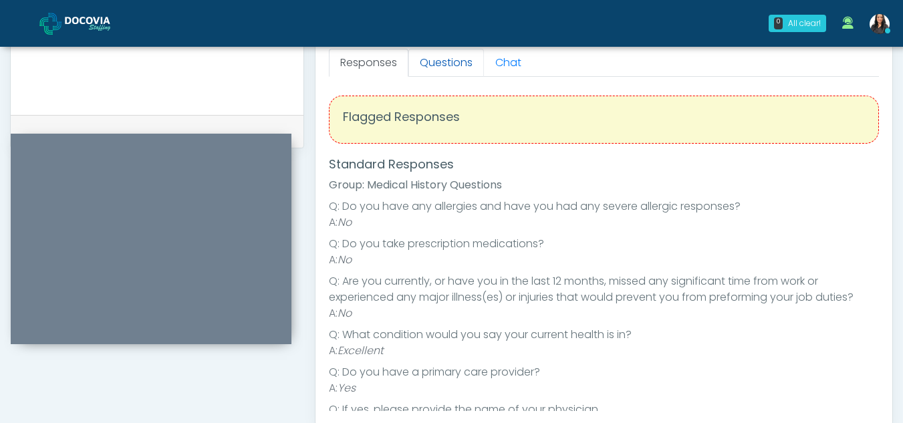
click at [446, 59] on link "Questions" at bounding box center [446, 63] width 76 height 28
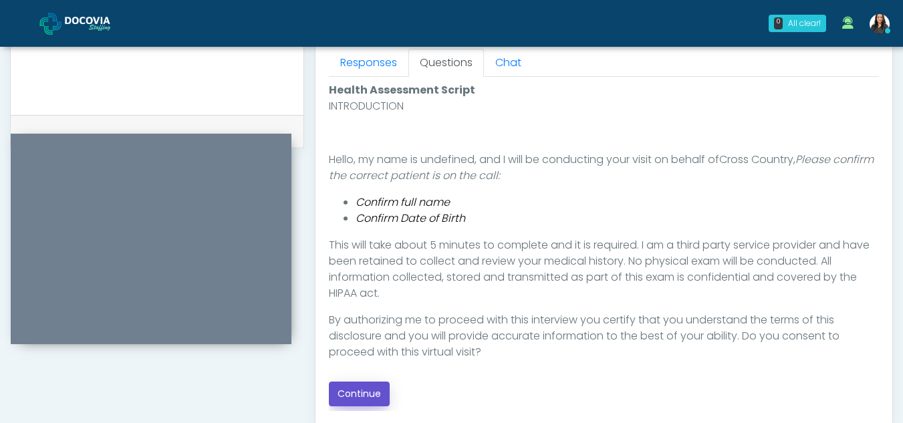
click at [353, 398] on button "Continue" at bounding box center [359, 394] width 61 height 25
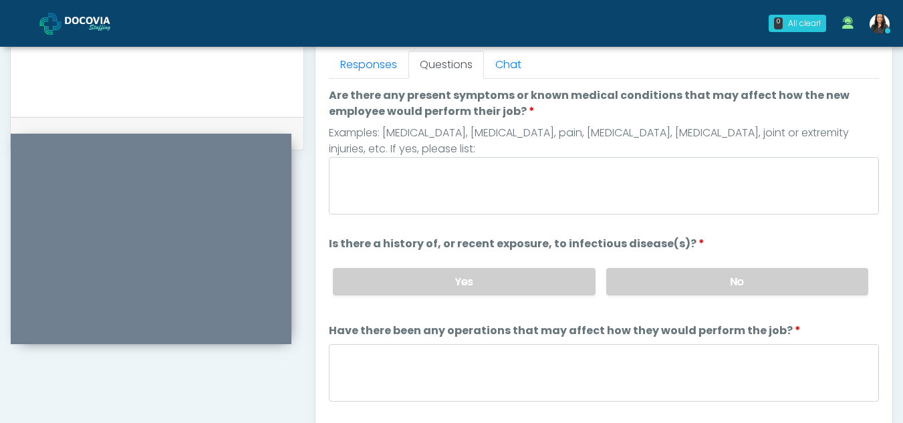
scroll to position [582, 0]
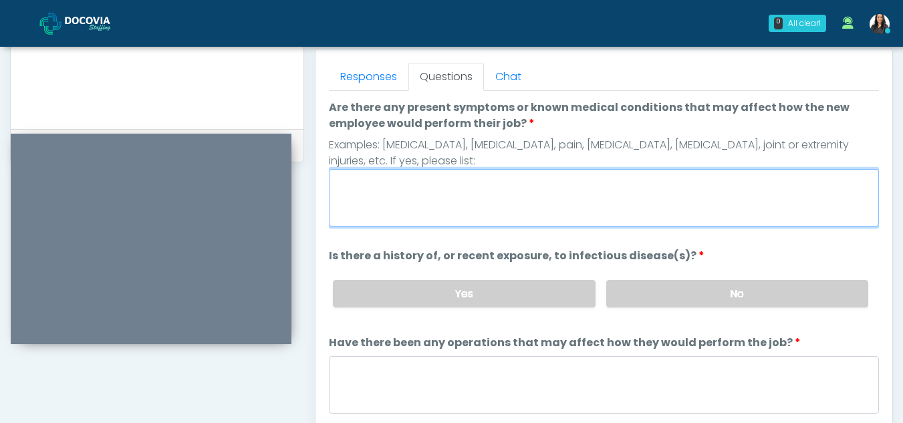
click at [390, 191] on textarea "Are there any present symptoms or known medical conditions that may affect how …" at bounding box center [604, 197] width 550 height 57
type textarea "**"
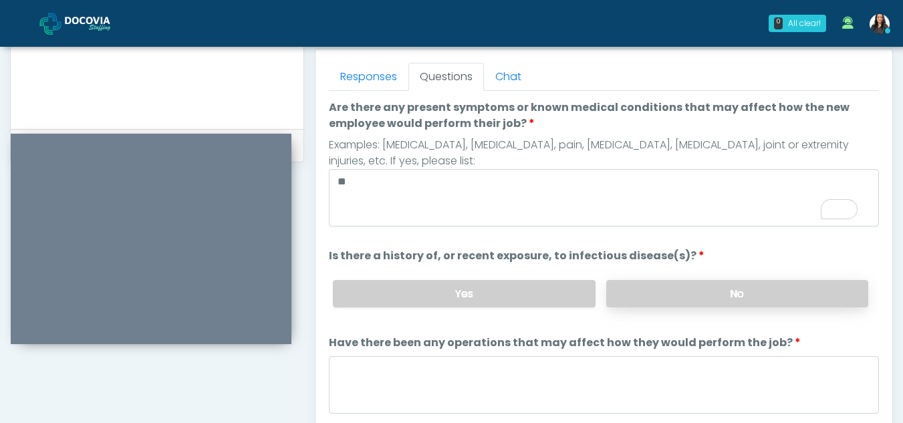
click at [687, 293] on label "No" at bounding box center [737, 293] width 262 height 27
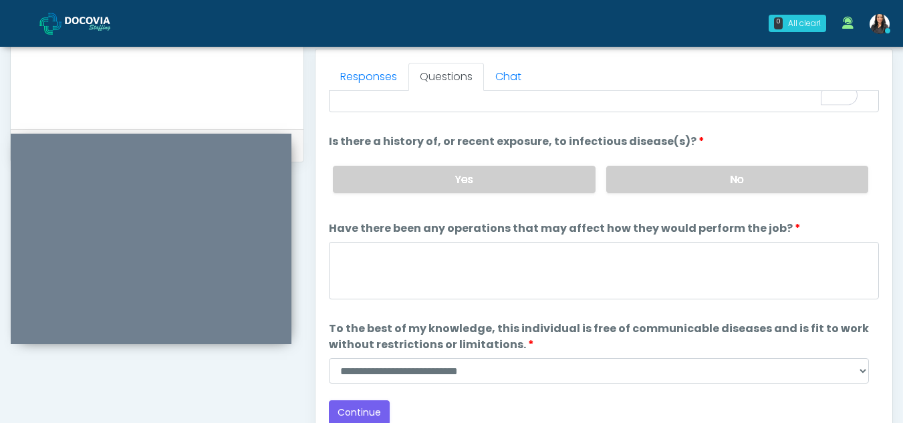
scroll to position [114, 0]
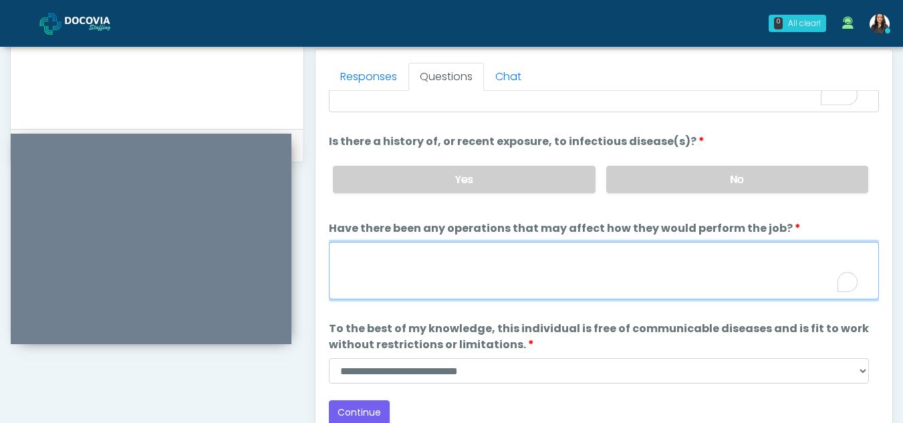
click at [383, 273] on textarea "Have there been any operations that may affect how they would perform the job?" at bounding box center [604, 270] width 550 height 57
type textarea "**"
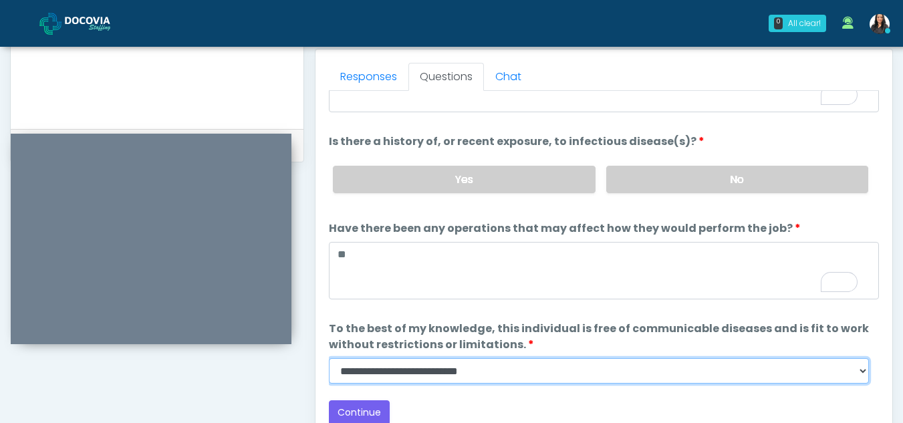
click at [868, 366] on select "**********" at bounding box center [599, 370] width 540 height 25
select select "******"
click at [329, 358] on select "**********" at bounding box center [599, 370] width 540 height 25
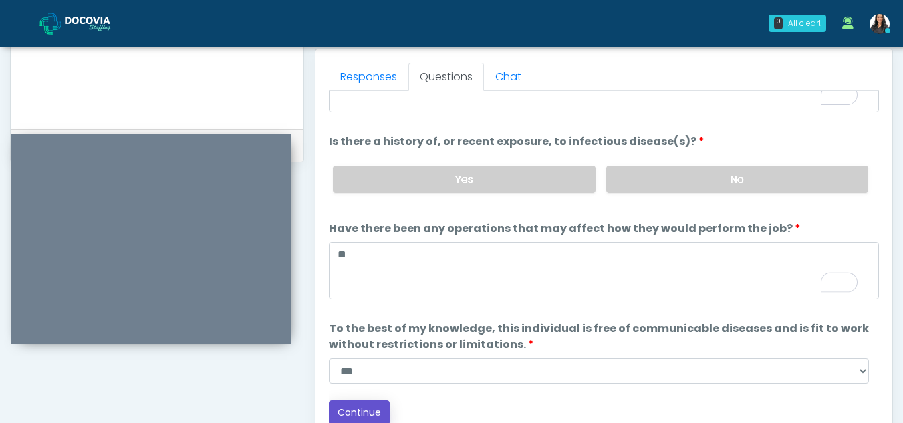
click at [371, 408] on button "Continue" at bounding box center [359, 412] width 61 height 25
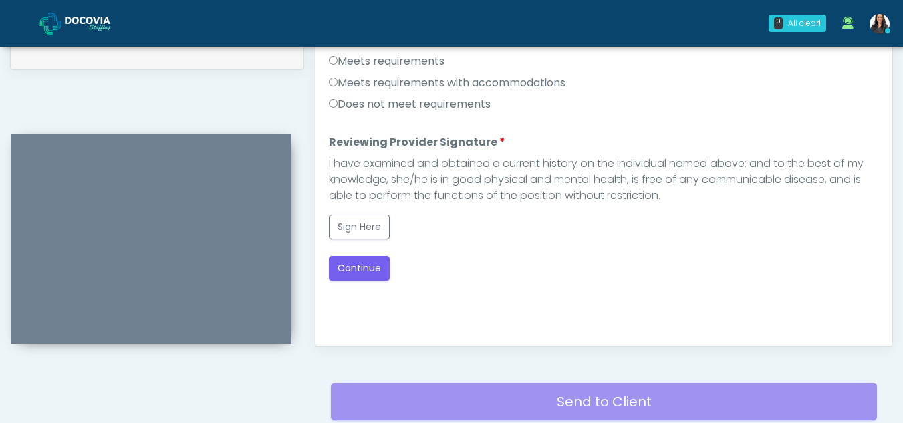
scroll to position [616, 0]
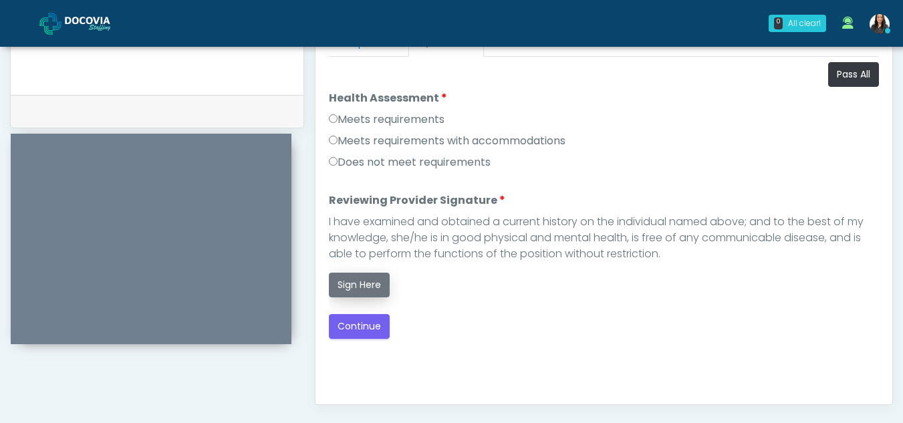
click at [356, 290] on button "Sign Here" at bounding box center [359, 285] width 61 height 25
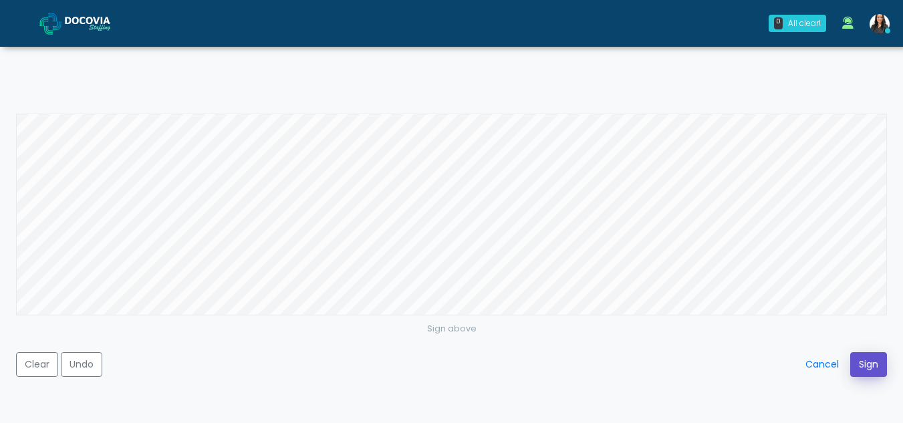
click at [858, 358] on button "Sign" at bounding box center [868, 364] width 37 height 25
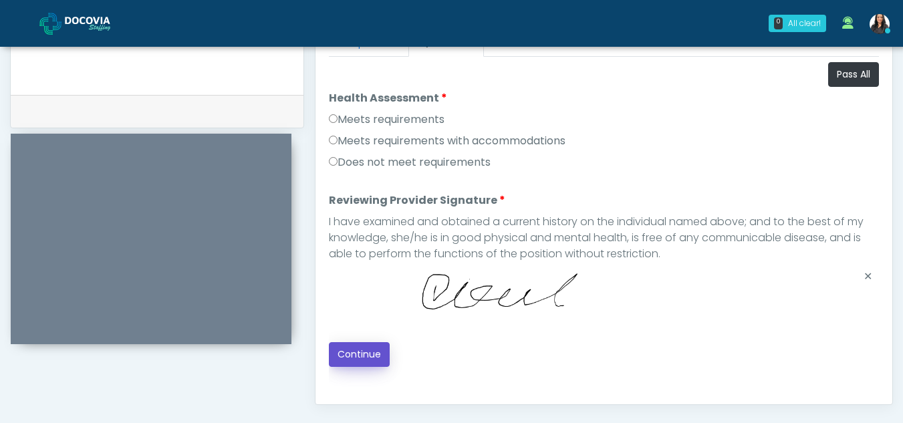
click at [367, 354] on button "Continue" at bounding box center [359, 354] width 61 height 25
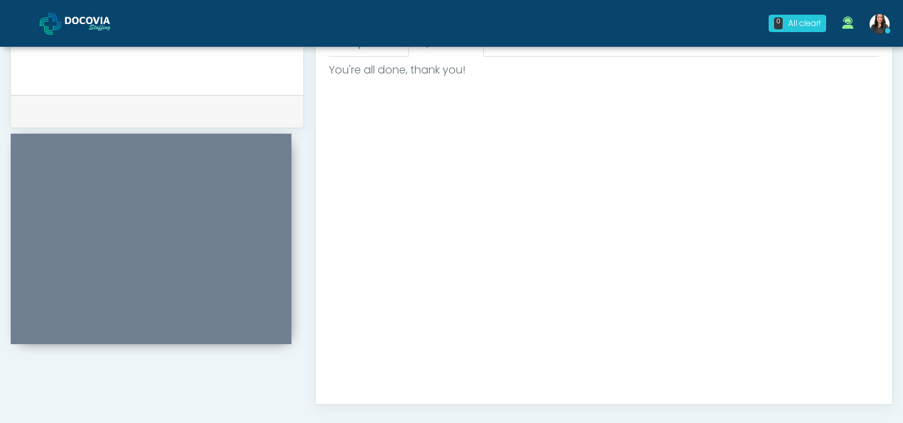
scroll to position [801, 0]
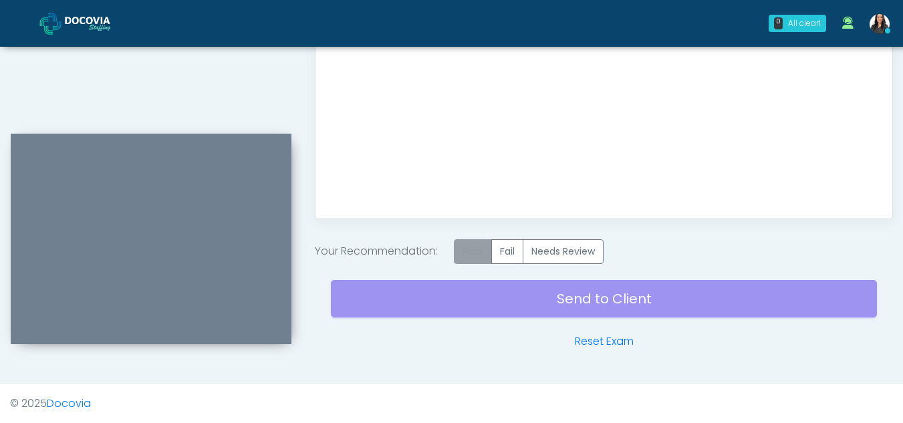
click at [483, 247] on label "Pass" at bounding box center [473, 251] width 38 height 25
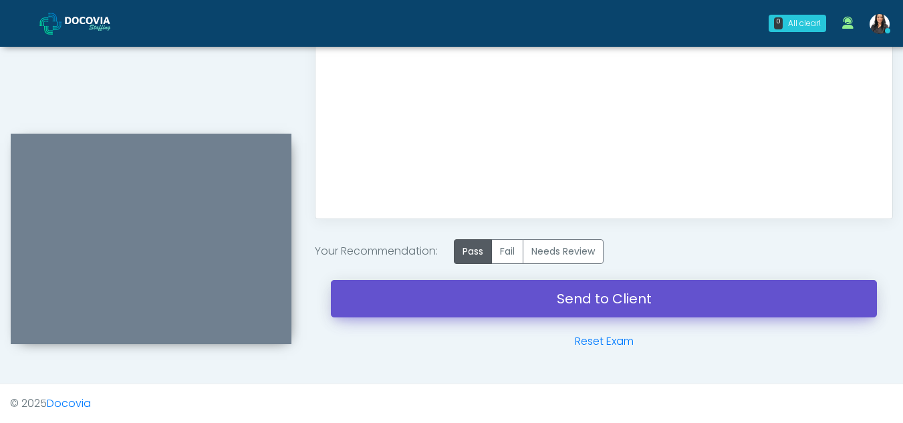
click at [618, 301] on link "Send to Client" at bounding box center [604, 298] width 546 height 37
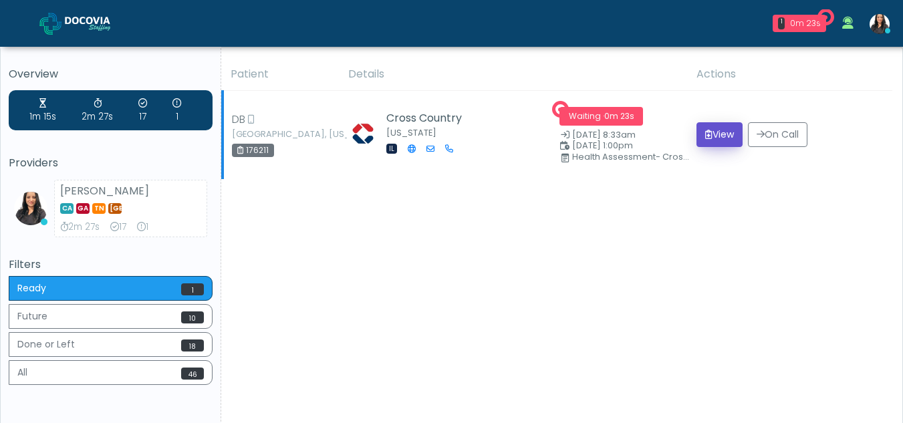
click at [718, 136] on button "View" at bounding box center [719, 134] width 46 height 25
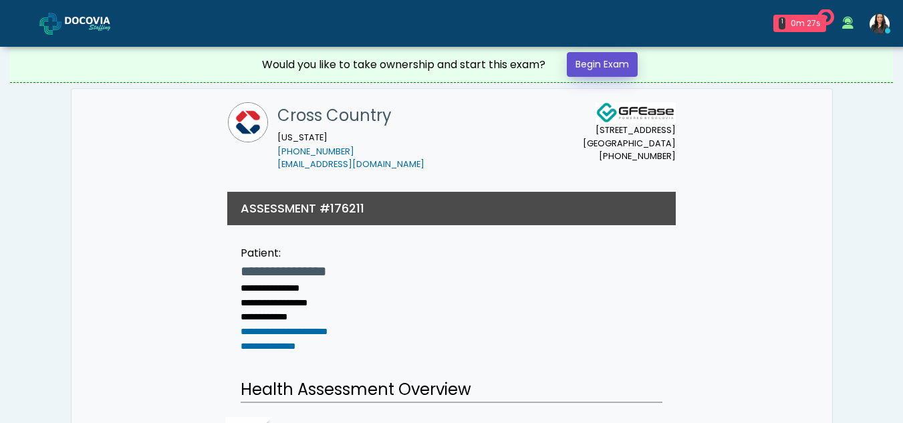
click at [606, 57] on link "Begin Exam" at bounding box center [602, 64] width 71 height 25
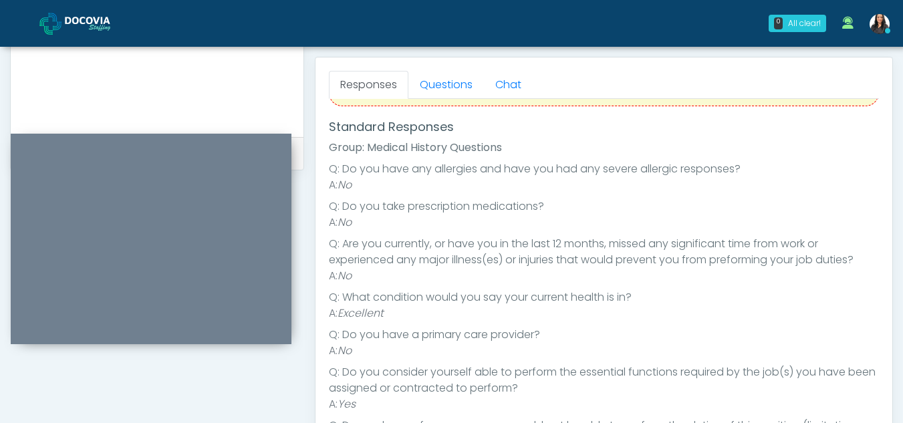
scroll to position [103, 0]
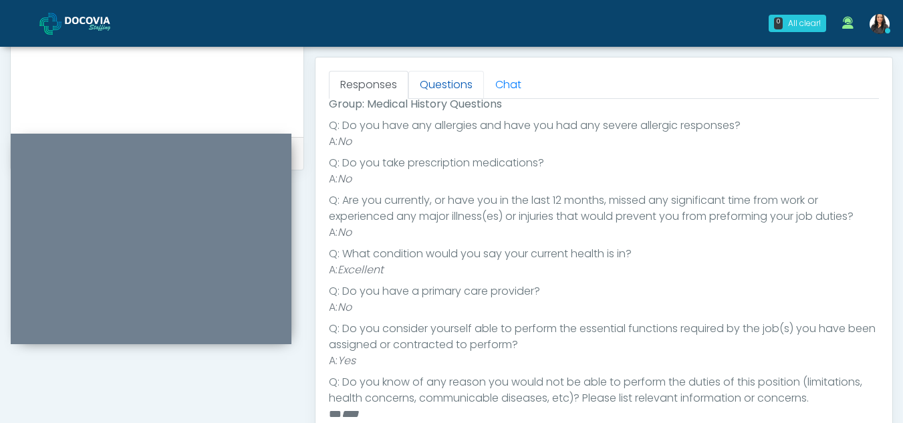
click at [442, 86] on link "Questions" at bounding box center [446, 85] width 76 height 28
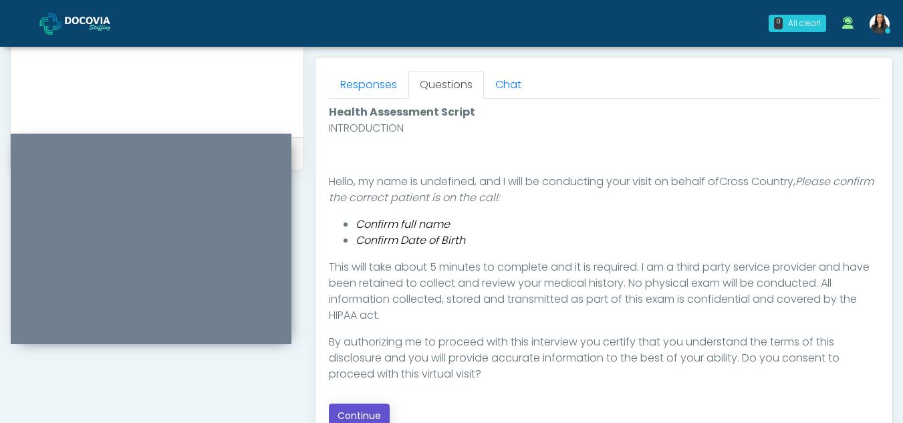
click at [358, 413] on button "Continue" at bounding box center [359, 416] width 61 height 25
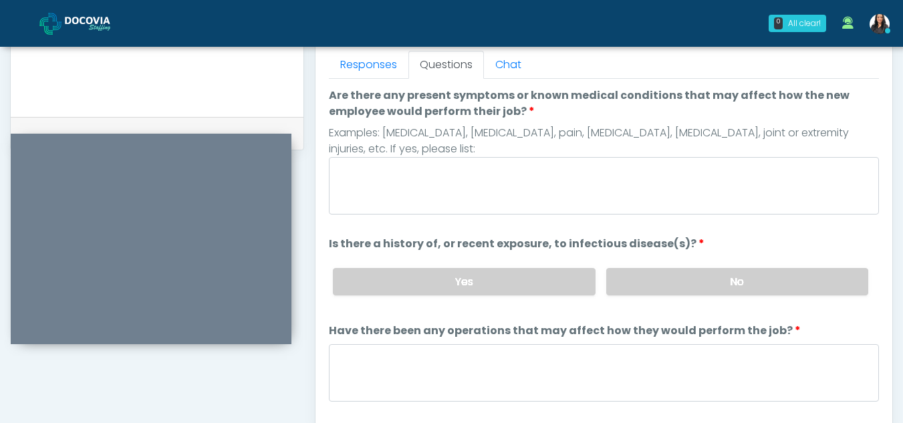
scroll to position [561, 0]
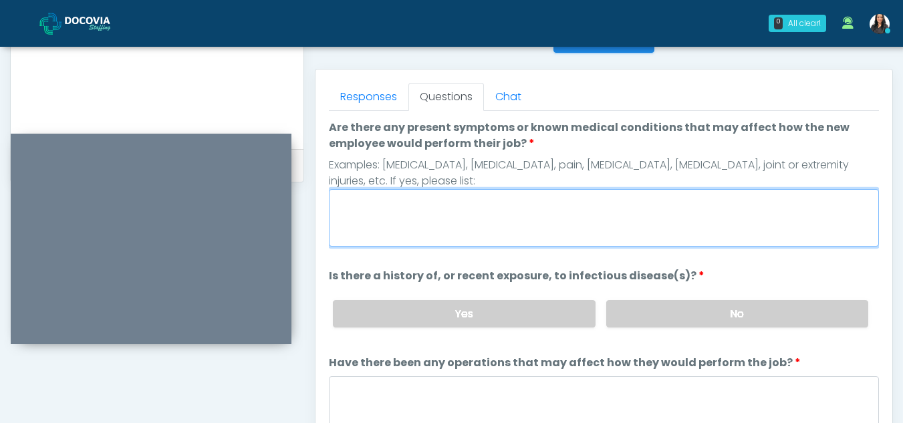
click at [380, 226] on textarea "Are there any present symptoms or known medical conditions that may affect how …" at bounding box center [604, 217] width 550 height 57
type textarea "**"
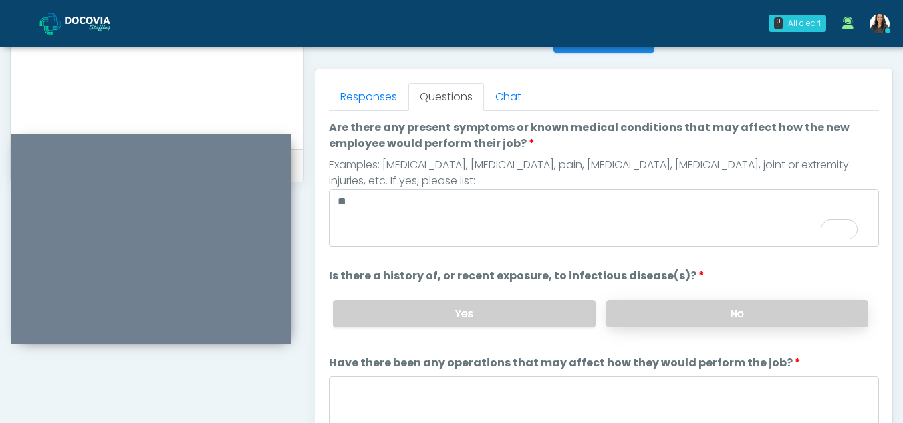
click at [716, 305] on label "No" at bounding box center [737, 313] width 262 height 27
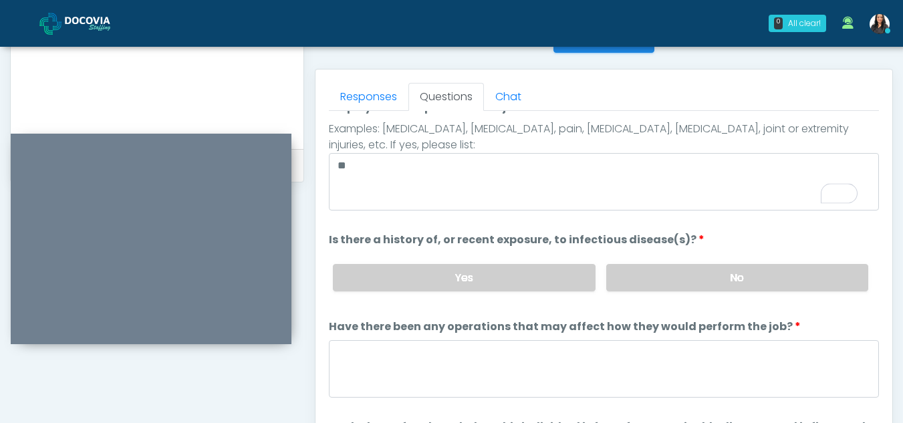
scroll to position [114, 0]
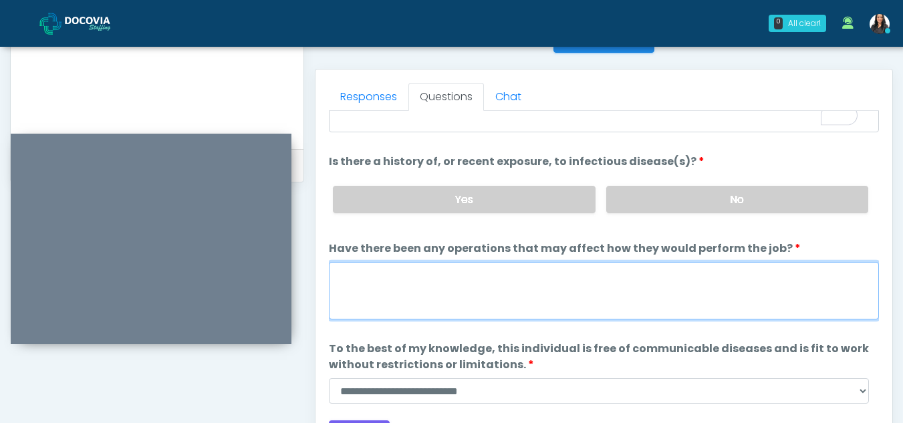
click at [390, 301] on textarea "Have there been any operations that may affect how they would perform the job?" at bounding box center [604, 290] width 550 height 57
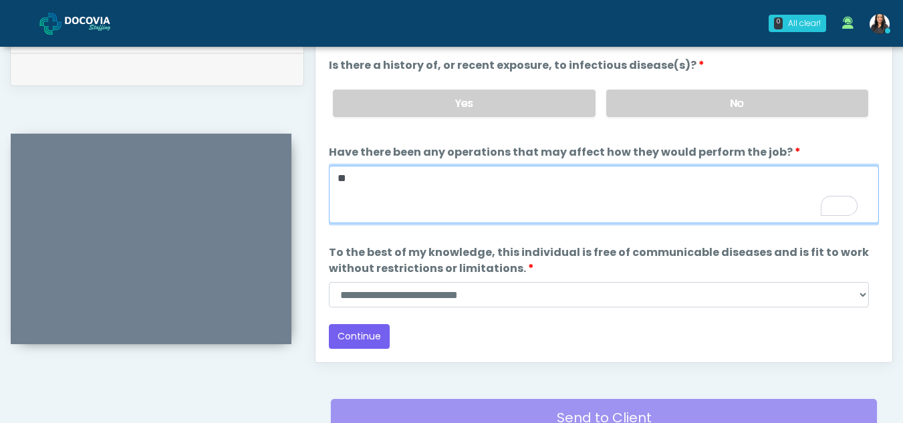
scroll to position [662, 0]
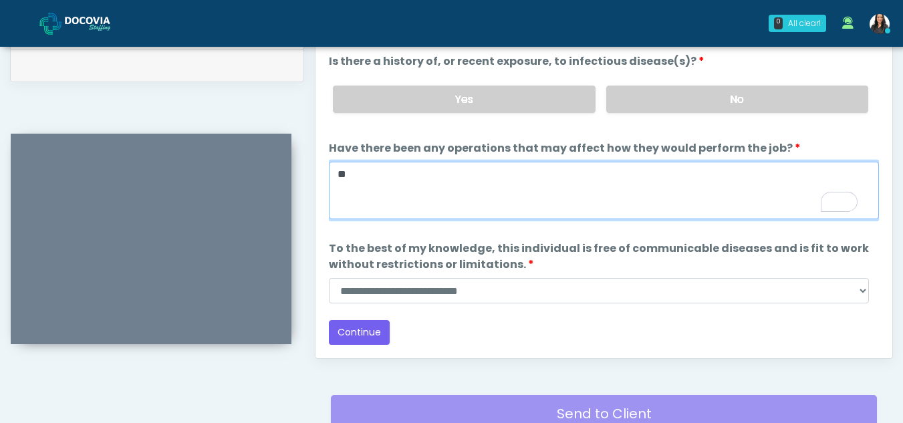
type textarea "**"
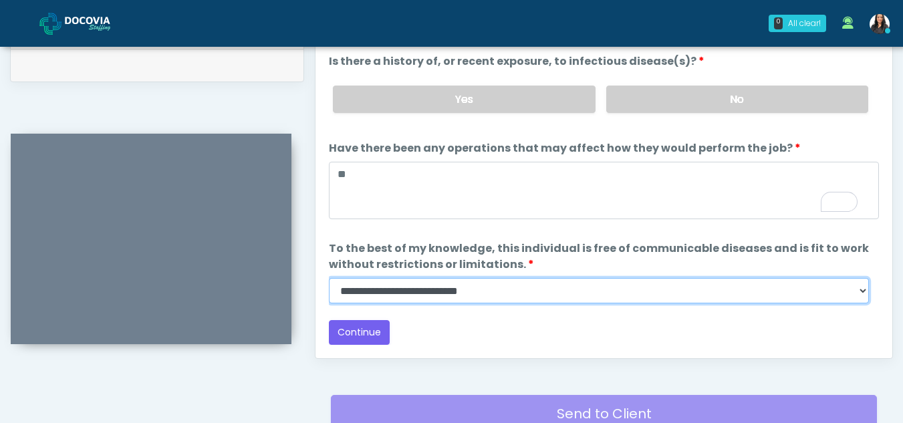
click at [862, 291] on select "**********" at bounding box center [599, 290] width 540 height 25
select select "******"
click at [329, 278] on select "**********" at bounding box center [599, 290] width 540 height 25
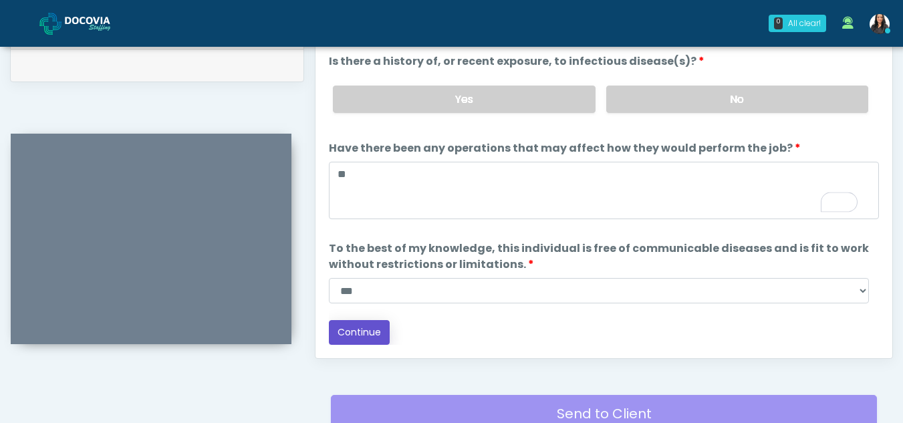
click at [357, 331] on button "Continue" at bounding box center [359, 332] width 61 height 25
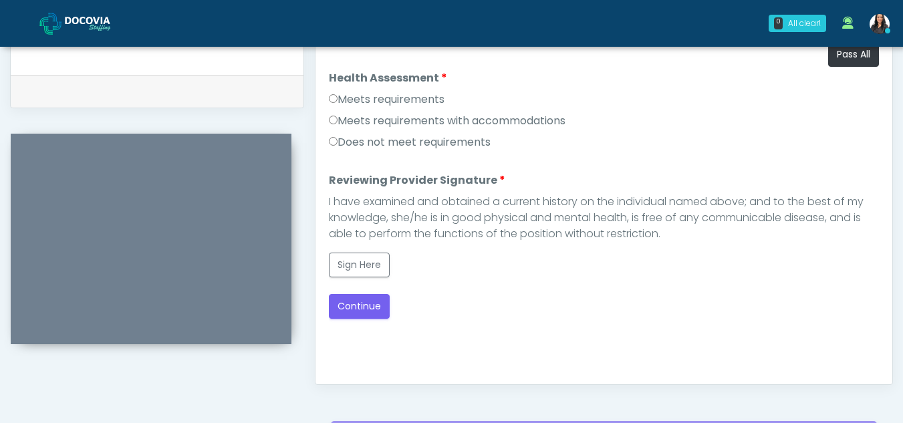
scroll to position [612, 0]
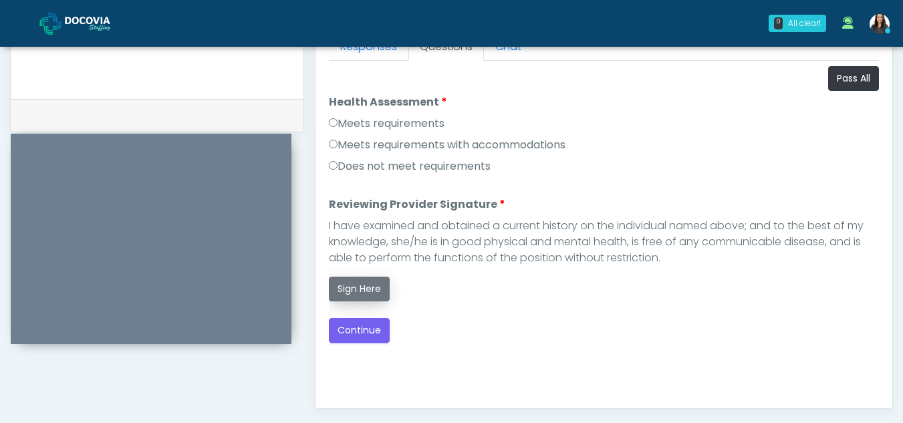
click at [368, 283] on button "Sign Here" at bounding box center [359, 289] width 61 height 25
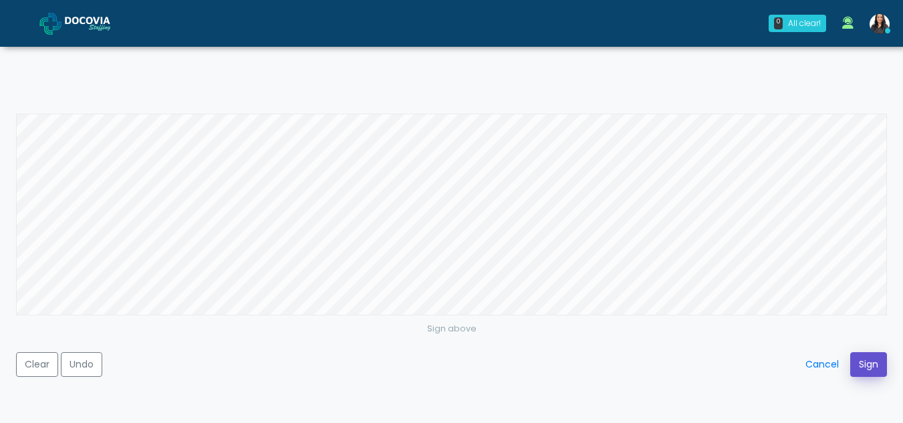
click at [866, 370] on button "Sign" at bounding box center [868, 364] width 37 height 25
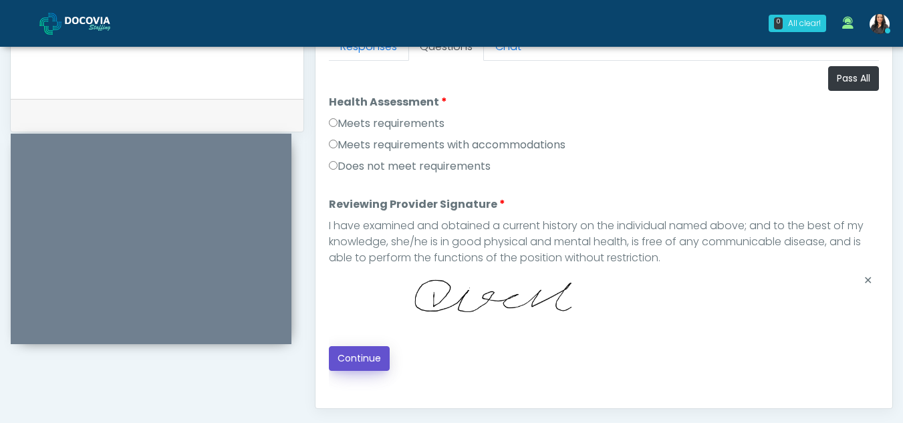
click at [346, 352] on button "Continue" at bounding box center [359, 358] width 61 height 25
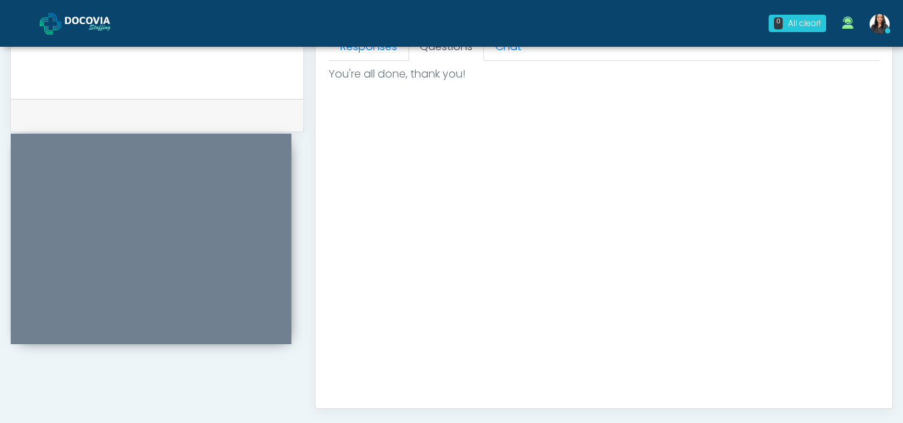
scroll to position [801, 0]
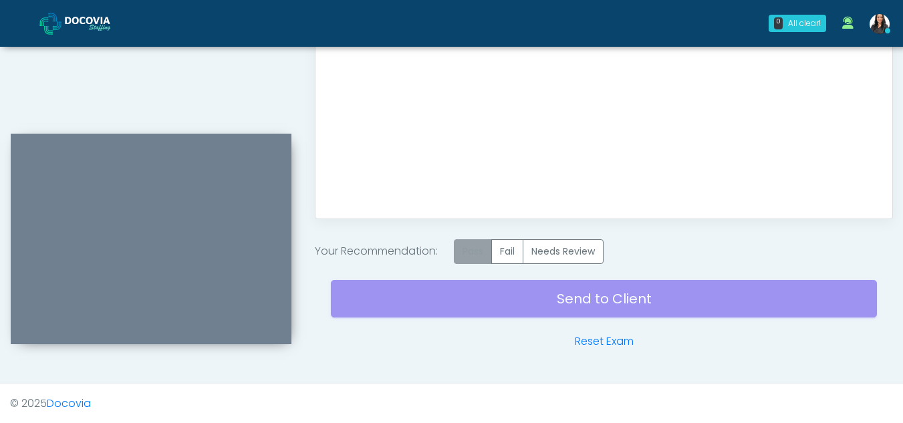
click at [473, 253] on label "Pass" at bounding box center [473, 251] width 38 height 25
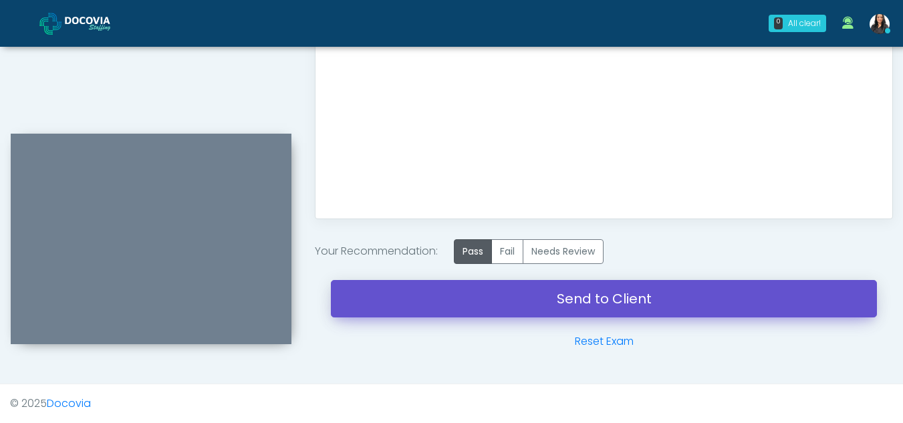
drag, startPoint x: 592, startPoint y: 301, endPoint x: 514, endPoint y: 80, distance: 233.8
click at [592, 301] on link "Send to Client" at bounding box center [604, 298] width 546 height 37
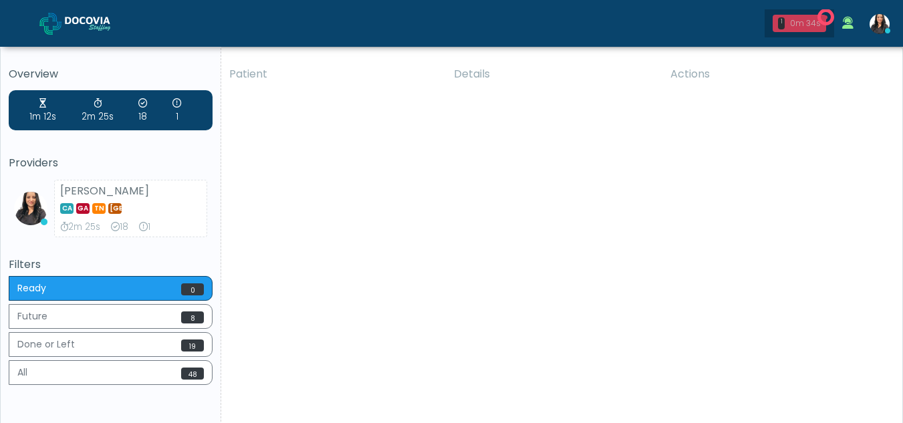
click at [809, 21] on div "0m 34s" at bounding box center [805, 23] width 31 height 12
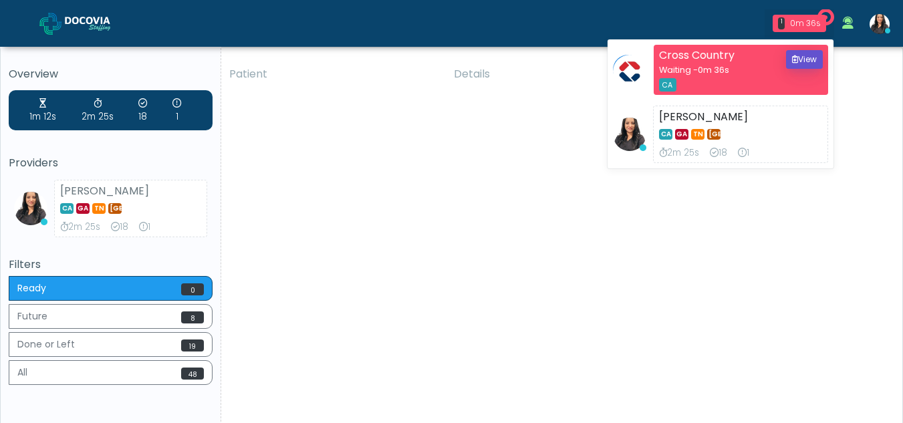
click at [798, 55] on button "View" at bounding box center [804, 59] width 37 height 19
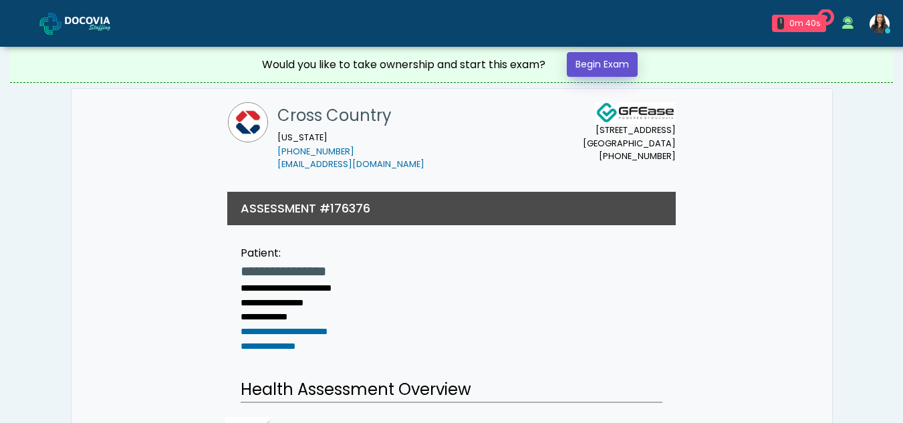
click at [614, 57] on link "Begin Exam" at bounding box center [602, 64] width 71 height 25
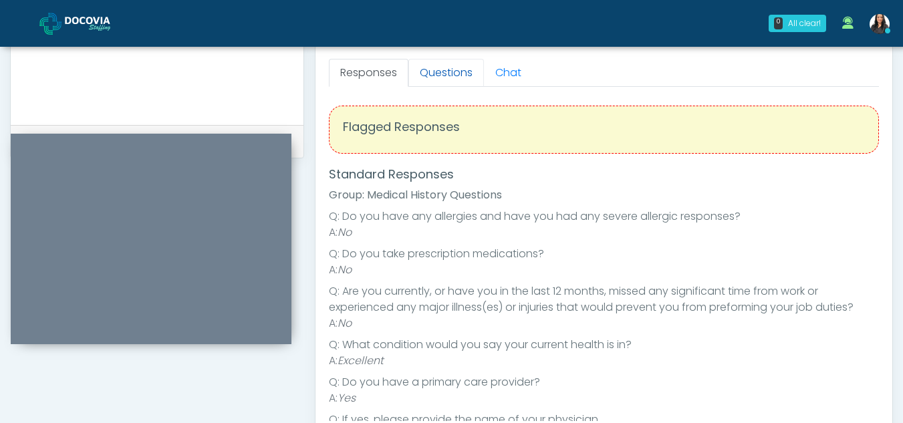
click at [457, 78] on link "Questions" at bounding box center [446, 73] width 76 height 28
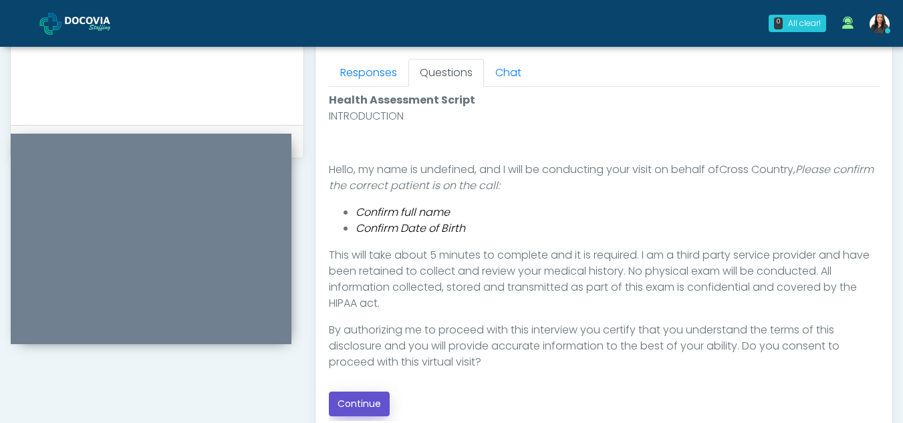
click at [347, 403] on button "Continue" at bounding box center [359, 404] width 61 height 25
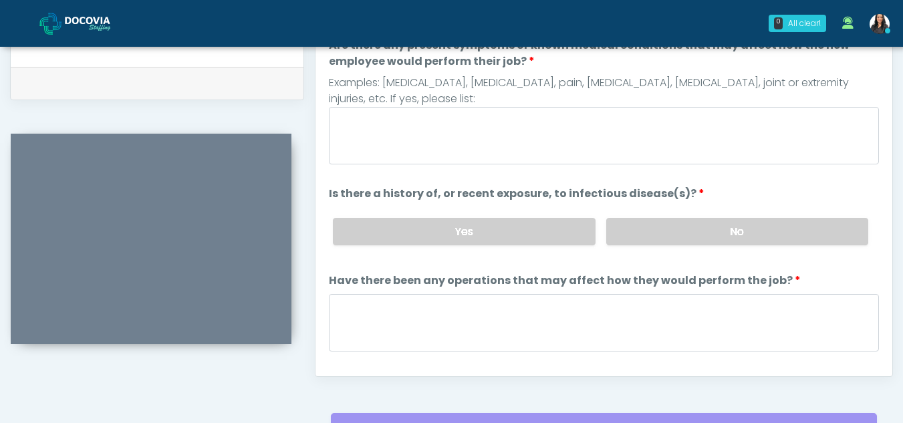
scroll to position [586, 0]
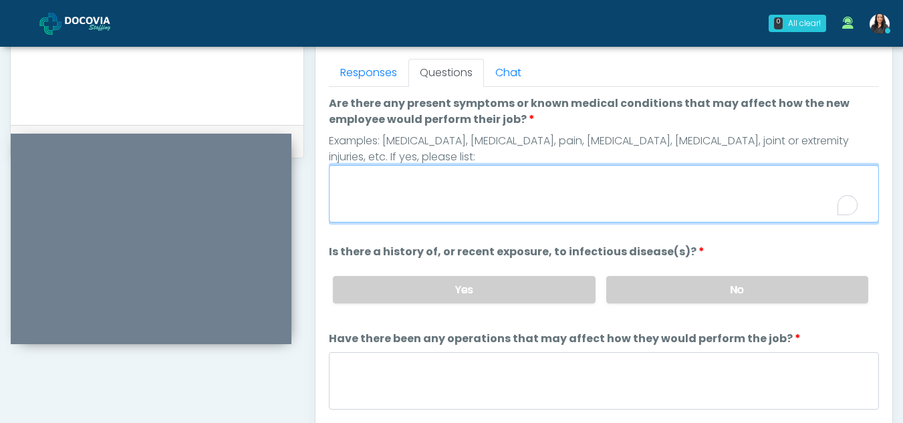
click at [392, 192] on textarea "Are there any present symptoms or known medical conditions that may affect how …" at bounding box center [604, 193] width 550 height 57
type textarea "**"
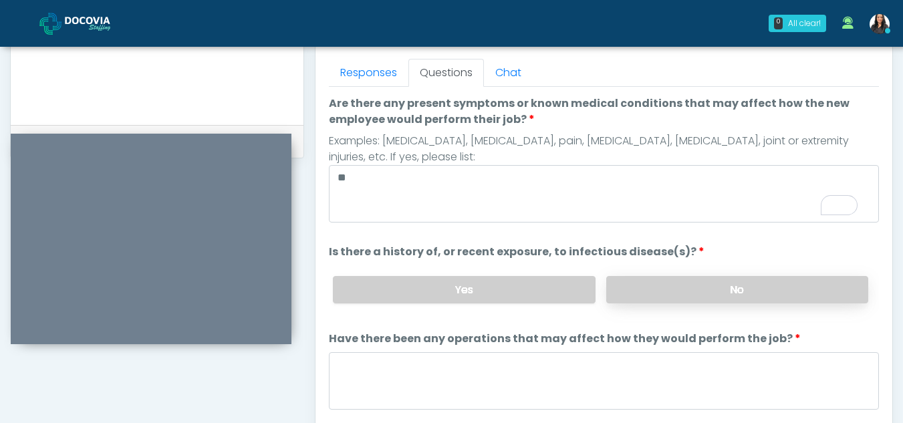
click at [757, 297] on label "No" at bounding box center [737, 289] width 262 height 27
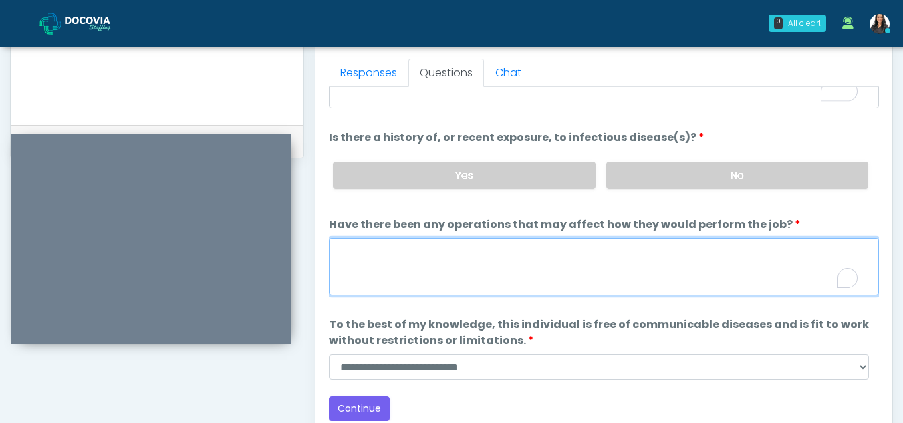
click at [384, 284] on textarea "Have there been any operations that may affect how they would perform the job?" at bounding box center [604, 266] width 550 height 57
type textarea "**"
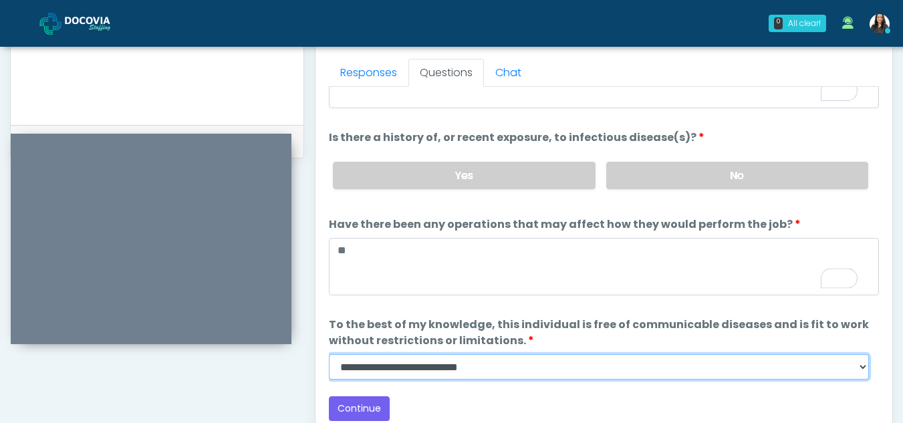
click at [862, 368] on select "**********" at bounding box center [599, 366] width 540 height 25
select select "******"
click at [329, 354] on select "**********" at bounding box center [599, 366] width 540 height 25
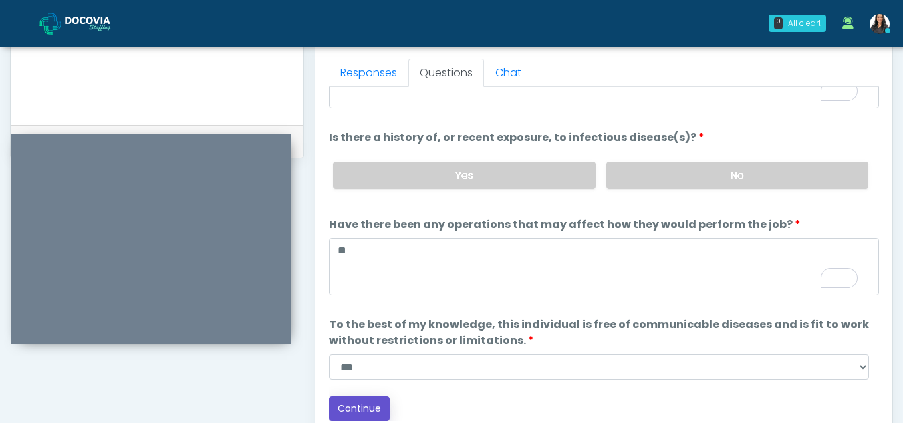
click at [365, 409] on button "Continue" at bounding box center [359, 408] width 61 height 25
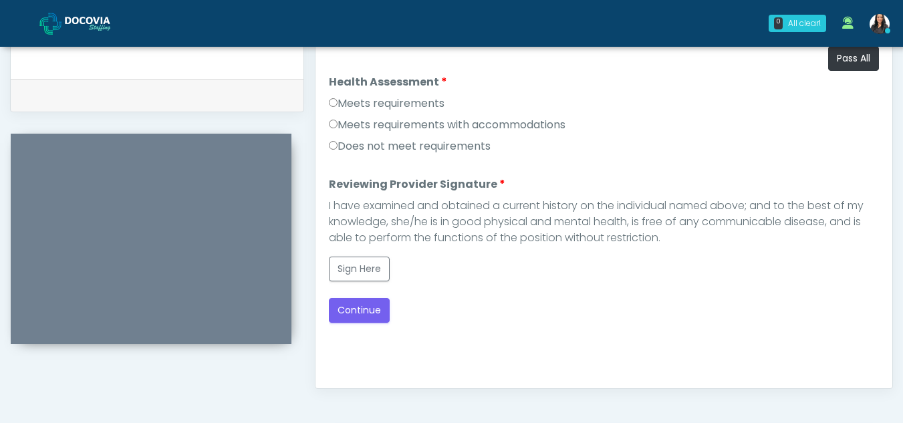
scroll to position [620, 0]
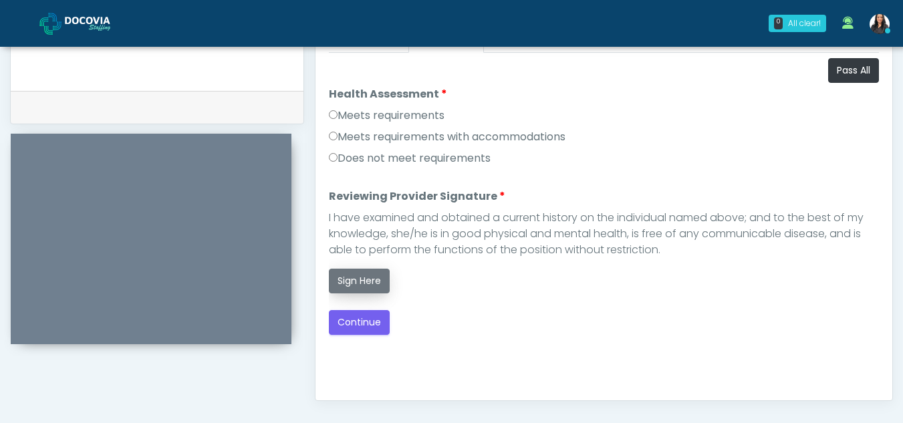
click at [366, 287] on button "Sign Here" at bounding box center [359, 281] width 61 height 25
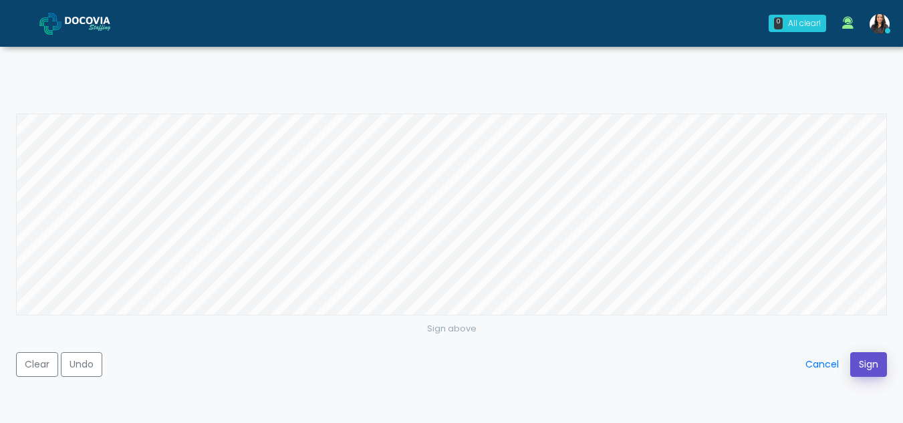
click at [863, 360] on button "Sign" at bounding box center [868, 364] width 37 height 25
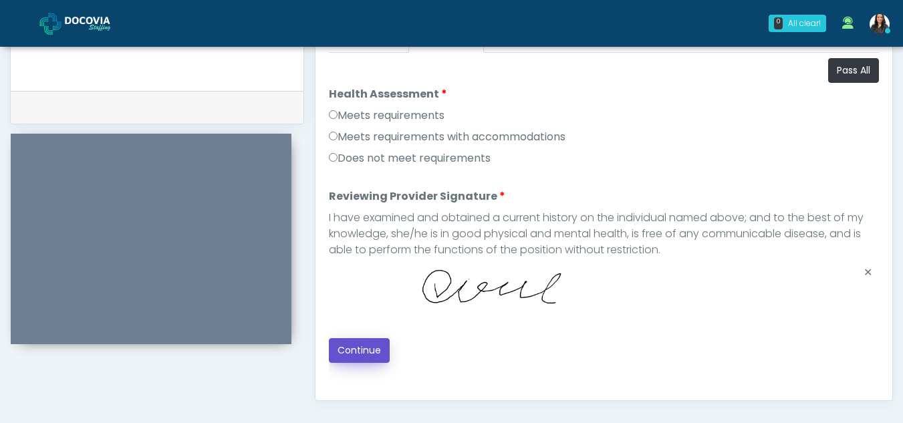
click at [341, 340] on button "Continue" at bounding box center [359, 350] width 61 height 25
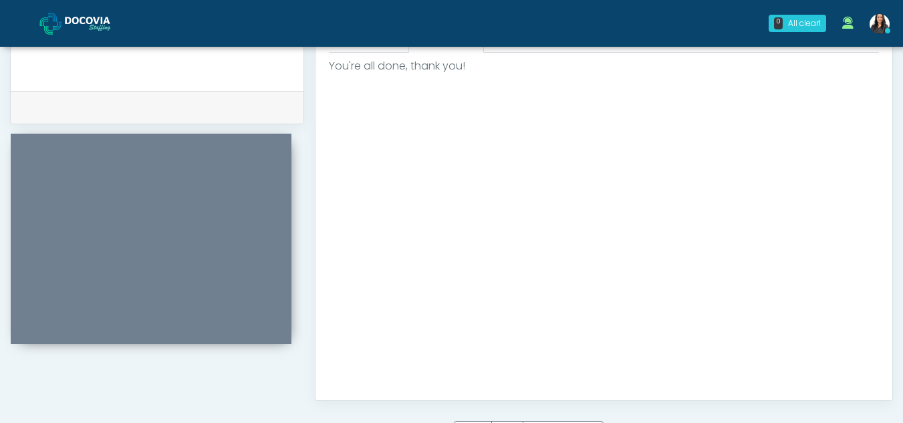
scroll to position [769, 0]
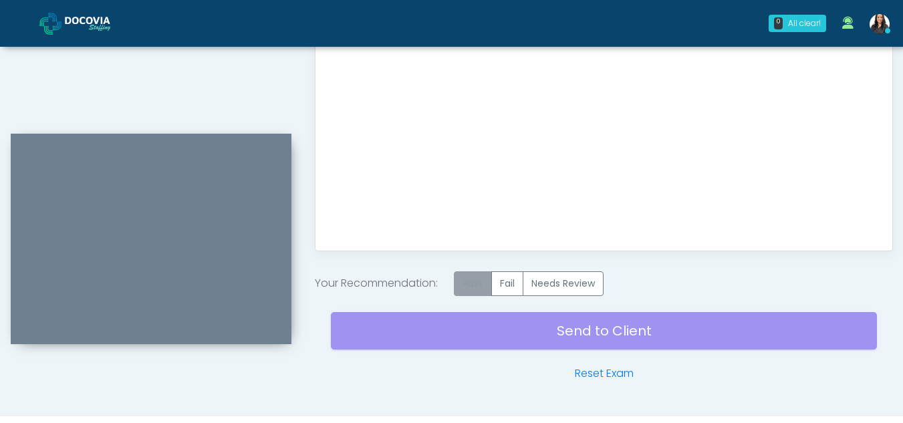
click at [475, 283] on label "Pass" at bounding box center [473, 283] width 38 height 25
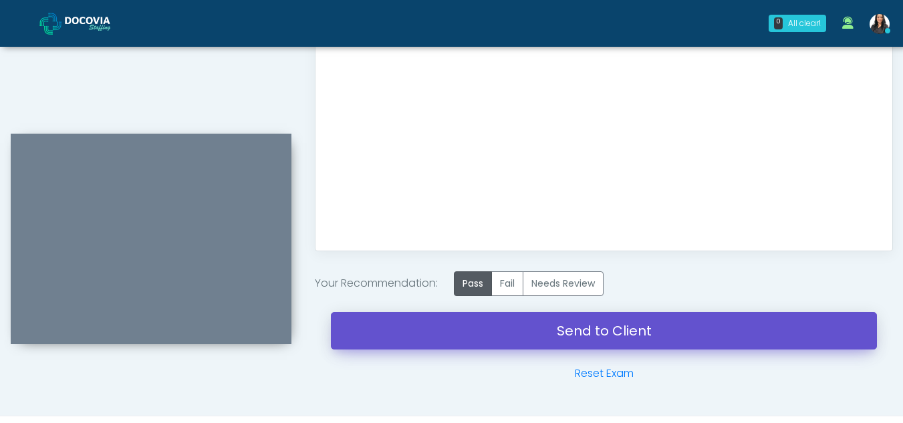
drag, startPoint x: 616, startPoint y: 335, endPoint x: 517, endPoint y: 84, distance: 269.5
click at [616, 335] on link "Send to Client" at bounding box center [604, 330] width 546 height 37
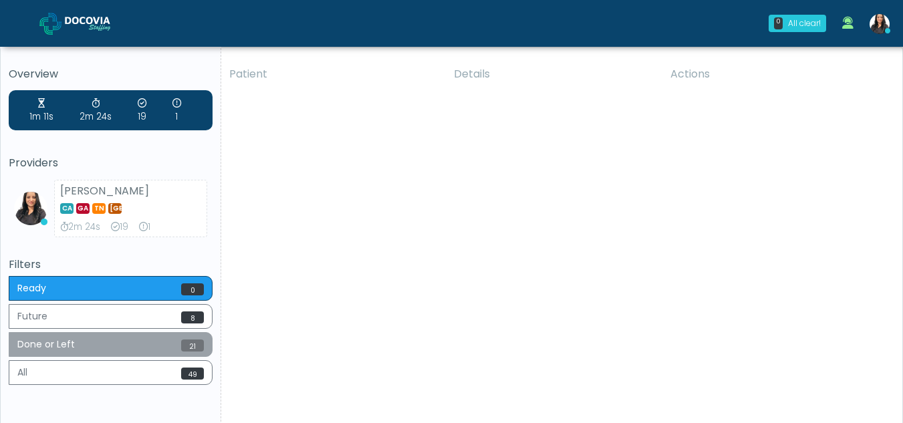
click at [84, 343] on button "Done or Left 21" at bounding box center [111, 344] width 204 height 25
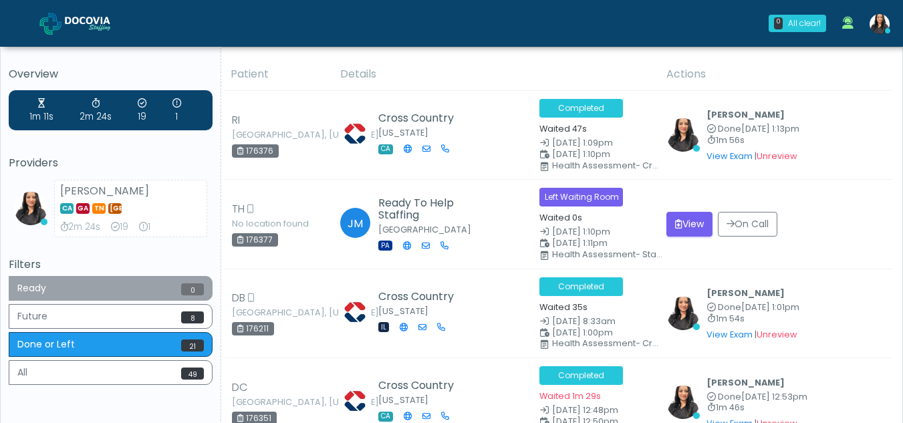
click at [52, 288] on button "Ready 0" at bounding box center [111, 288] width 204 height 25
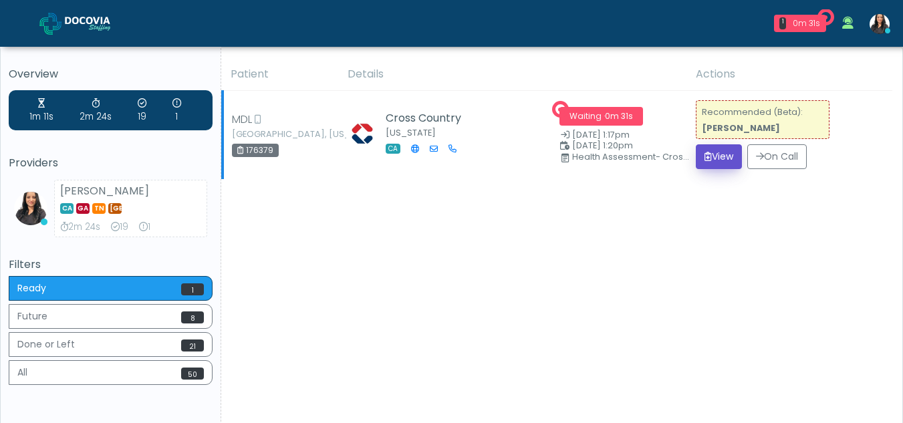
click at [711, 158] on button "View" at bounding box center [719, 156] width 46 height 25
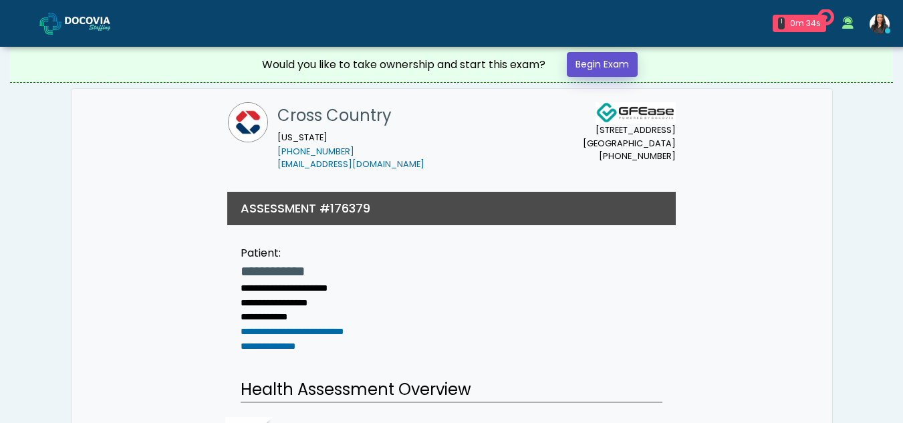
click at [618, 64] on link "Begin Exam" at bounding box center [602, 64] width 71 height 25
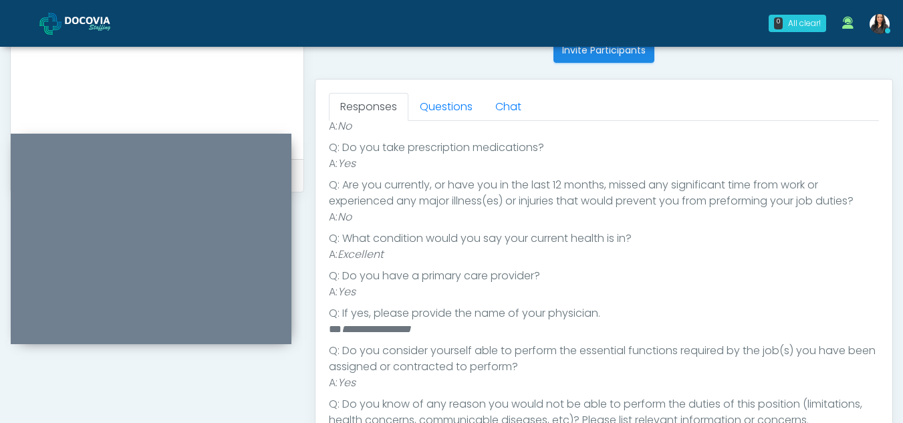
scroll to position [507, 0]
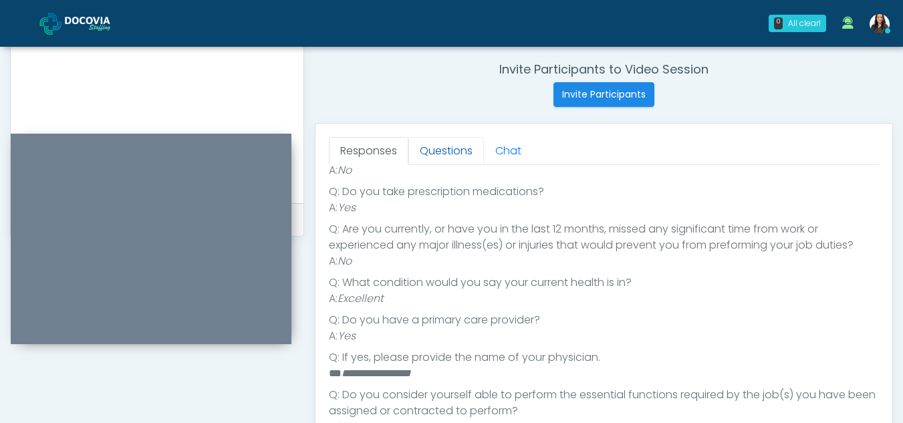
click at [449, 155] on link "Questions" at bounding box center [446, 151] width 76 height 28
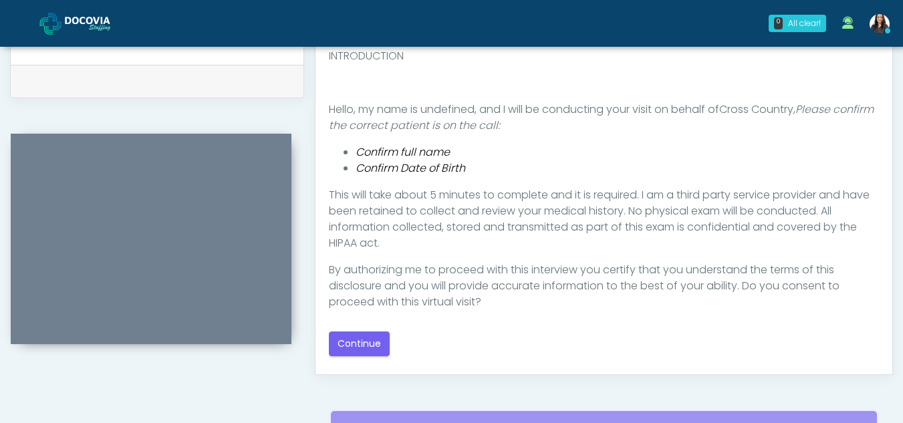
scroll to position [660, 0]
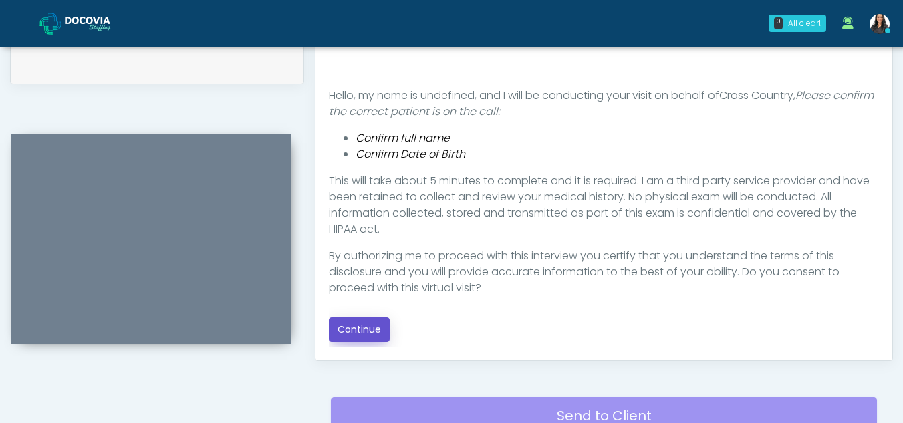
click at [371, 328] on button "Continue" at bounding box center [359, 329] width 61 height 25
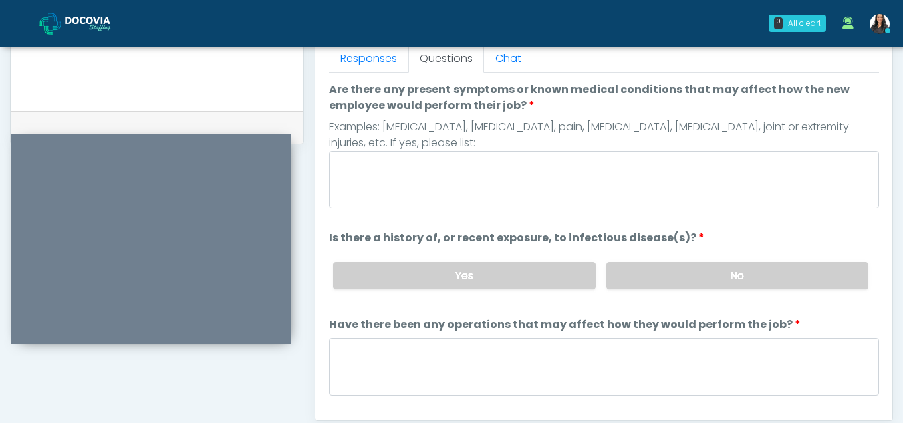
scroll to position [592, 0]
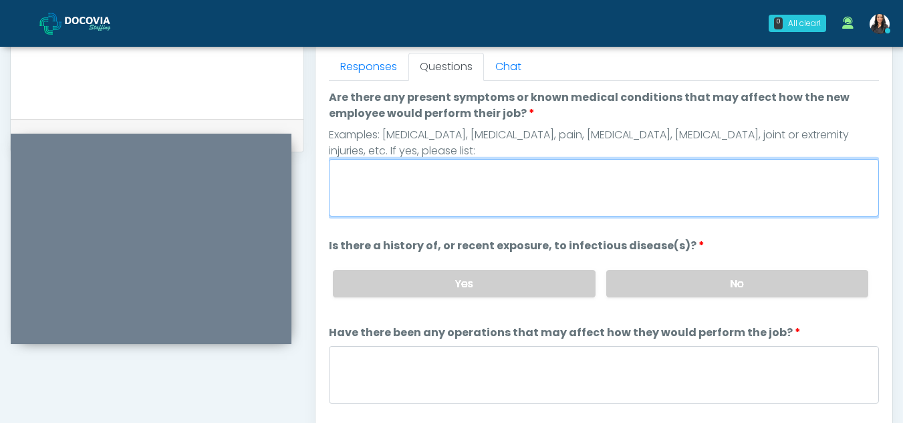
click at [377, 191] on textarea "Are there any present symptoms or known medical conditions that may affect how …" at bounding box center [604, 187] width 550 height 57
type textarea "**"
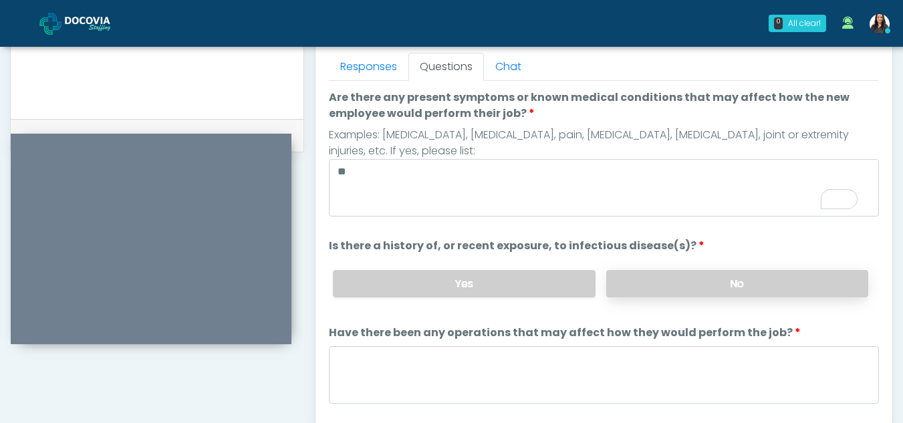
click at [767, 280] on label "No" at bounding box center [737, 283] width 262 height 27
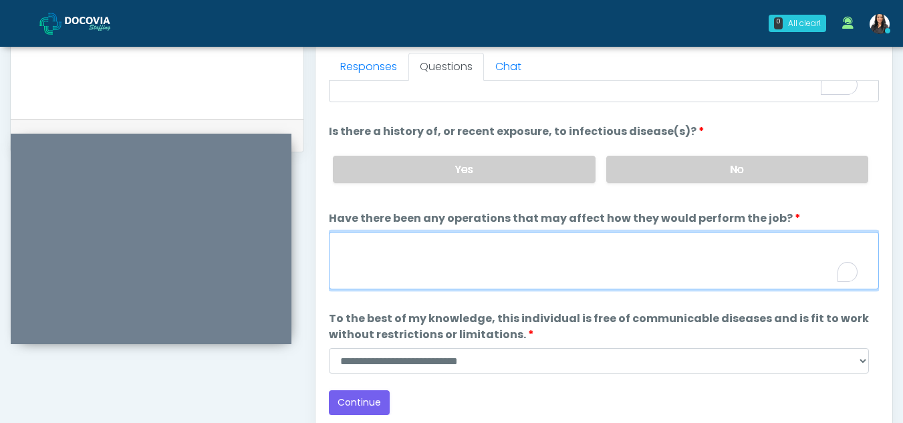
click at [410, 272] on textarea "Have there been any operations that may affect how they would perform the job?" at bounding box center [604, 260] width 550 height 57
type textarea "**"
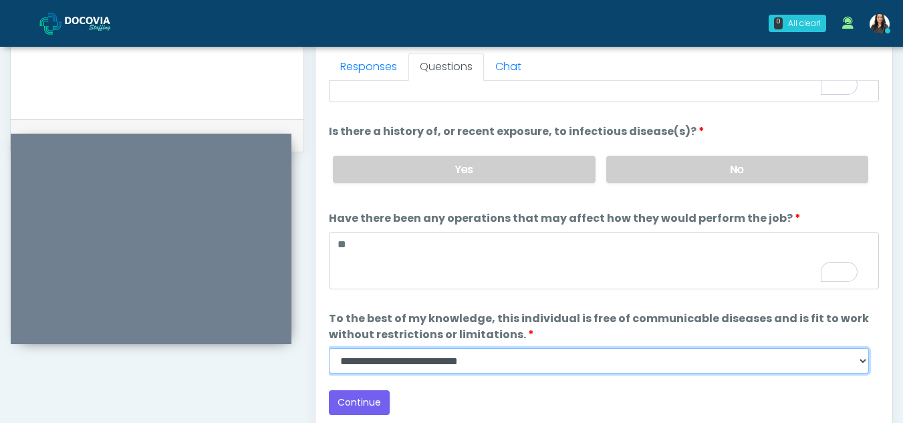
click at [864, 364] on select "**********" at bounding box center [599, 360] width 540 height 25
select select "******"
click at [329, 348] on select "**********" at bounding box center [599, 360] width 540 height 25
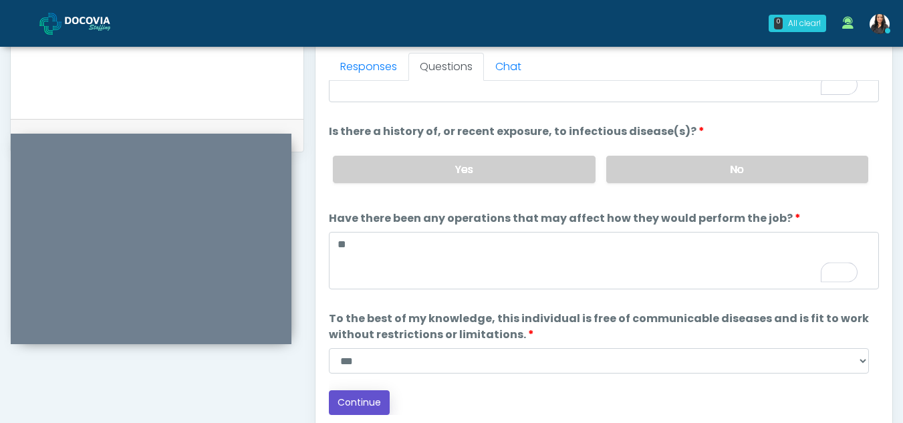
click at [373, 397] on button "Continue" at bounding box center [359, 402] width 61 height 25
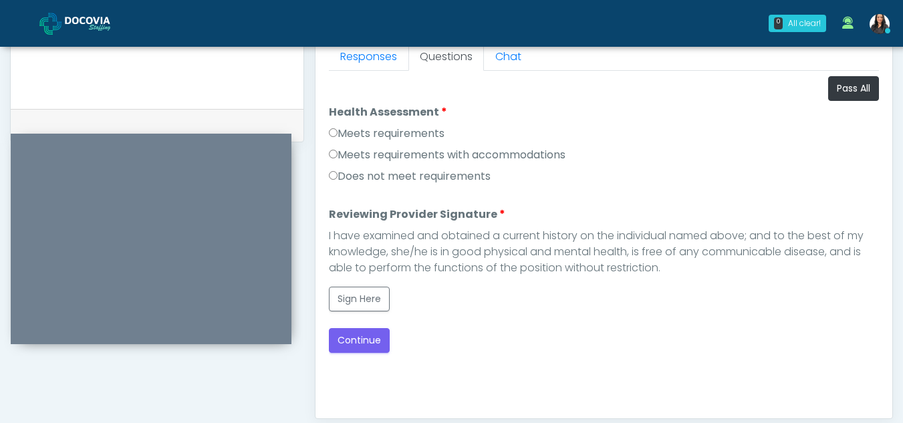
scroll to position [590, 0]
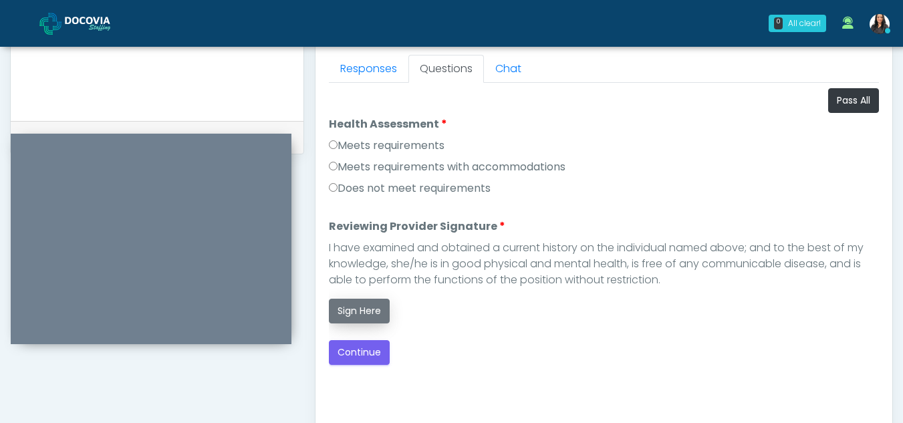
click at [355, 308] on button "Sign Here" at bounding box center [359, 311] width 61 height 25
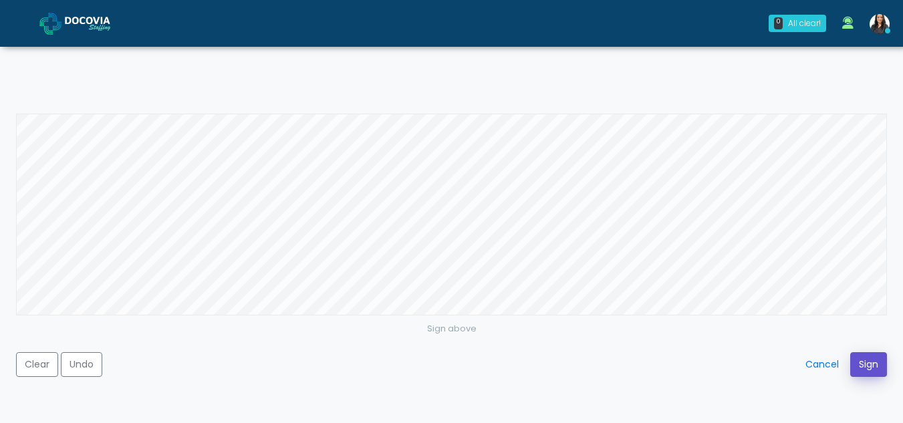
click at [871, 364] on button "Sign" at bounding box center [868, 364] width 37 height 25
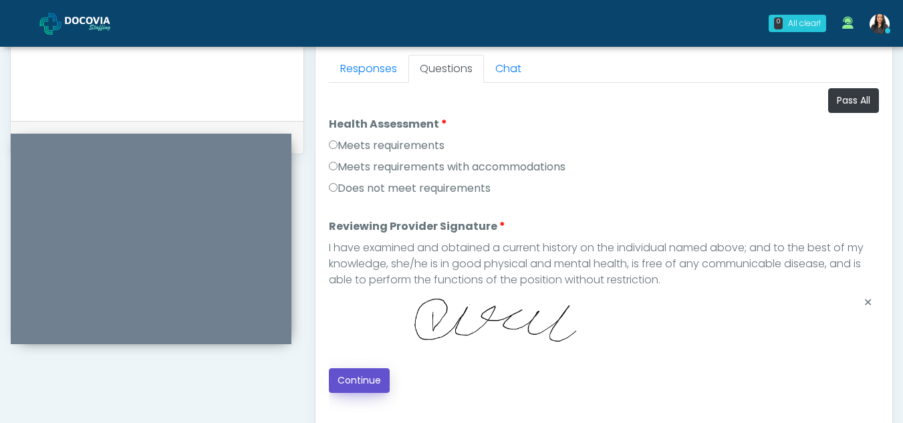
click at [350, 377] on button "Continue" at bounding box center [359, 380] width 61 height 25
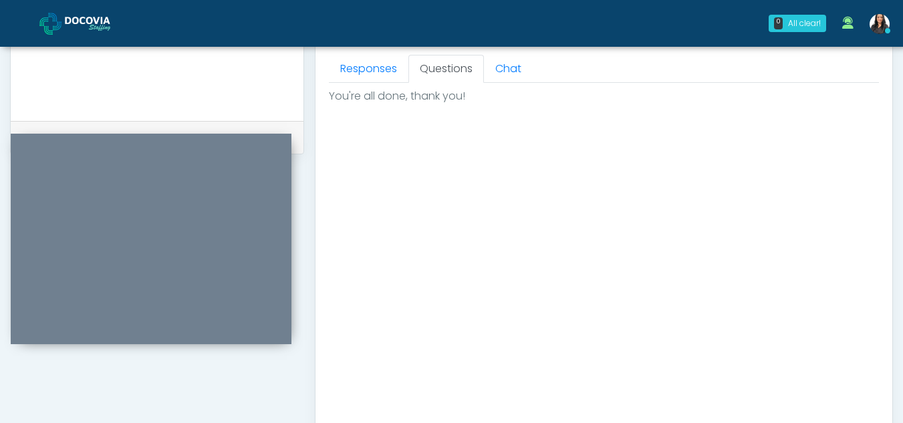
scroll to position [801, 0]
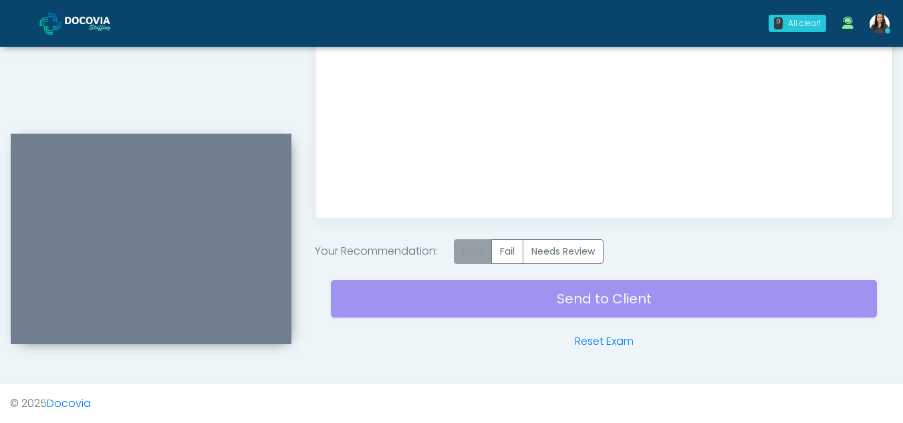
click at [464, 257] on label "Pass" at bounding box center [473, 251] width 38 height 25
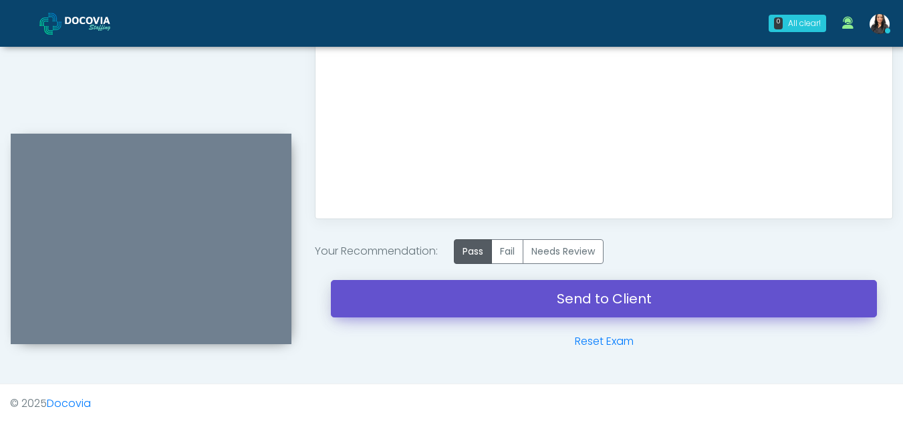
drag, startPoint x: 604, startPoint y: 301, endPoint x: 499, endPoint y: 84, distance: 240.4
click at [604, 301] on link "Send to Client" at bounding box center [604, 298] width 546 height 37
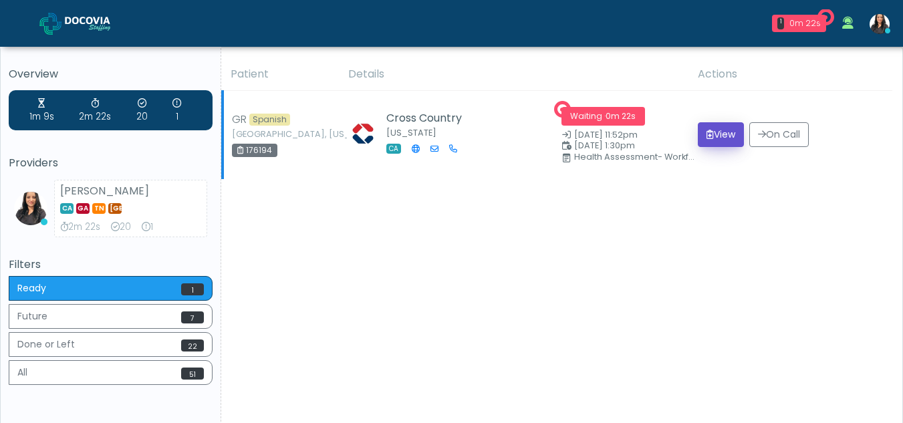
click at [715, 134] on button "View" at bounding box center [721, 134] width 46 height 25
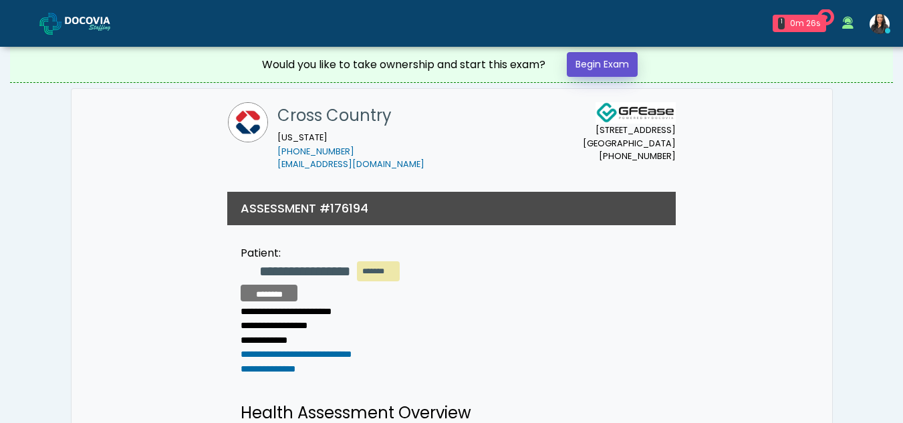
click at [592, 63] on link "Begin Exam" at bounding box center [602, 64] width 71 height 25
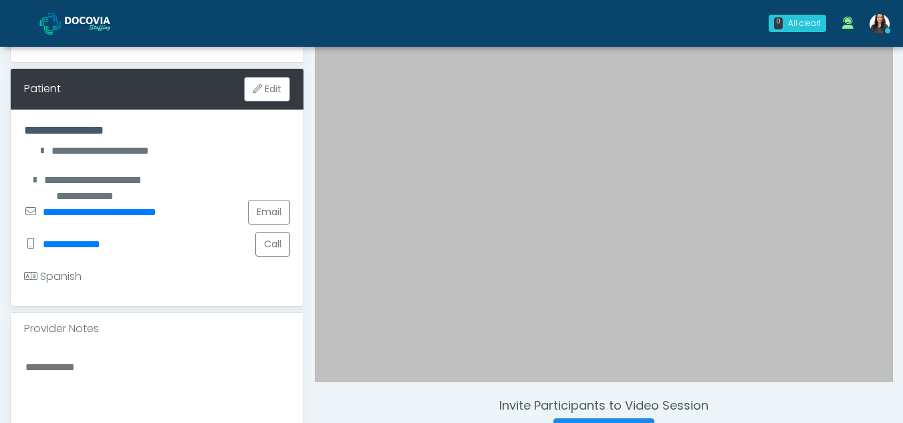
scroll to position [287, 0]
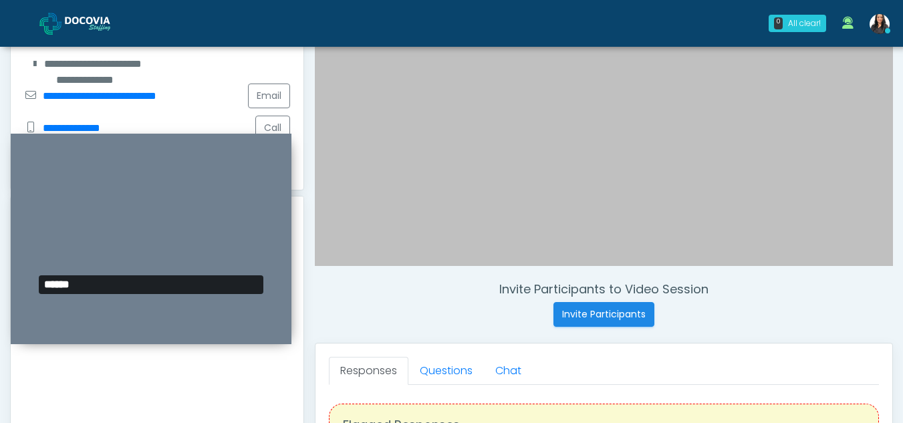
drag, startPoint x: 900, startPoint y: 198, endPoint x: 907, endPoint y: 105, distance: 93.1
click at [902, 105] on html "0 All clear! All clear! Viral Patel In Exam - 0m 20s CA" at bounding box center [451, 313] width 903 height 1200
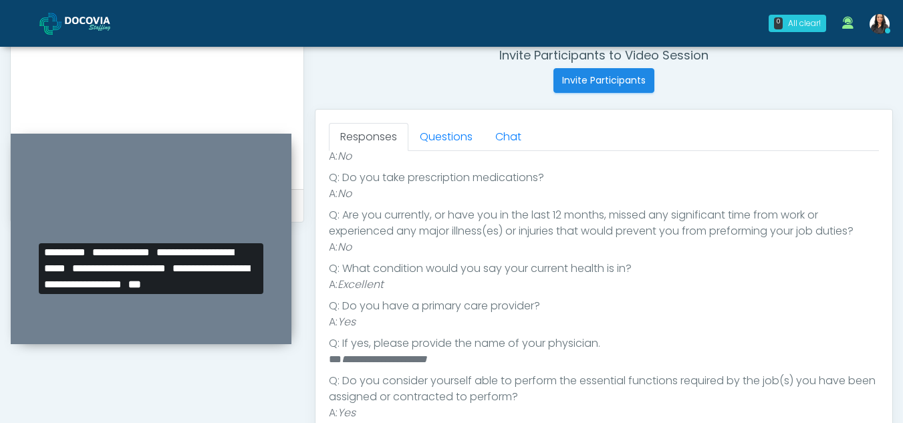
scroll to position [517, 0]
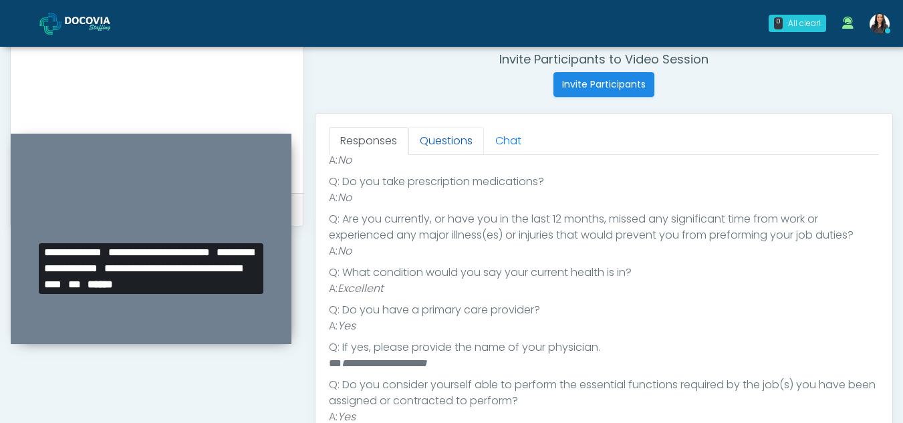
click at [442, 144] on link "Questions" at bounding box center [446, 141] width 76 height 28
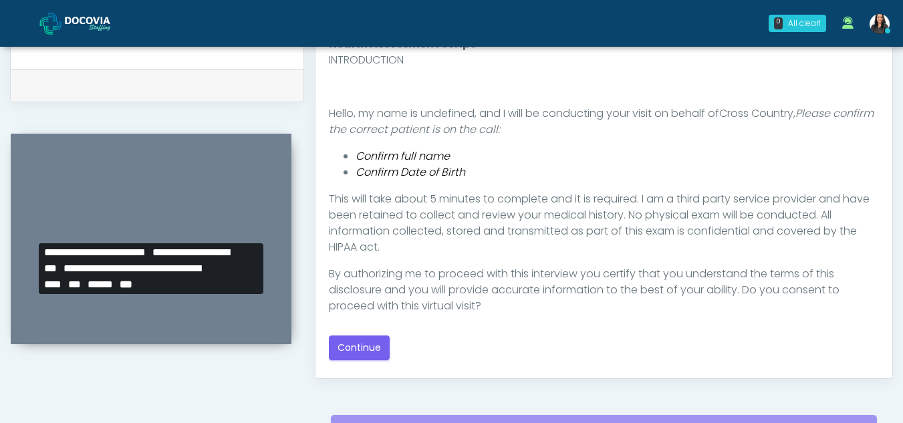
scroll to position [684, 0]
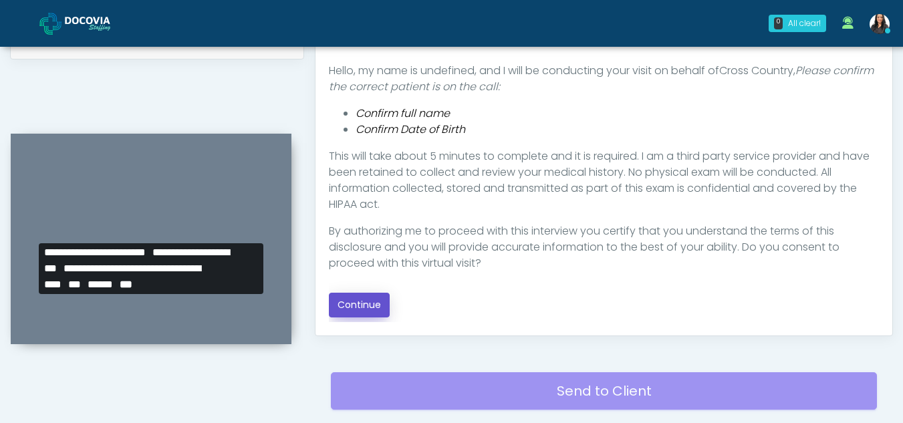
click at [373, 306] on button "Continue" at bounding box center [359, 305] width 61 height 25
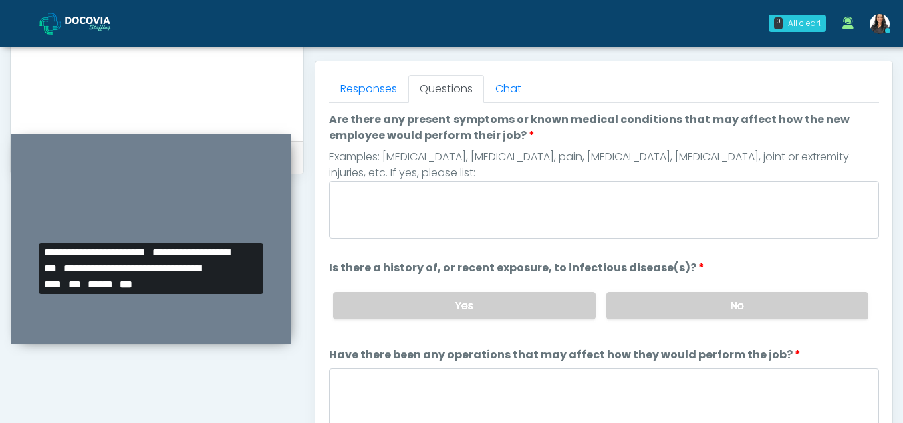
scroll to position [537, 0]
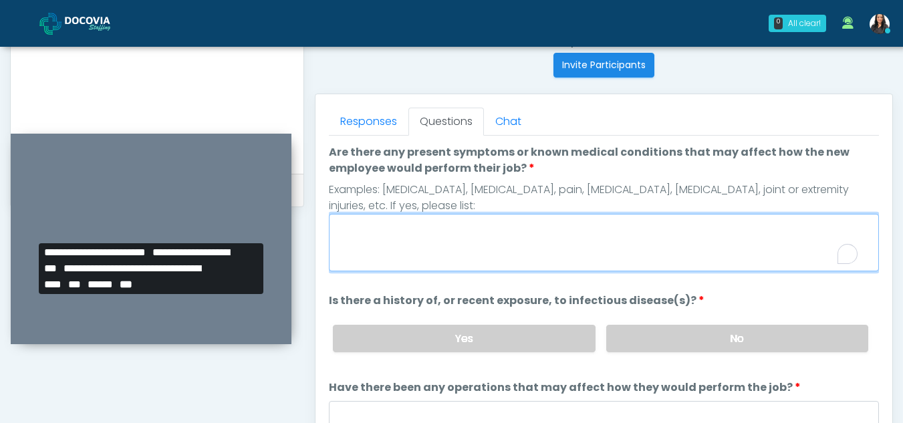
click at [384, 239] on textarea "Are there any present symptoms or known medical conditions that may affect how …" at bounding box center [604, 242] width 550 height 57
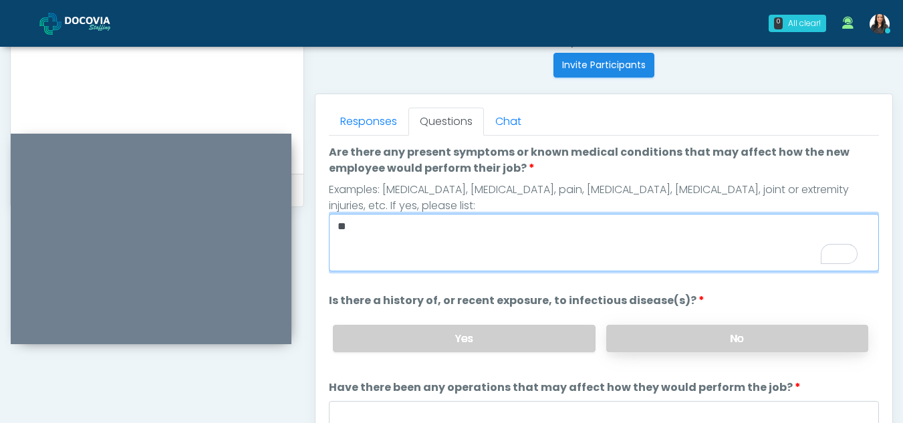
type textarea "**"
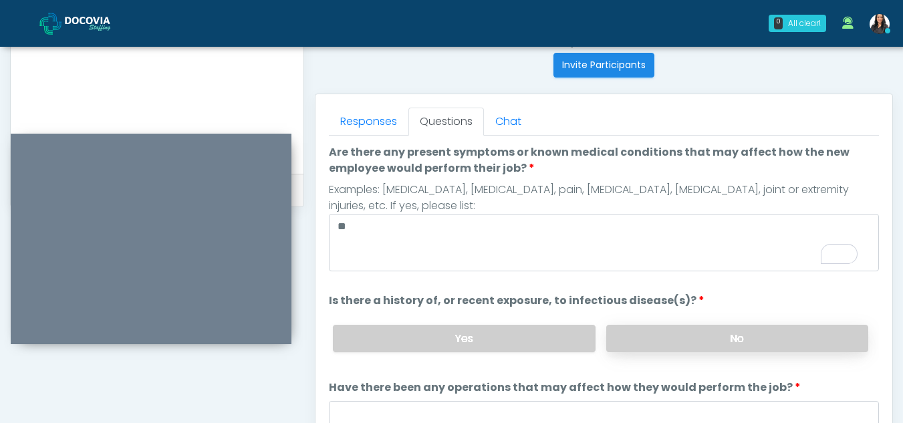
click at [744, 333] on label "No" at bounding box center [737, 338] width 262 height 27
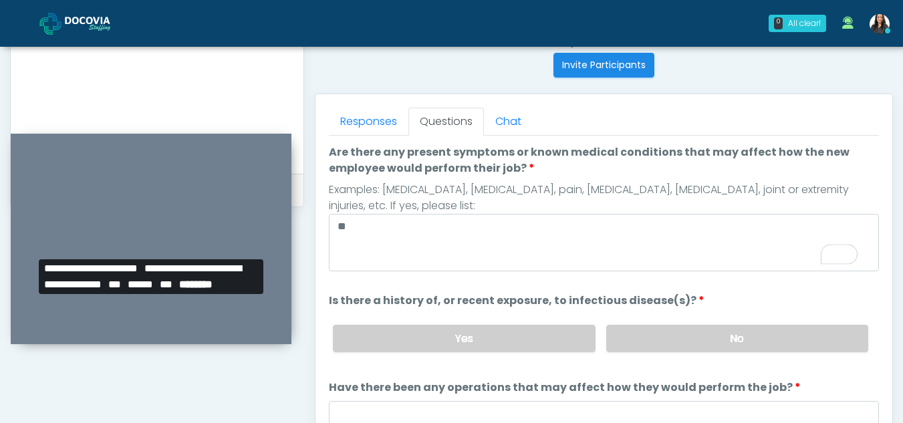
scroll to position [114, 0]
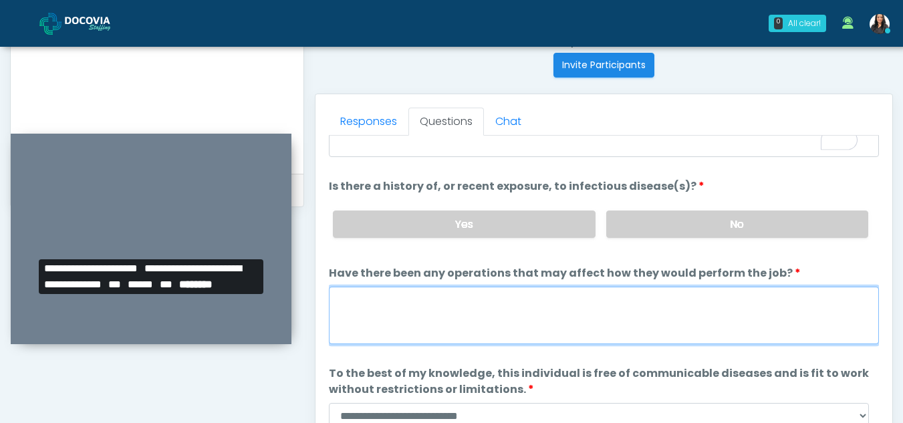
click at [377, 319] on textarea "Have there been any operations that may affect how they would perform the job?" at bounding box center [604, 315] width 550 height 57
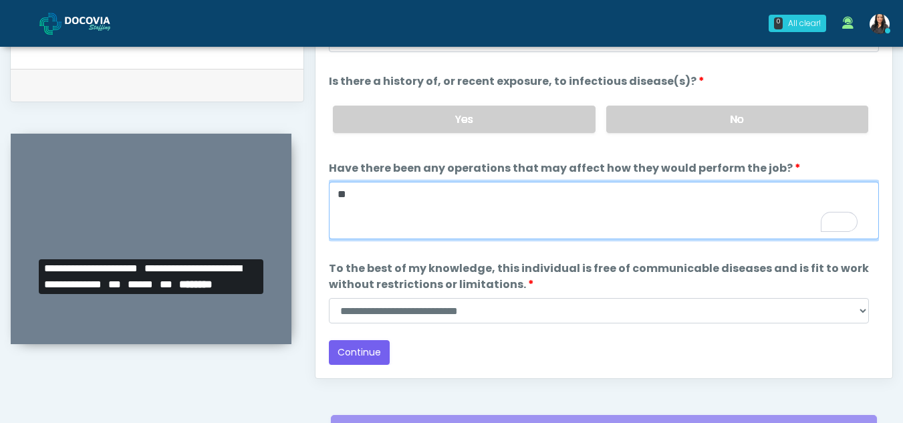
scroll to position [678, 0]
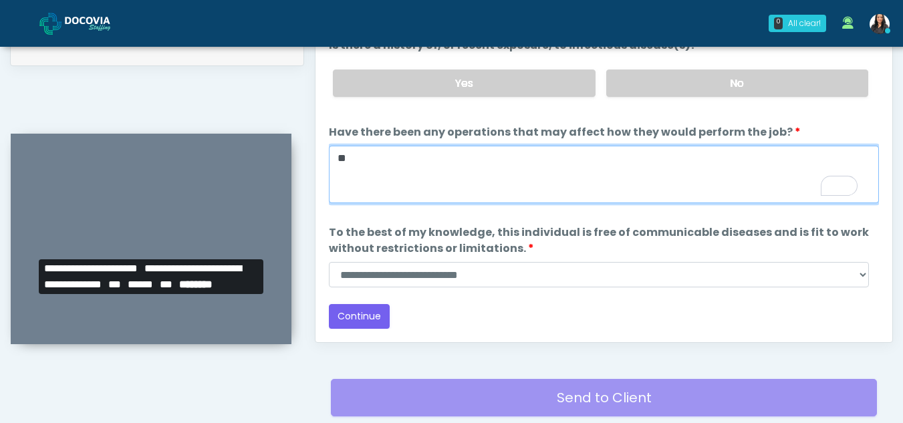
type textarea "**"
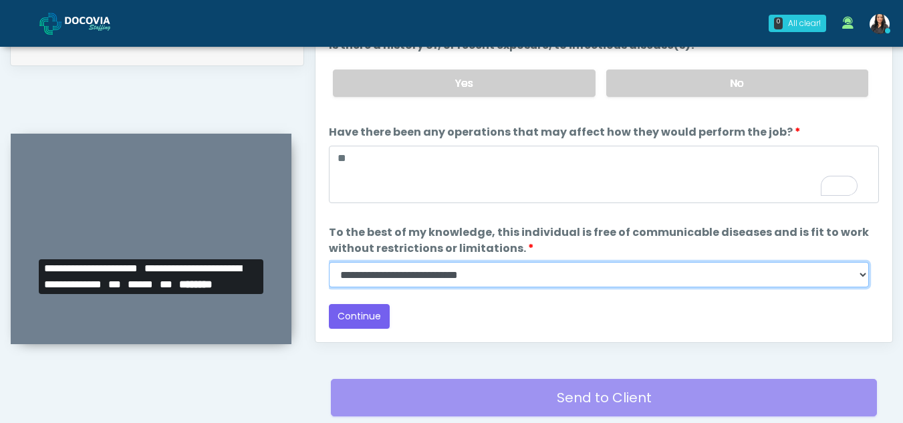
click at [864, 279] on select "**********" at bounding box center [599, 274] width 540 height 25
select select "******"
click at [329, 262] on select "**********" at bounding box center [599, 274] width 540 height 25
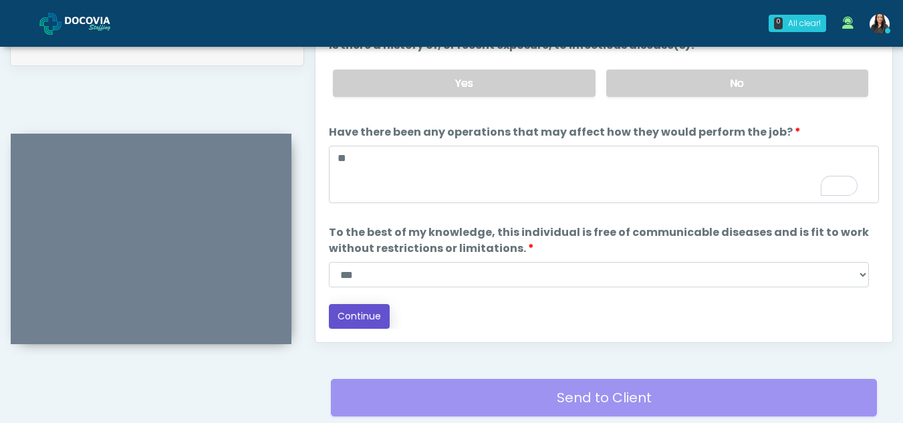
click at [348, 317] on button "Continue" at bounding box center [359, 316] width 61 height 25
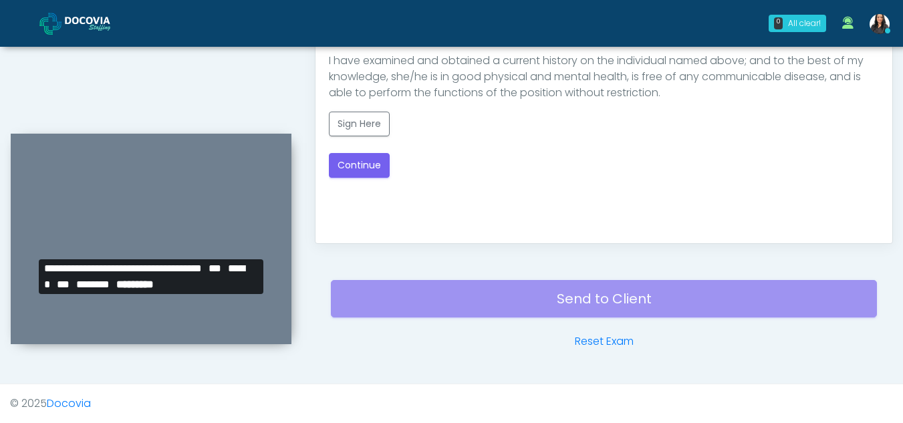
scroll to position [0, 0]
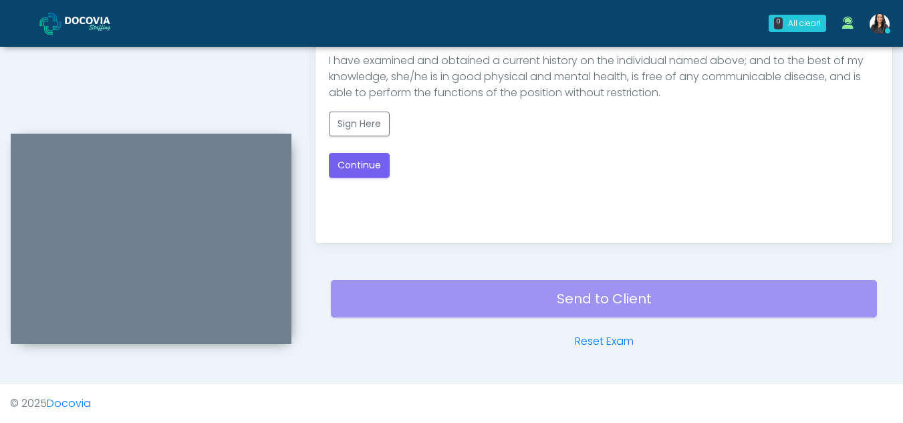
click at [758, 208] on div "Health Assessment Script INTRODUCTION Hello, my name is undefined, and I will b…" at bounding box center [604, 63] width 550 height 334
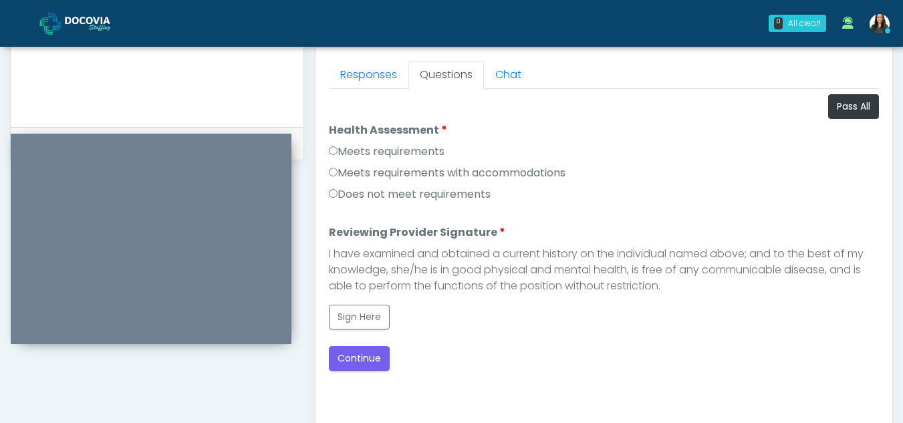
scroll to position [588, 0]
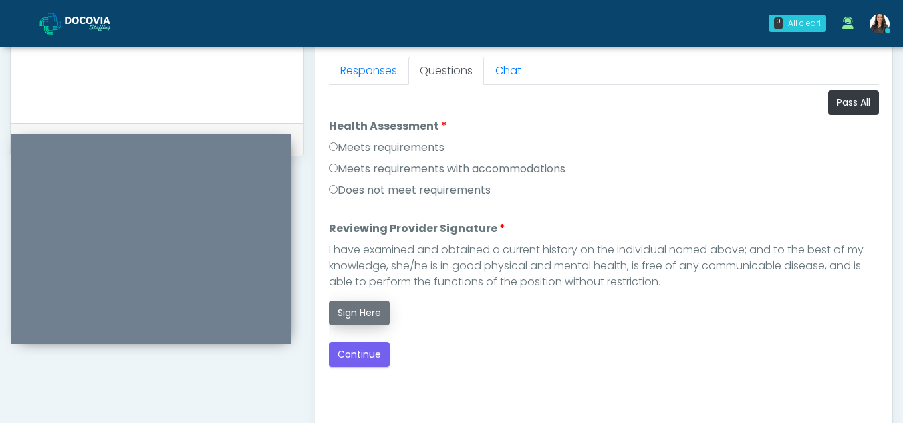
click at [368, 303] on button "Sign Here" at bounding box center [359, 313] width 61 height 25
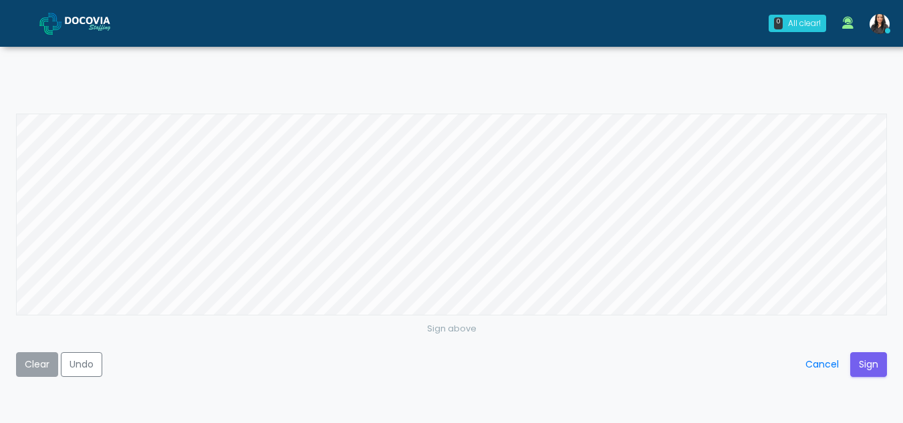
click at [43, 368] on button "Clear" at bounding box center [37, 364] width 42 height 25
click at [860, 368] on button "Sign" at bounding box center [868, 364] width 37 height 25
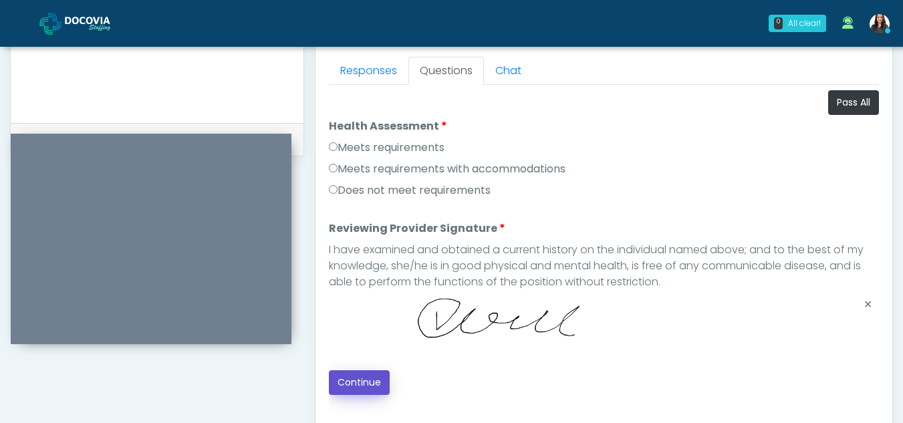
click at [368, 380] on button "Continue" at bounding box center [359, 382] width 61 height 25
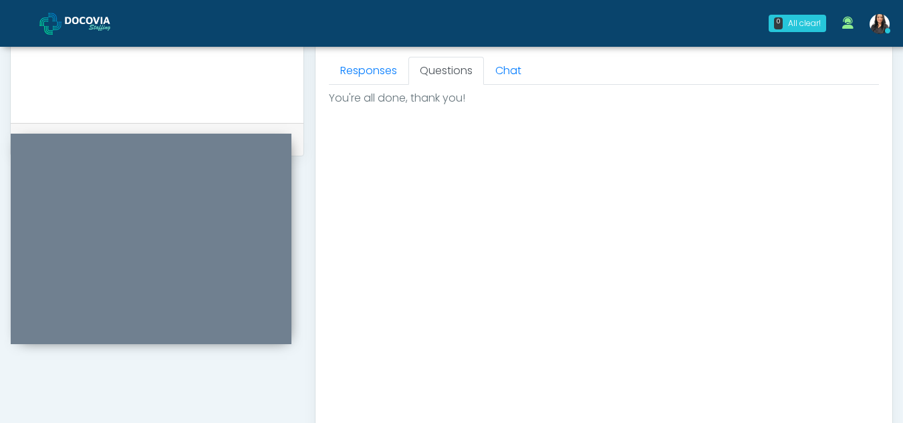
scroll to position [801, 0]
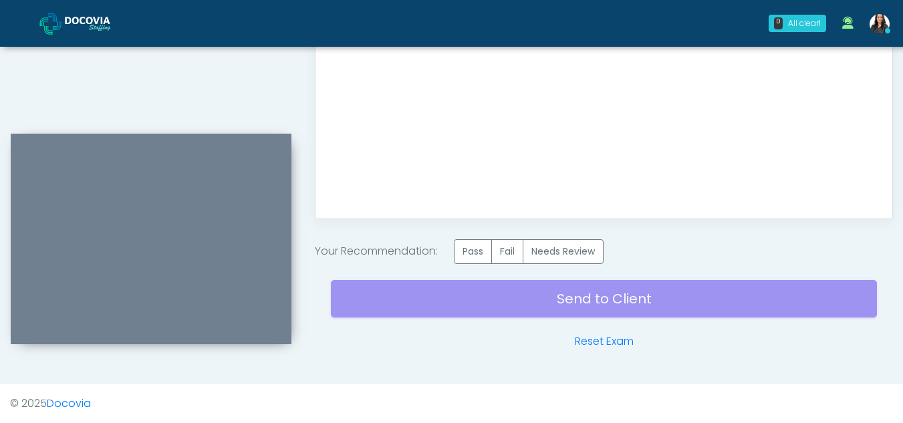
drag, startPoint x: 473, startPoint y: 255, endPoint x: 623, endPoint y: 292, distance: 154.3
click at [488, 245] on label "Pass" at bounding box center [473, 251] width 38 height 25
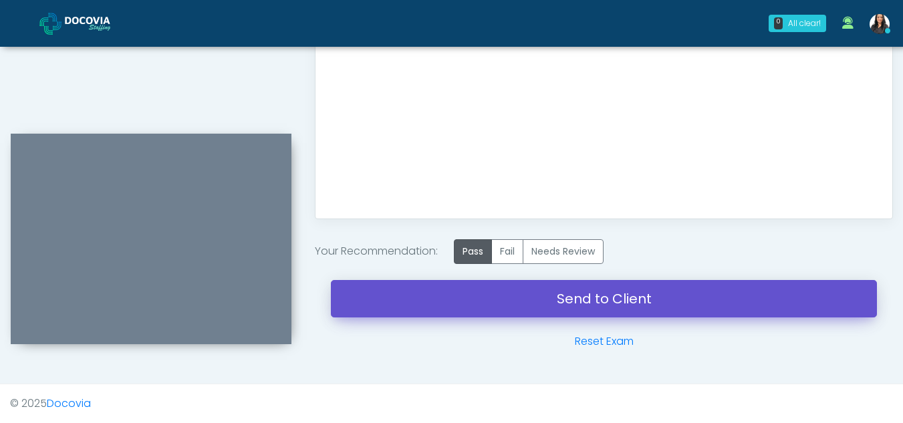
click at [604, 297] on link "Send to Client" at bounding box center [604, 298] width 546 height 37
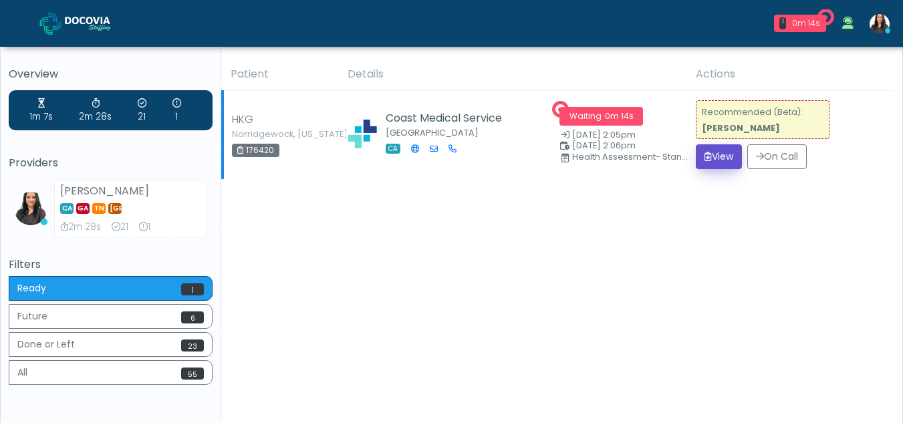
click at [724, 151] on button "View" at bounding box center [719, 156] width 46 height 25
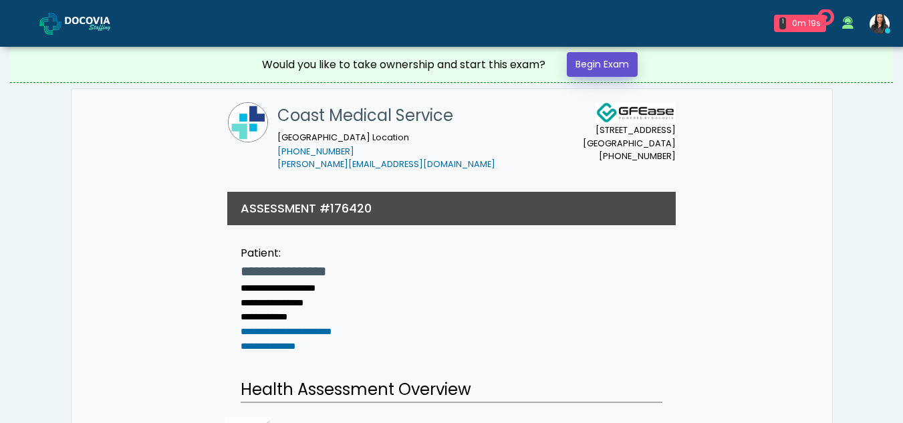
click at [606, 57] on link "Begin Exam" at bounding box center [602, 64] width 71 height 25
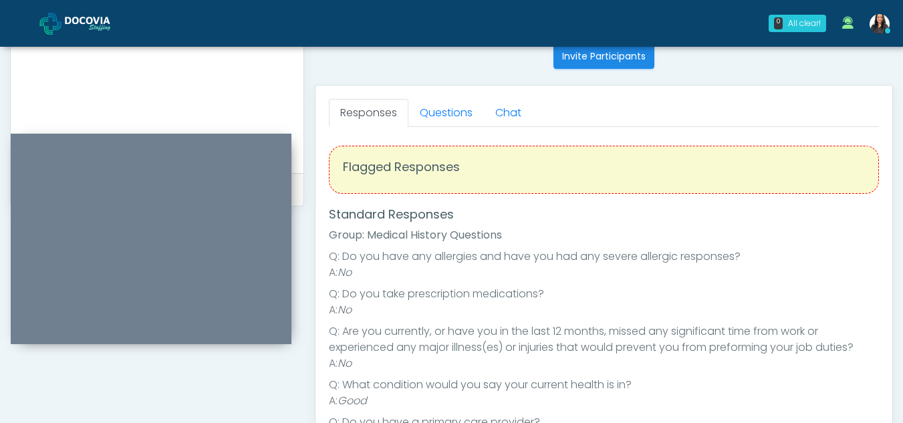
scroll to position [525, 0]
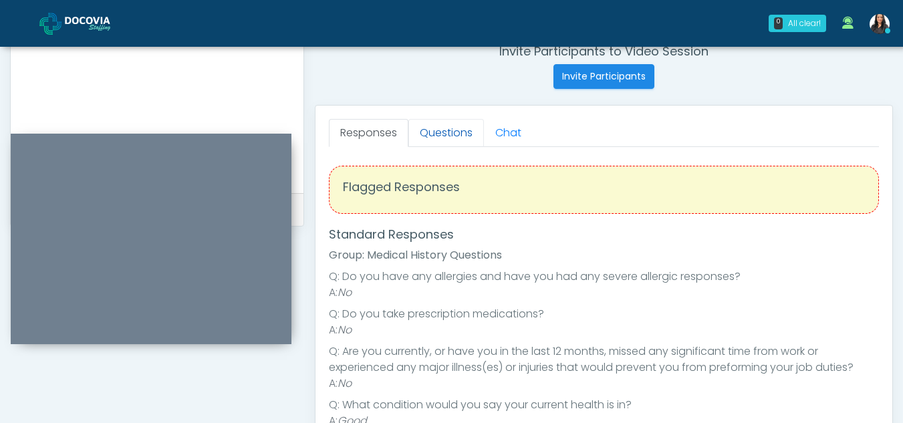
click at [439, 140] on link "Questions" at bounding box center [446, 133] width 76 height 28
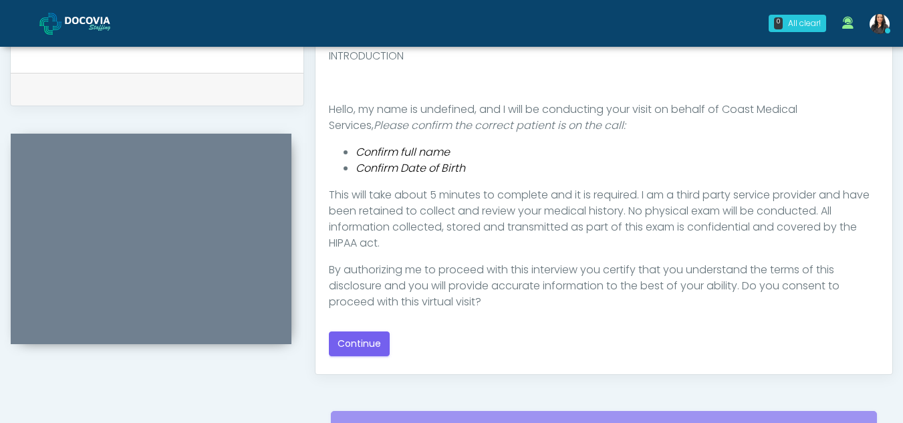
scroll to position [648, 0]
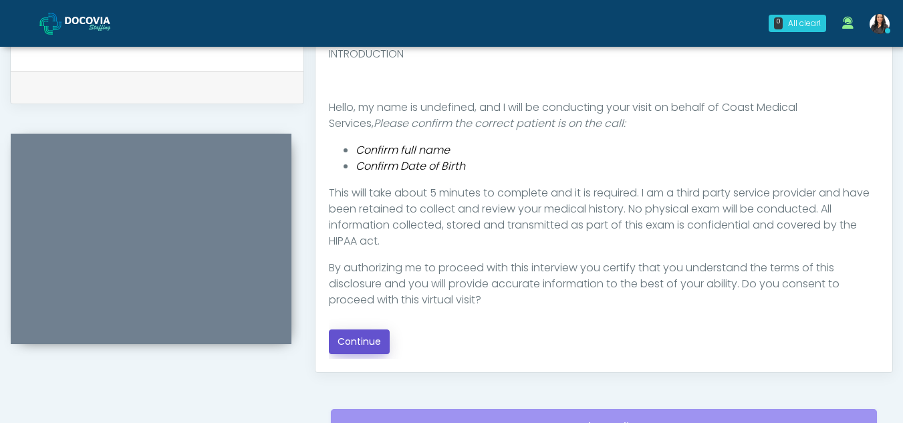
click at [362, 335] on button "Continue" at bounding box center [359, 342] width 61 height 25
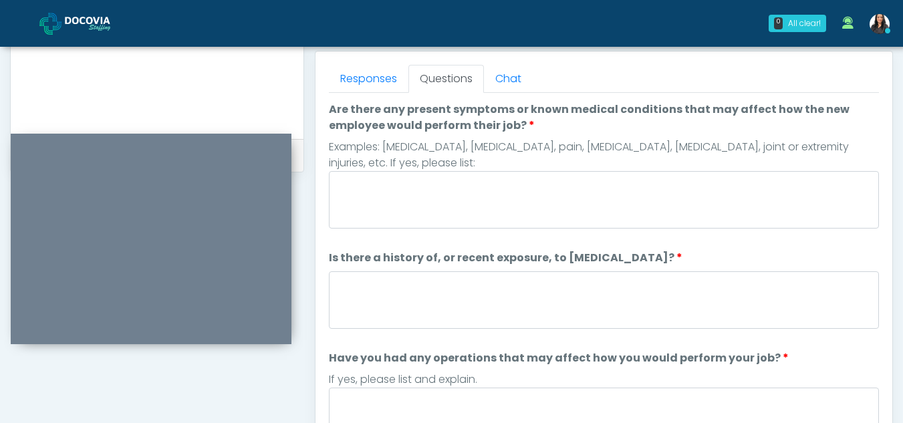
scroll to position [577, 0]
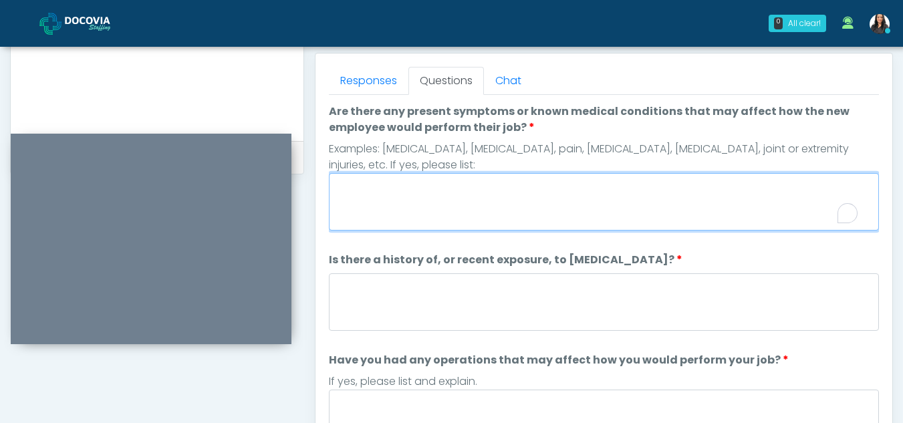
click at [380, 197] on textarea "Are there any present symptoms or known medical conditions that may affect how …" at bounding box center [604, 201] width 550 height 57
type textarea "**"
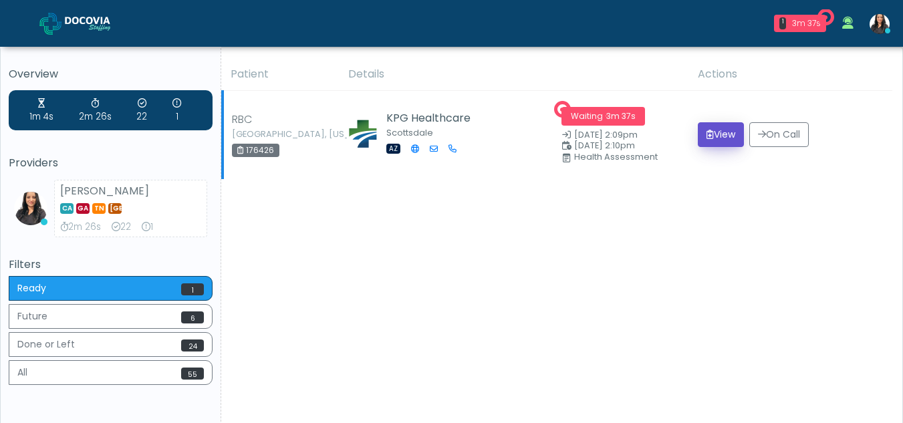
click at [726, 134] on button "View" at bounding box center [721, 134] width 46 height 25
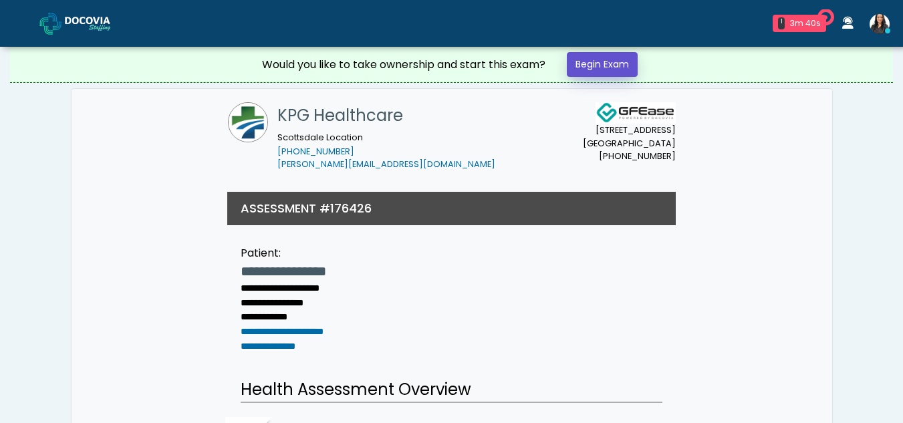
click at [594, 64] on link "Begin Exam" at bounding box center [602, 64] width 71 height 25
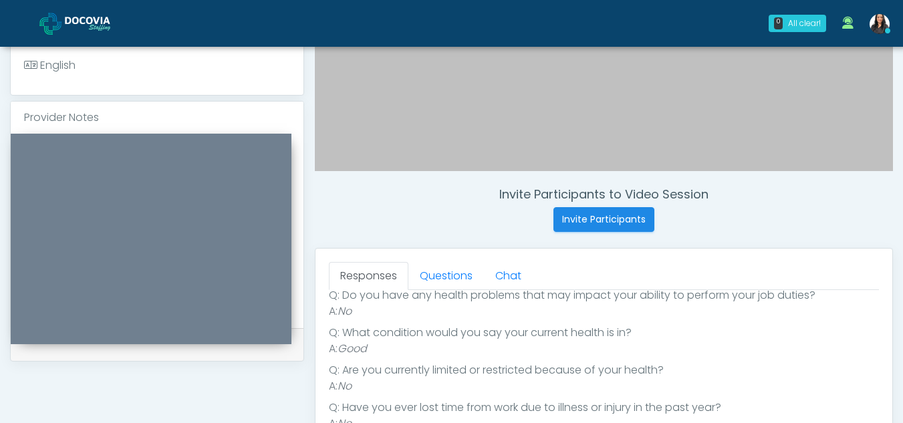
scroll to position [408, 0]
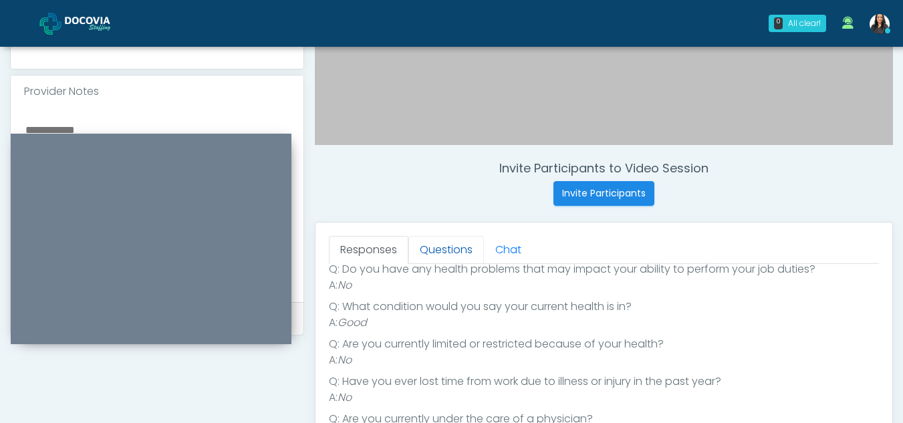
click at [444, 250] on link "Questions" at bounding box center [446, 250] width 76 height 28
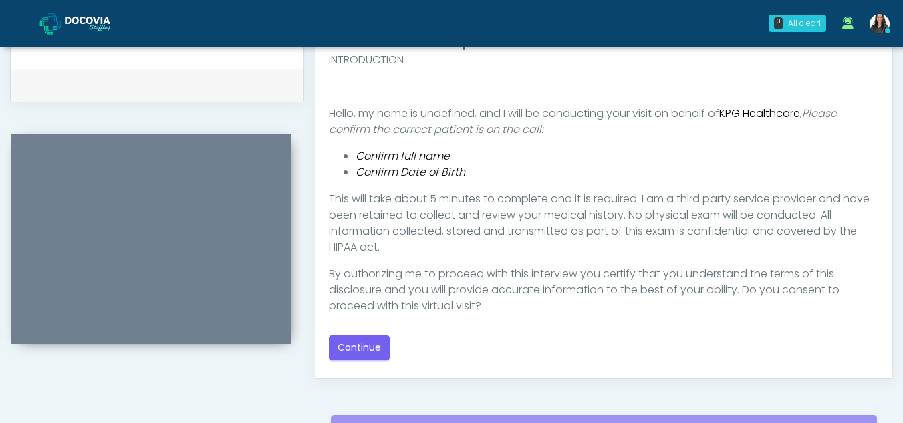
scroll to position [644, 0]
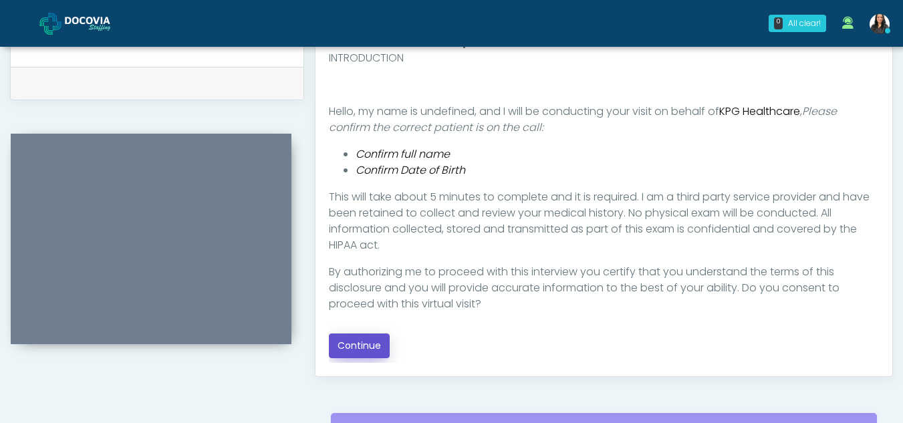
click at [350, 340] on button "Continue" at bounding box center [359, 346] width 61 height 25
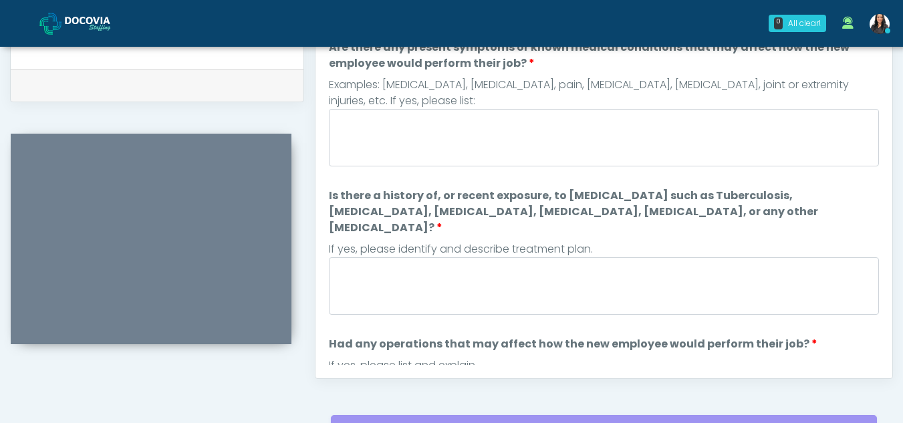
scroll to position [573, 0]
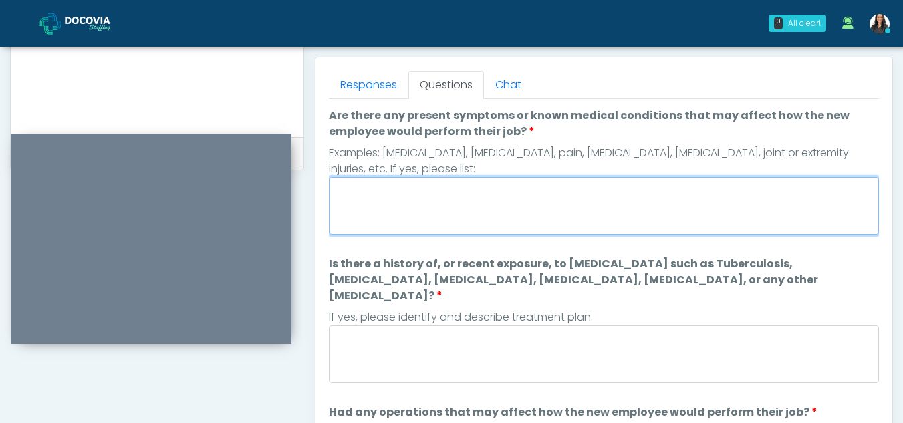
click at [418, 207] on textarea "Are there any present symptoms or known medical conditions that may affect how …" at bounding box center [604, 205] width 550 height 57
type textarea "**"
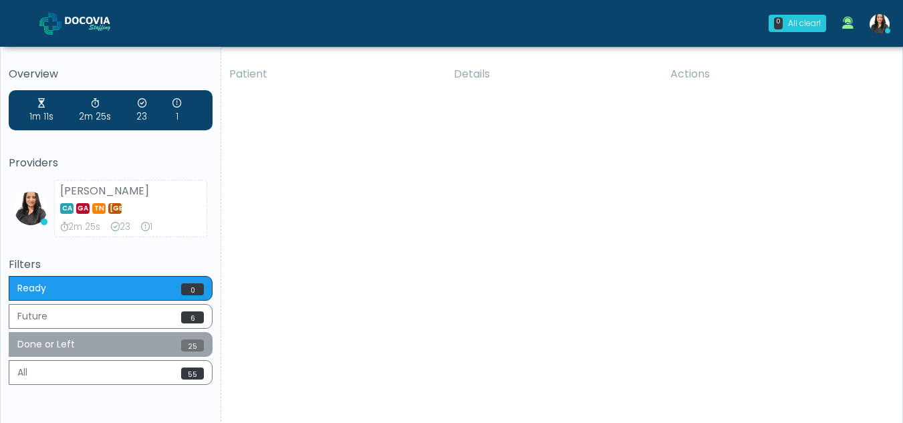
click at [88, 333] on button "Done or Left 25" at bounding box center [111, 344] width 204 height 25
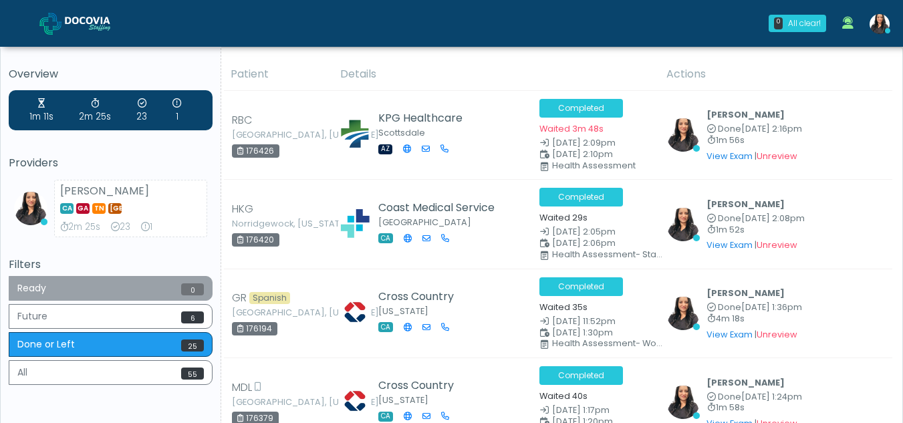
click at [86, 288] on button "Ready 0" at bounding box center [111, 288] width 204 height 25
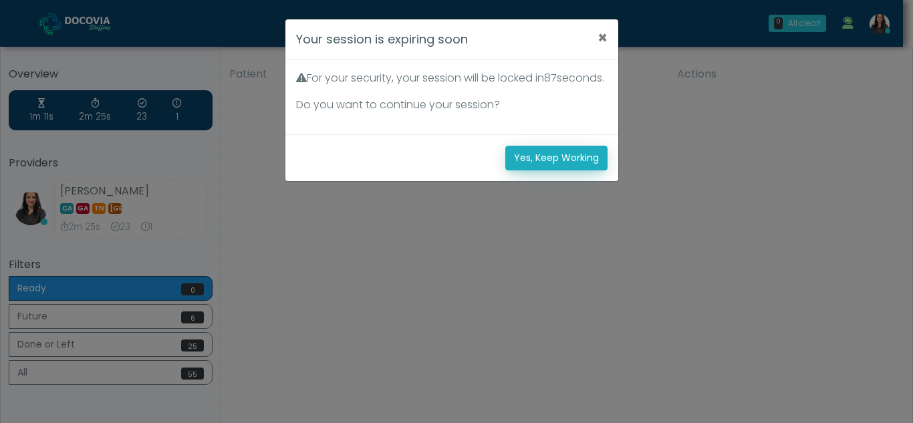
click at [542, 170] on button "Yes, Keep Working" at bounding box center [556, 158] width 102 height 25
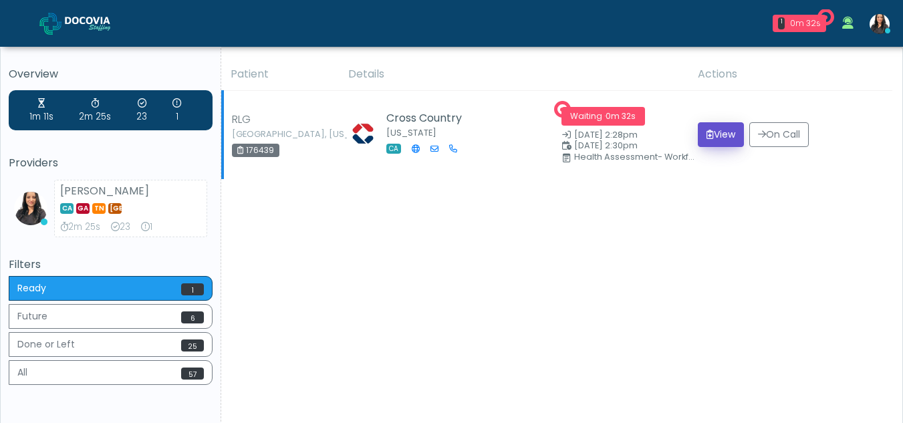
click at [720, 131] on button "View" at bounding box center [721, 134] width 46 height 25
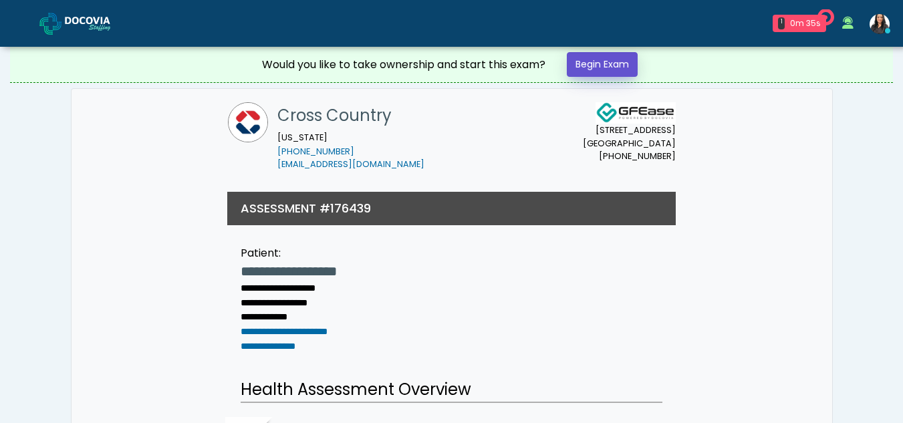
click at [618, 64] on link "Begin Exam" at bounding box center [602, 64] width 71 height 25
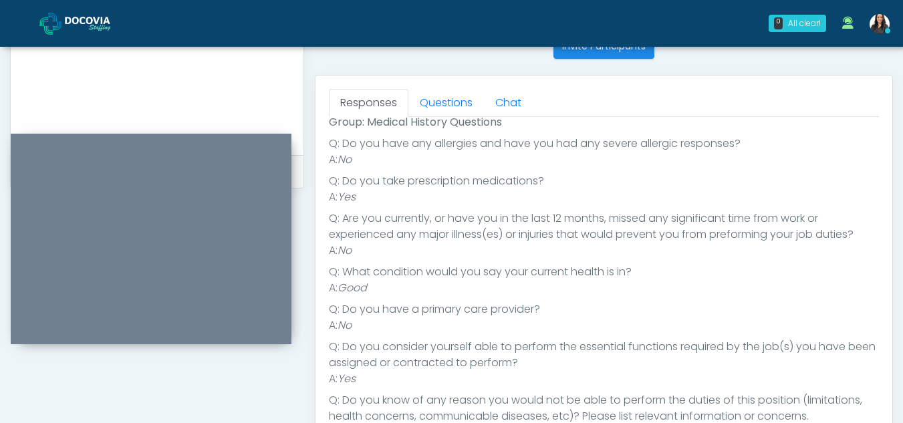
scroll to position [547, 0]
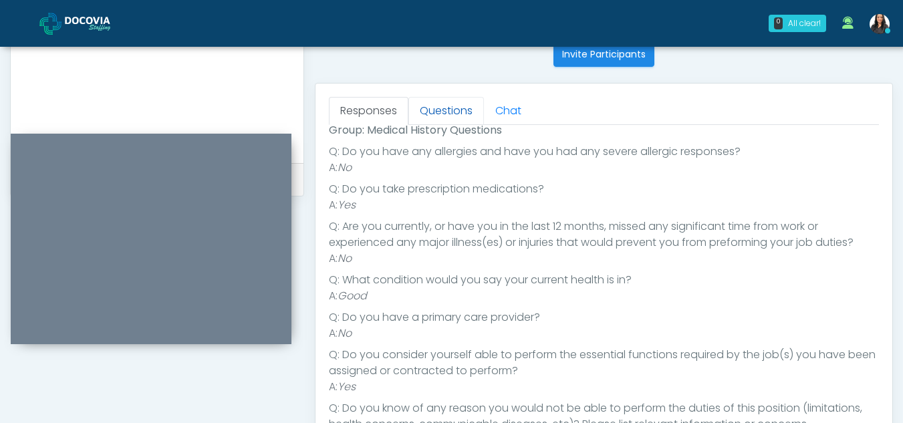
click at [449, 108] on link "Questions" at bounding box center [446, 111] width 76 height 28
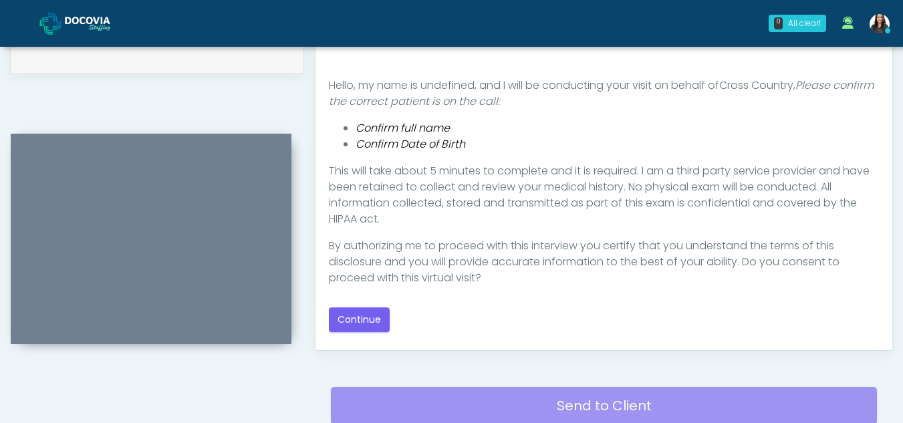
scroll to position [674, 0]
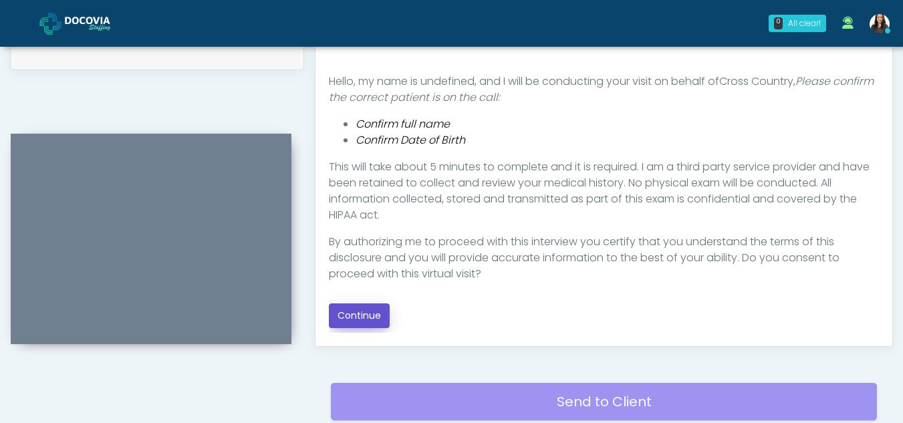
click at [362, 314] on button "Continue" at bounding box center [359, 315] width 61 height 25
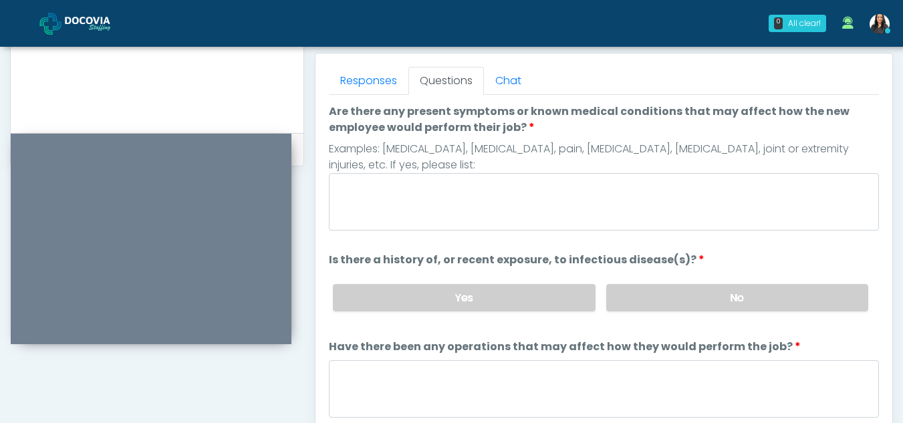
scroll to position [573, 0]
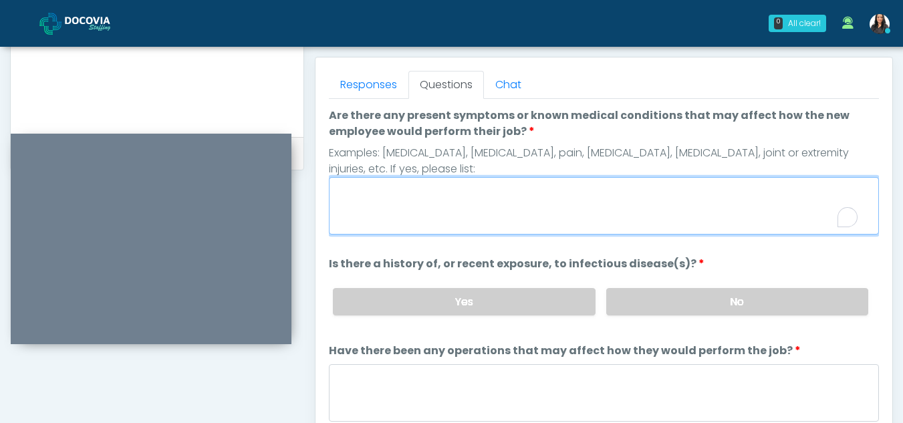
click at [443, 209] on textarea "Are there any present symptoms or known medical conditions that may affect how …" at bounding box center [604, 205] width 550 height 57
type textarea "**"
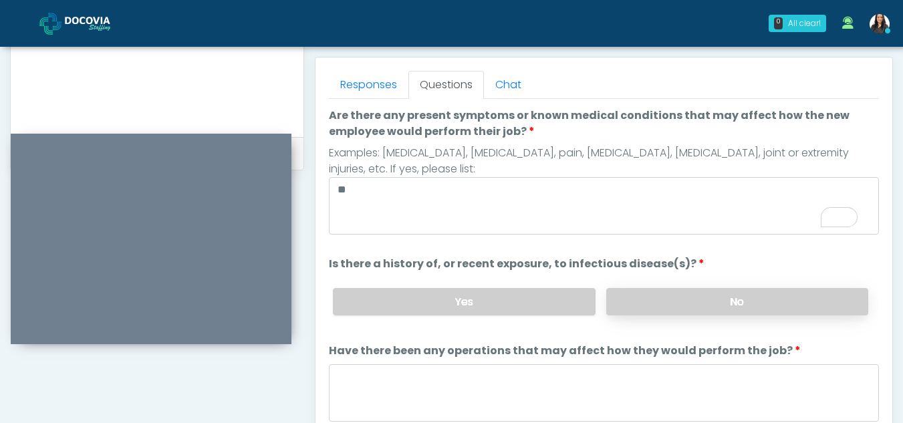
click at [776, 303] on label "No" at bounding box center [737, 301] width 262 height 27
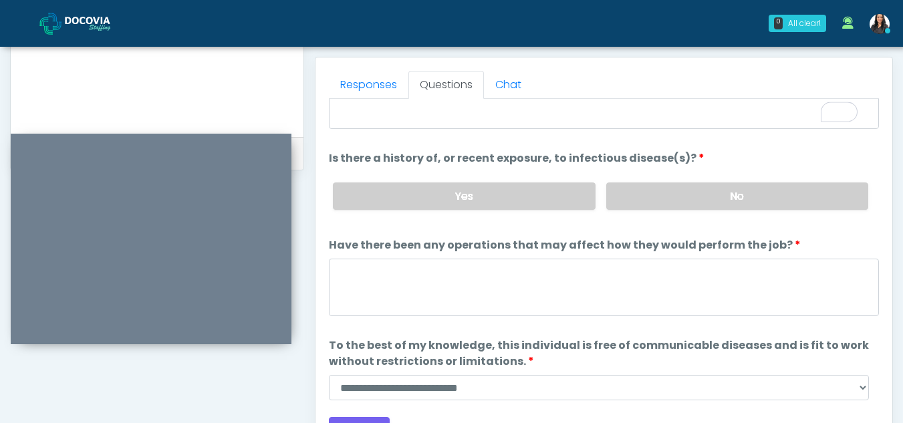
scroll to position [114, 0]
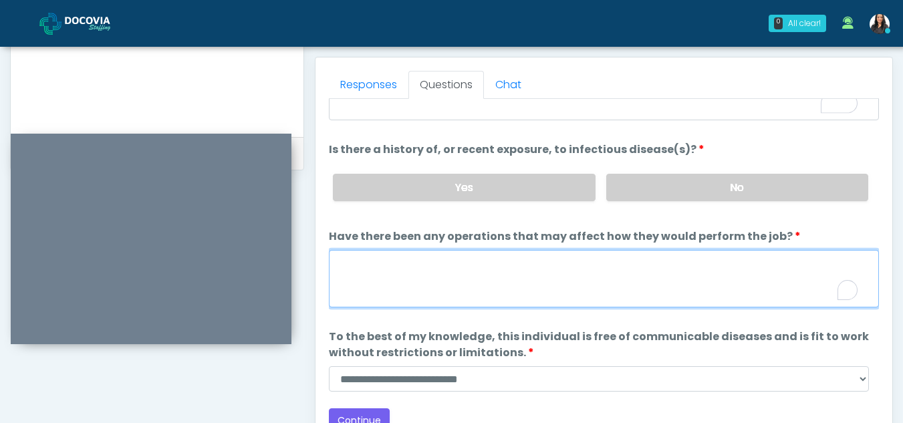
click at [342, 281] on textarea "Have there been any operations that may affect how they would perform the job?" at bounding box center [604, 278] width 550 height 57
type textarea "**"
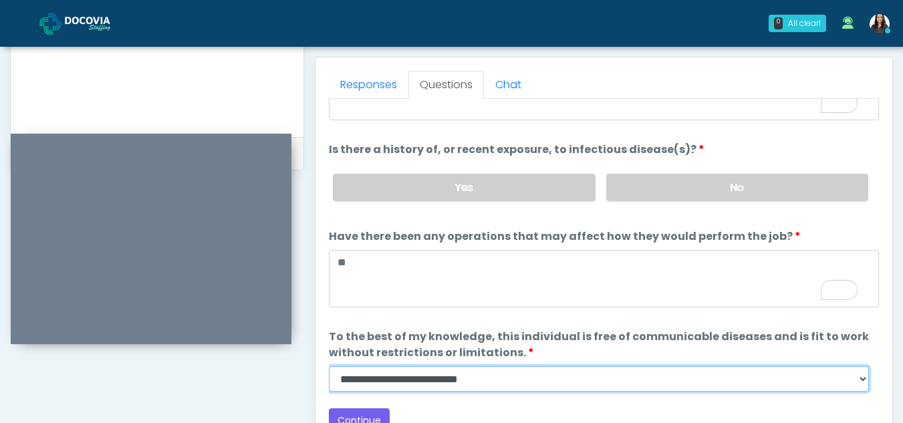
click at [863, 378] on select "**********" at bounding box center [599, 378] width 540 height 25
select select "******"
click at [329, 366] on select "**********" at bounding box center [599, 378] width 540 height 25
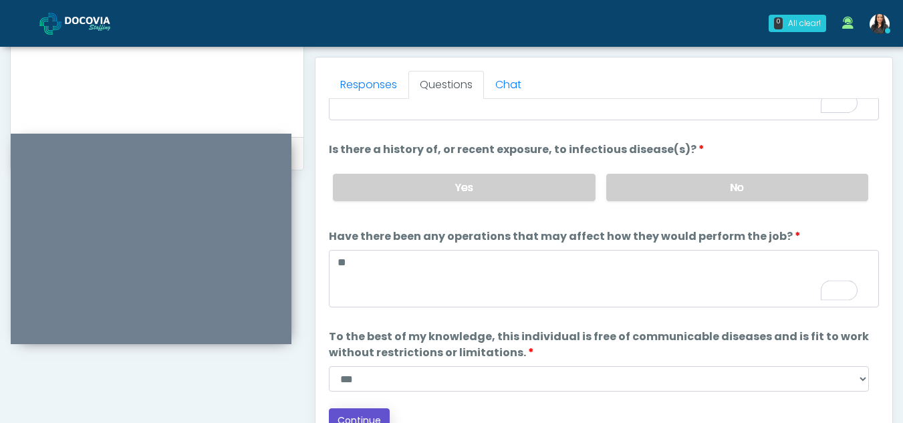
click at [370, 417] on button "Continue" at bounding box center [359, 420] width 61 height 25
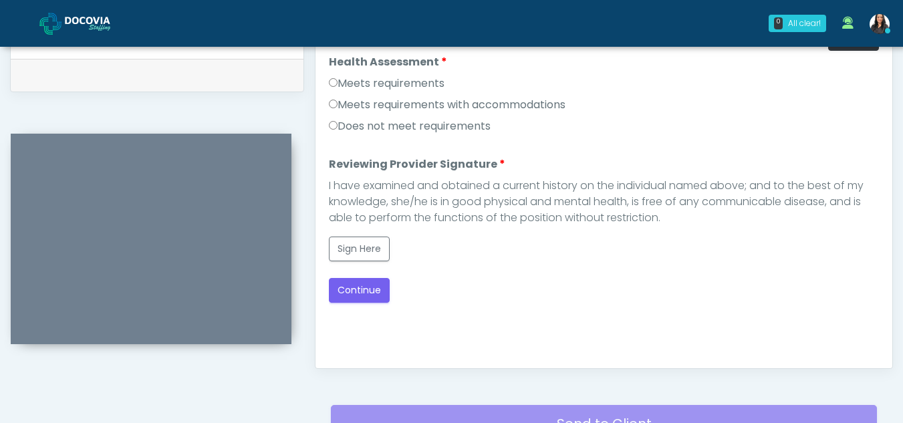
scroll to position [588, 0]
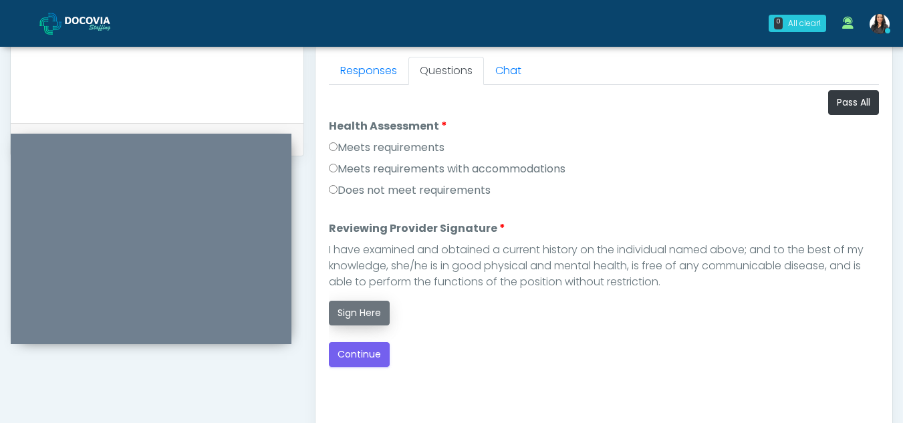
click at [359, 305] on button "Sign Here" at bounding box center [359, 313] width 61 height 25
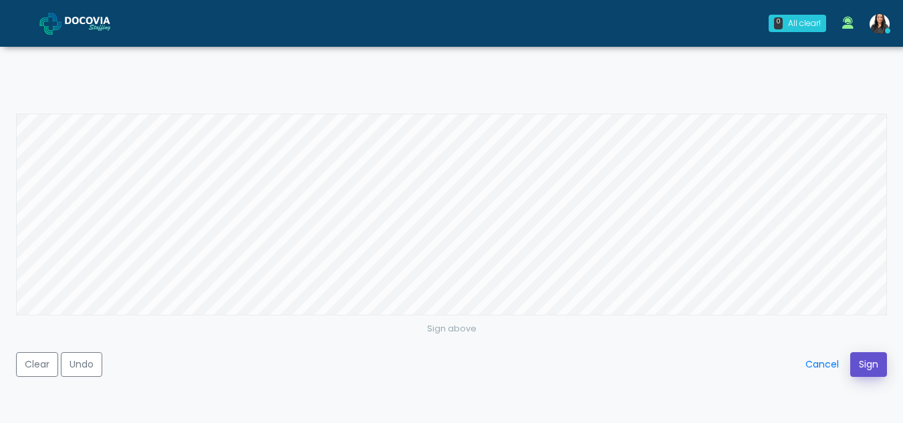
click at [861, 360] on button "Sign" at bounding box center [868, 364] width 37 height 25
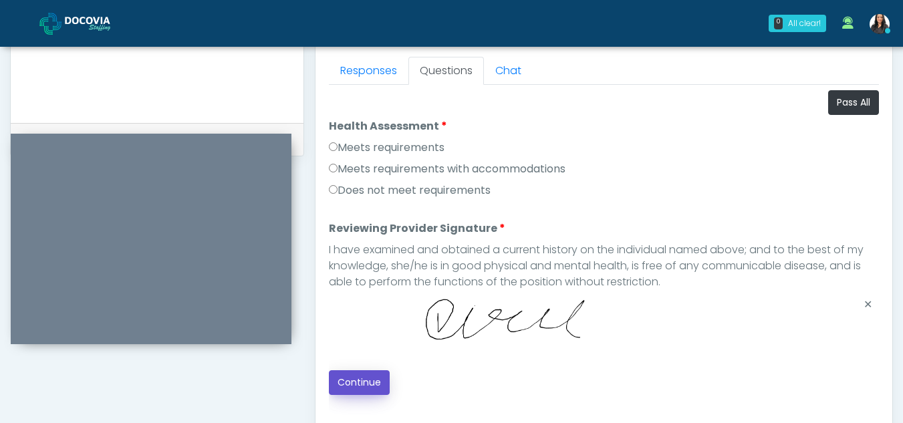
click at [350, 382] on button "Continue" at bounding box center [359, 382] width 61 height 25
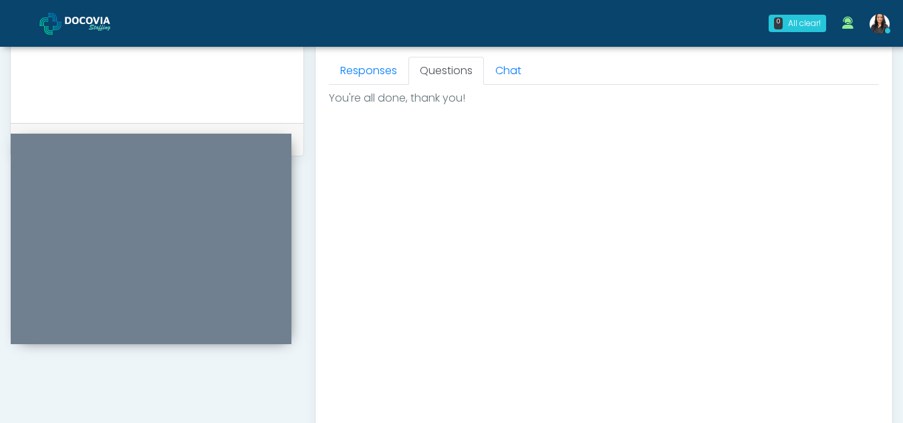
scroll to position [801, 0]
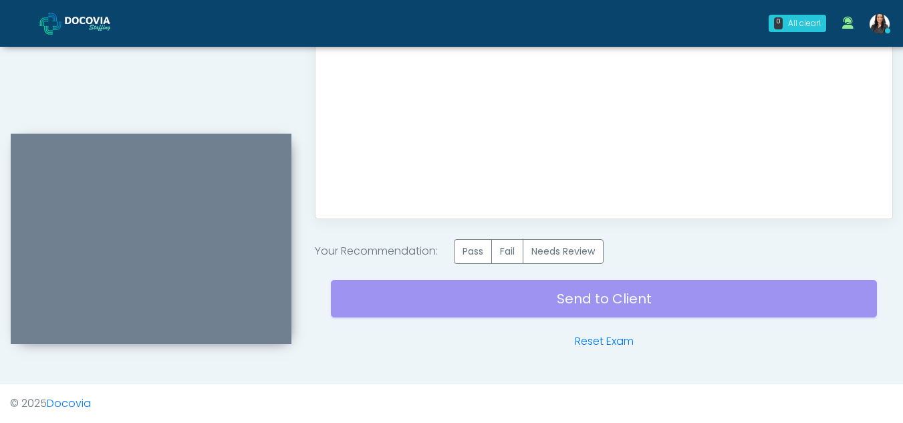
click at [484, 261] on label "Pass" at bounding box center [473, 251] width 38 height 25
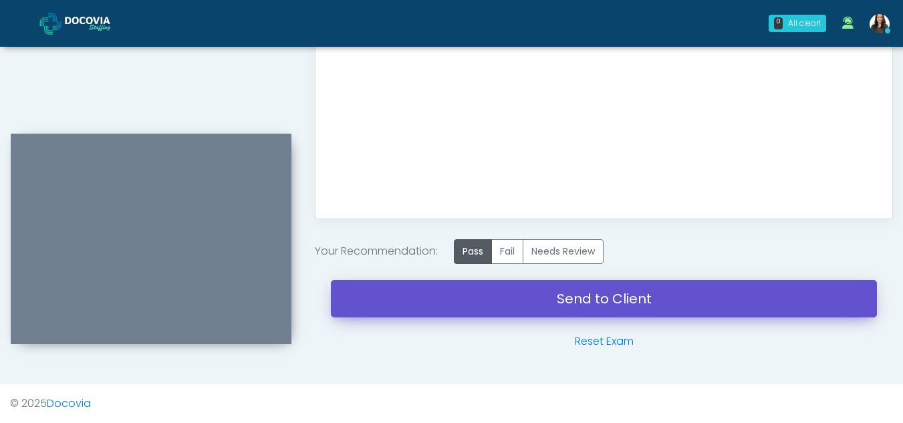
click at [575, 300] on link "Send to Client" at bounding box center [604, 298] width 546 height 37
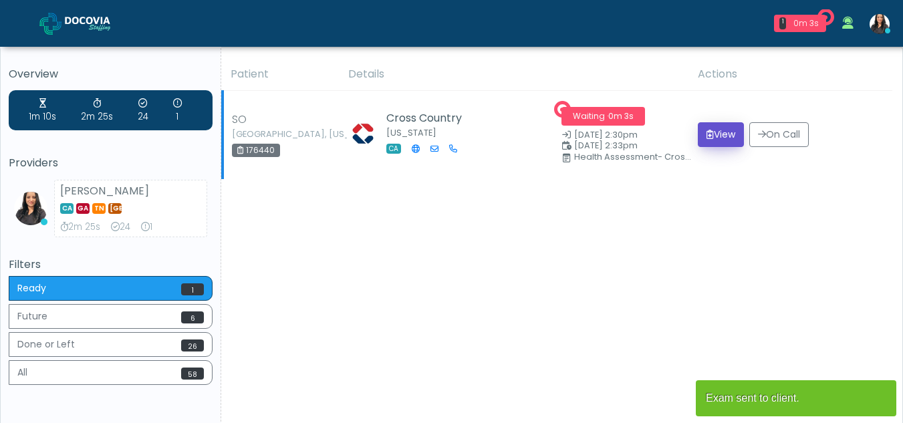
click at [706, 130] on icon "submit" at bounding box center [709, 134] width 7 height 9
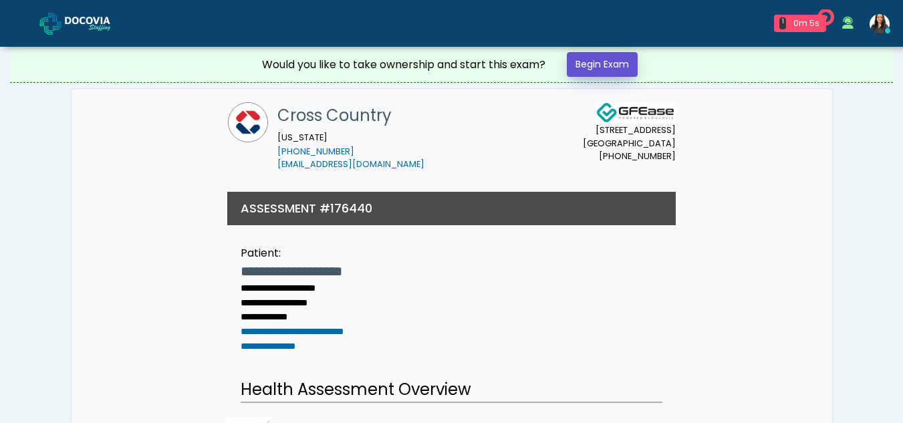
click at [591, 65] on link "Begin Exam" at bounding box center [602, 64] width 71 height 25
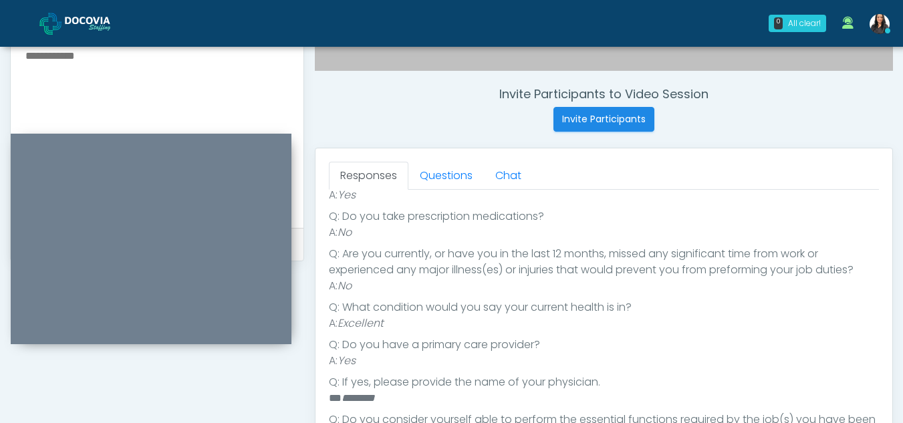
scroll to position [487, 0]
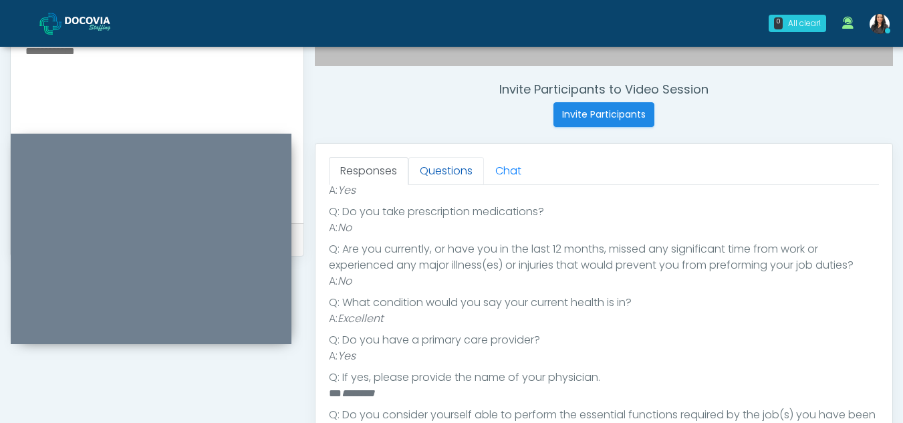
click at [451, 168] on link "Questions" at bounding box center [446, 171] width 76 height 28
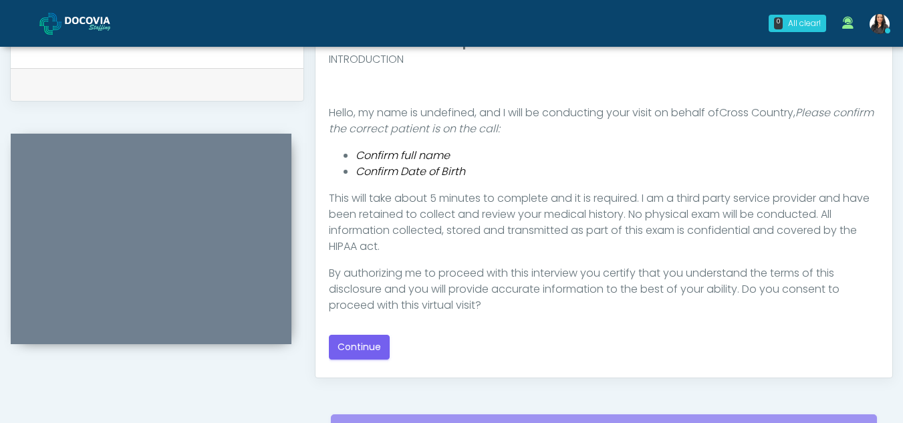
scroll to position [678, 0]
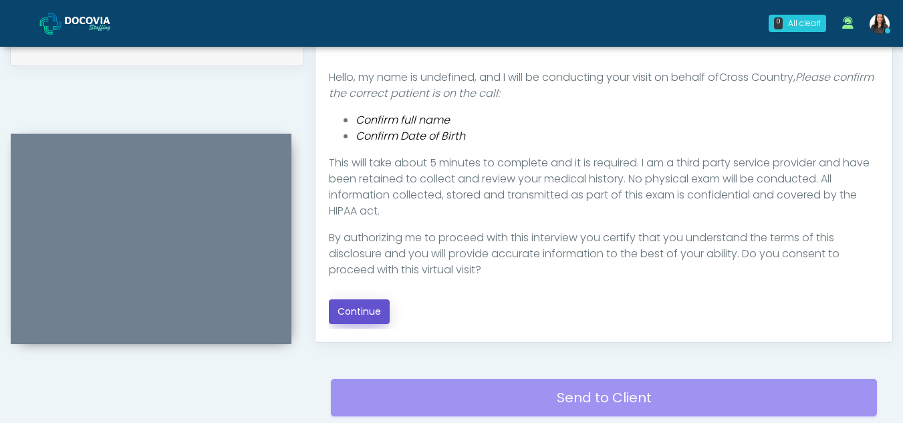
click at [362, 303] on button "Continue" at bounding box center [359, 311] width 61 height 25
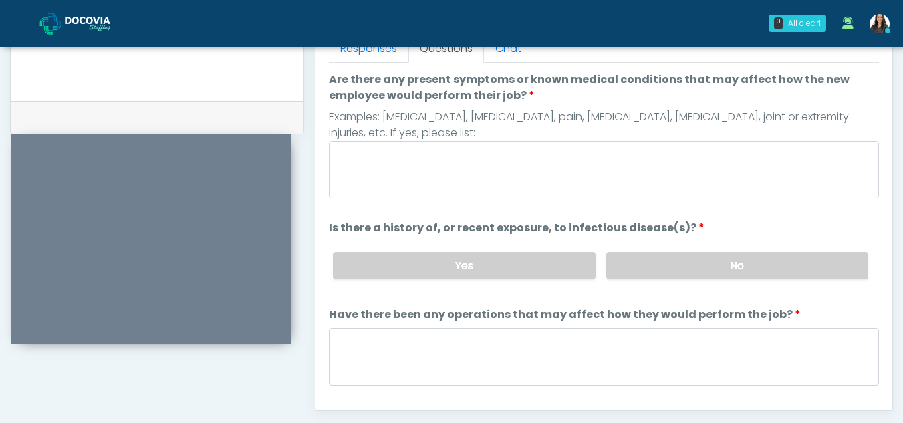
scroll to position [600, 0]
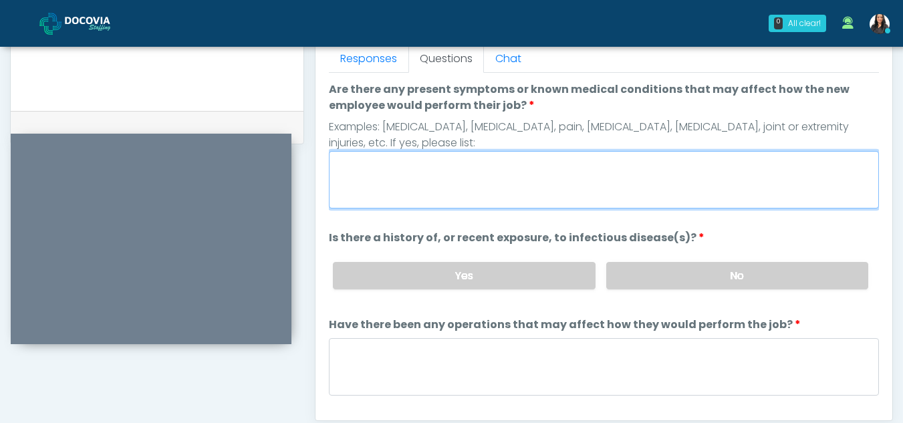
click at [424, 174] on textarea "Are there any present symptoms or known medical conditions that may affect how …" at bounding box center [604, 179] width 550 height 57
type textarea "**"
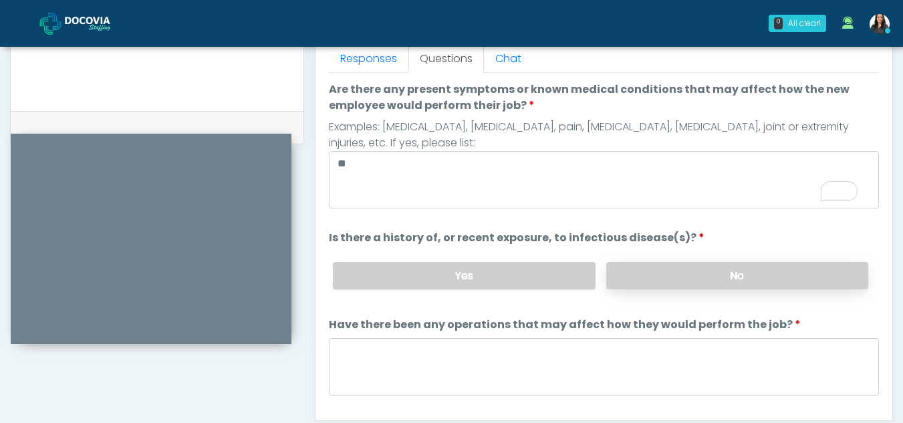
click at [703, 281] on label "No" at bounding box center [737, 275] width 262 height 27
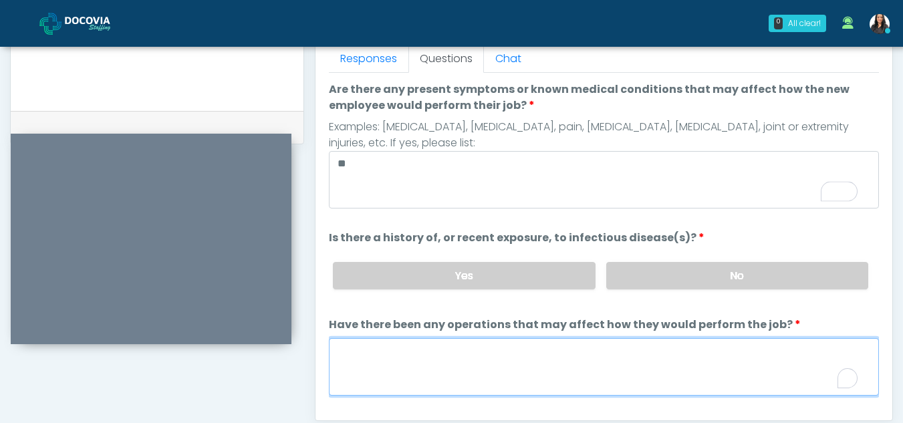
click at [372, 383] on textarea "Have there been any operations that may affect how they would perform the job?" at bounding box center [604, 366] width 550 height 57
type textarea "**"
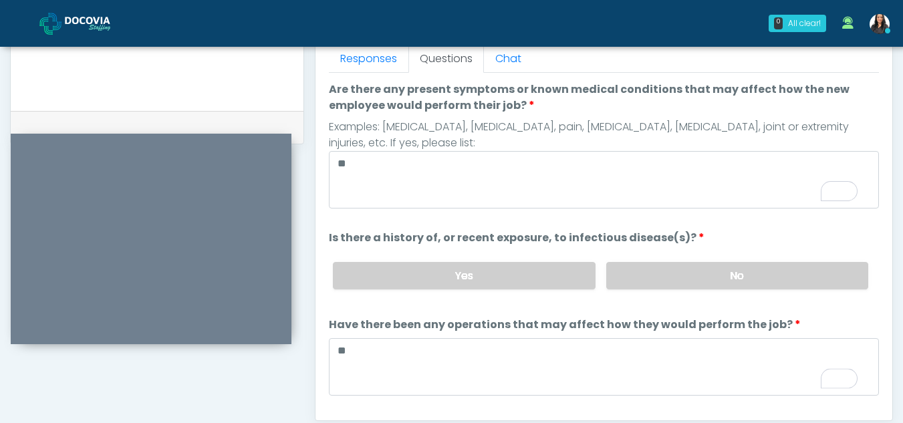
scroll to position [114, 0]
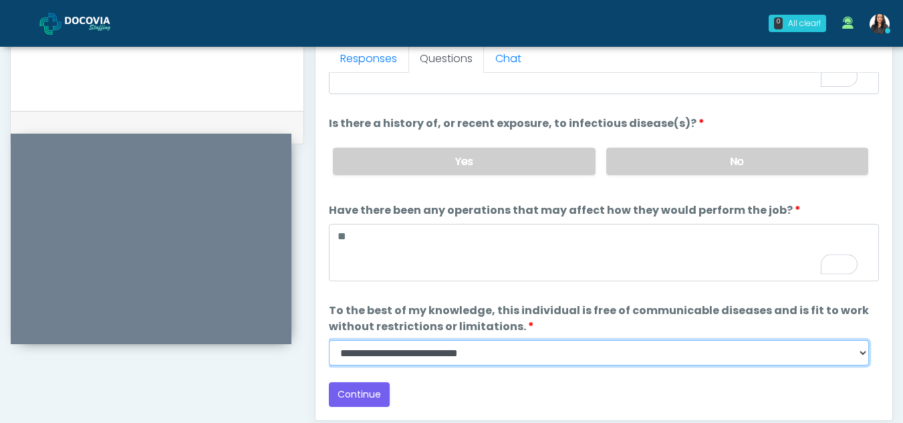
click at [860, 354] on select "**********" at bounding box center [599, 352] width 540 height 25
select select "******"
click at [329, 340] on select "**********" at bounding box center [599, 352] width 540 height 25
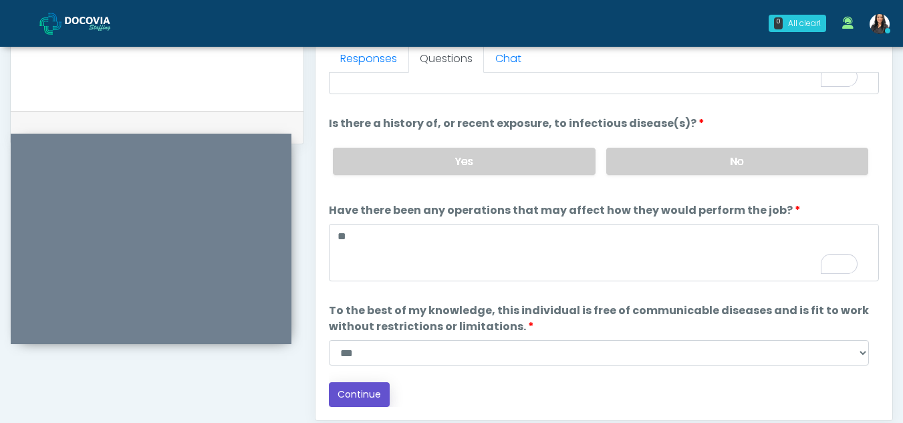
click at [360, 398] on button "Continue" at bounding box center [359, 394] width 61 height 25
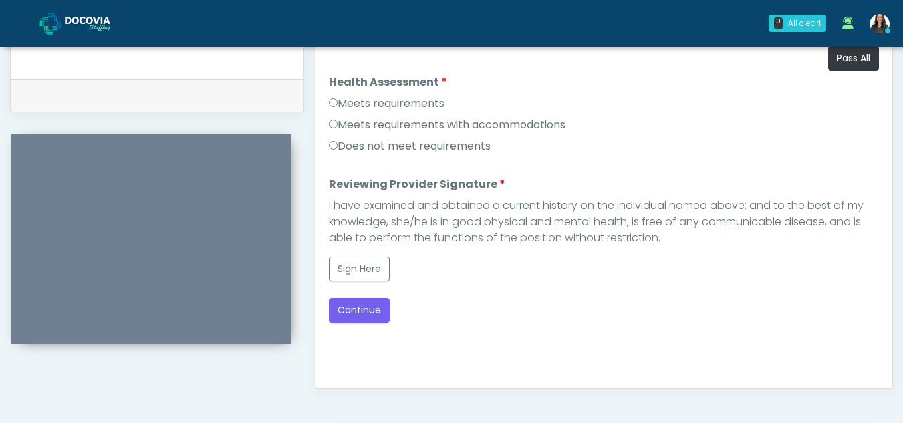
scroll to position [606, 0]
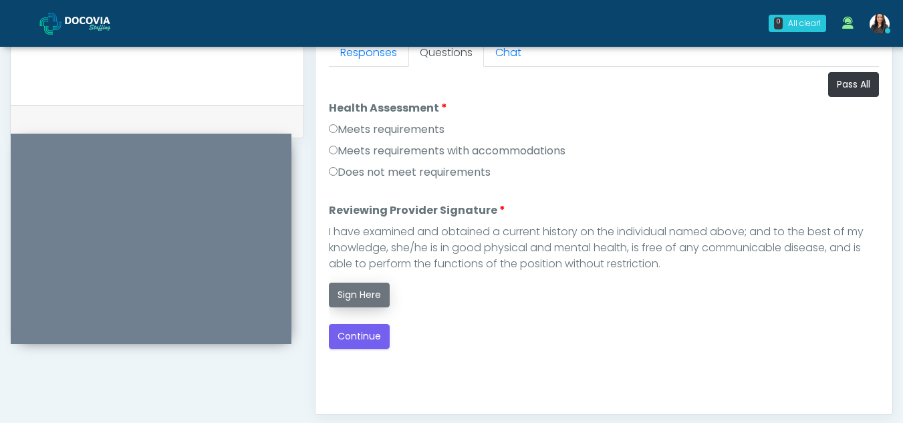
click at [356, 288] on button "Sign Here" at bounding box center [359, 295] width 61 height 25
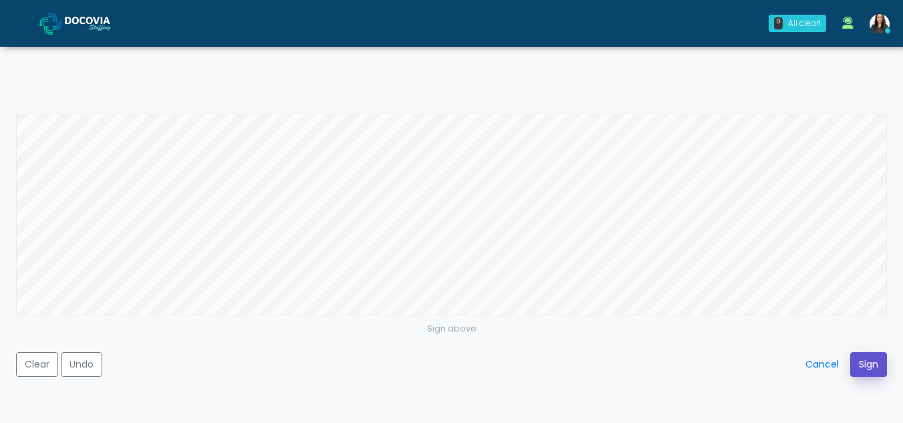
click at [866, 352] on button "Sign" at bounding box center [868, 364] width 37 height 25
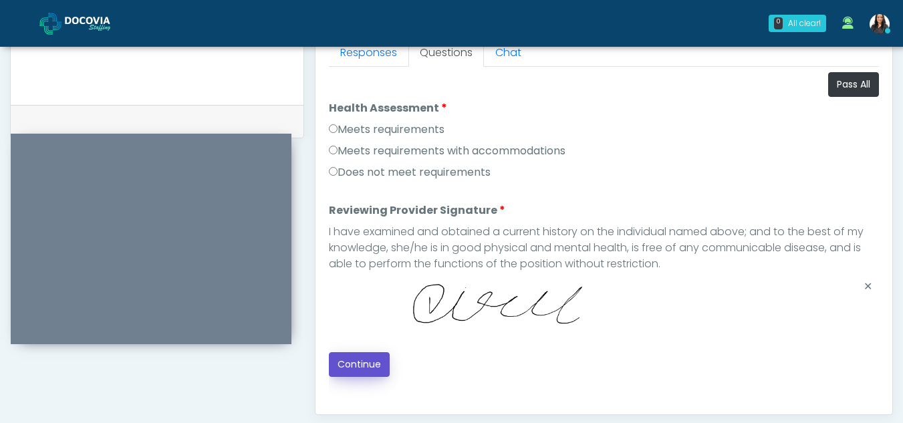
click at [359, 361] on button "Continue" at bounding box center [359, 364] width 61 height 25
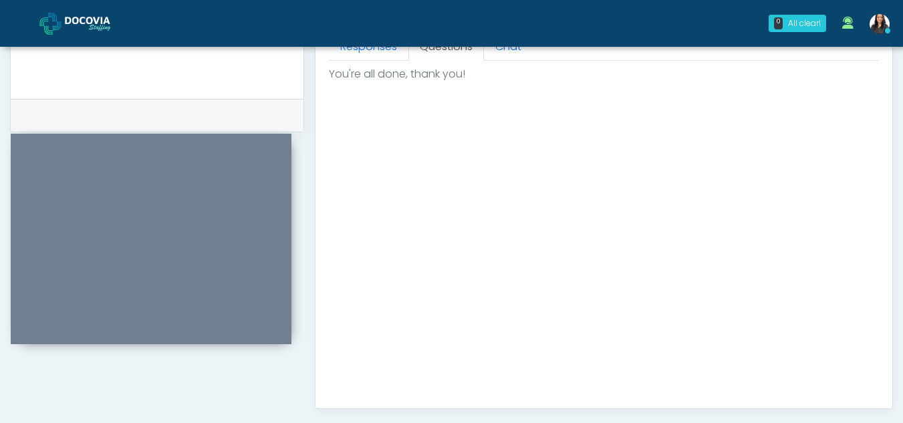
scroll to position [801, 0]
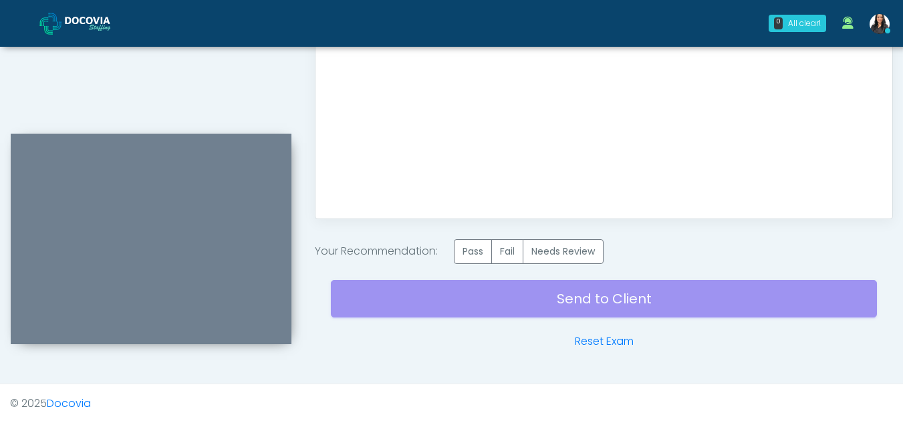
click at [479, 255] on label "Pass" at bounding box center [473, 251] width 38 height 25
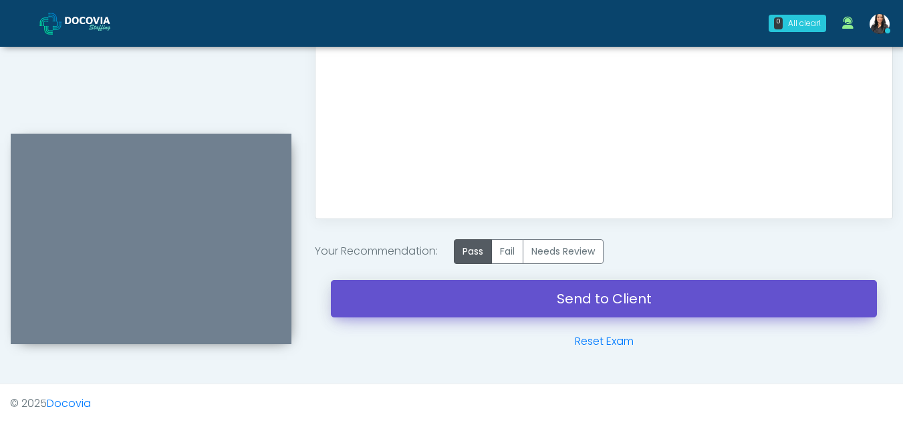
drag, startPoint x: 592, startPoint y: 300, endPoint x: 513, endPoint y: 83, distance: 231.1
click at [592, 300] on link "Send to Client" at bounding box center [604, 298] width 546 height 37
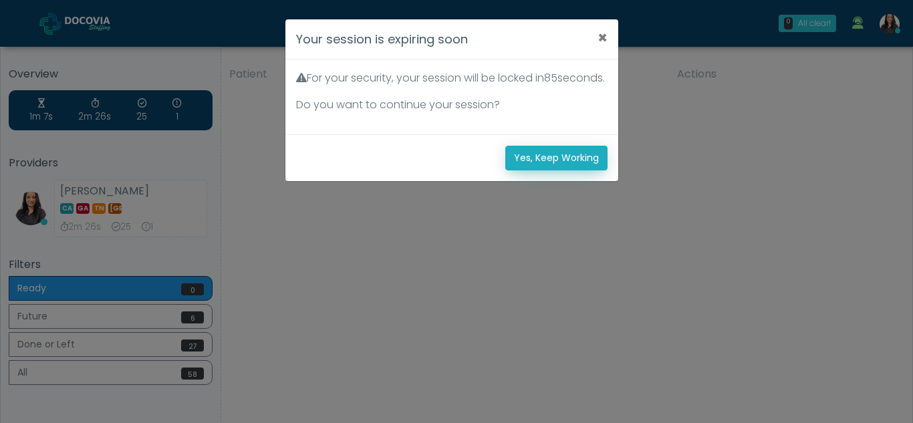
click at [533, 170] on button "Yes, Keep Working" at bounding box center [556, 158] width 102 height 25
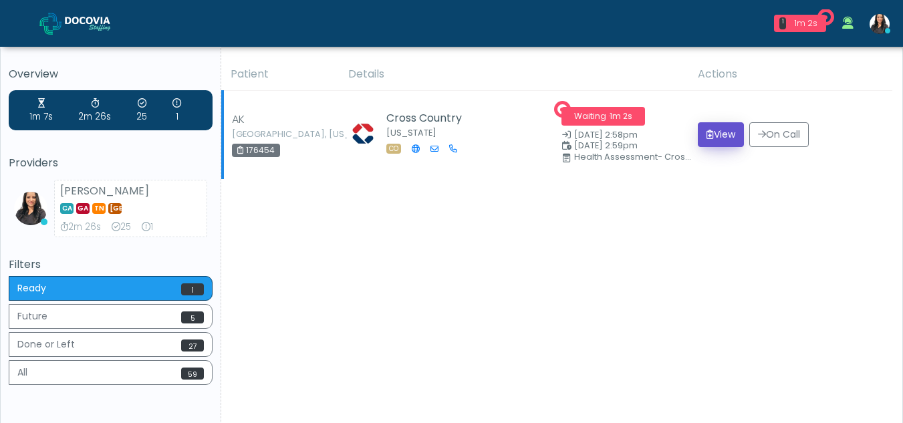
click at [716, 130] on button "View" at bounding box center [721, 134] width 46 height 25
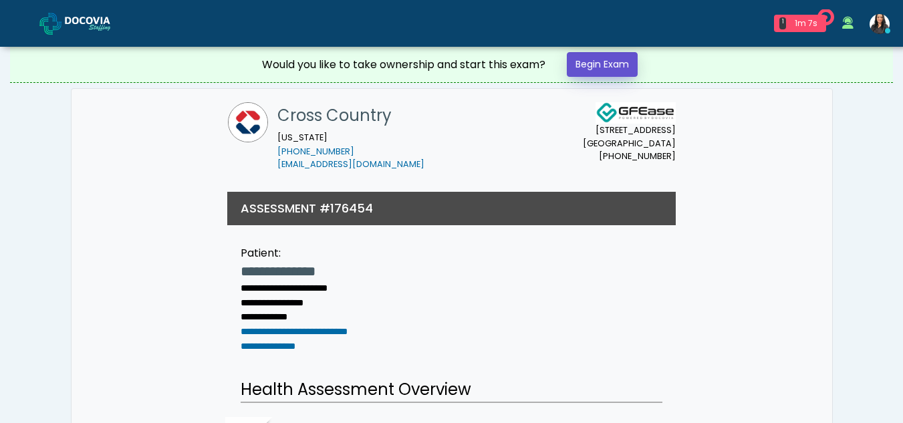
click at [582, 70] on link "Begin Exam" at bounding box center [602, 64] width 71 height 25
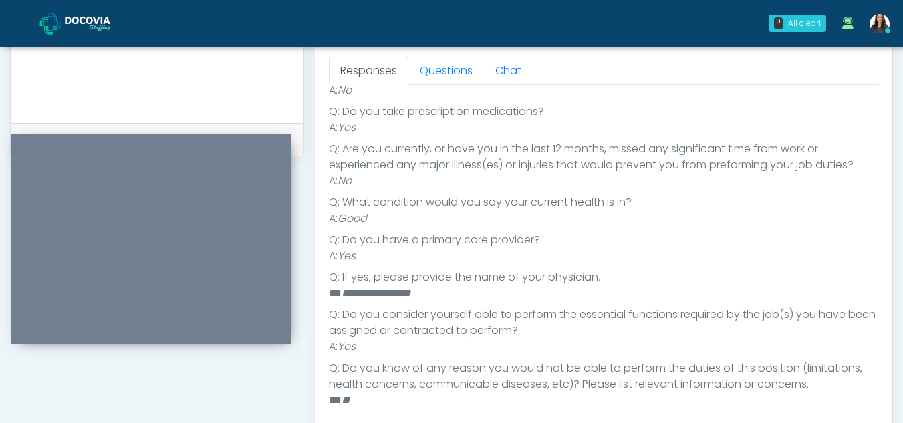
scroll to position [559, 0]
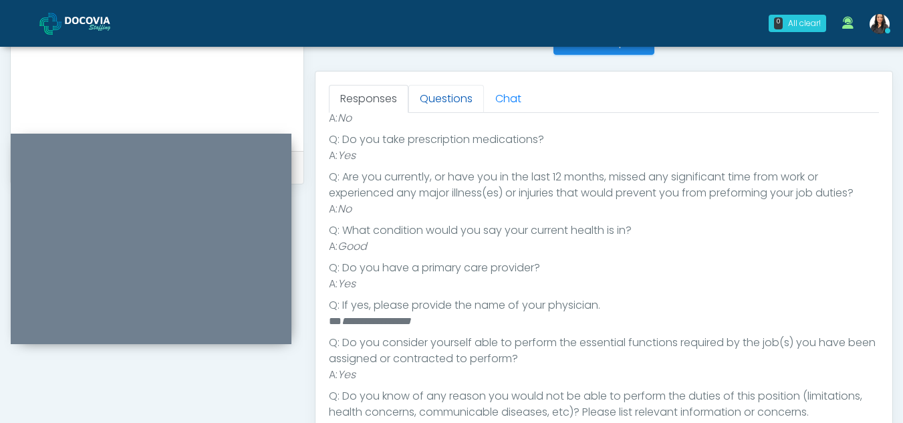
click at [442, 92] on link "Questions" at bounding box center [446, 99] width 76 height 28
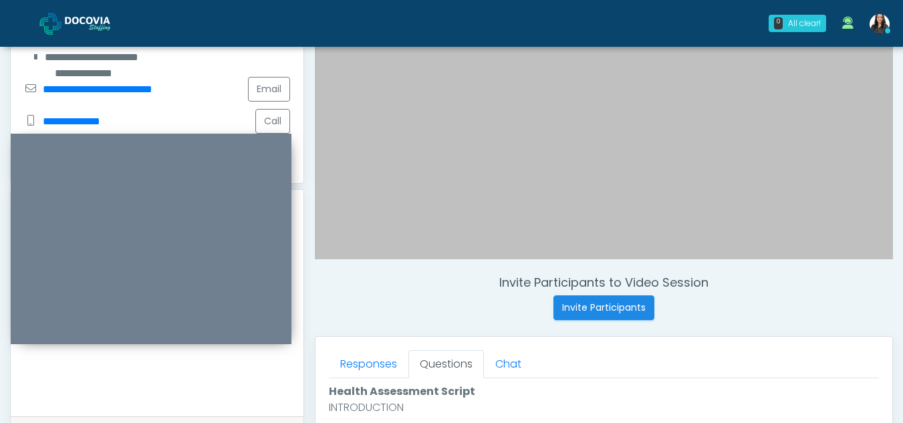
scroll to position [296, 0]
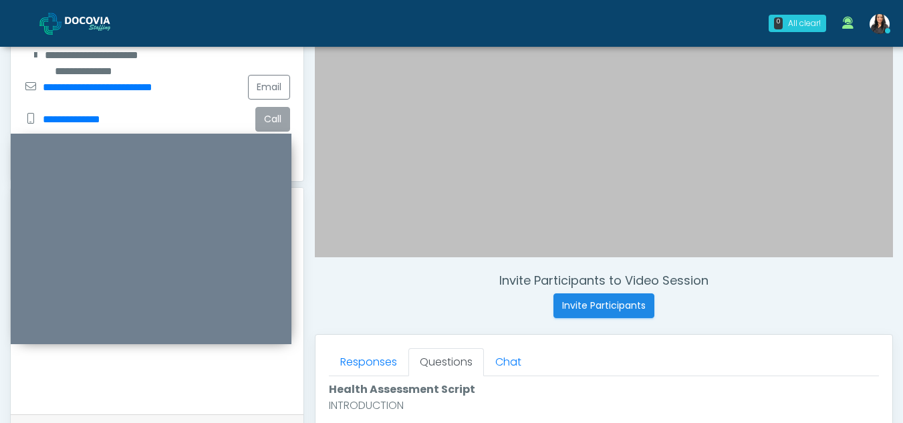
click at [273, 114] on button "Call" at bounding box center [272, 119] width 35 height 25
click at [268, 118] on button "Call" at bounding box center [272, 119] width 35 height 25
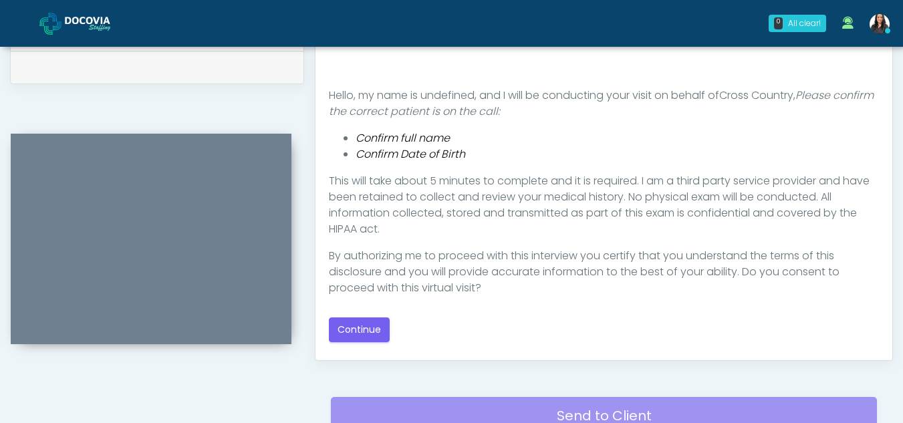
scroll to position [684, 0]
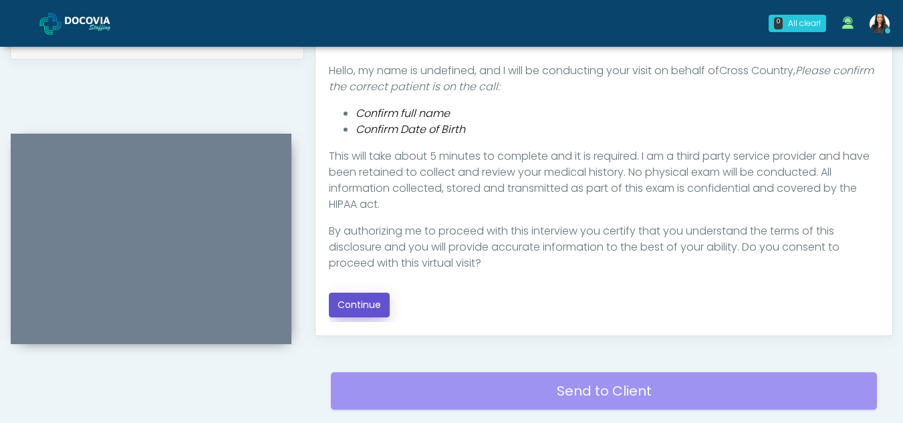
click at [372, 299] on button "Continue" at bounding box center [359, 305] width 61 height 25
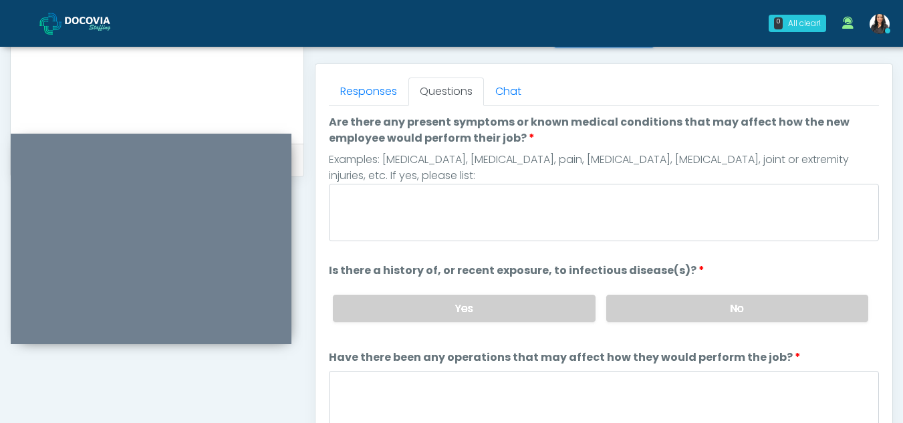
scroll to position [559, 0]
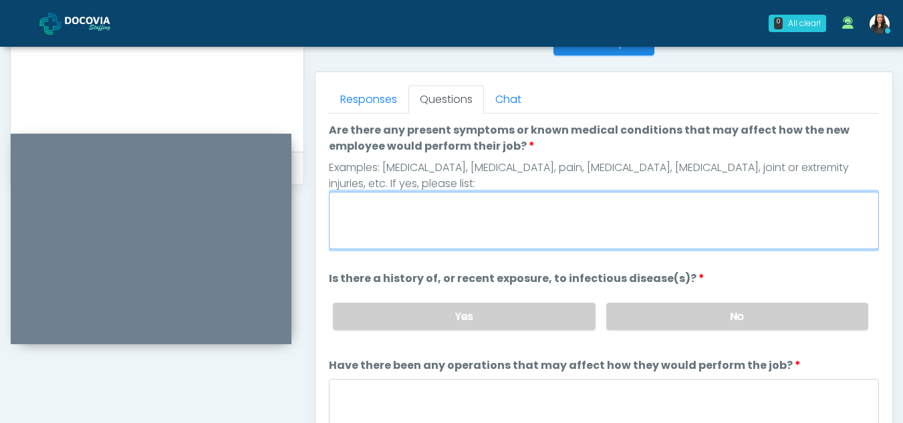
click at [467, 215] on textarea "Are there any present symptoms or known medical conditions that may affect how …" at bounding box center [604, 220] width 550 height 57
type textarea "**"
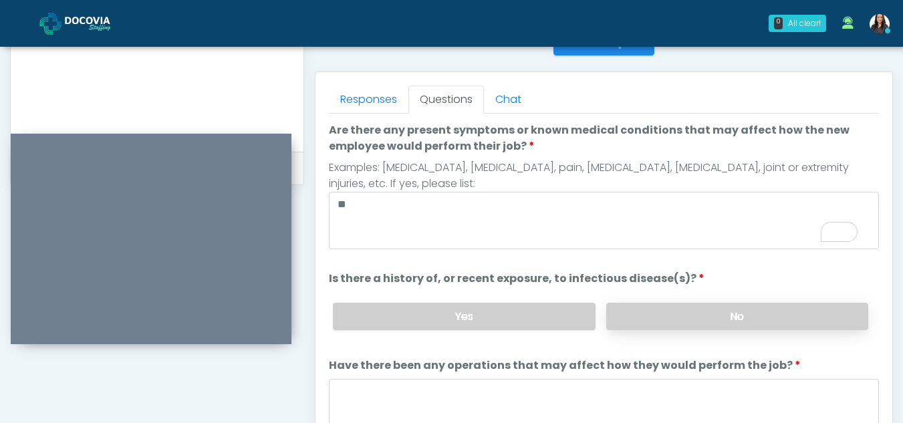
click at [785, 320] on label "No" at bounding box center [737, 316] width 262 height 27
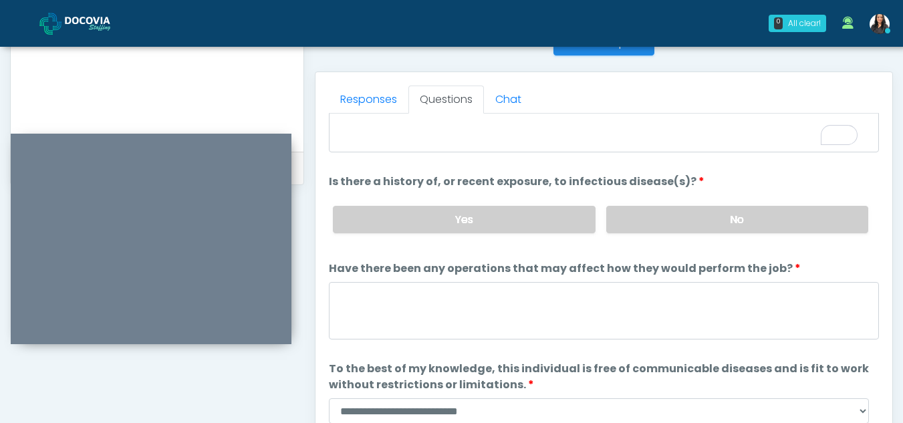
scroll to position [97, 0]
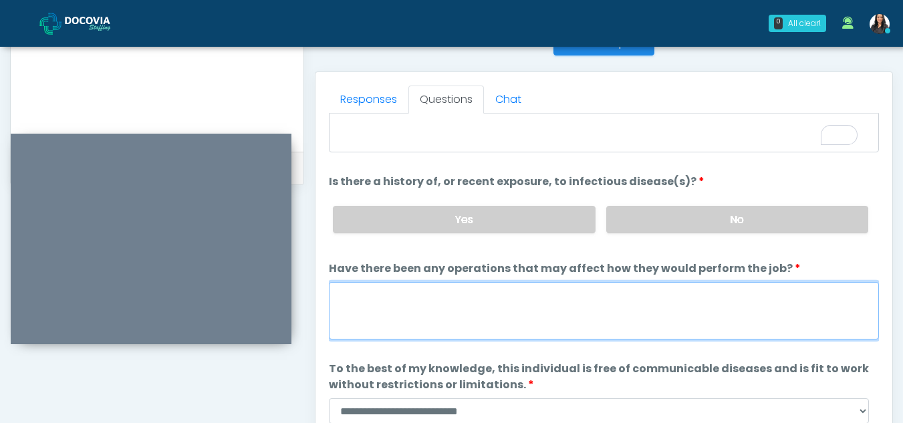
click at [368, 311] on textarea "Have there been any operations that may affect how they would perform the job?" at bounding box center [604, 310] width 550 height 57
type textarea "**"
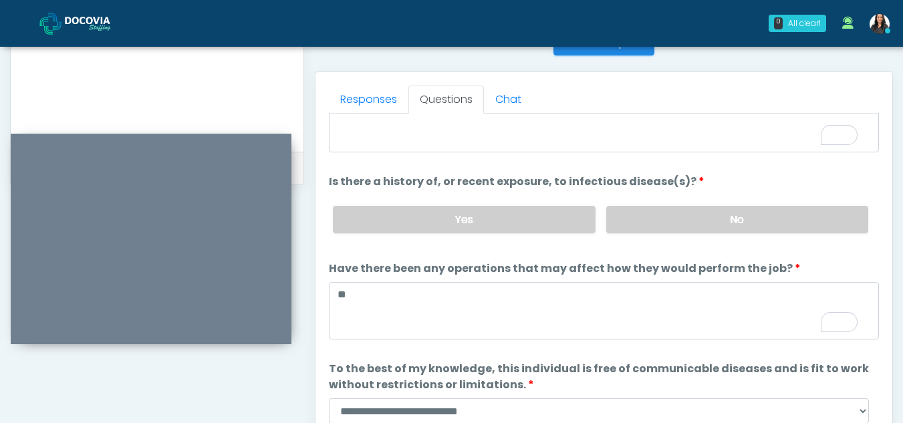
scroll to position [114, 0]
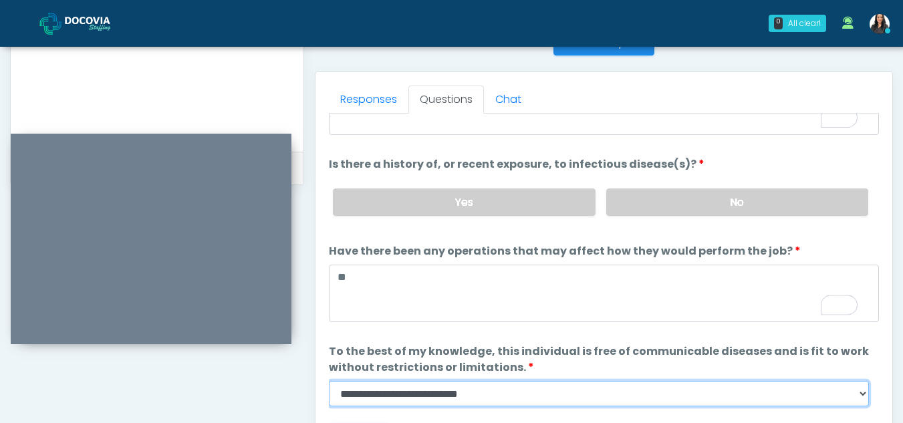
click at [856, 403] on select "**********" at bounding box center [599, 393] width 540 height 25
select select "******"
click at [329, 381] on select "**********" at bounding box center [599, 393] width 540 height 25
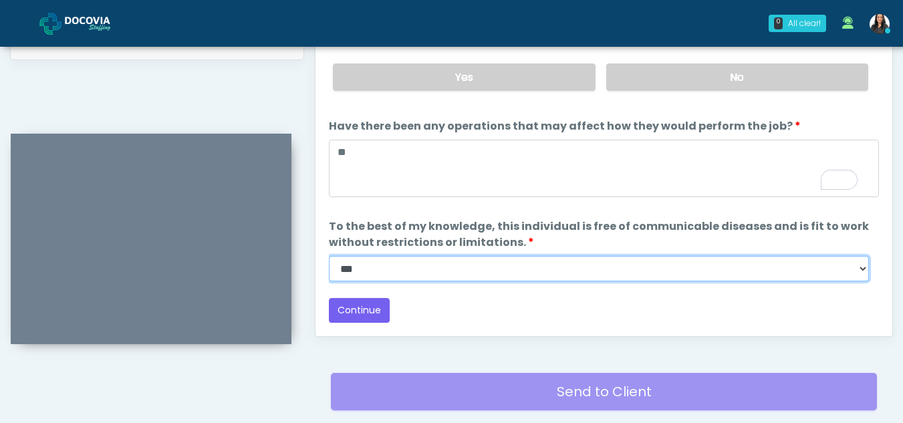
scroll to position [700, 0]
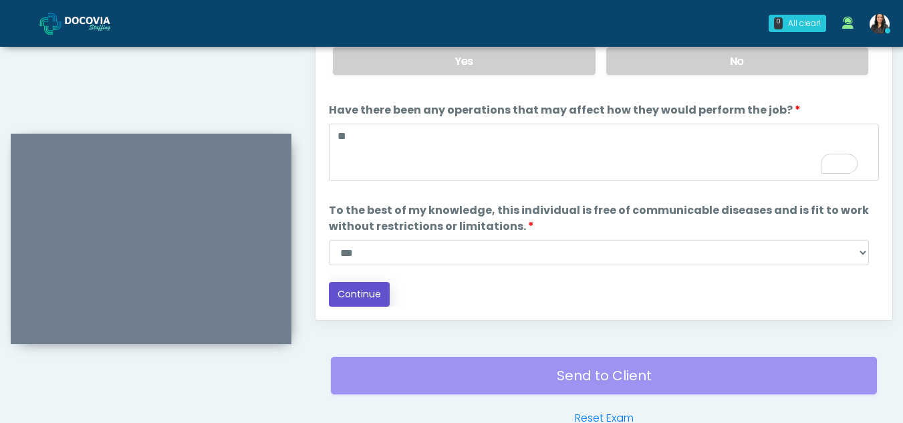
click at [365, 293] on button "Continue" at bounding box center [359, 294] width 61 height 25
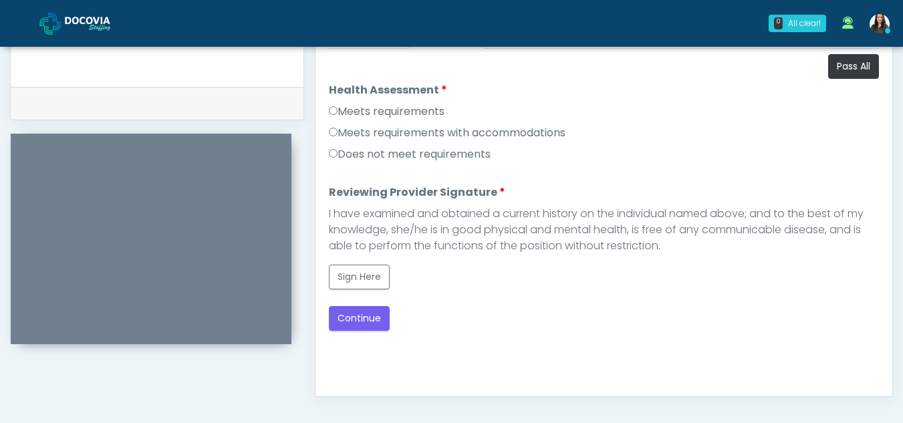
scroll to position [622, 0]
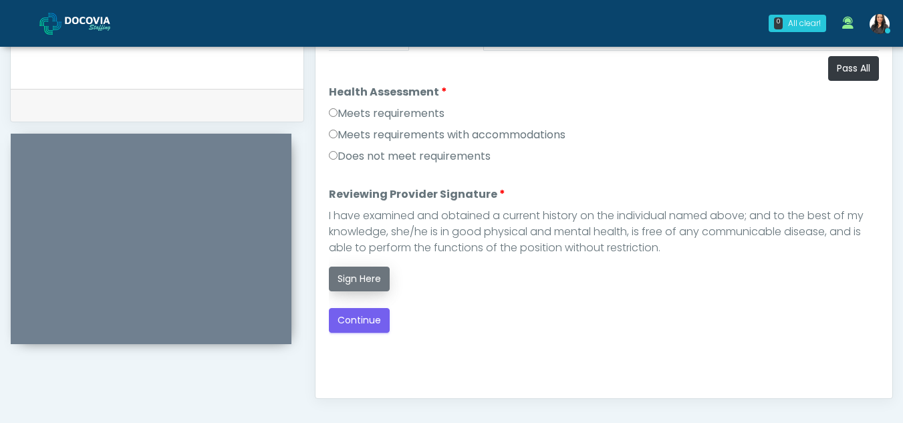
click at [356, 271] on button "Sign Here" at bounding box center [359, 279] width 61 height 25
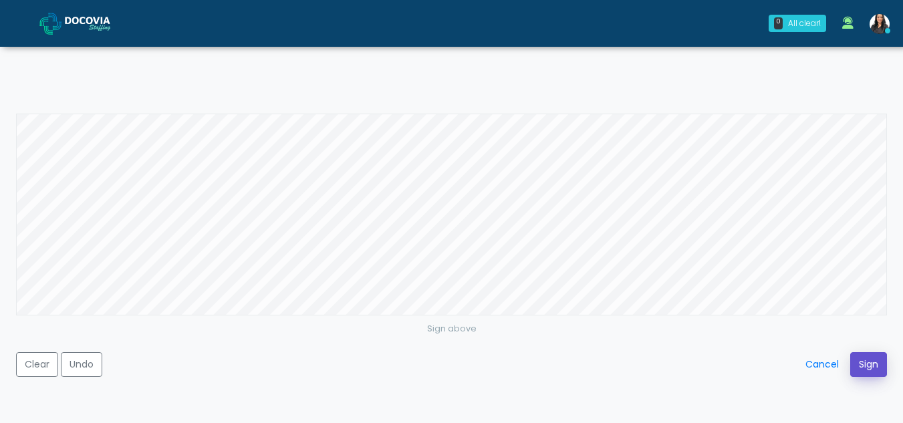
click at [878, 371] on button "Sign" at bounding box center [868, 364] width 37 height 25
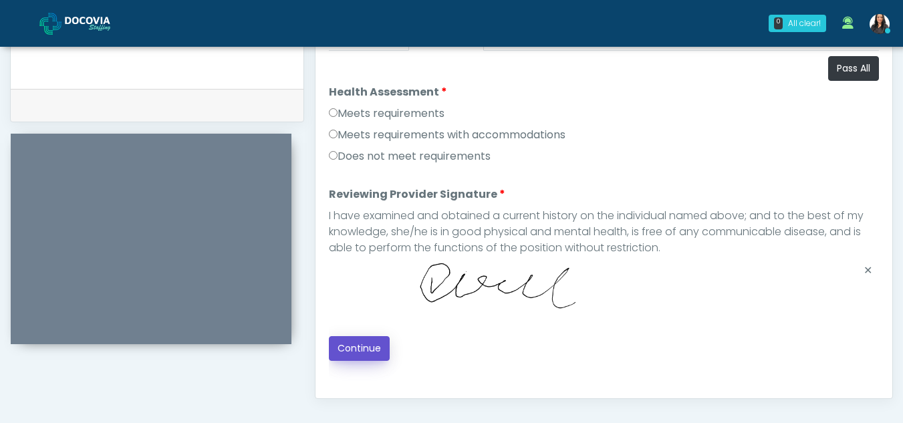
click at [348, 340] on button "Continue" at bounding box center [359, 348] width 61 height 25
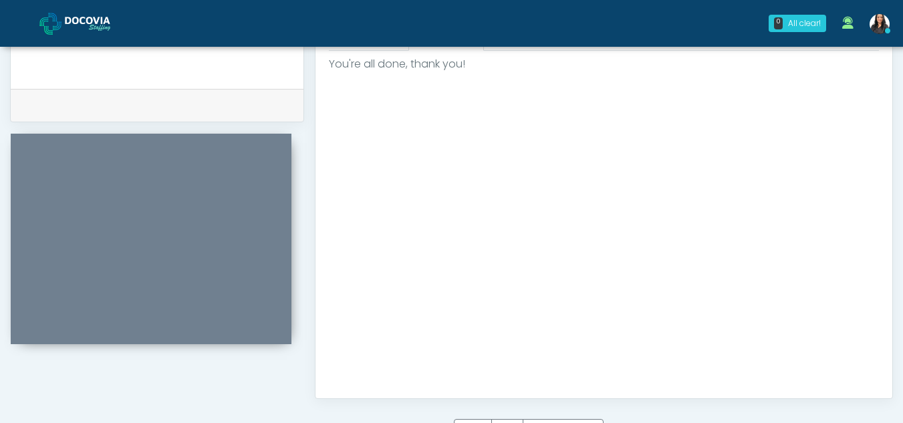
scroll to position [801, 0]
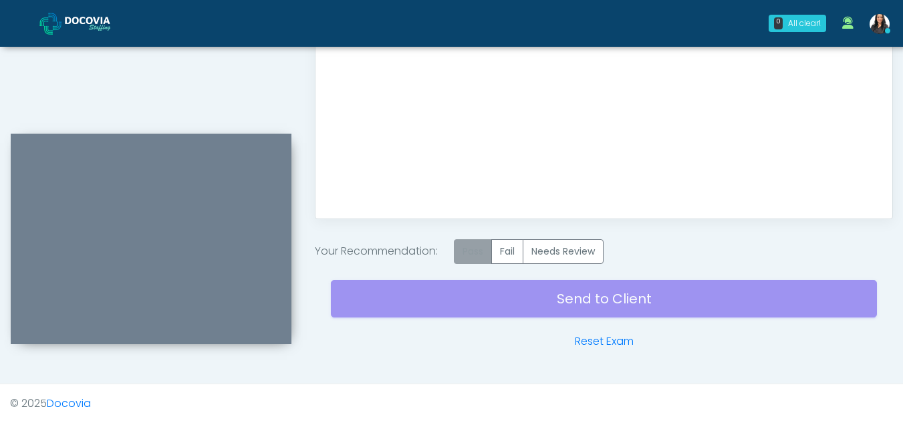
click at [485, 248] on label "Pass" at bounding box center [473, 251] width 38 height 25
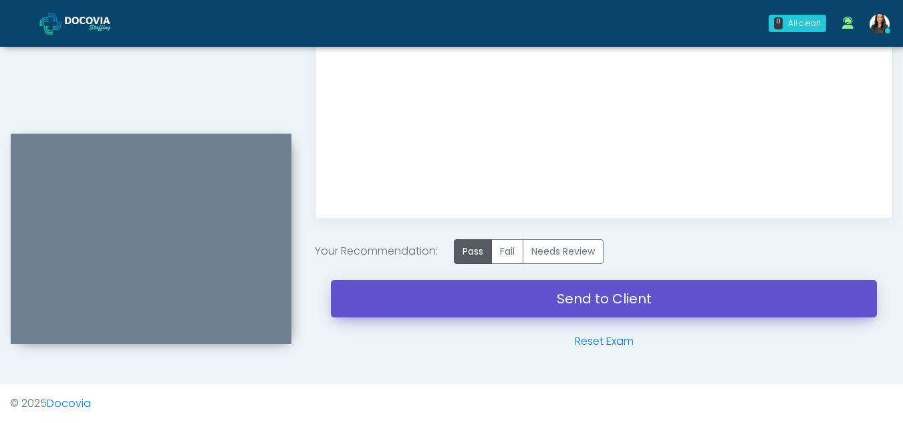
click at [576, 290] on link "Send to Client" at bounding box center [604, 298] width 546 height 37
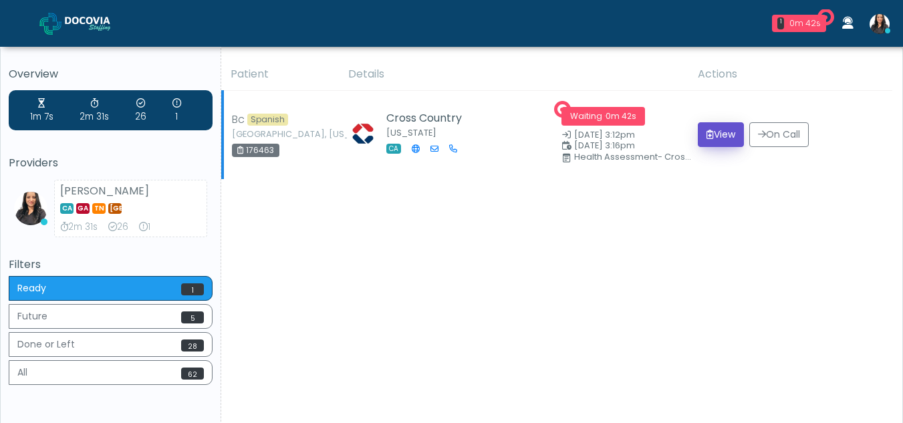
click at [712, 133] on button "View" at bounding box center [721, 134] width 46 height 25
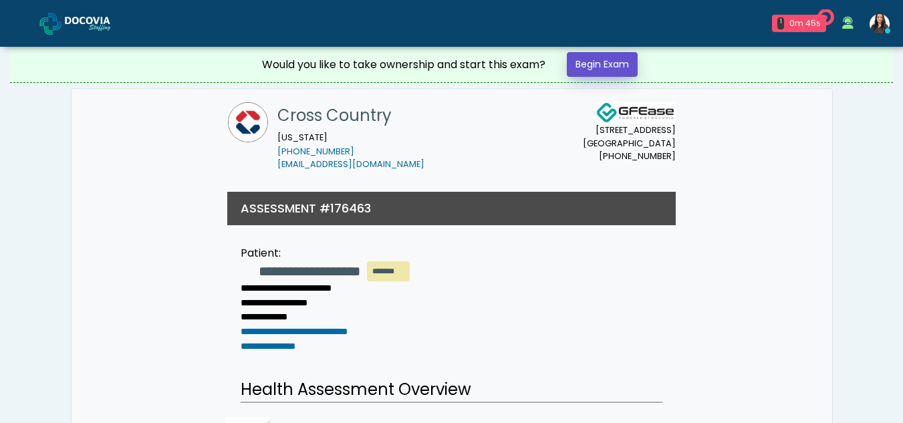
click at [600, 63] on link "Begin Exam" at bounding box center [602, 64] width 71 height 25
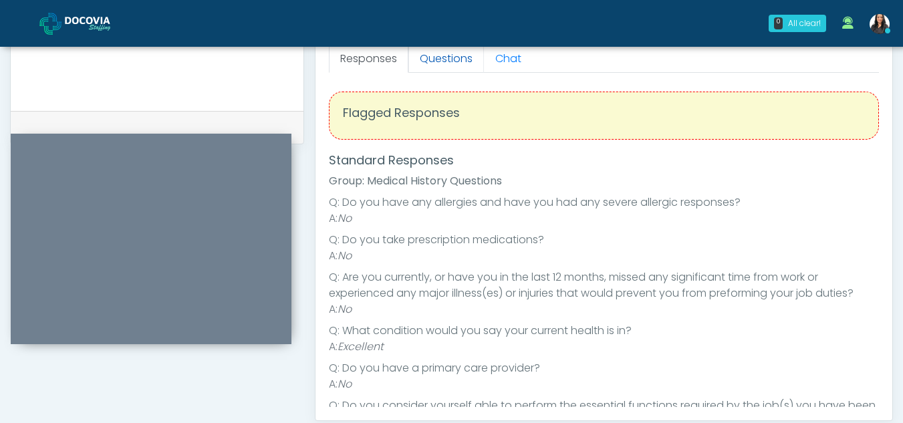
click at [432, 57] on link "Questions" at bounding box center [446, 59] width 76 height 28
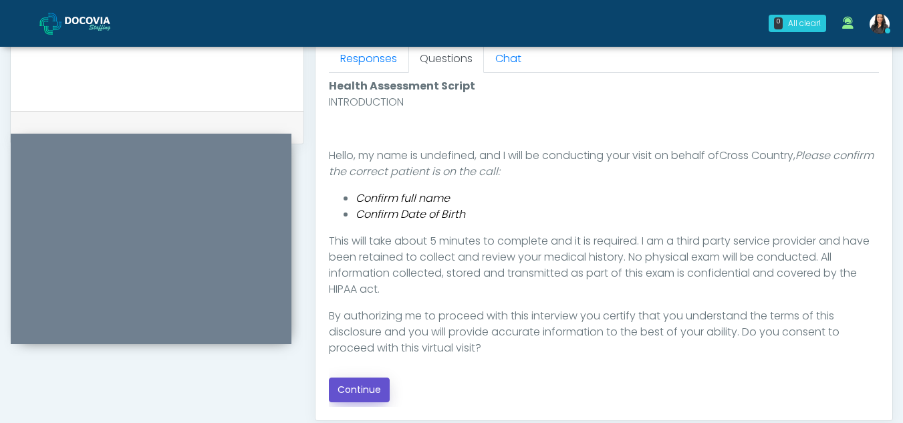
click at [348, 382] on button "Continue" at bounding box center [359, 390] width 61 height 25
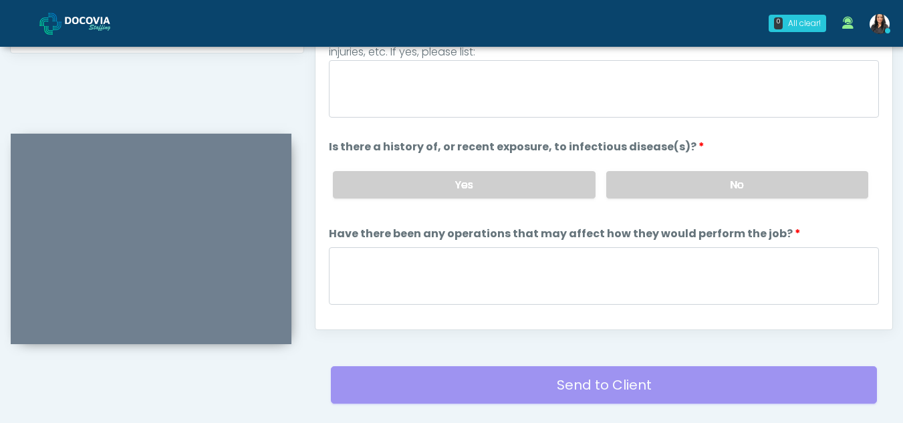
scroll to position [592, 0]
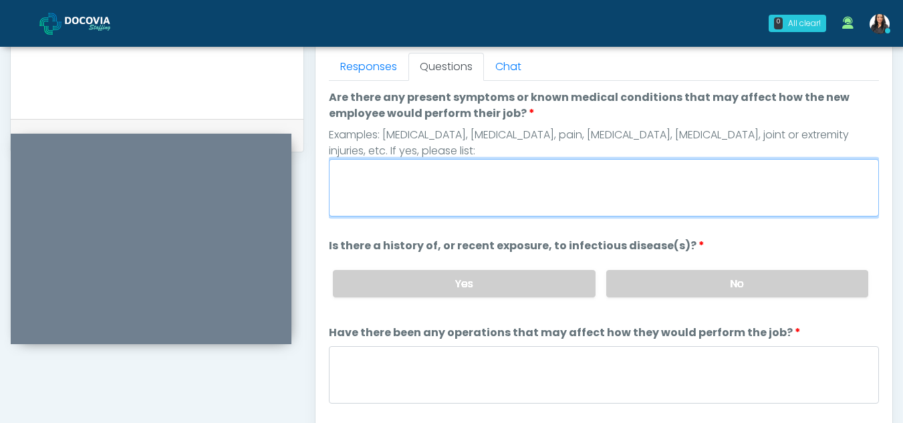
click at [447, 179] on textarea "Are there any present symptoms or known medical conditions that may affect how …" at bounding box center [604, 187] width 550 height 57
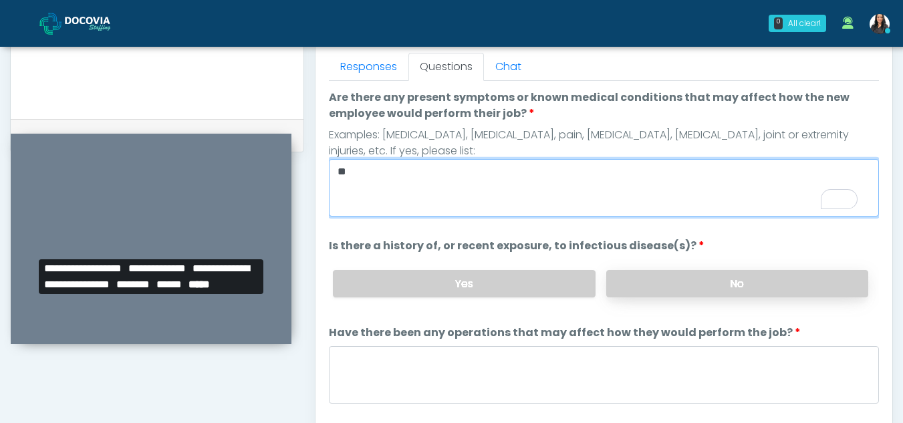
type textarea "**"
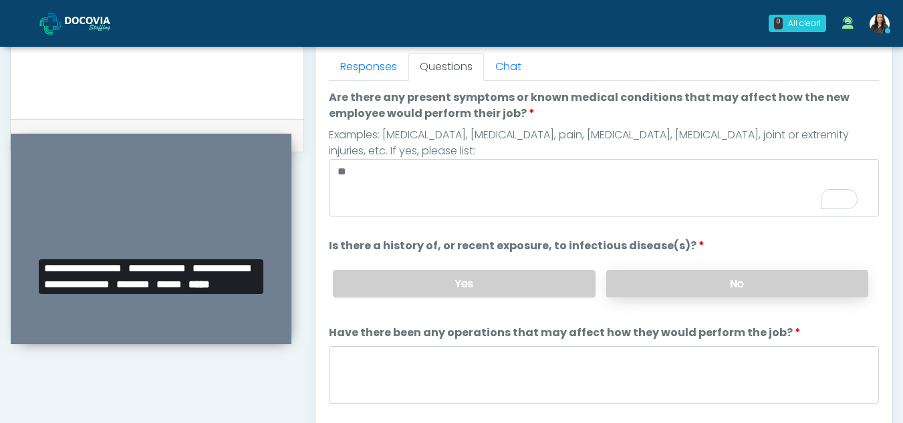
click at [735, 272] on label "No" at bounding box center [737, 283] width 262 height 27
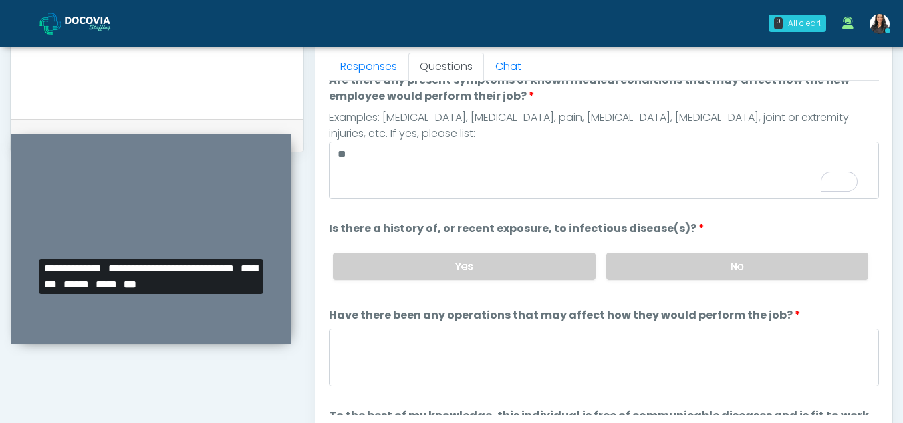
scroll to position [104, 0]
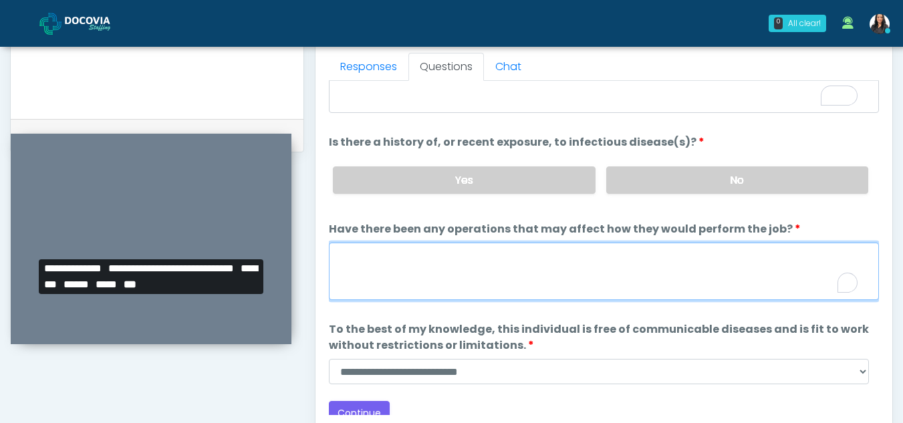
click at [435, 271] on textarea "Have there been any operations that may affect how they would perform the job?" at bounding box center [604, 271] width 550 height 57
type textarea "**"
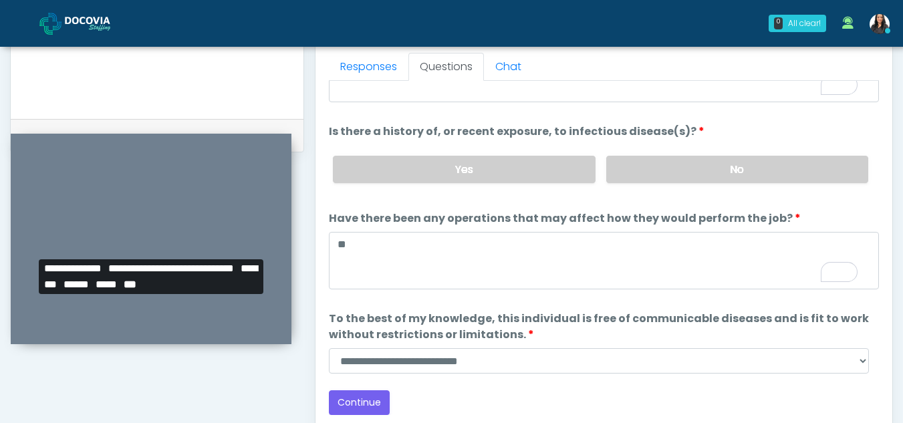
scroll to position [114, 0]
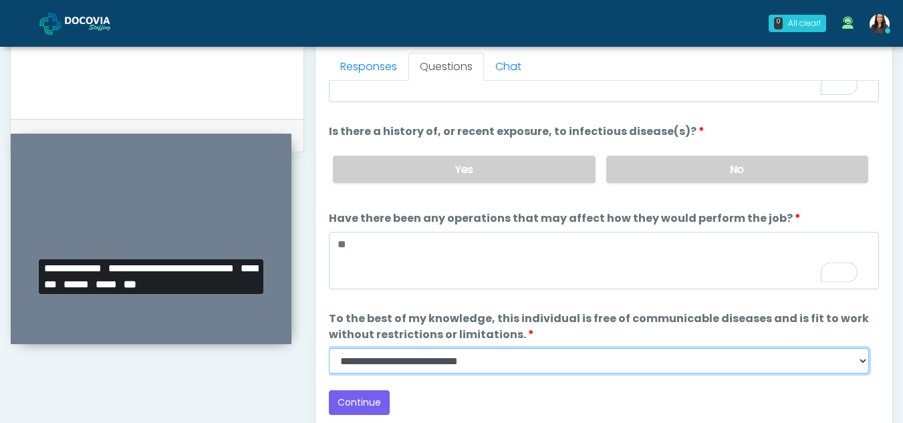
drag, startPoint x: 860, startPoint y: 364, endPoint x: 850, endPoint y: 364, distance: 10.0
click at [860, 364] on select "**********" at bounding box center [599, 360] width 540 height 25
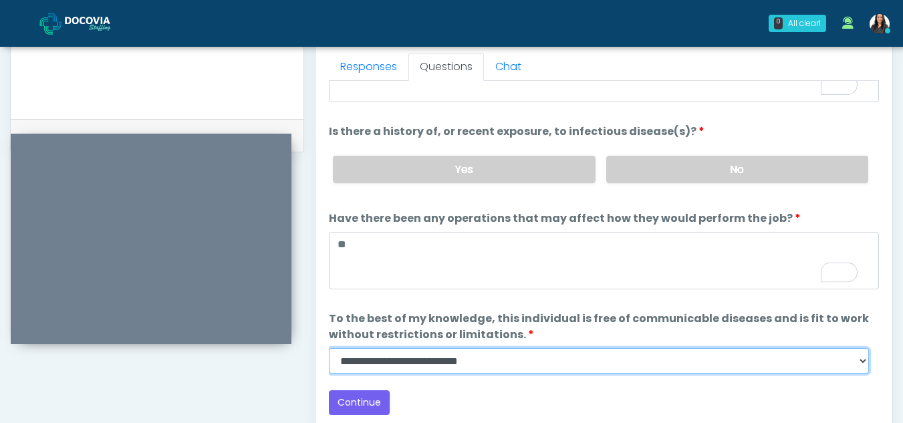
select select "******"
click at [329, 348] on select "**********" at bounding box center [599, 360] width 540 height 25
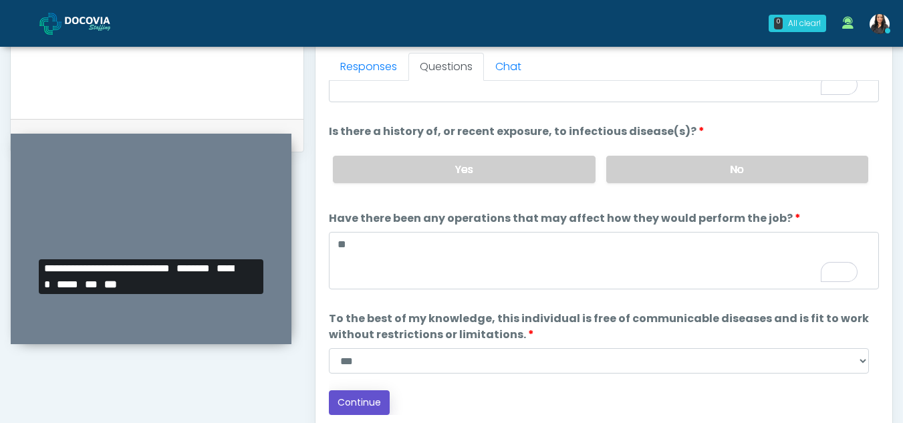
click at [359, 399] on button "Continue" at bounding box center [359, 402] width 61 height 25
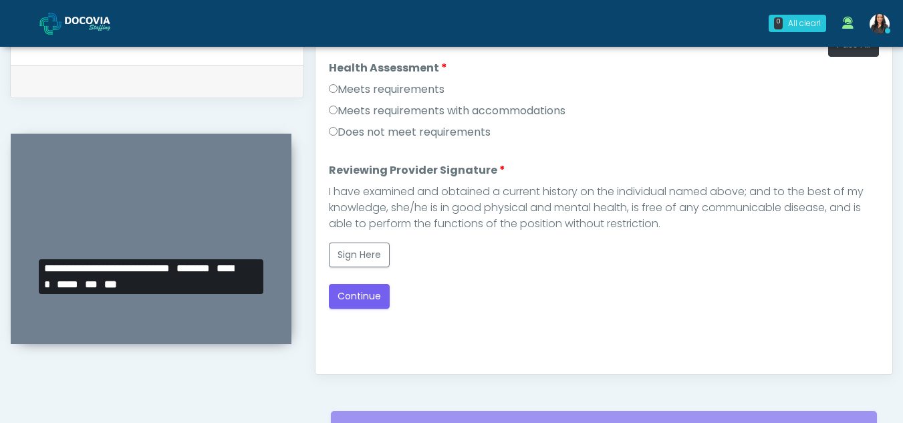
scroll to position [638, 0]
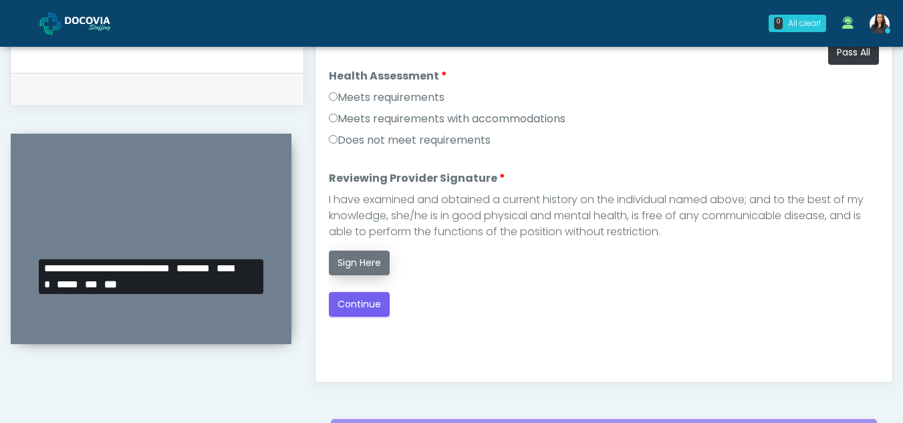
click at [358, 266] on button "Sign Here" at bounding box center [359, 263] width 61 height 25
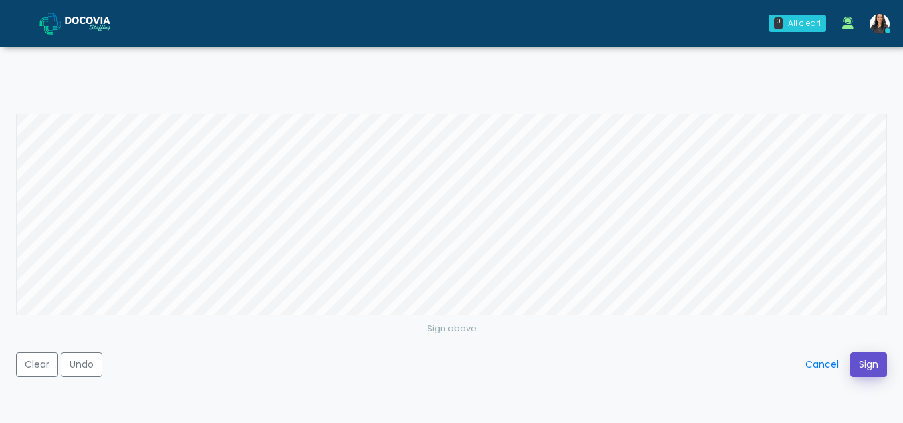
click at [870, 364] on button "Sign" at bounding box center [868, 364] width 37 height 25
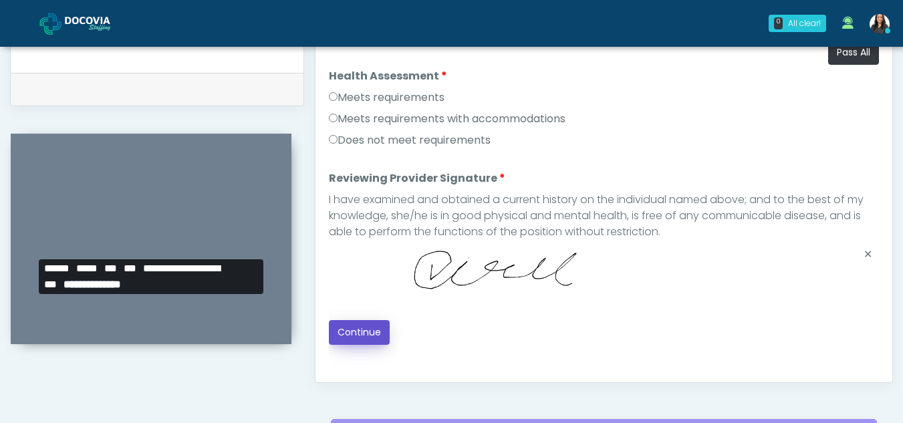
click at [354, 334] on button "Continue" at bounding box center [359, 332] width 61 height 25
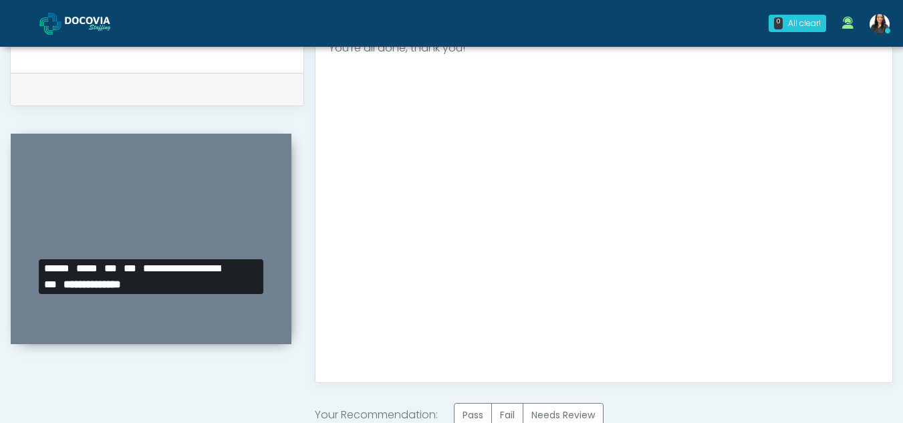
scroll to position [801, 0]
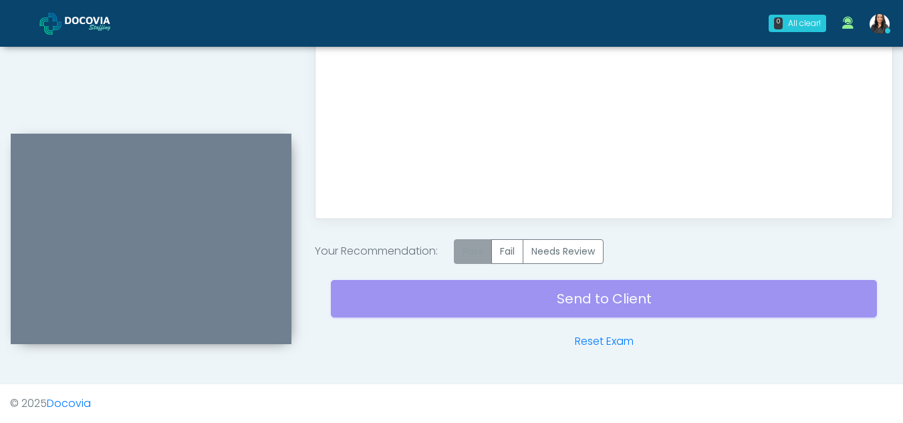
click at [480, 244] on label "Pass" at bounding box center [473, 251] width 38 height 25
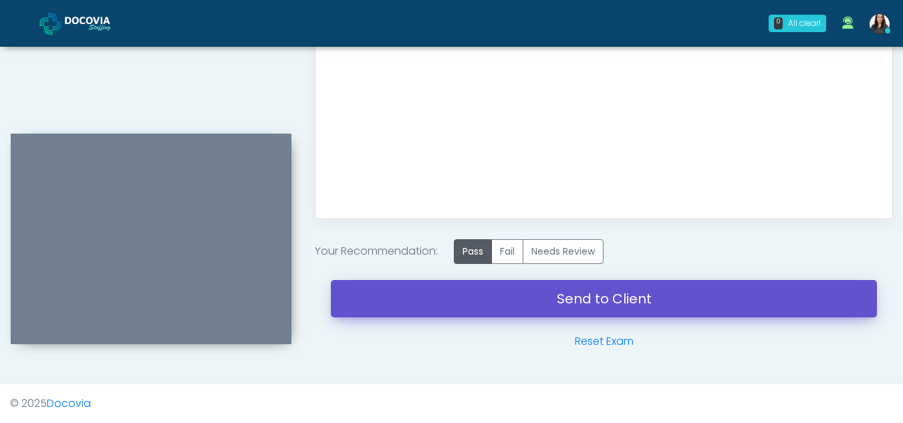
click at [606, 299] on link "Send to Client" at bounding box center [604, 298] width 546 height 37
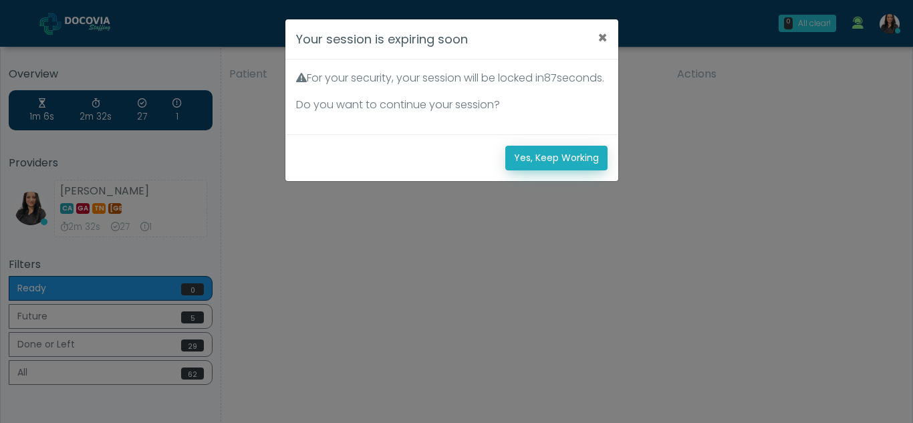
click at [530, 165] on button "Yes, Keep Working" at bounding box center [556, 158] width 102 height 25
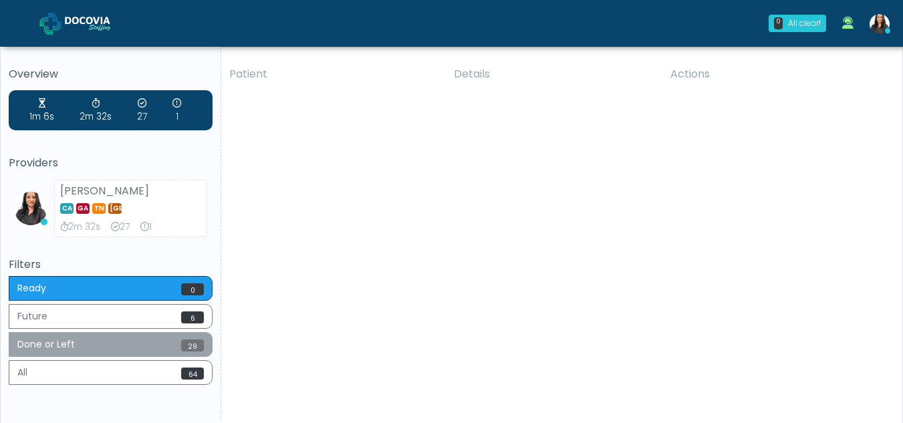
click at [103, 347] on button "Done or Left 29" at bounding box center [111, 344] width 204 height 25
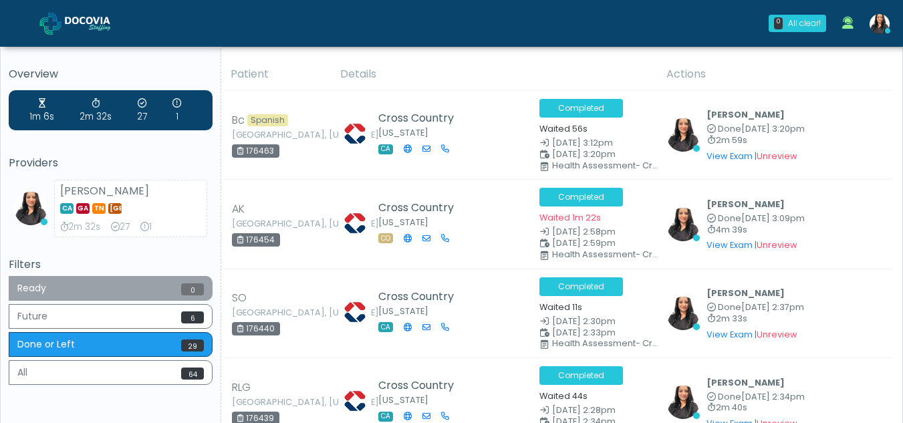
click at [88, 278] on button "Ready 0" at bounding box center [111, 288] width 204 height 25
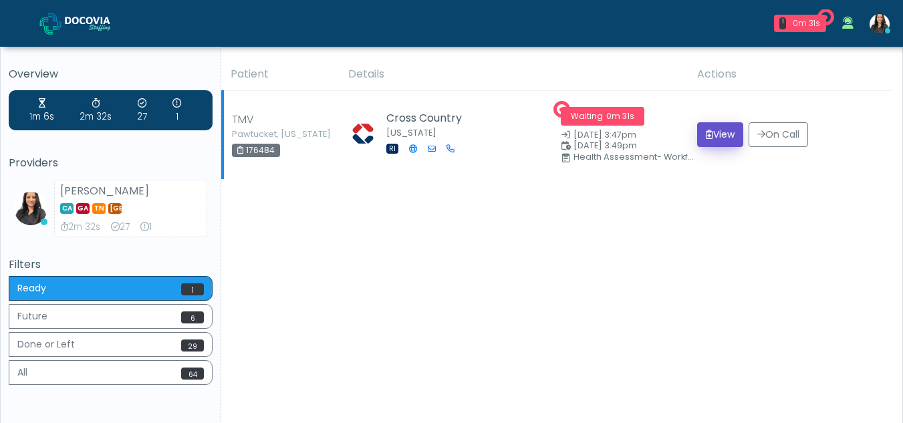
click at [712, 130] on button "View" at bounding box center [720, 134] width 46 height 25
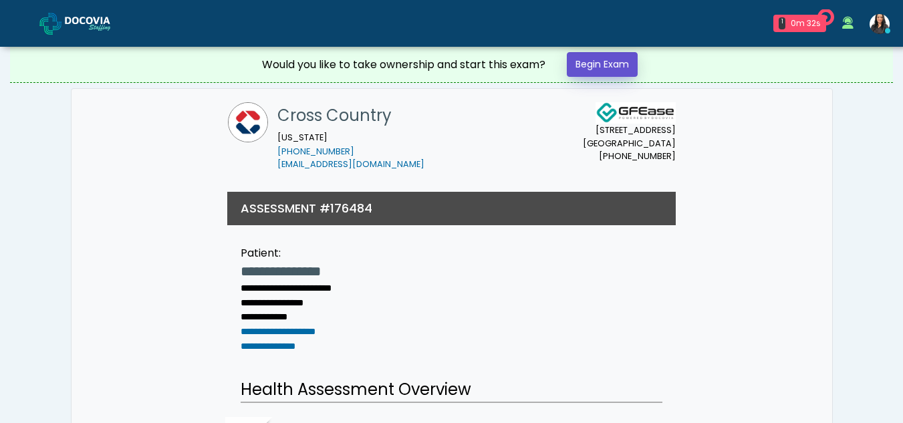
click at [584, 54] on link "Begin Exam" at bounding box center [602, 64] width 71 height 25
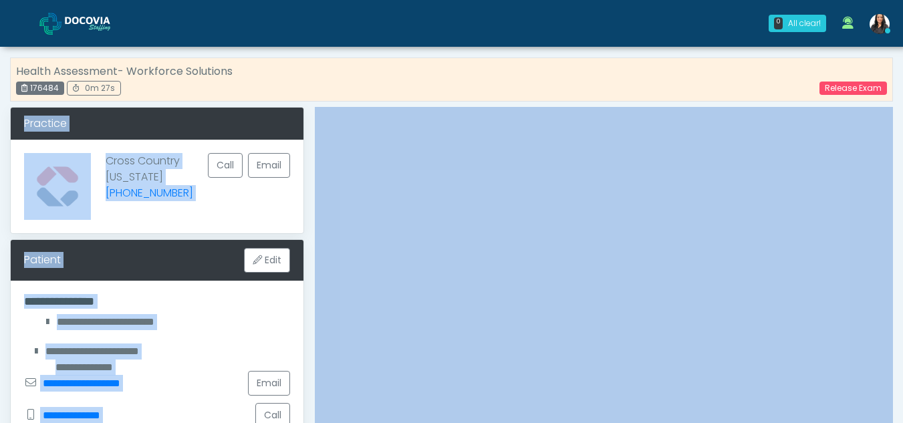
drag, startPoint x: 897, startPoint y: 82, endPoint x: 912, endPoint y: 220, distance: 139.2
click at [227, 325] on div "**********" at bounding box center [157, 322] width 266 height 16
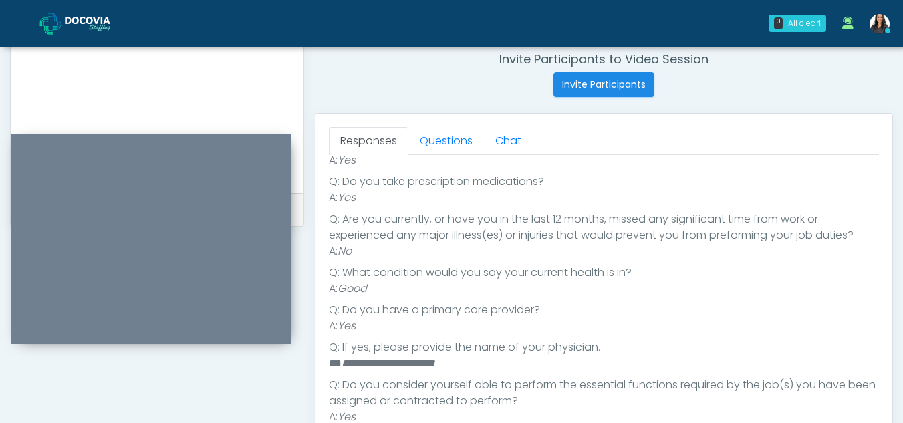
scroll to position [511, 0]
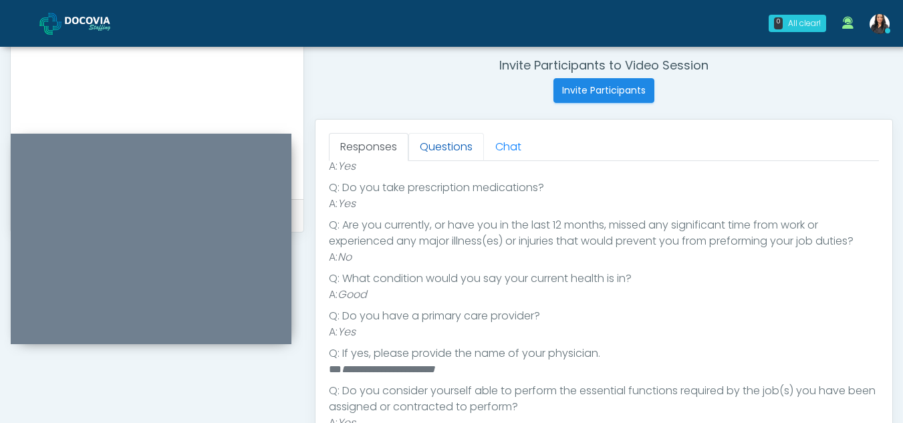
click at [450, 151] on link "Questions" at bounding box center [446, 147] width 76 height 28
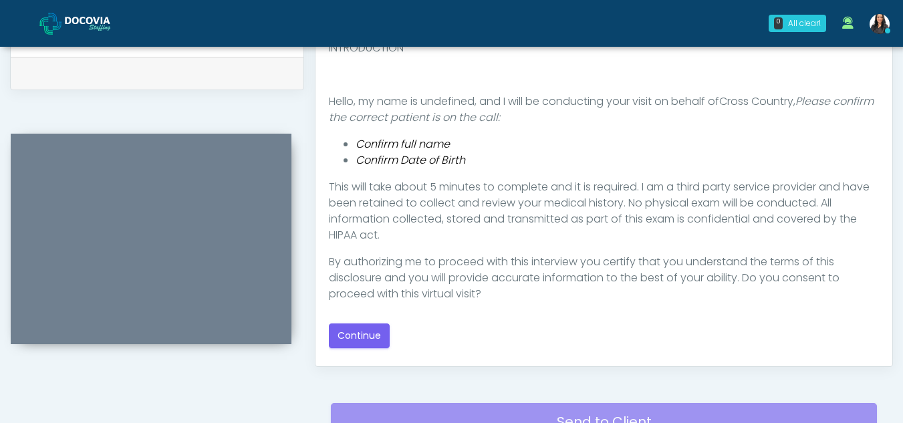
scroll to position [670, 0]
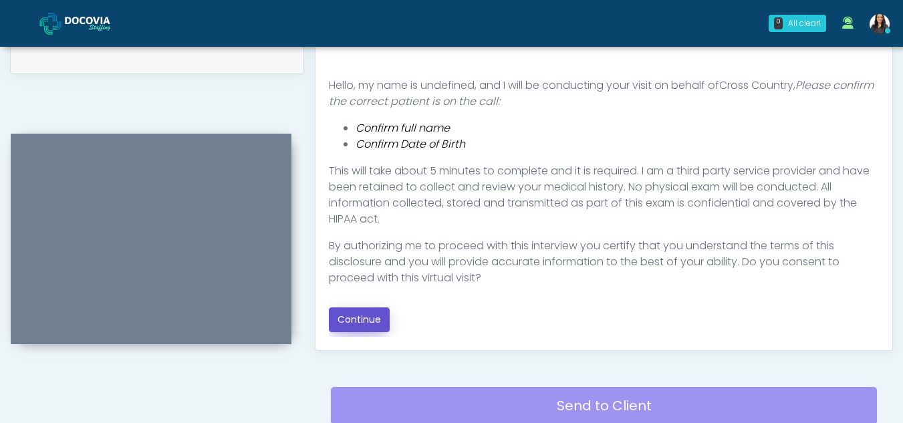
click at [349, 312] on button "Continue" at bounding box center [359, 319] width 61 height 25
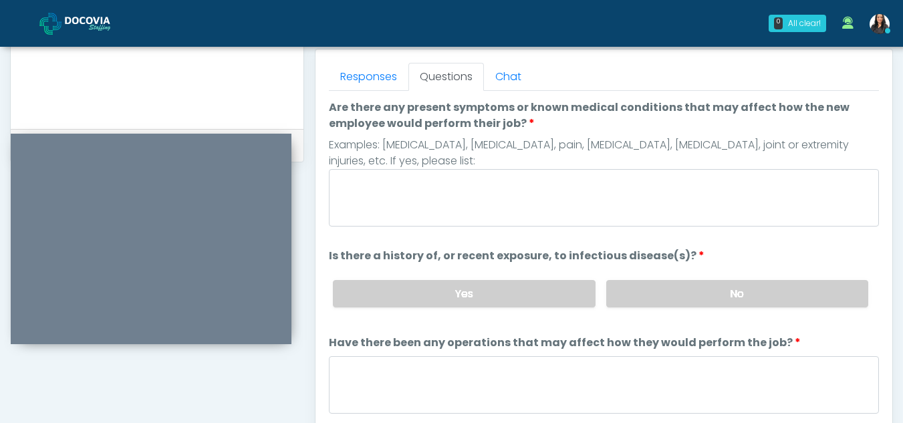
scroll to position [567, 0]
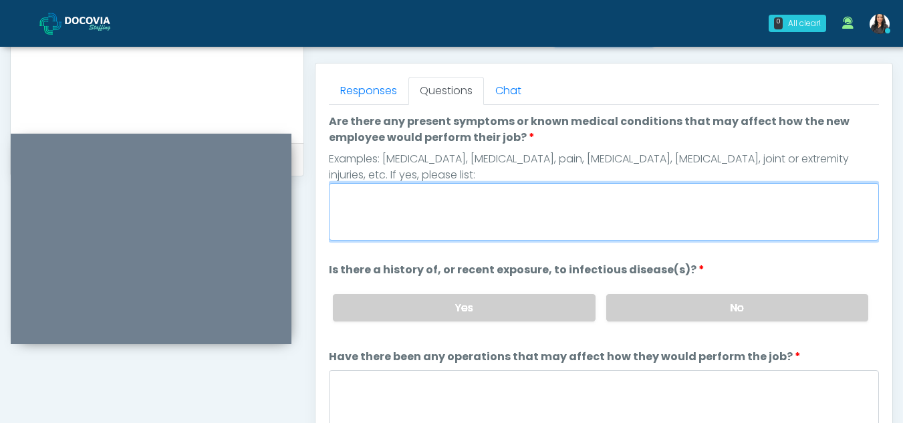
click at [455, 215] on textarea "Are there any present symptoms or known medical conditions that may affect how …" at bounding box center [604, 211] width 550 height 57
type textarea "**"
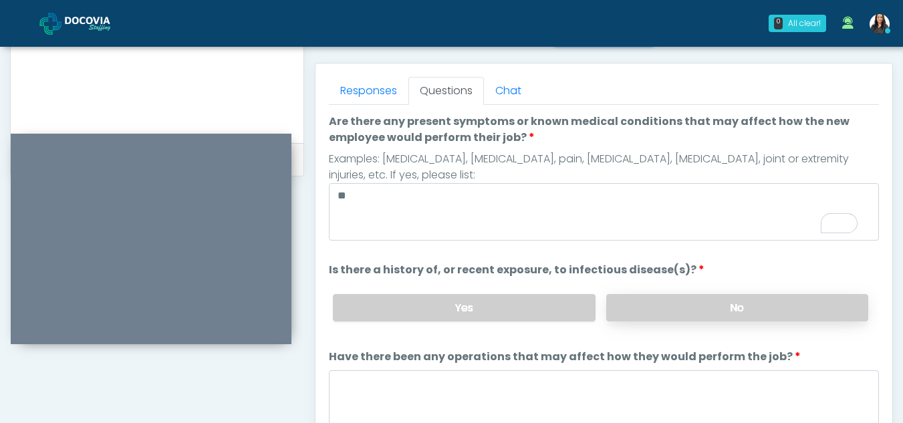
click at [731, 316] on label "No" at bounding box center [737, 307] width 262 height 27
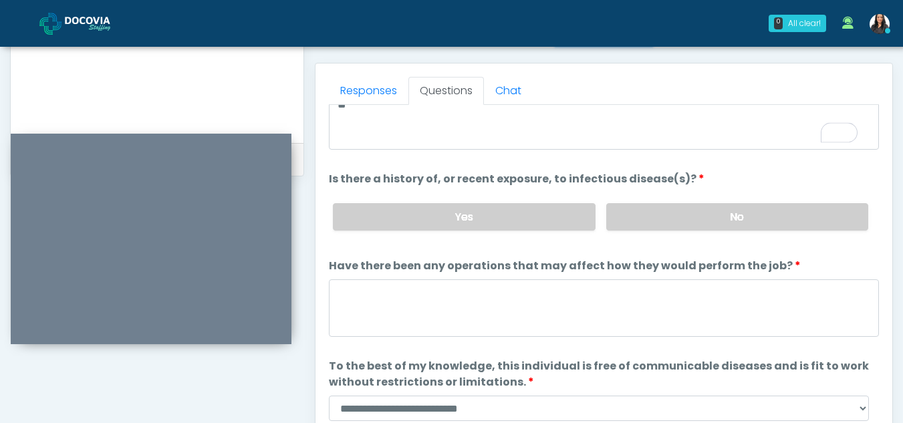
scroll to position [114, 0]
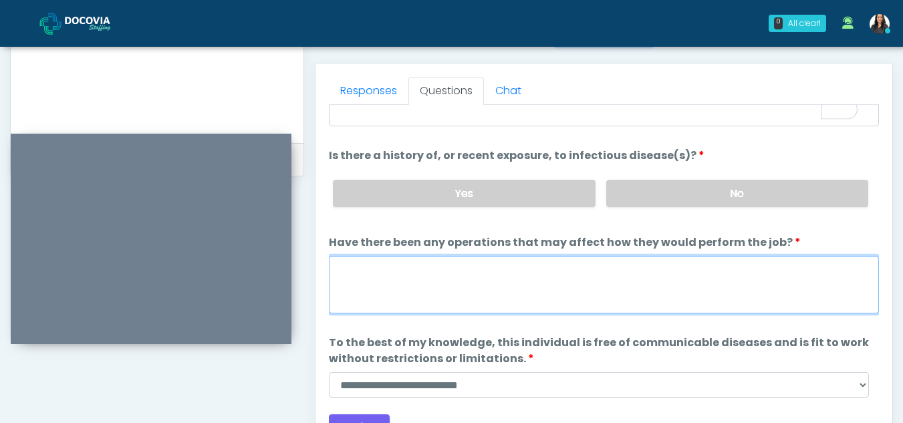
click at [424, 277] on textarea "Have there been any operations that may affect how they would perform the job?" at bounding box center [604, 284] width 550 height 57
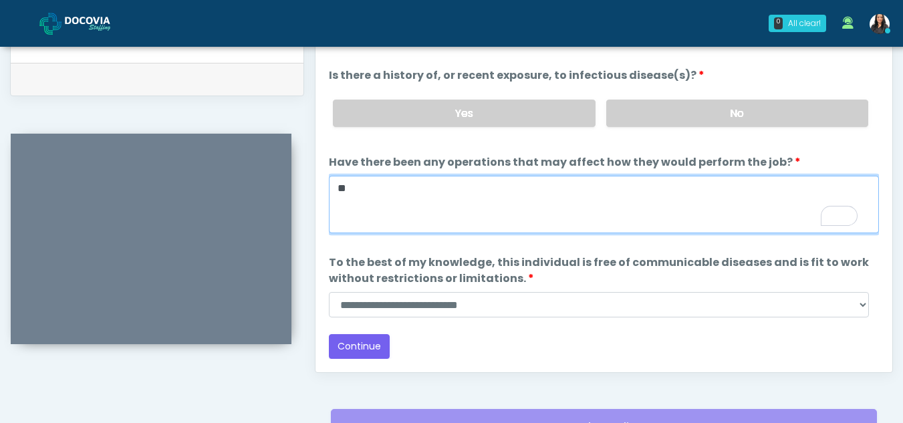
scroll to position [652, 0]
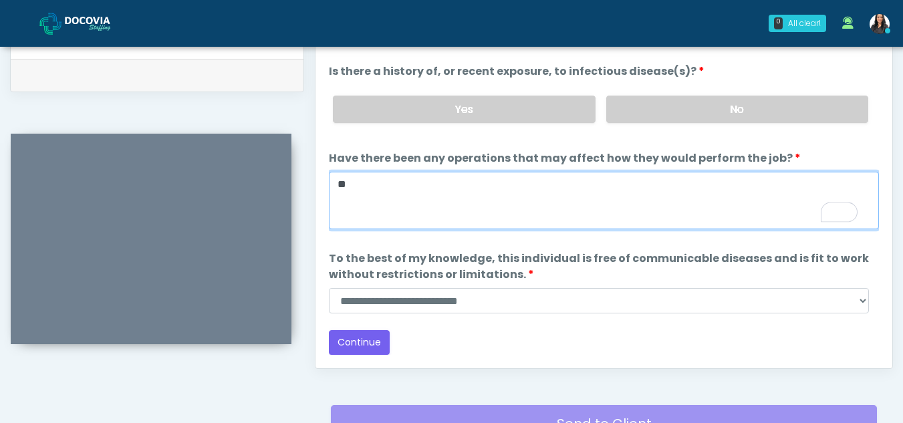
type textarea "**"
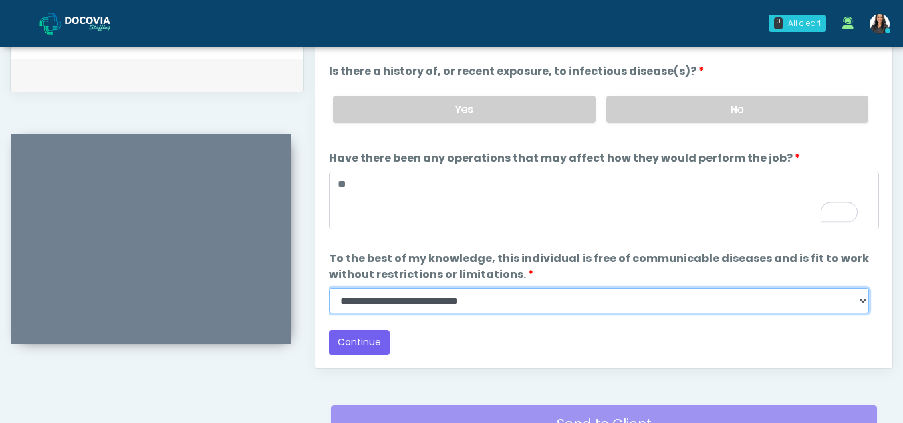
click at [863, 299] on select "**********" at bounding box center [599, 300] width 540 height 25
select select "******"
click at [329, 288] on select "**********" at bounding box center [599, 300] width 540 height 25
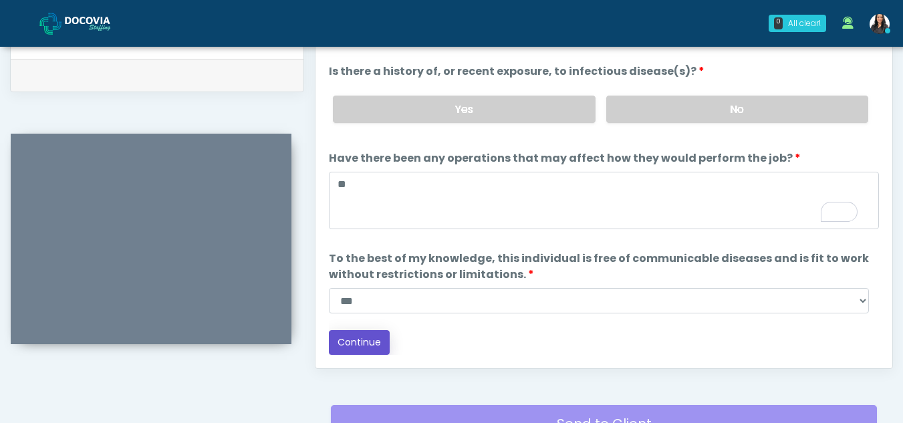
click at [368, 338] on button "Continue" at bounding box center [359, 342] width 61 height 25
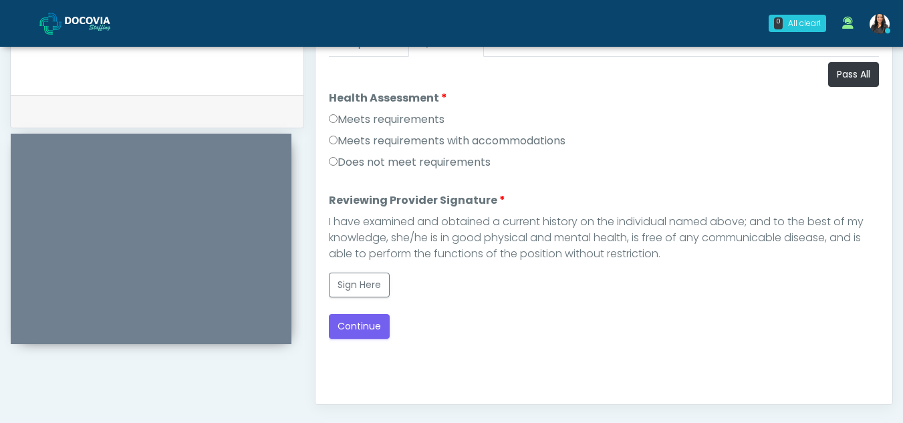
scroll to position [602, 0]
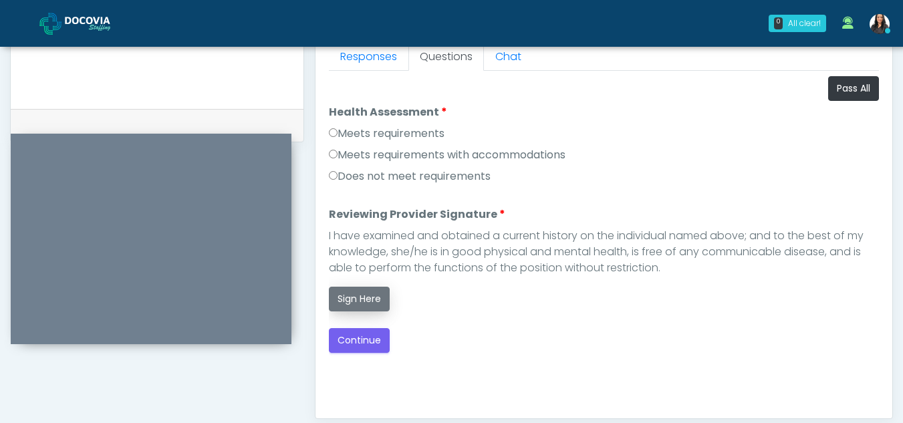
click at [371, 289] on button "Sign Here" at bounding box center [359, 299] width 61 height 25
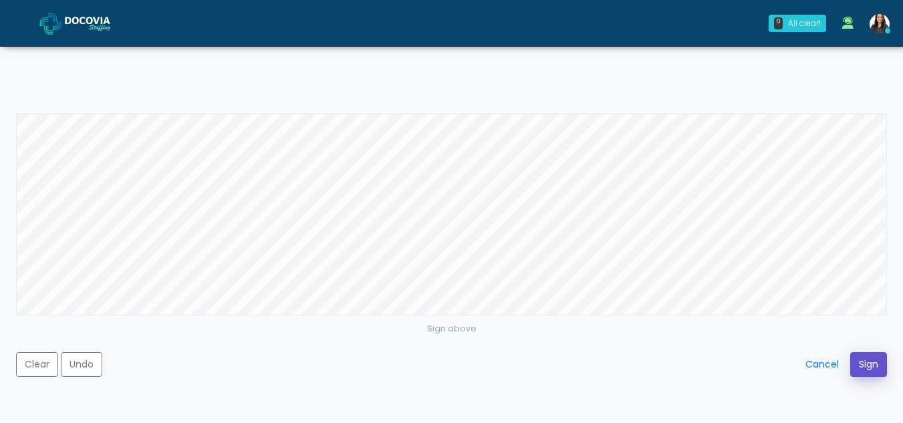
click at [862, 358] on button "Sign" at bounding box center [868, 364] width 37 height 25
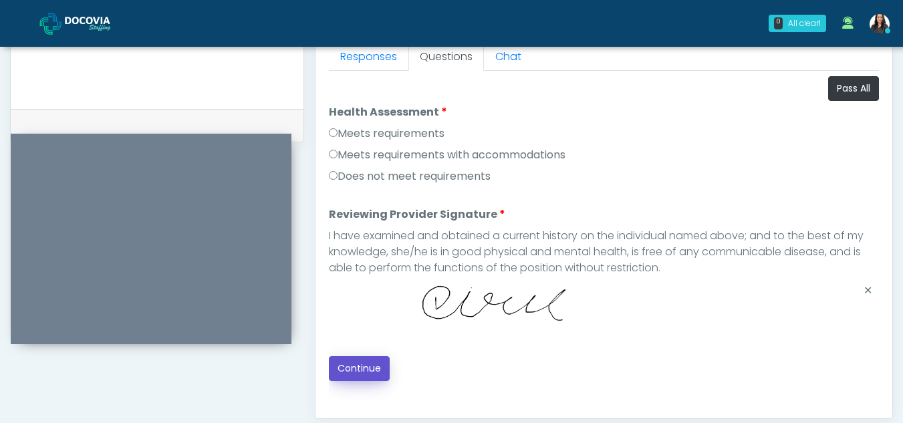
click at [336, 358] on button "Continue" at bounding box center [359, 368] width 61 height 25
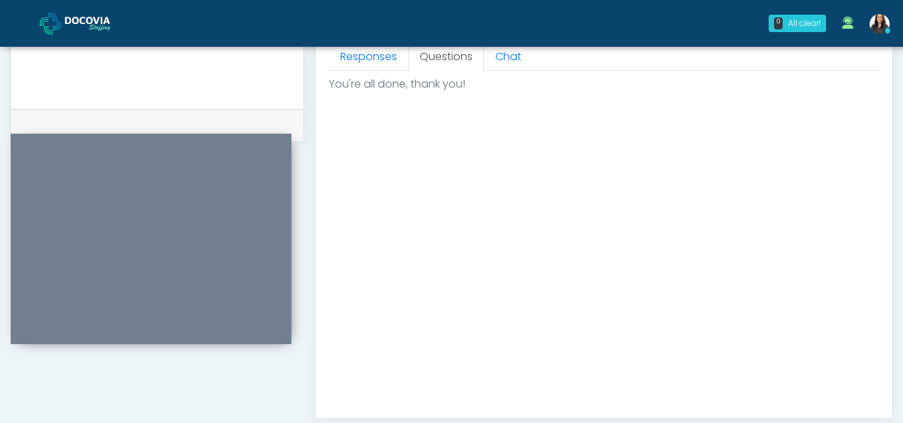
scroll to position [801, 0]
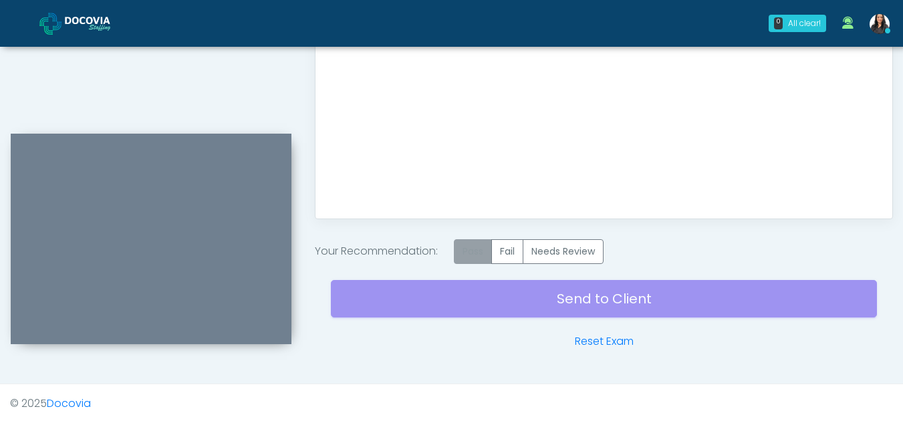
click at [485, 252] on label "Pass" at bounding box center [473, 251] width 38 height 25
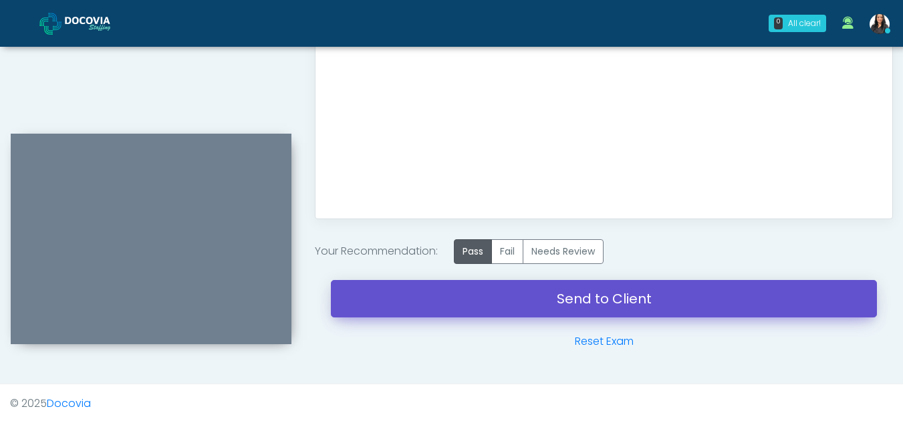
click at [602, 294] on link "Send to Client" at bounding box center [604, 298] width 546 height 37
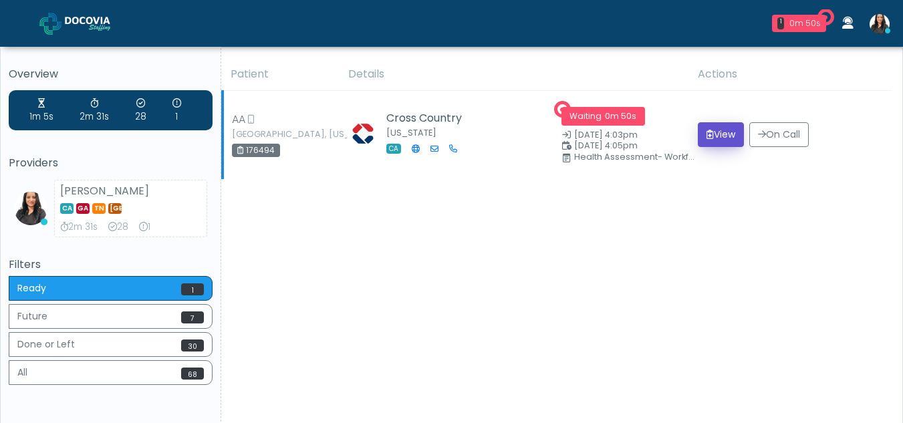
click at [731, 133] on button "View" at bounding box center [721, 134] width 46 height 25
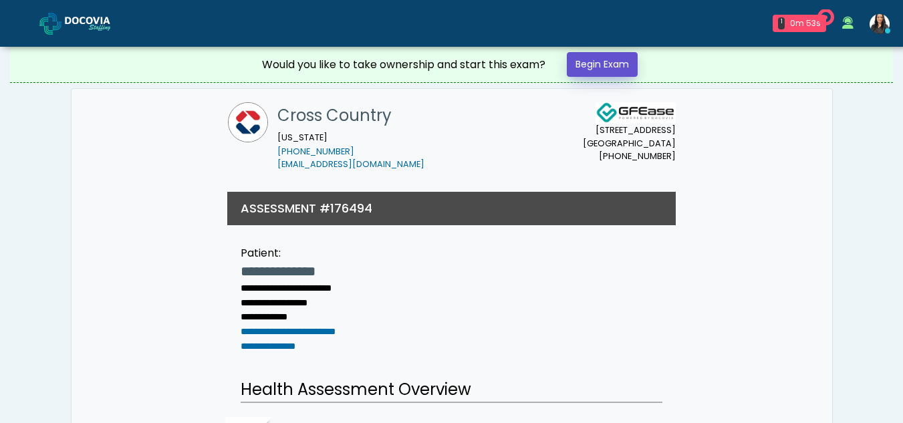
click at [592, 62] on link "Begin Exam" at bounding box center [602, 64] width 71 height 25
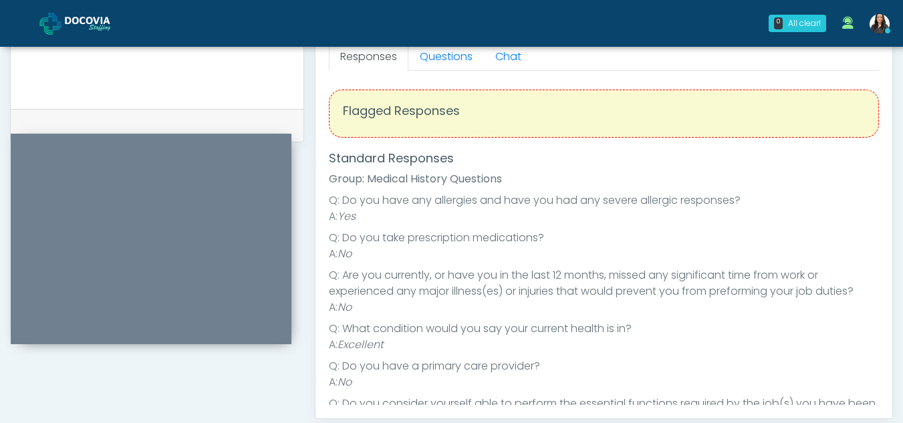
scroll to position [565, 0]
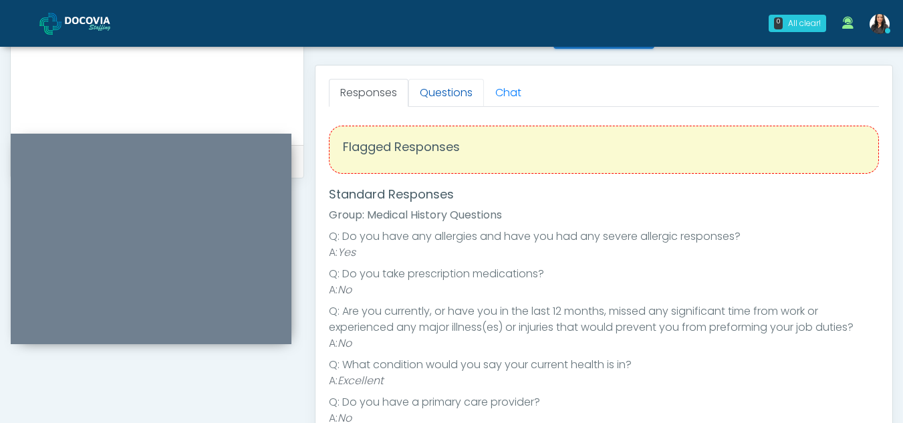
click at [449, 96] on link "Questions" at bounding box center [446, 93] width 76 height 28
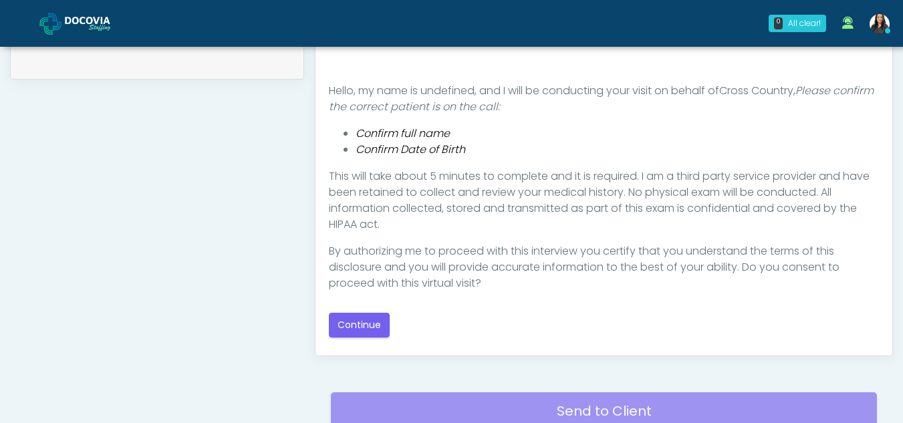
scroll to position [668, 0]
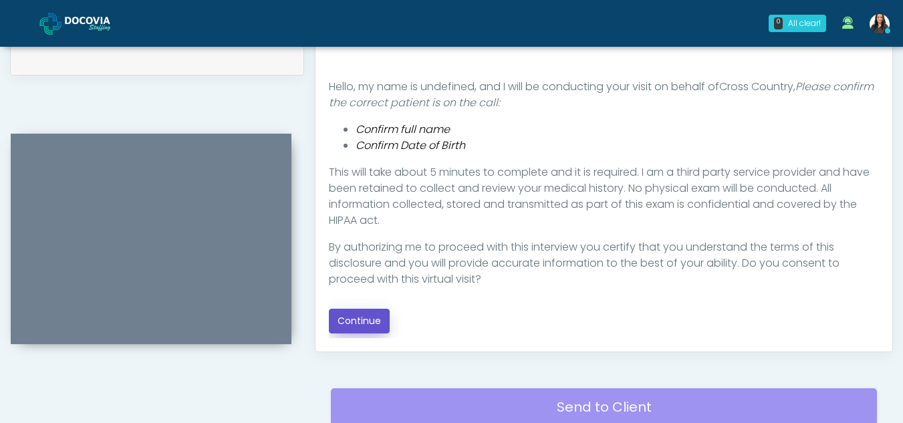
click at [364, 319] on button "Continue" at bounding box center [359, 321] width 61 height 25
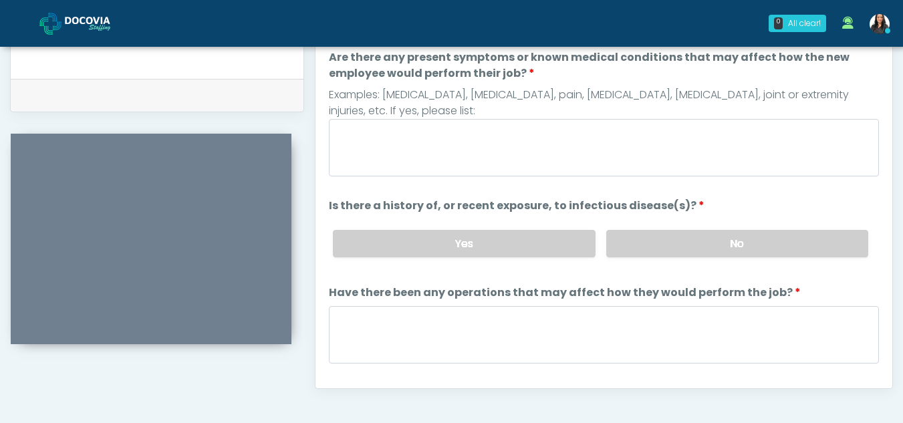
scroll to position [630, 0]
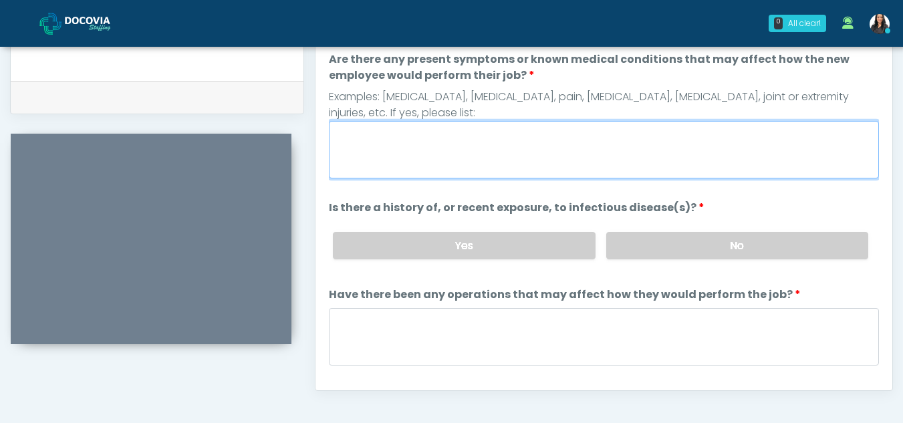
click at [362, 162] on textarea "Are there any present symptoms or known medical conditions that may affect how …" at bounding box center [604, 149] width 550 height 57
type textarea "**"
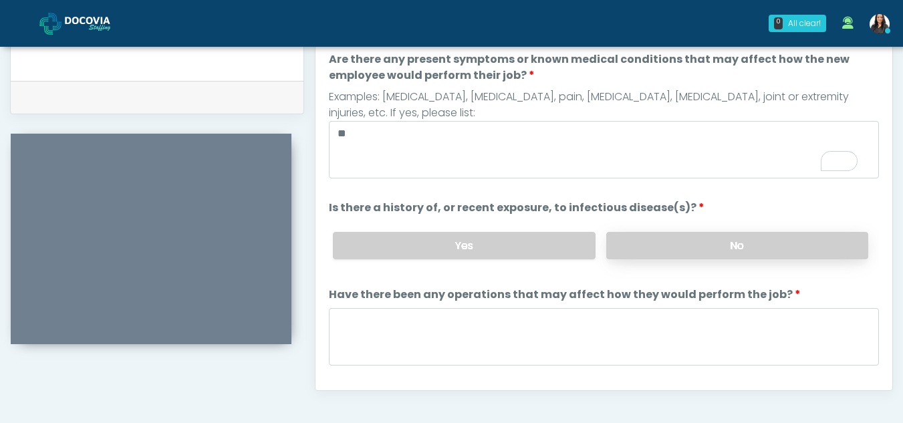
click at [760, 252] on label "No" at bounding box center [737, 245] width 262 height 27
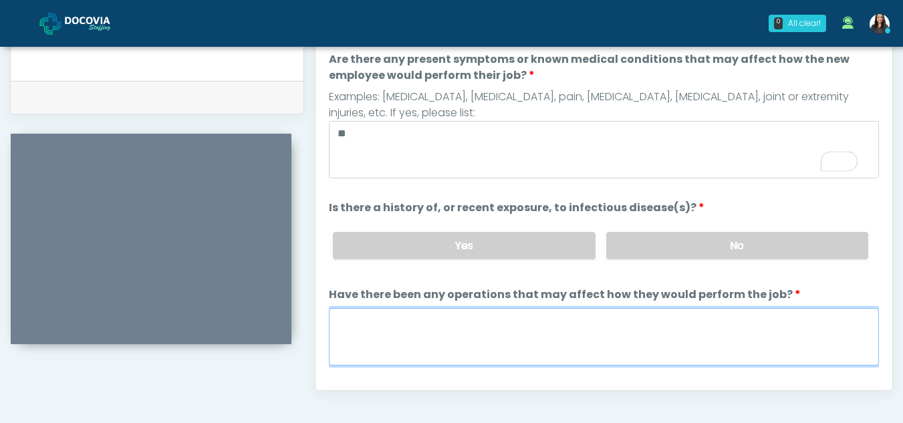
click at [429, 353] on textarea "Have there been any operations that may affect how they would perform the job?" at bounding box center [604, 336] width 550 height 57
type textarea "**"
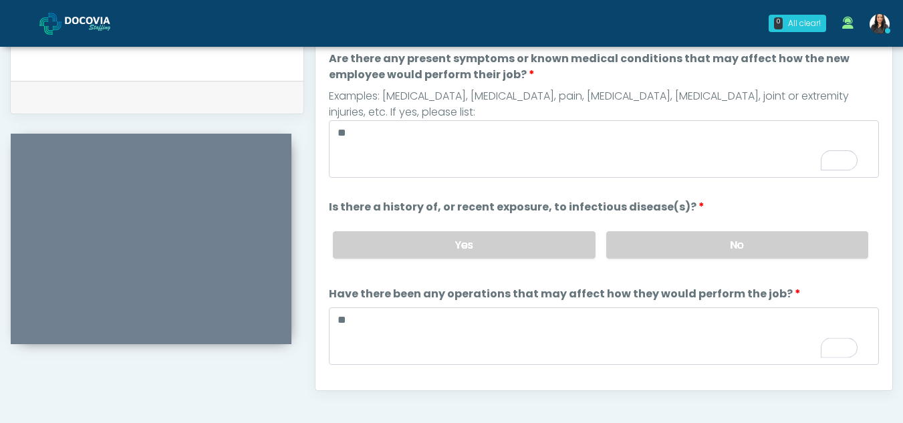
scroll to position [114, 0]
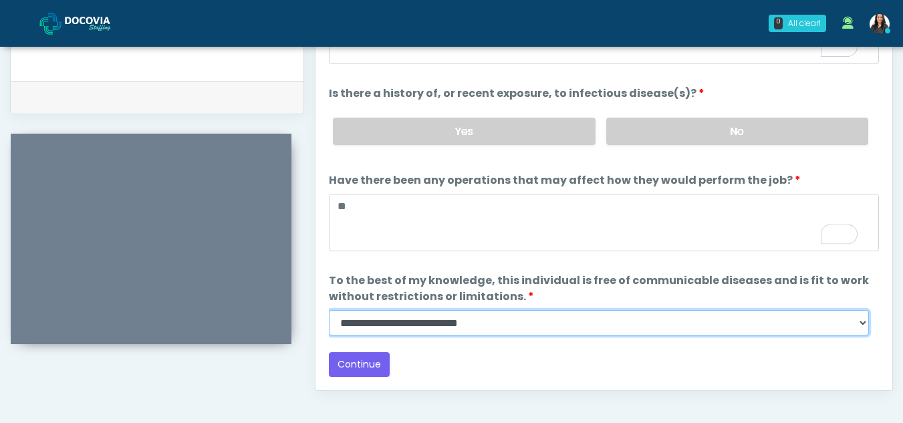
click at [858, 324] on select "**********" at bounding box center [599, 322] width 540 height 25
select select "******"
click at [329, 310] on select "**********" at bounding box center [599, 322] width 540 height 25
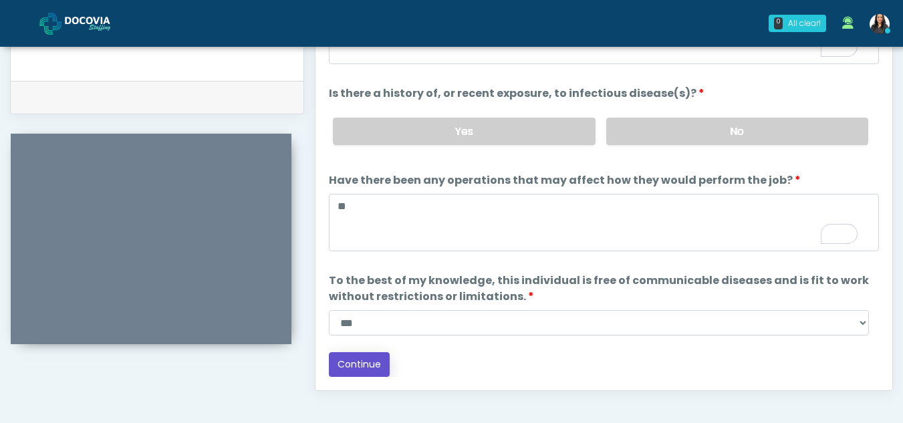
click at [360, 358] on button "Continue" at bounding box center [359, 364] width 61 height 25
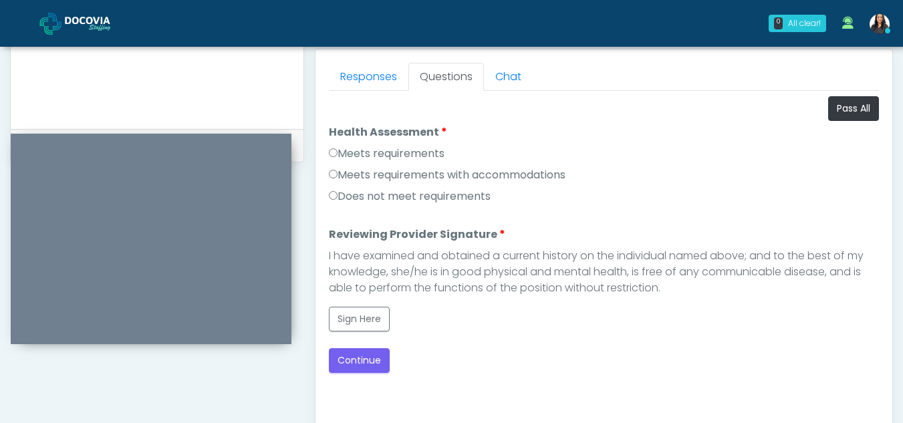
scroll to position [565, 0]
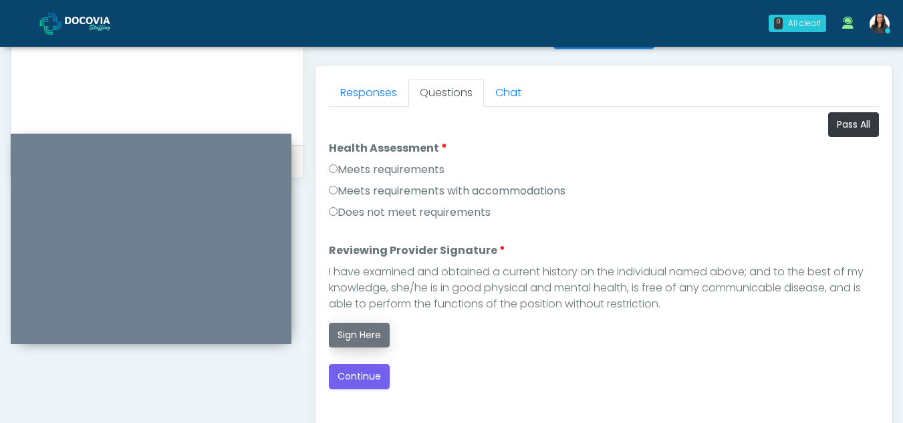
click at [366, 332] on button "Sign Here" at bounding box center [359, 335] width 61 height 25
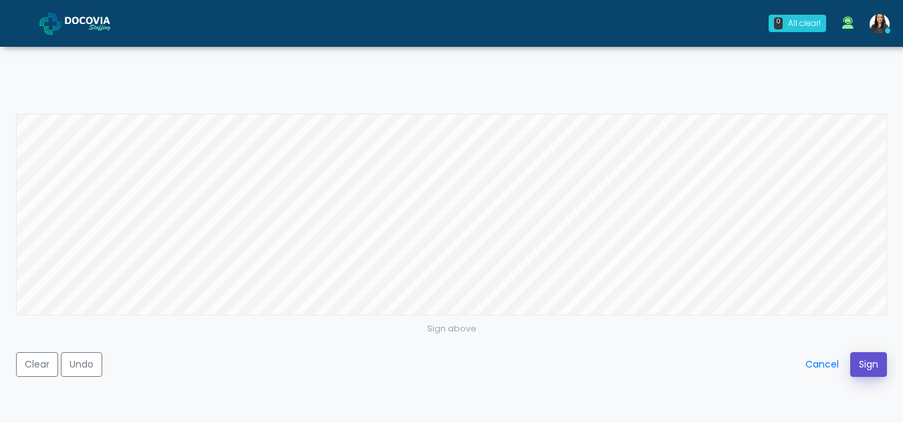
click at [868, 362] on button "Sign" at bounding box center [868, 364] width 37 height 25
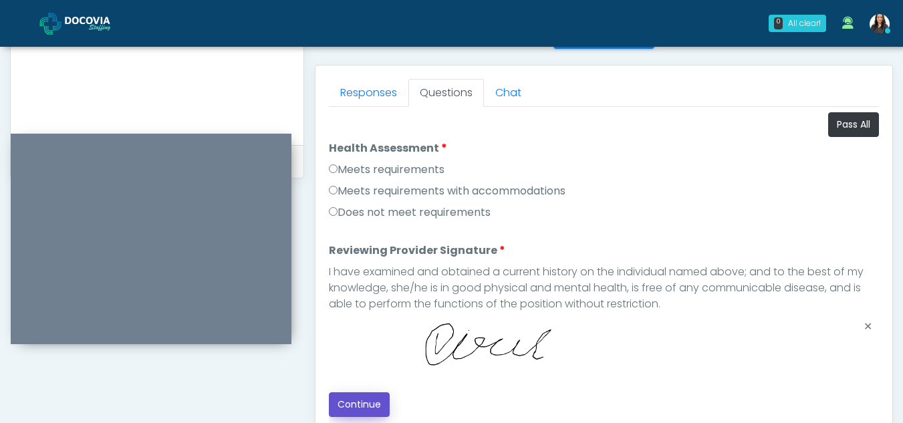
click at [366, 403] on button "Continue" at bounding box center [359, 404] width 61 height 25
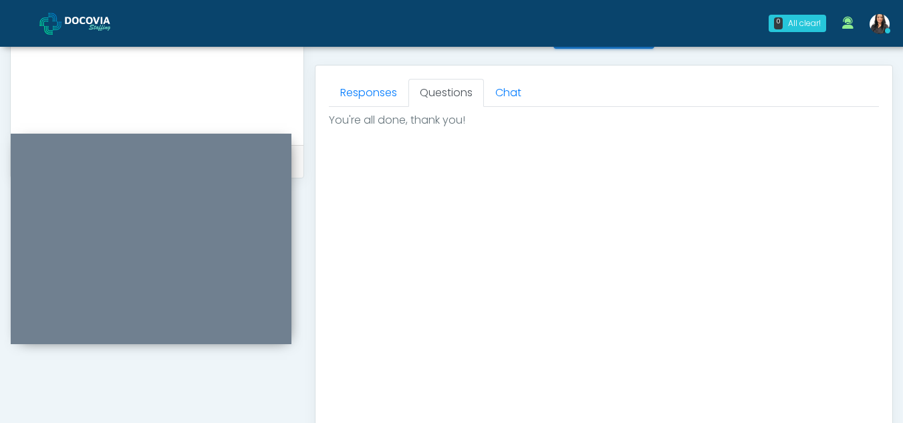
scroll to position [801, 0]
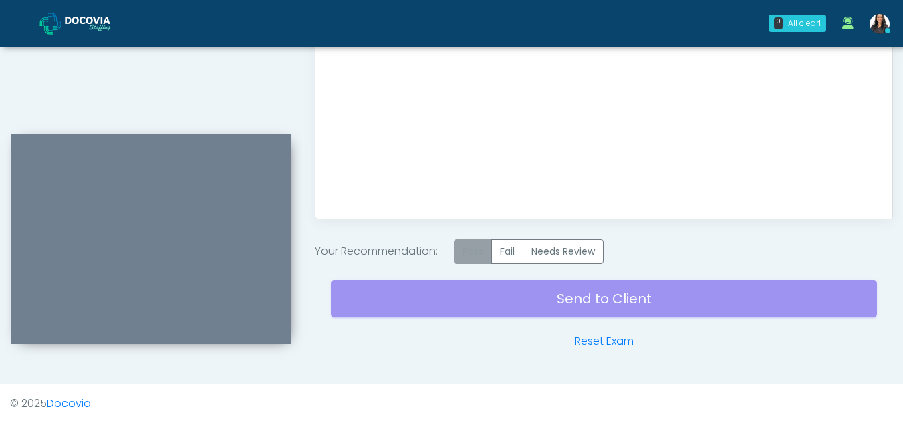
click at [457, 256] on div "Your Recommendation: Pass Fail Needs Review" at bounding box center [604, 251] width 578 height 25
click at [477, 253] on label "Pass" at bounding box center [473, 251] width 38 height 25
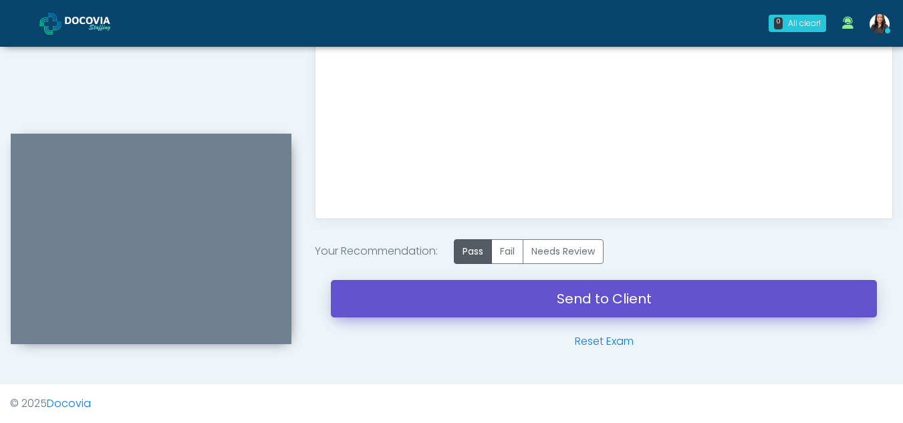
drag, startPoint x: 569, startPoint y: 291, endPoint x: 520, endPoint y: 89, distance: 208.3
click at [569, 291] on link "Send to Client" at bounding box center [604, 298] width 546 height 37
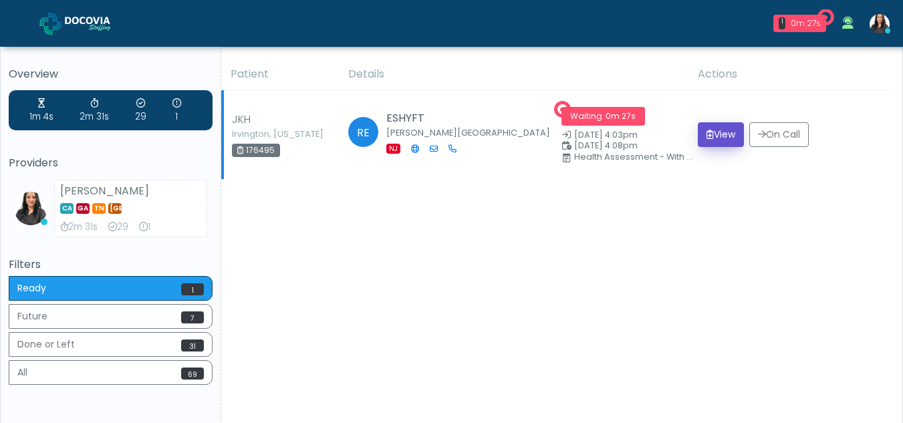
click at [719, 133] on button "View" at bounding box center [721, 134] width 46 height 25
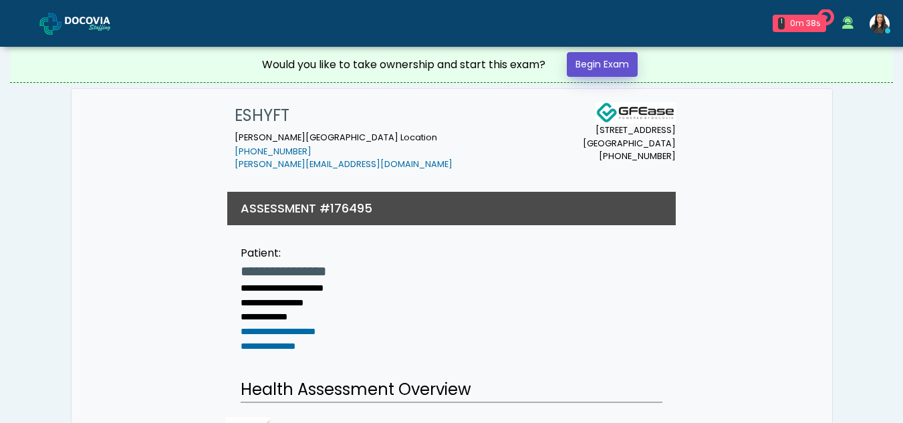
click at [610, 66] on link "Begin Exam" at bounding box center [602, 64] width 71 height 25
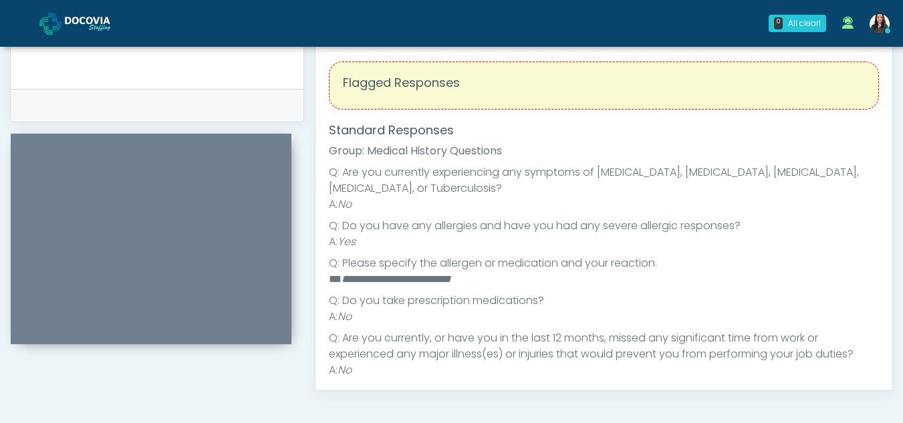
scroll to position [13, 0]
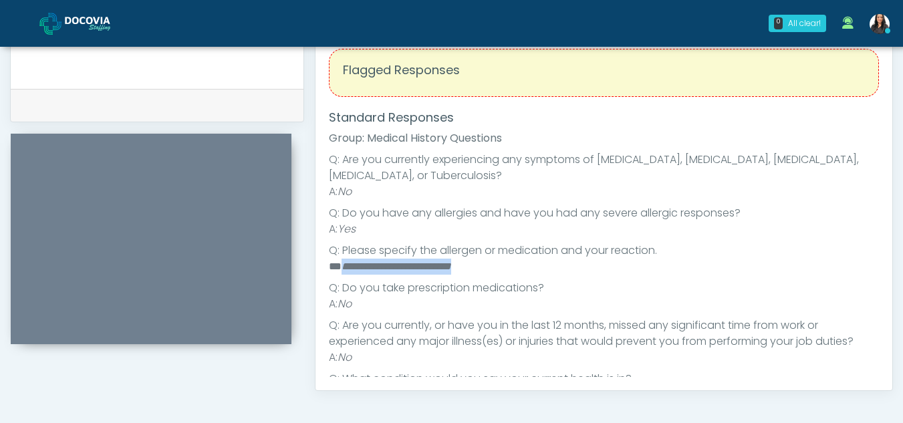
drag, startPoint x: 341, startPoint y: 265, endPoint x: 509, endPoint y: 266, distance: 167.8
click at [509, 266] on li "**********" at bounding box center [599, 267] width 540 height 16
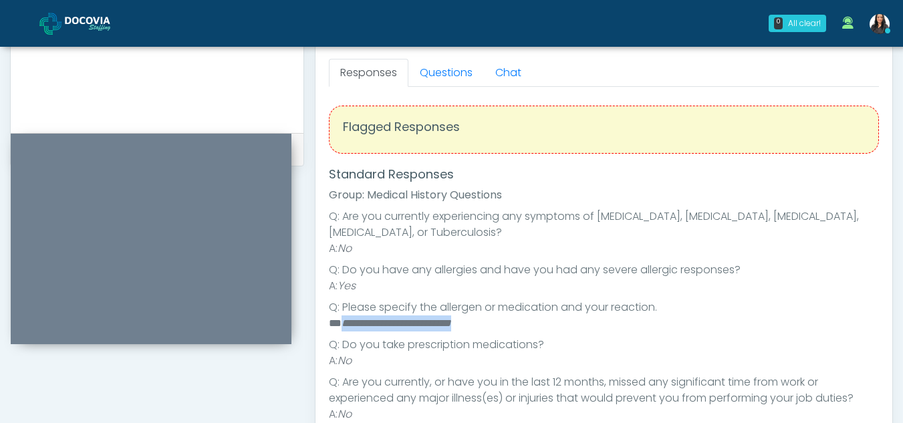
scroll to position [565, 0]
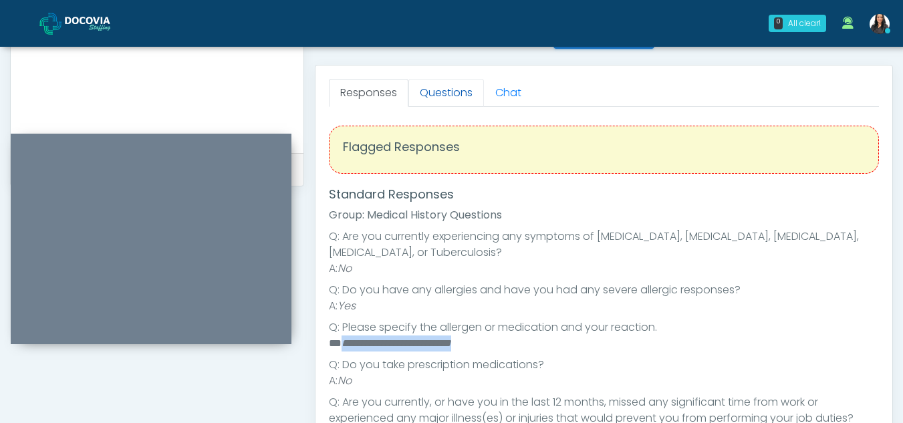
click at [442, 88] on link "Questions" at bounding box center [446, 93] width 76 height 28
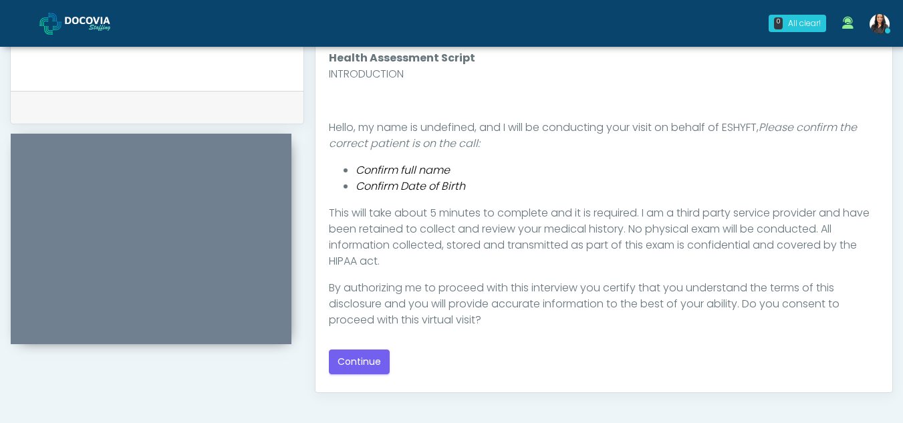
scroll to position [640, 0]
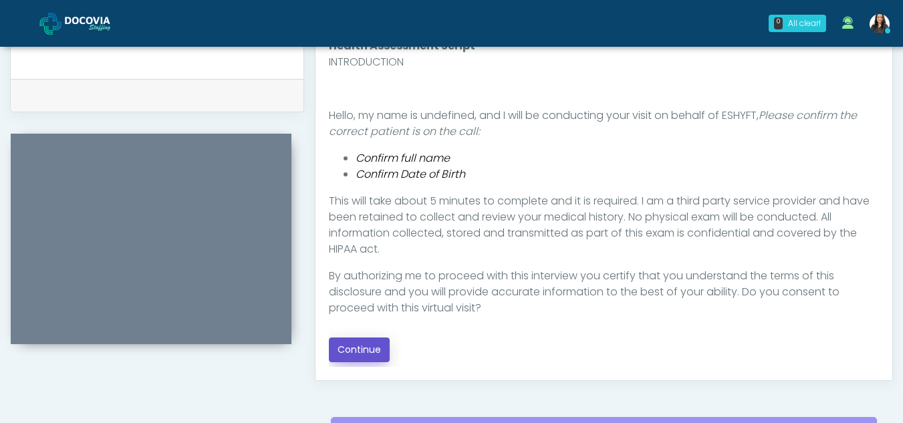
click at [366, 349] on button "Continue" at bounding box center [359, 350] width 61 height 25
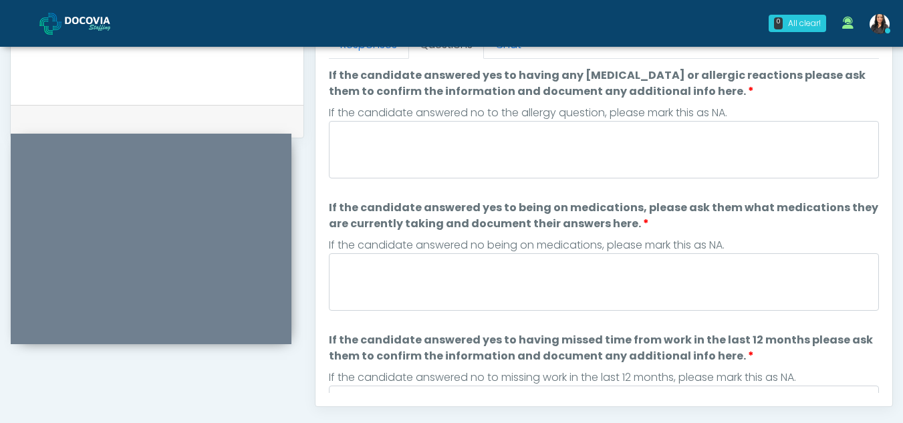
scroll to position [612, 0]
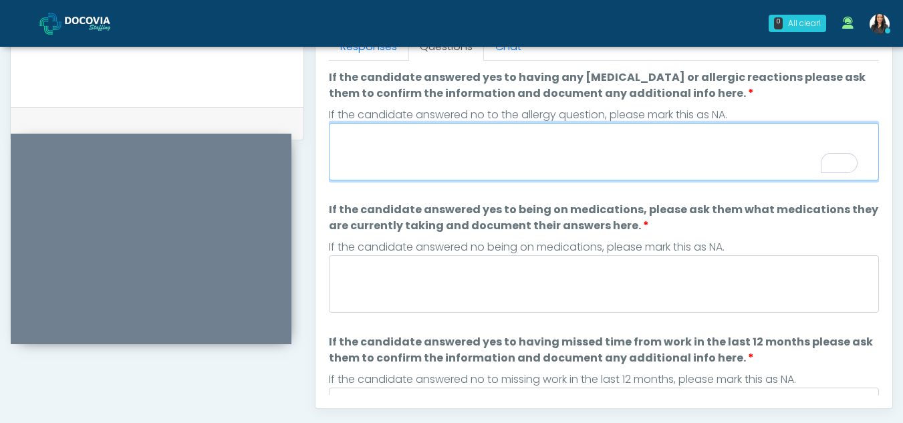
paste textarea "**********"
type textarea "**********"
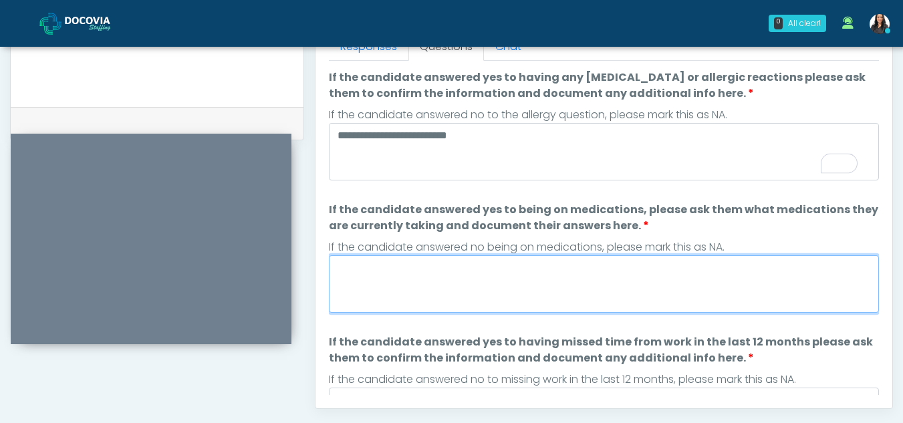
click at [413, 309] on textarea "If the candidate answered yes to being on medications, please ask them what med…" at bounding box center [604, 283] width 550 height 57
type textarea "**"
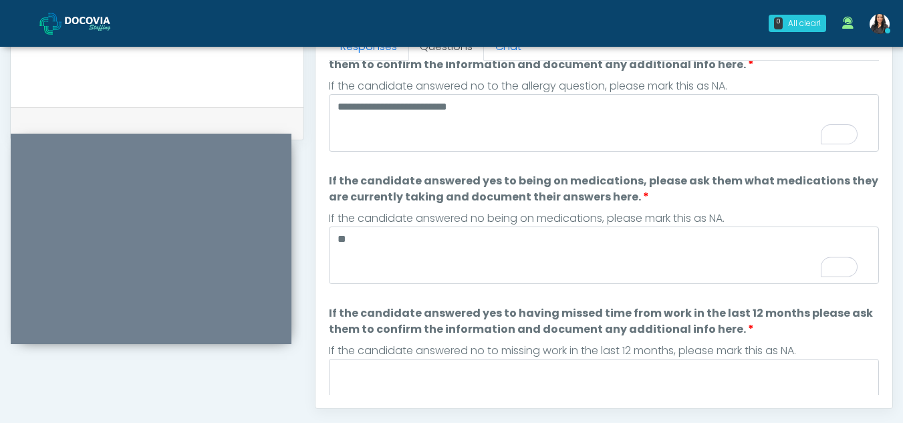
scroll to position [108, 0]
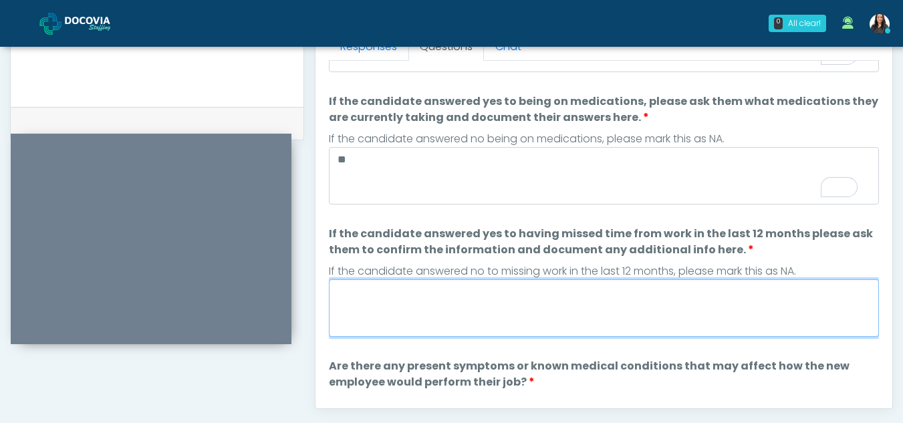
click at [438, 300] on textarea "If the candidate answered yes to having missed time from work in the last 12 mo…" at bounding box center [604, 307] width 550 height 57
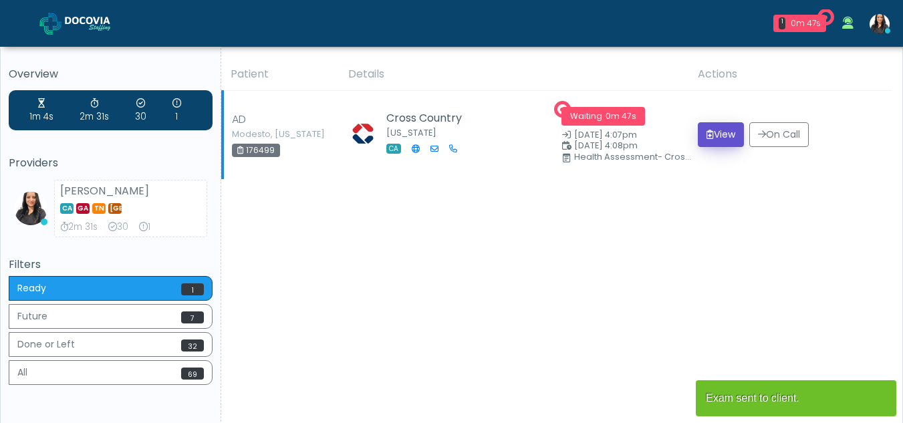
click at [721, 129] on button "View" at bounding box center [721, 134] width 46 height 25
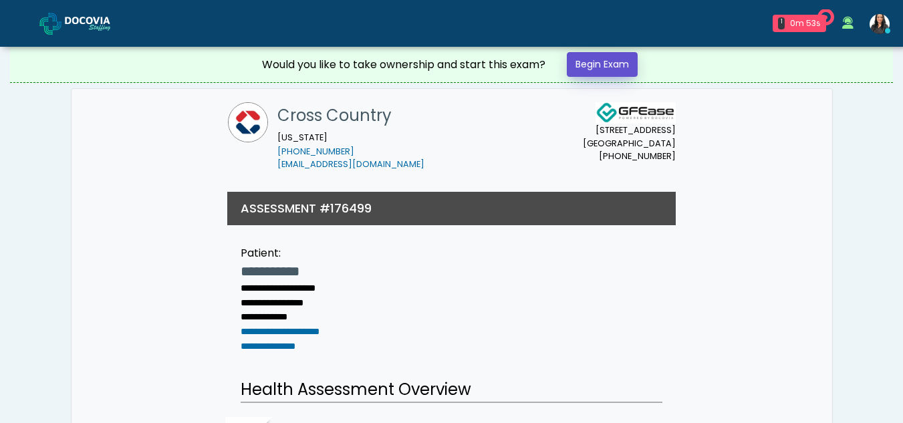
click at [600, 59] on link "Begin Exam" at bounding box center [602, 64] width 71 height 25
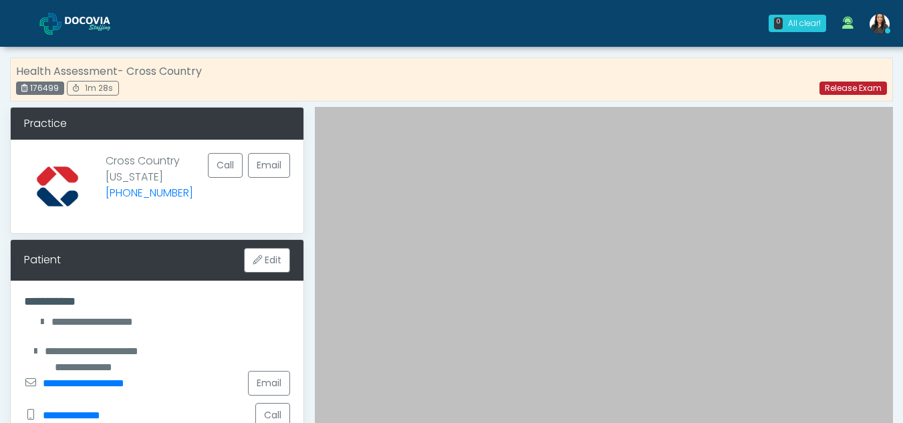
click at [836, 88] on link "Release Exam" at bounding box center [853, 88] width 68 height 13
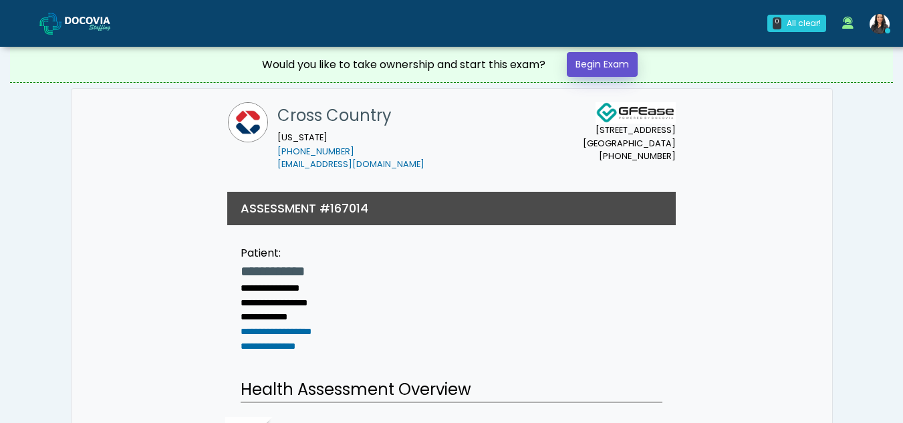
click at [603, 59] on link "Begin Exam" at bounding box center [602, 64] width 71 height 25
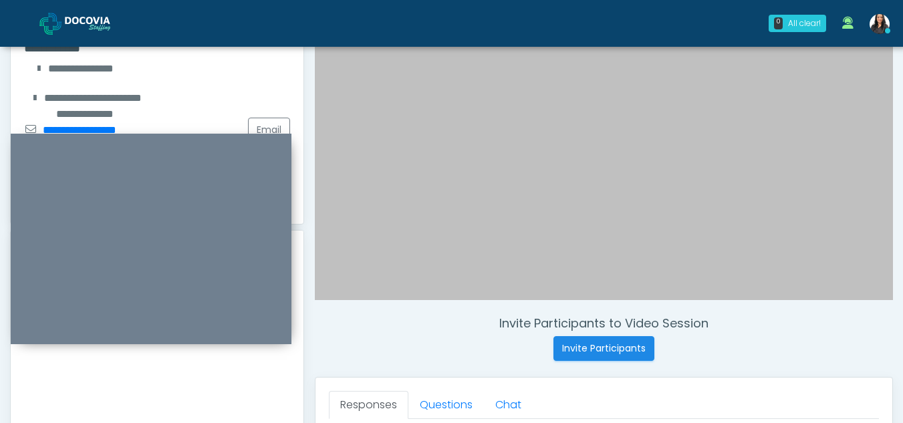
scroll to position [241, 0]
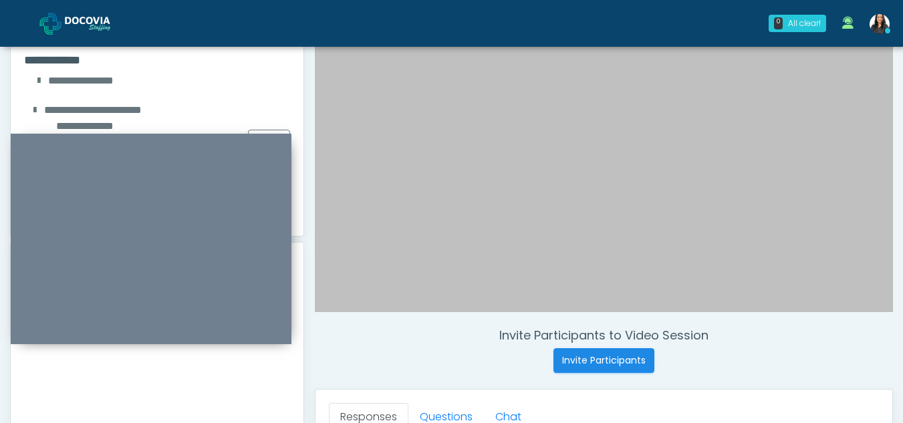
drag, startPoint x: 900, startPoint y: 182, endPoint x: 908, endPoint y: 285, distance: 103.2
click at [902, 285] on html "0 All clear! All clear! Viral Patel In Exam - 0m 35s CA" at bounding box center [451, 359] width 903 height 1200
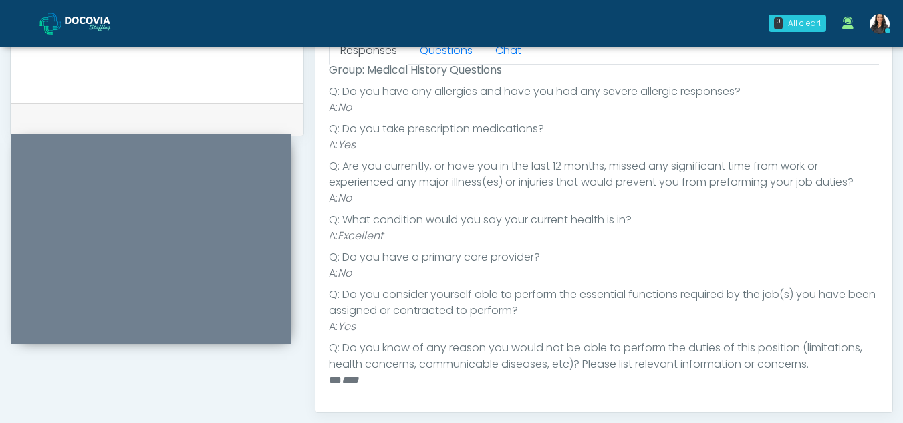
scroll to position [0, 0]
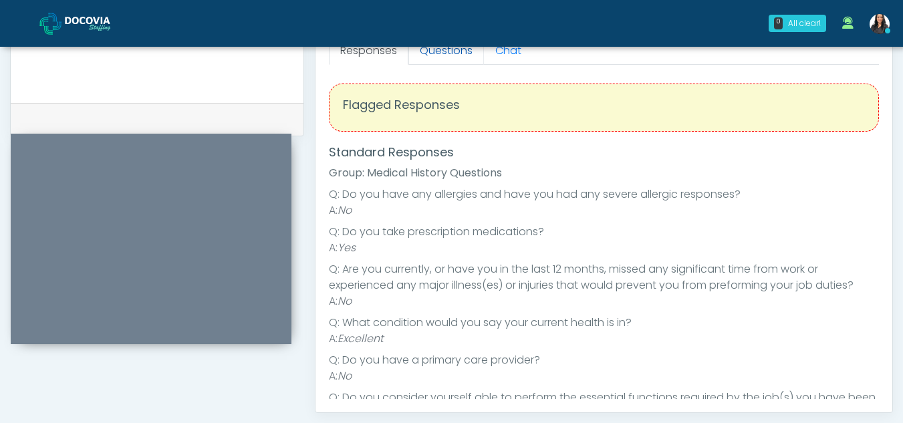
click at [447, 51] on link "Questions" at bounding box center [446, 51] width 76 height 28
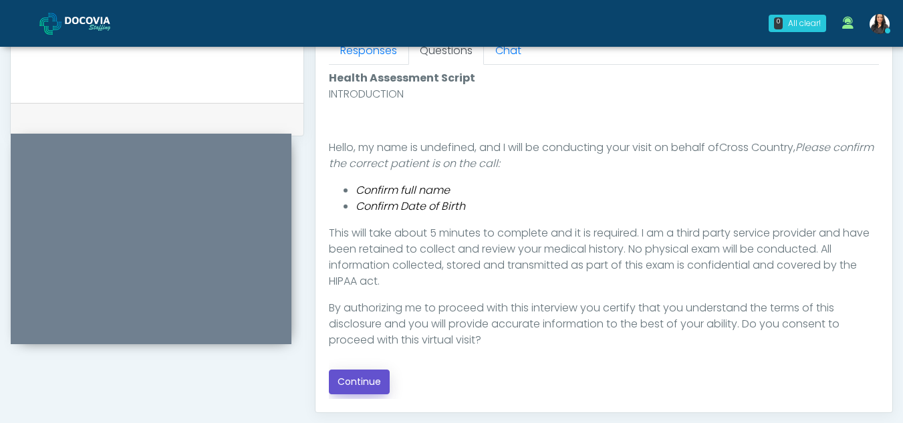
click at [344, 378] on button "Continue" at bounding box center [359, 382] width 61 height 25
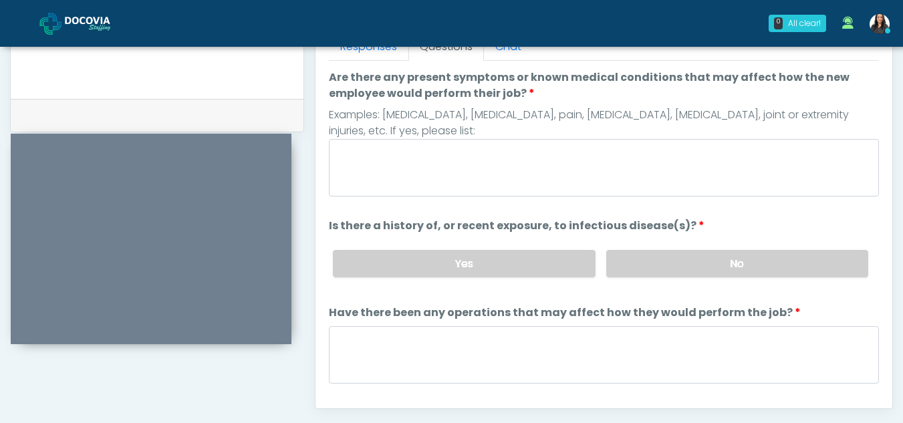
scroll to position [604, 0]
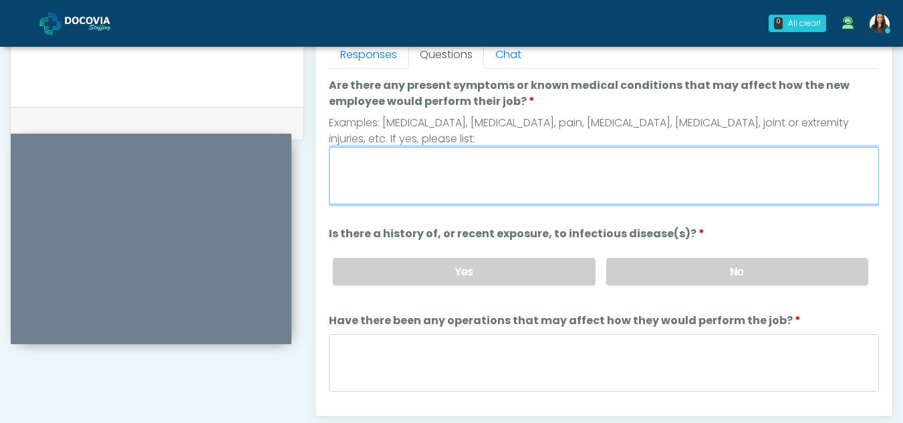
click at [449, 173] on textarea "Are there any present symptoms or known medical conditions that may affect how …" at bounding box center [604, 175] width 550 height 57
type textarea "**"
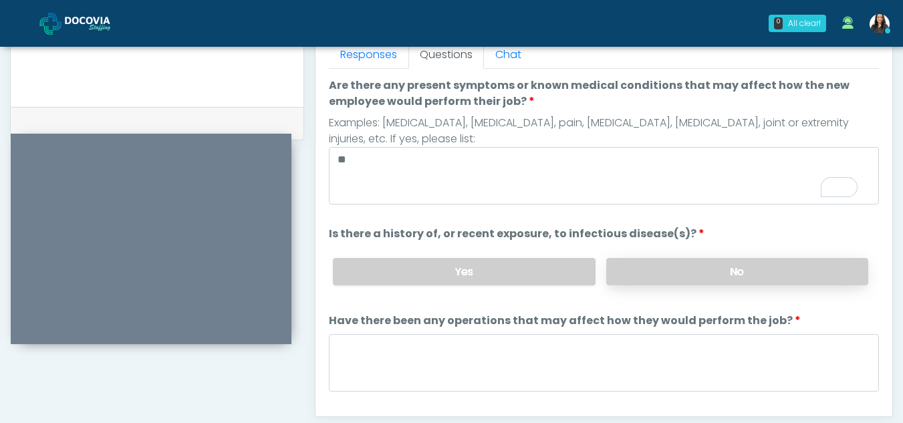
click at [735, 281] on label "No" at bounding box center [737, 271] width 262 height 27
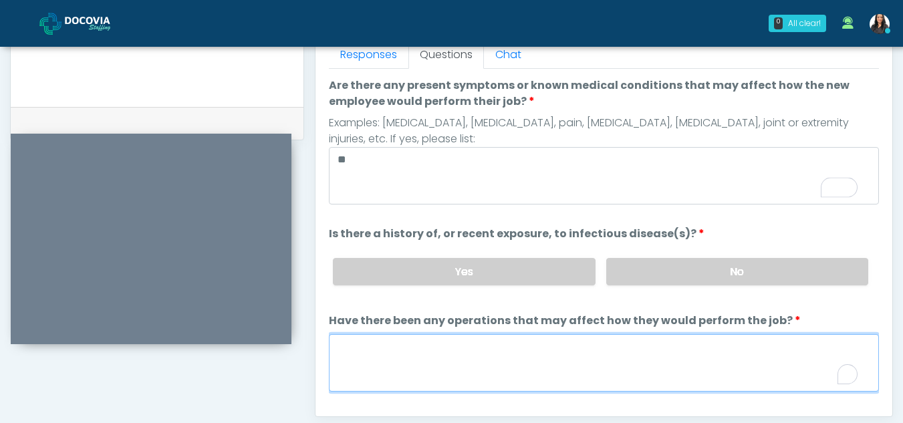
click at [477, 369] on textarea "Have there been any operations that may affect how they would perform the job?" at bounding box center [604, 362] width 550 height 57
type textarea "**"
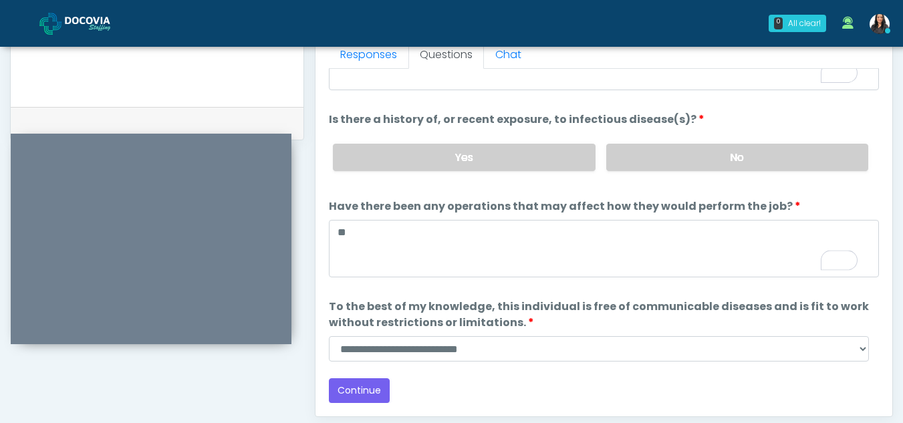
scroll to position [676, 0]
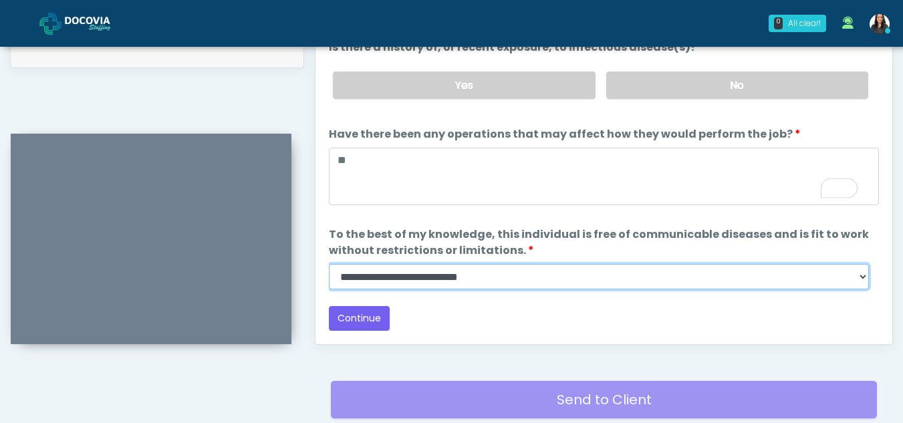
click at [858, 279] on select "**********" at bounding box center [599, 276] width 540 height 25
select select "******"
click at [329, 264] on select "**********" at bounding box center [599, 276] width 540 height 25
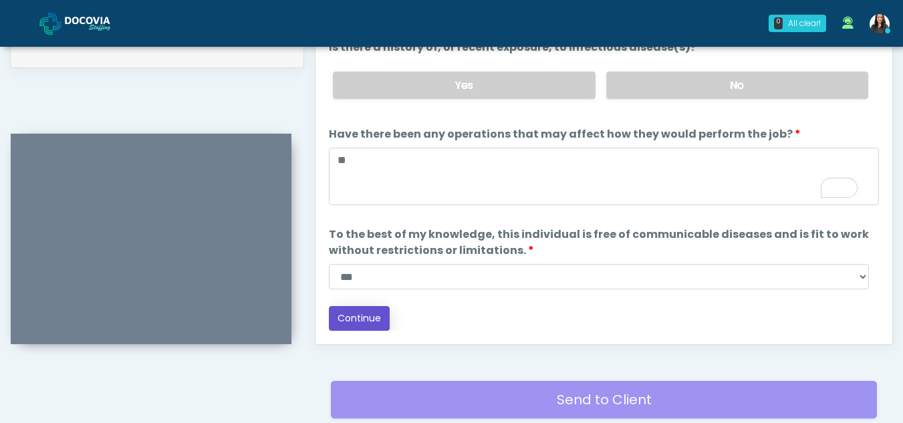
click at [360, 316] on button "Continue" at bounding box center [359, 318] width 61 height 25
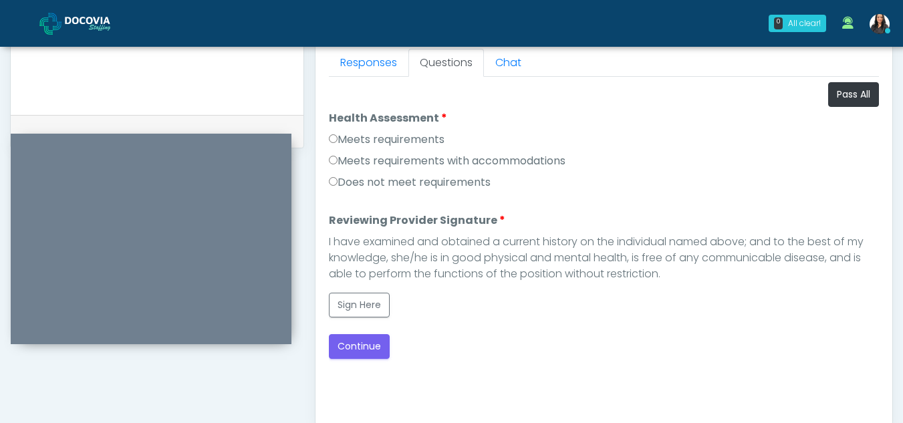
scroll to position [594, 0]
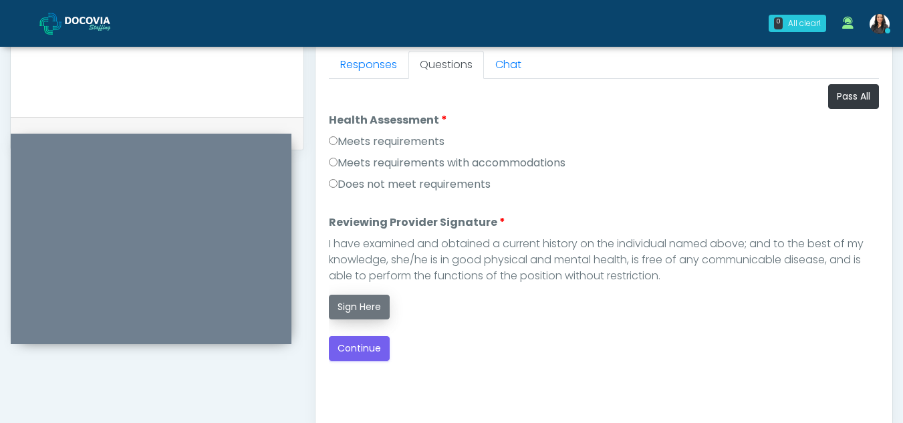
click at [367, 315] on button "Sign Here" at bounding box center [359, 307] width 61 height 25
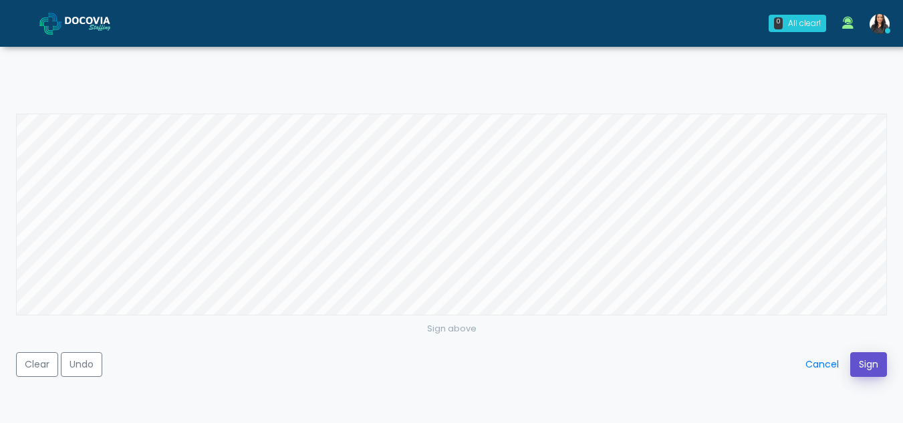
click at [866, 358] on button "Sign" at bounding box center [868, 364] width 37 height 25
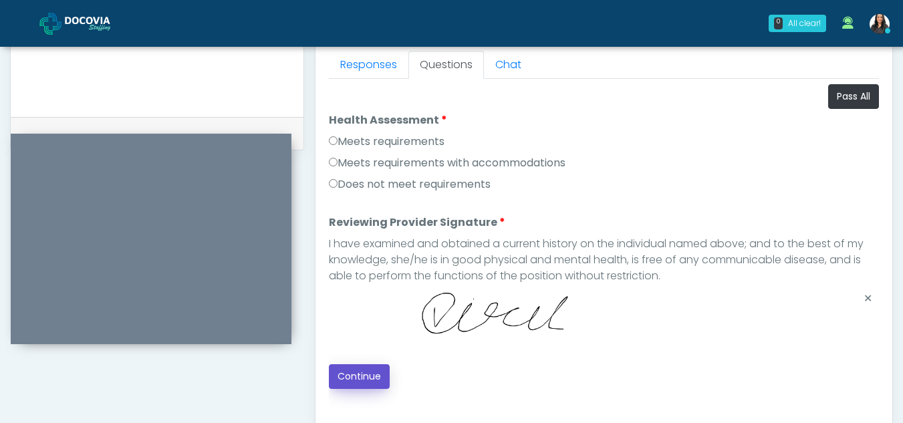
click at [358, 372] on button "Continue" at bounding box center [359, 376] width 61 height 25
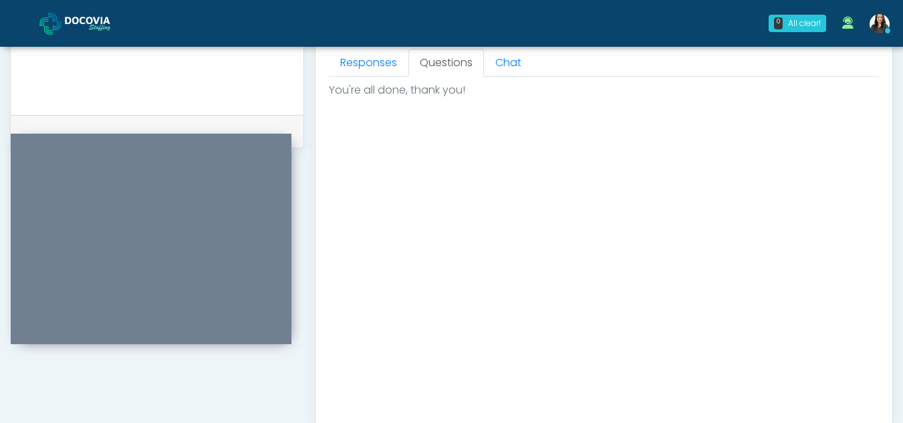
scroll to position [801, 0]
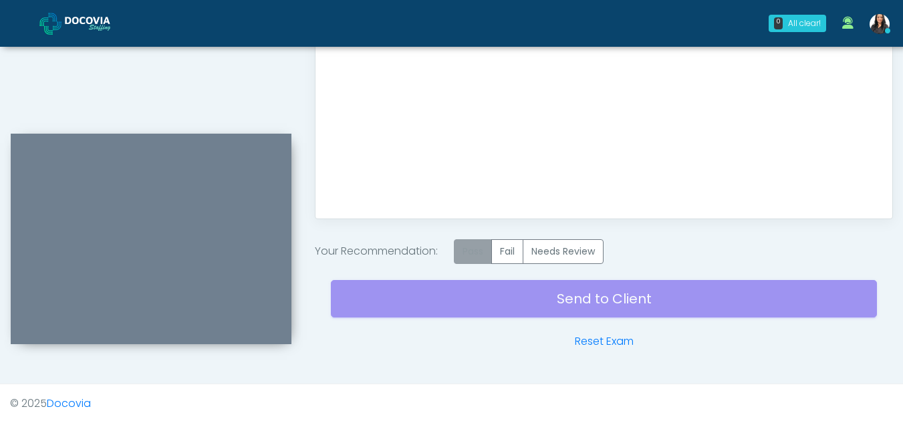
click at [474, 249] on label "Pass" at bounding box center [473, 251] width 38 height 25
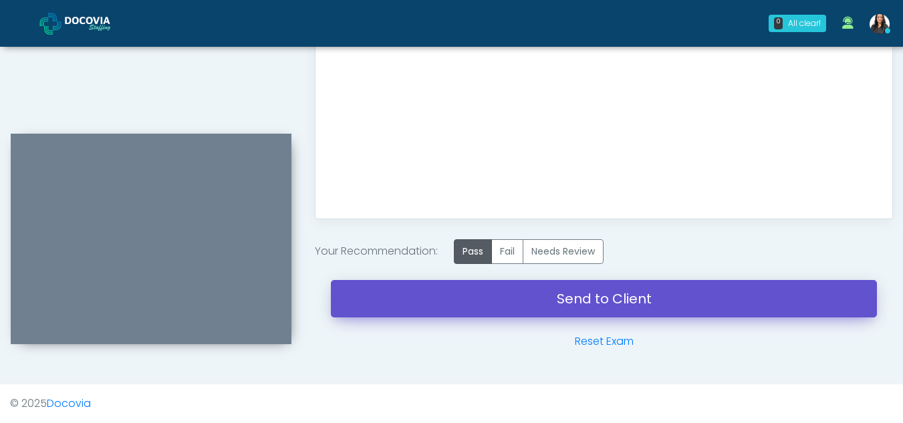
drag, startPoint x: 596, startPoint y: 295, endPoint x: 515, endPoint y: 82, distance: 227.4
click at [596, 295] on link "Send to Client" at bounding box center [604, 298] width 546 height 37
